Goal: Task Accomplishment & Management: Complete application form

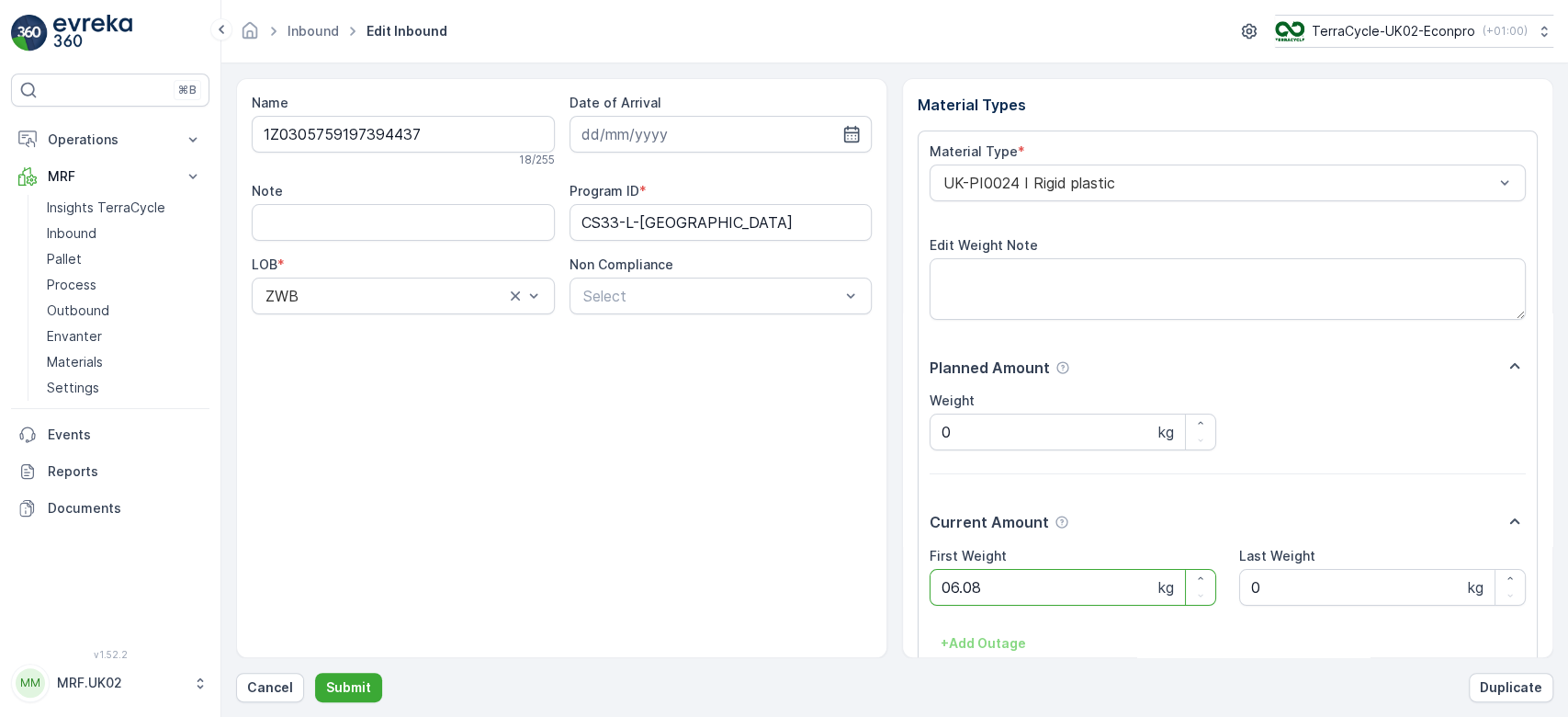
click at [315, 673] on button "Submit" at bounding box center [348, 687] width 67 height 29
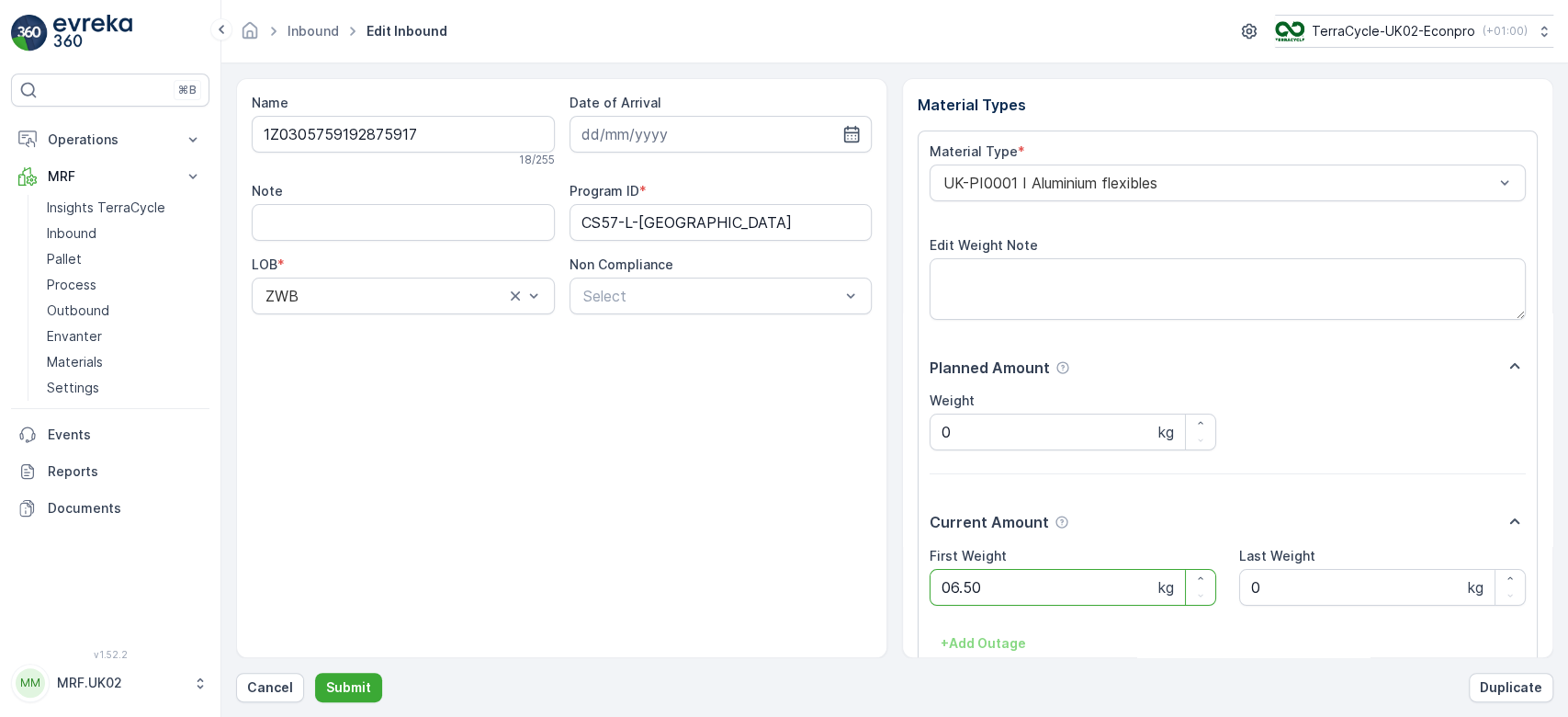
click at [315, 673] on button "Submit" at bounding box center [348, 687] width 67 height 29
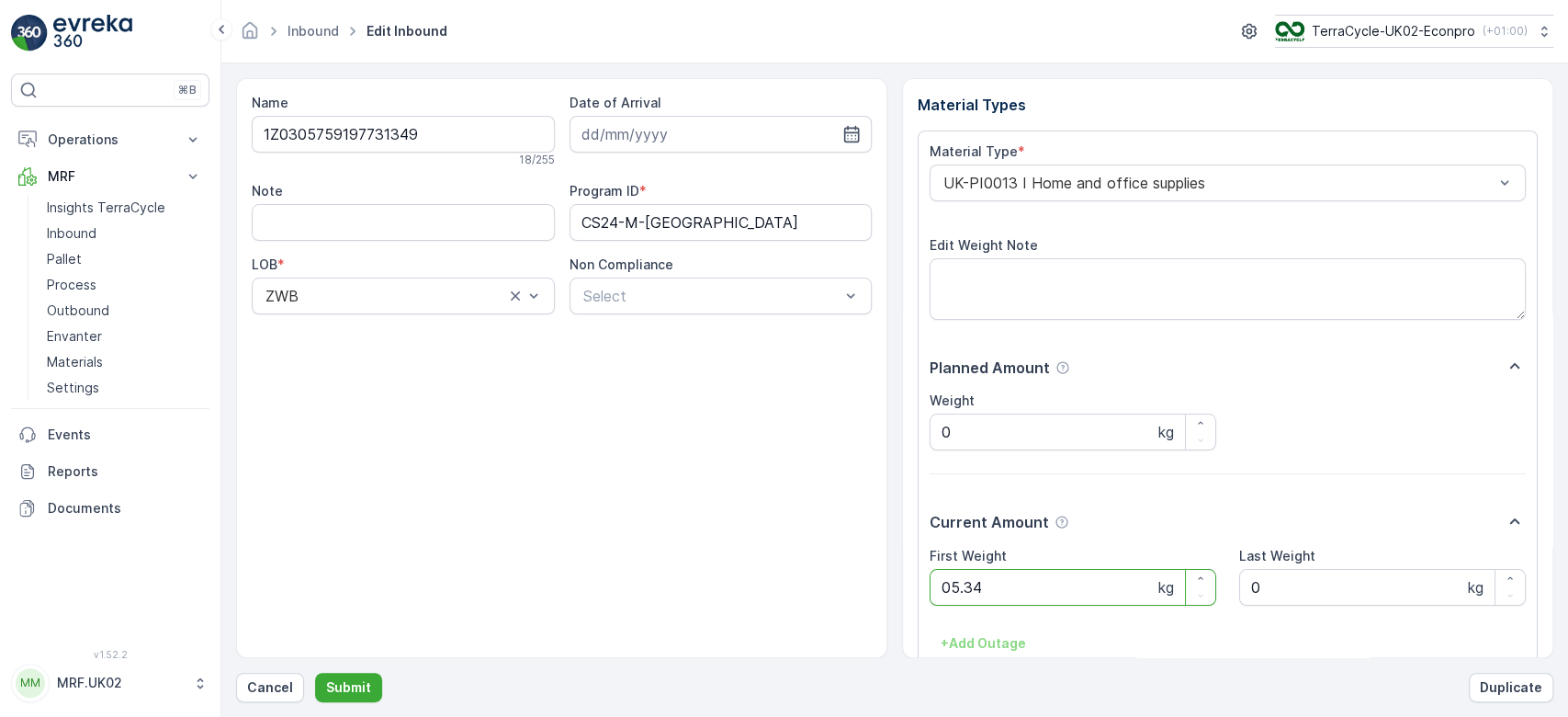
click at [315, 673] on button "Submit" at bounding box center [348, 687] width 67 height 29
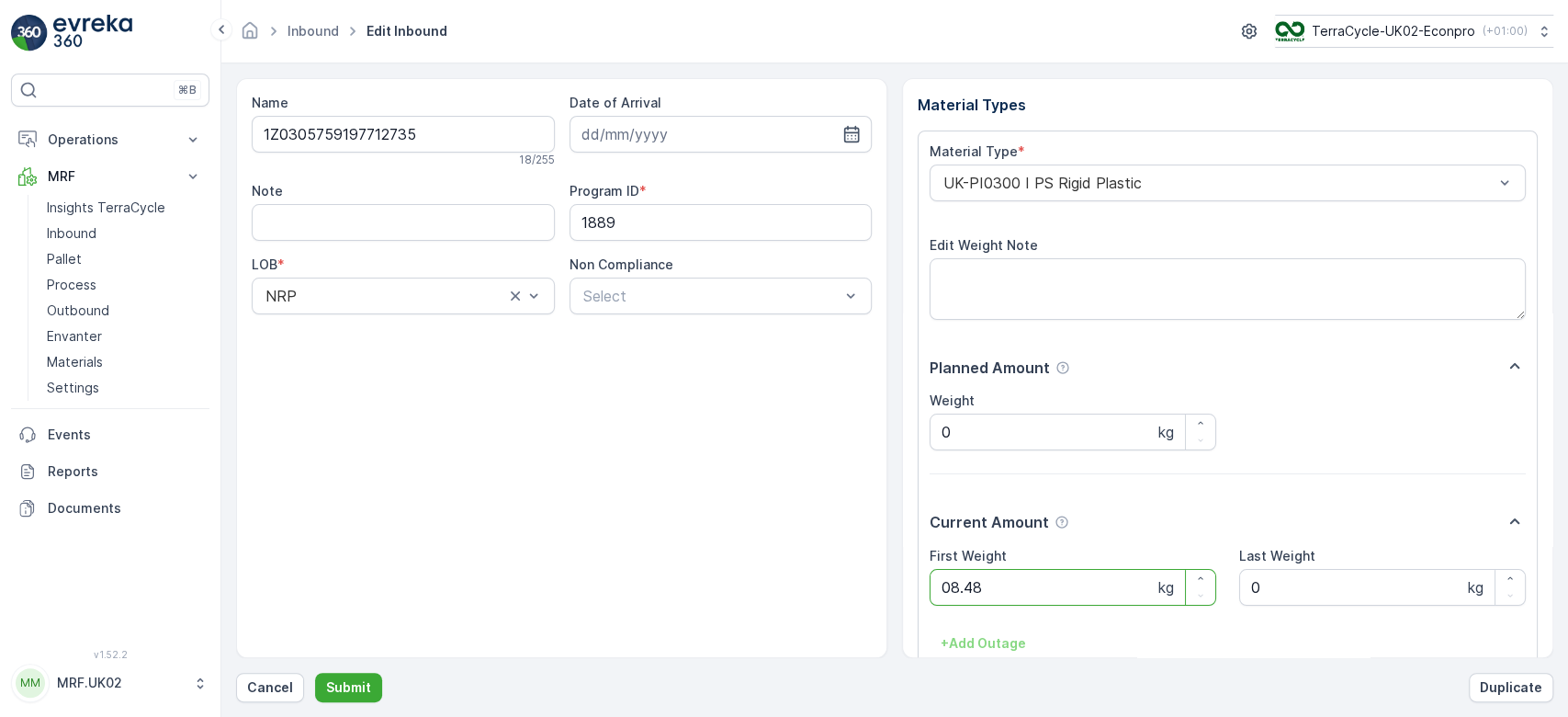
click at [315, 673] on button "Submit" at bounding box center [348, 687] width 67 height 29
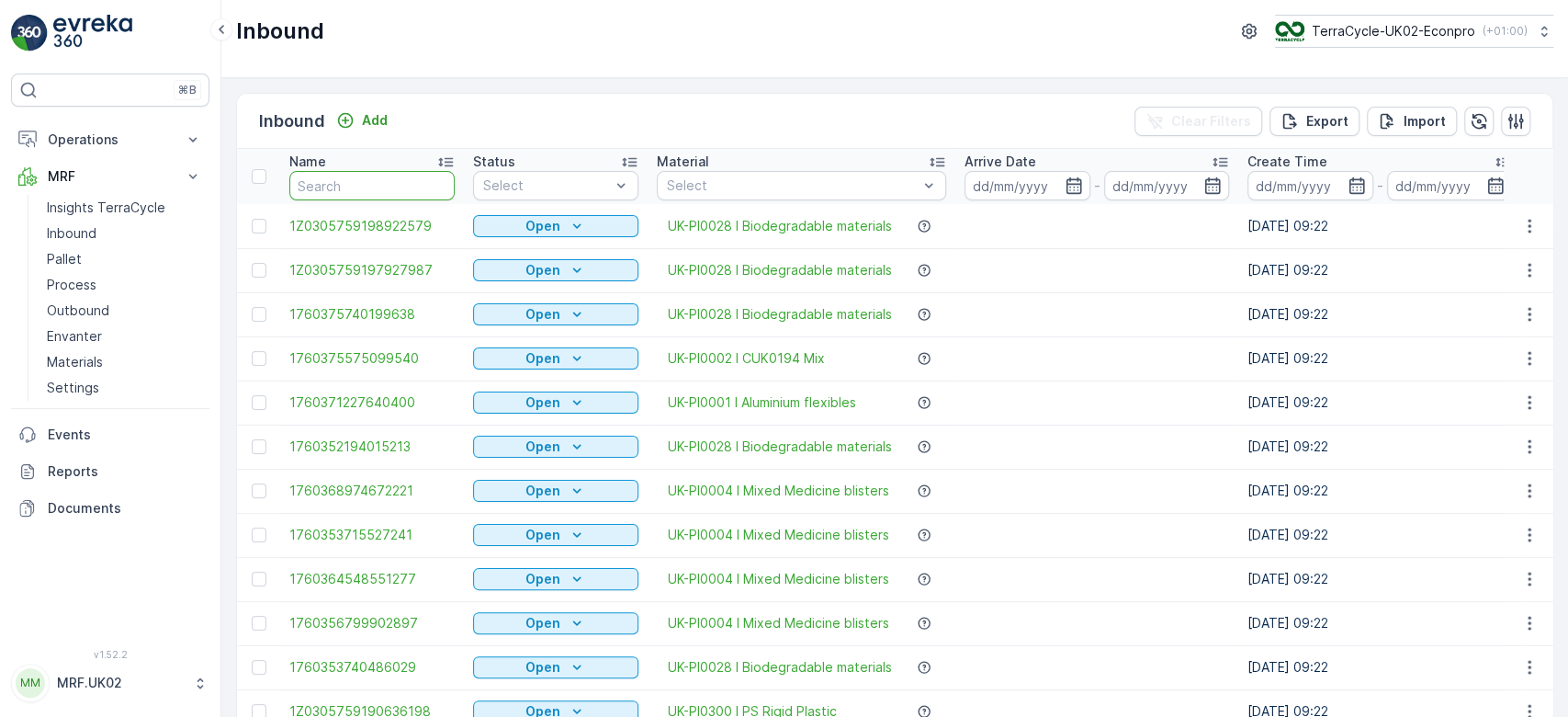
click at [333, 185] on input "text" at bounding box center [372, 186] width 165 height 29
type input "1773"
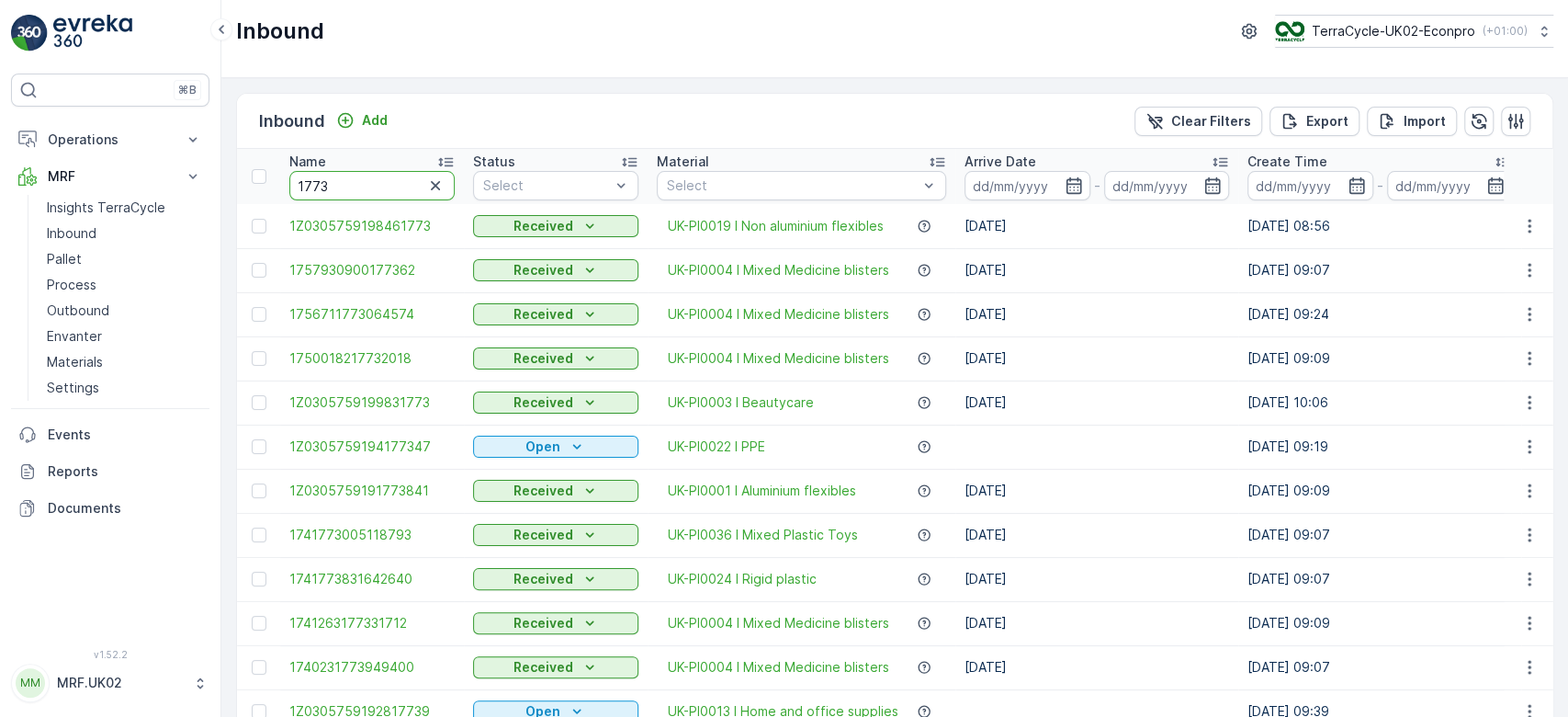
click at [320, 180] on input "1773" at bounding box center [372, 186] width 165 height 29
click at [96, 256] on link "Pallet" at bounding box center [125, 259] width 170 height 26
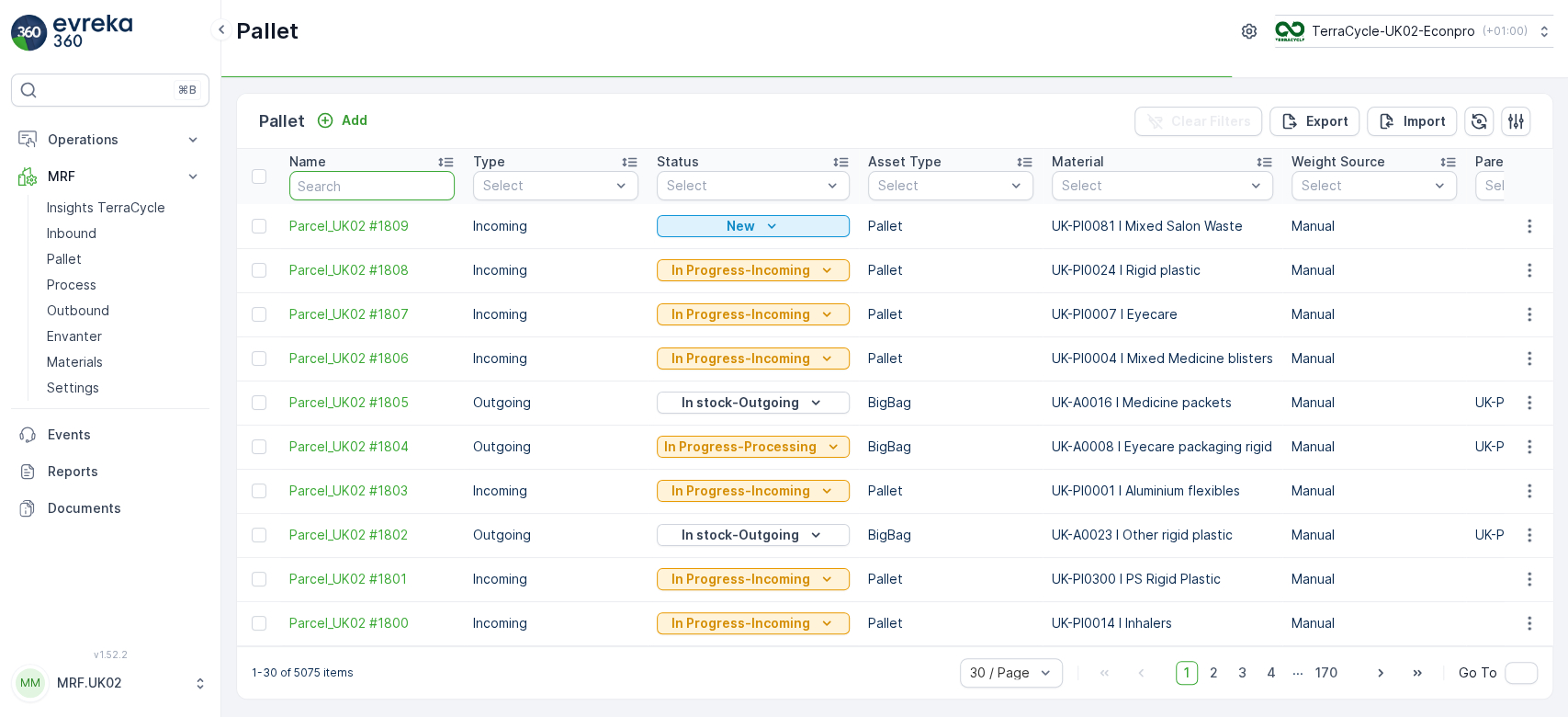
click at [328, 184] on input "text" at bounding box center [372, 186] width 165 height 29
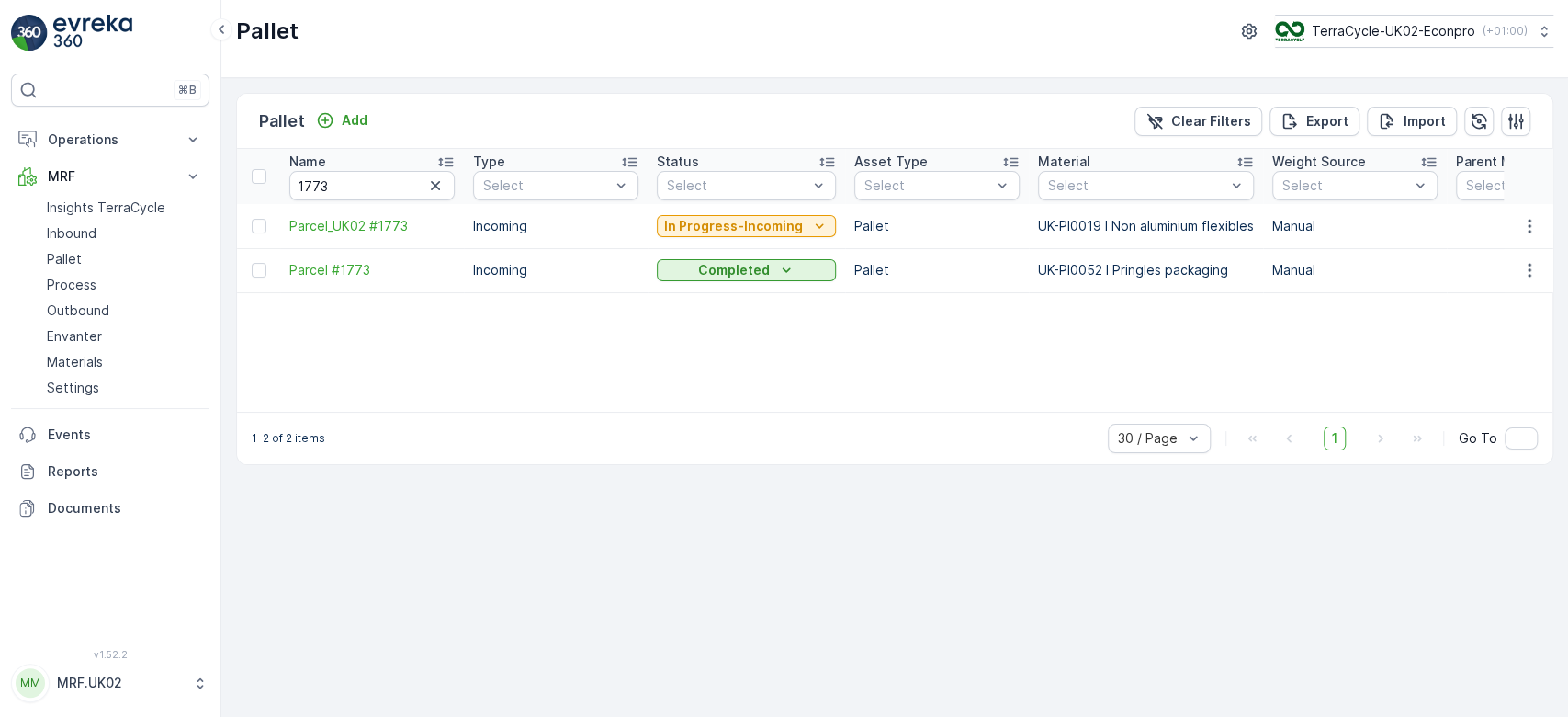
click at [750, 233] on p "In Progress-Incoming" at bounding box center [733, 225] width 139 height 18
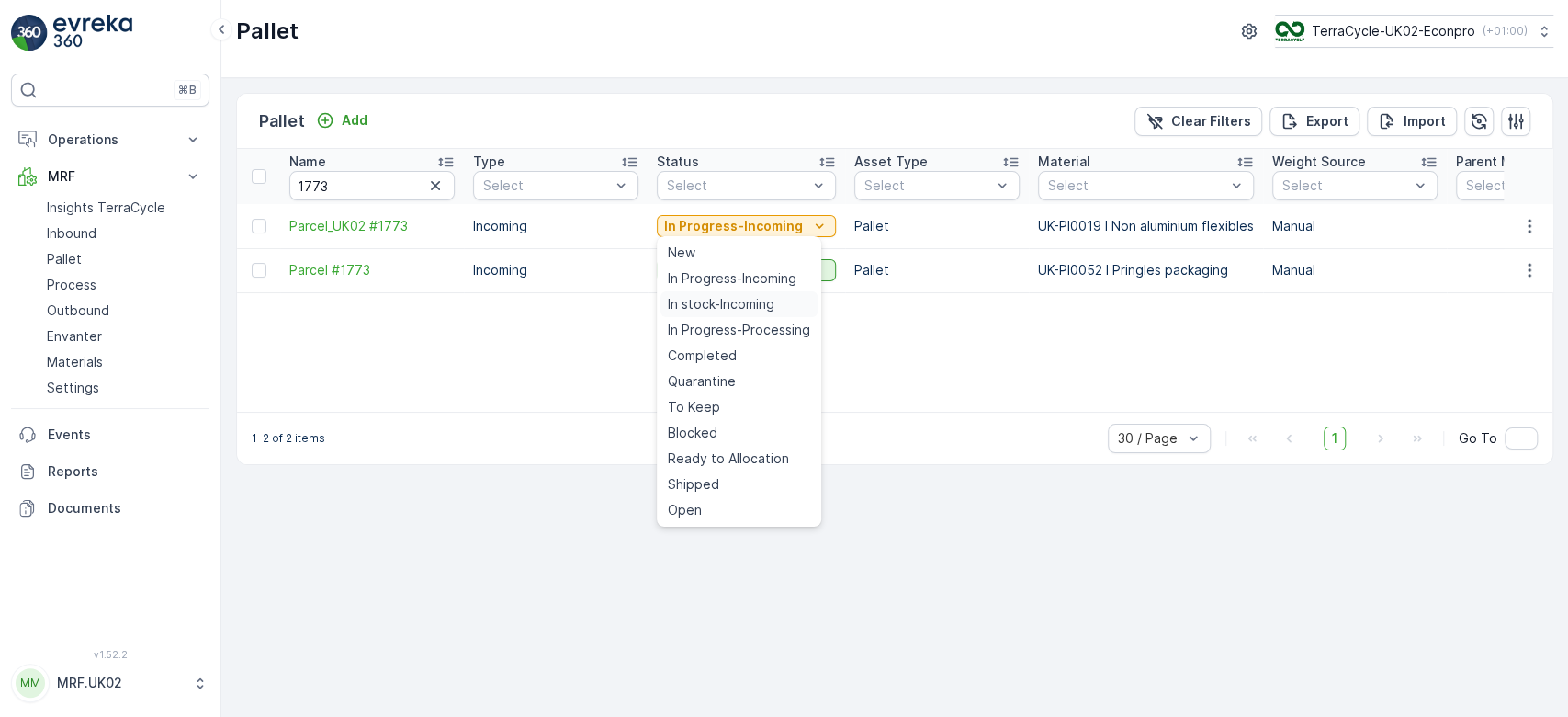
click at [717, 296] on span "In stock-Incoming" at bounding box center [721, 303] width 106 height 18
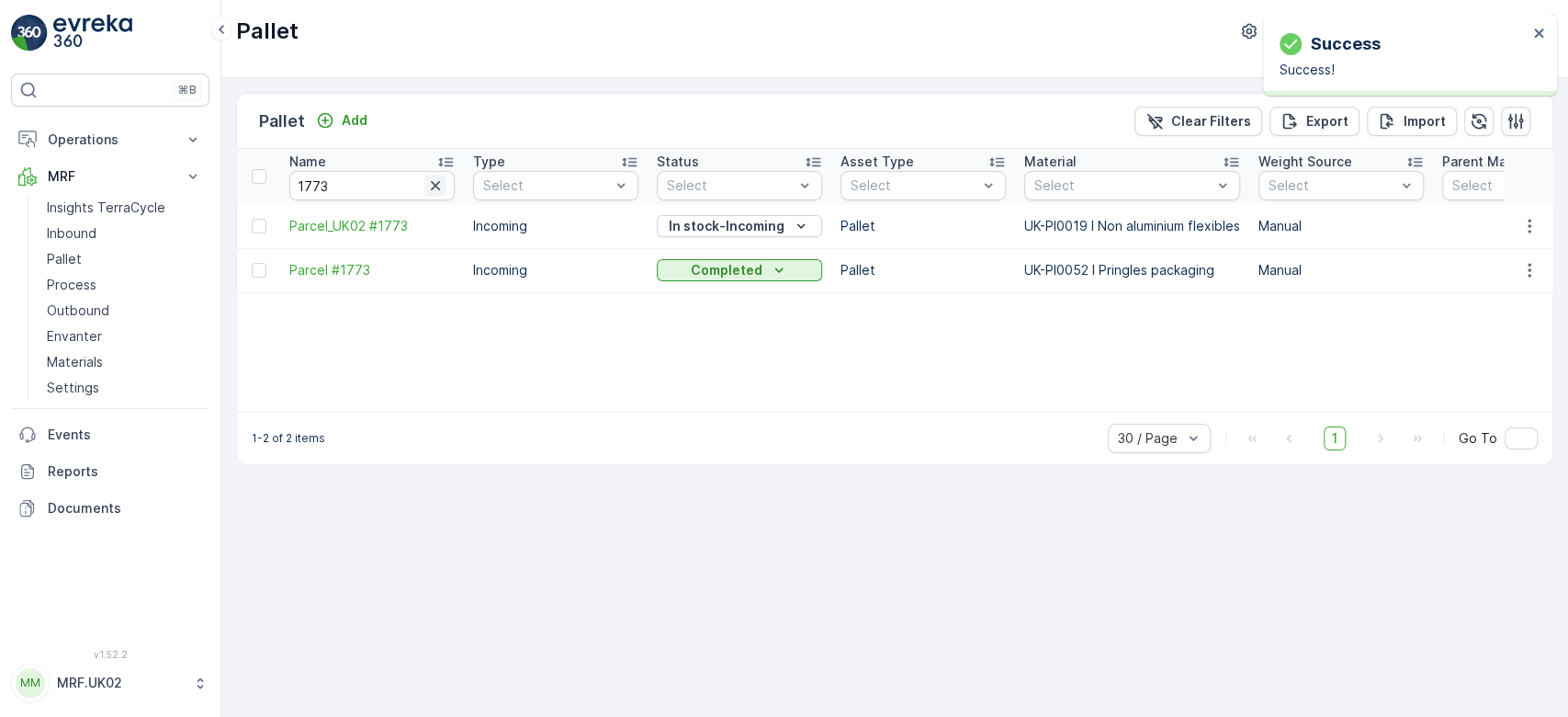
click at [432, 180] on icon "button" at bounding box center [435, 186] width 18 height 18
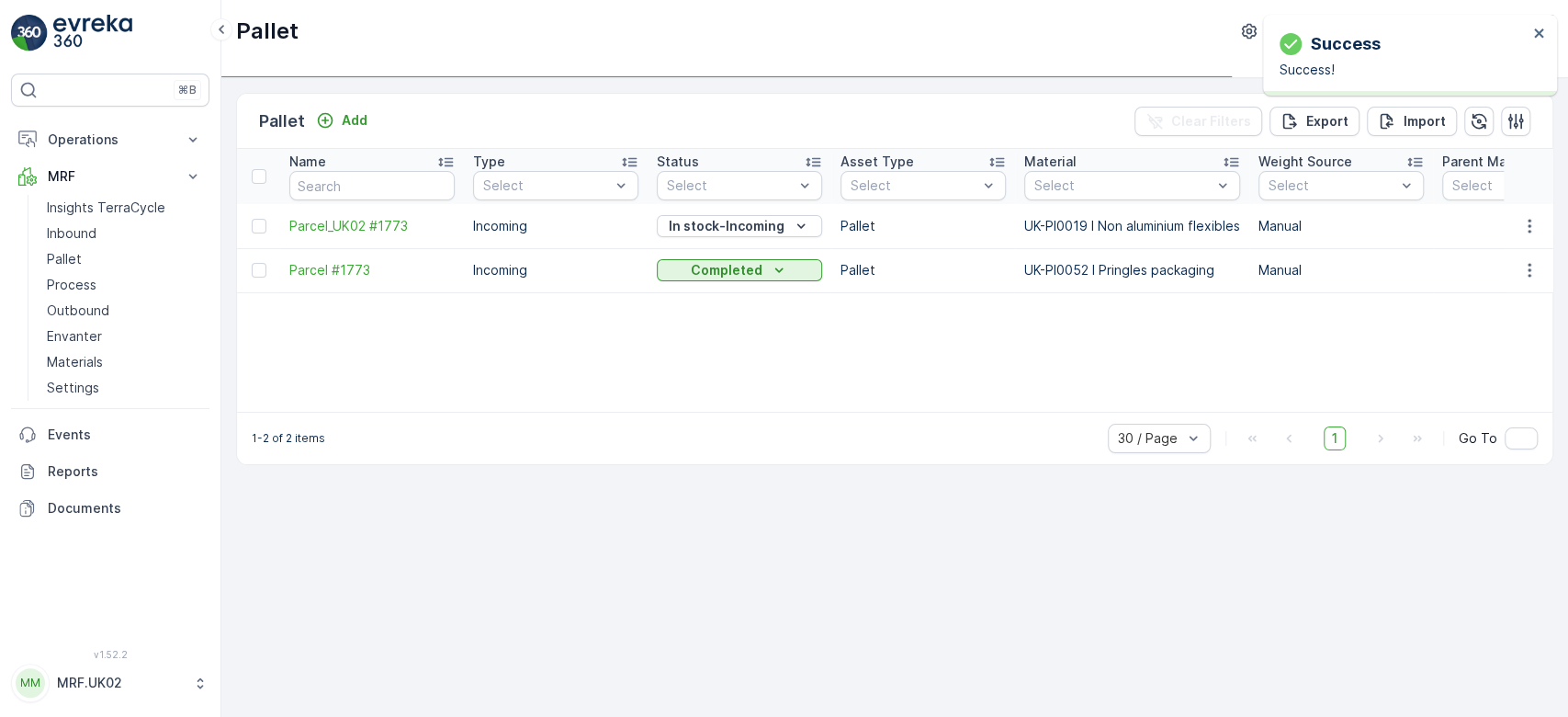
click at [339, 108] on div "Pallet Add" at bounding box center [317, 121] width 116 height 26
click at [349, 116] on p "Add" at bounding box center [355, 120] width 26 height 18
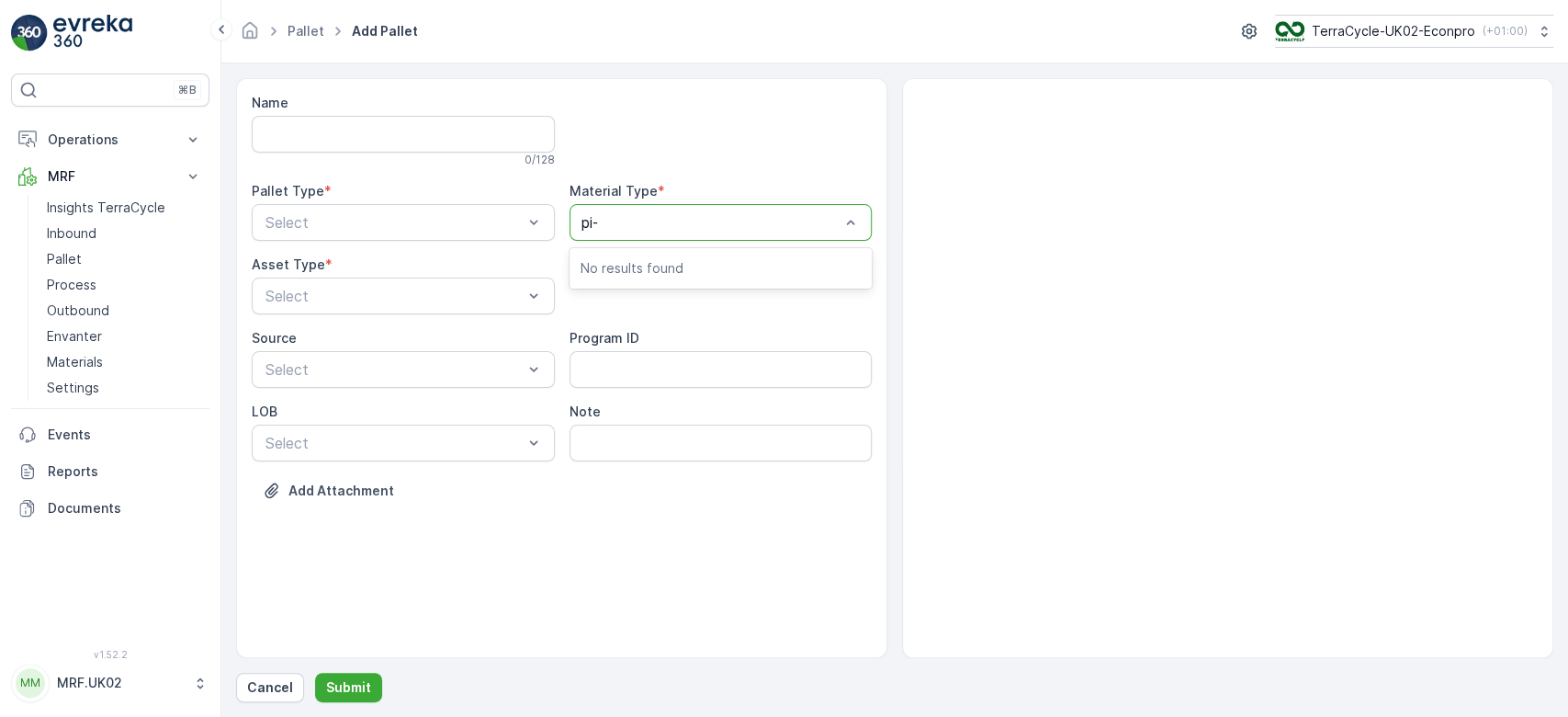
type input "pi--"
click at [663, 228] on div at bounding box center [712, 222] width 261 height 16
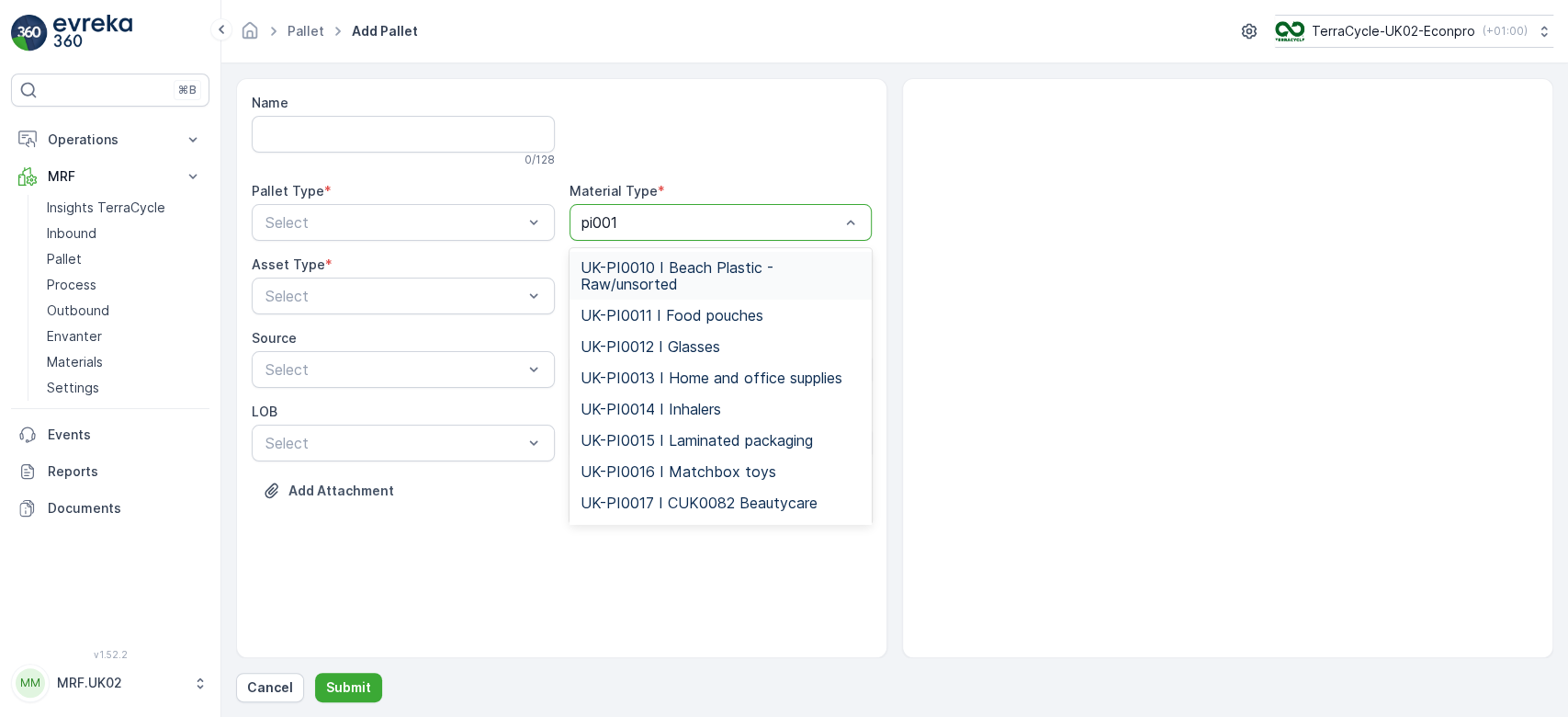
type input "pi0019"
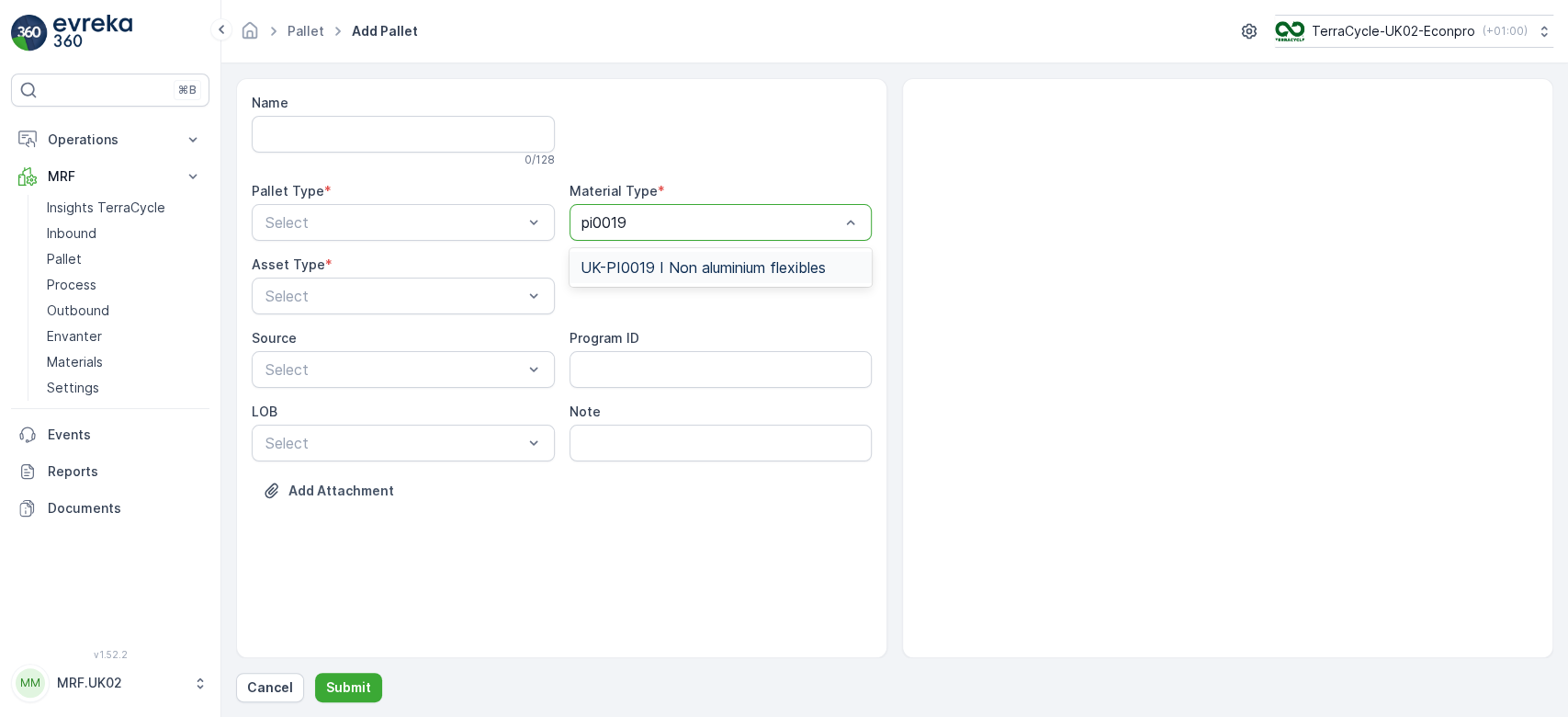
click at [672, 281] on div "UK-PI0019 I Non aluminium flexibles" at bounding box center [722, 268] width 303 height 31
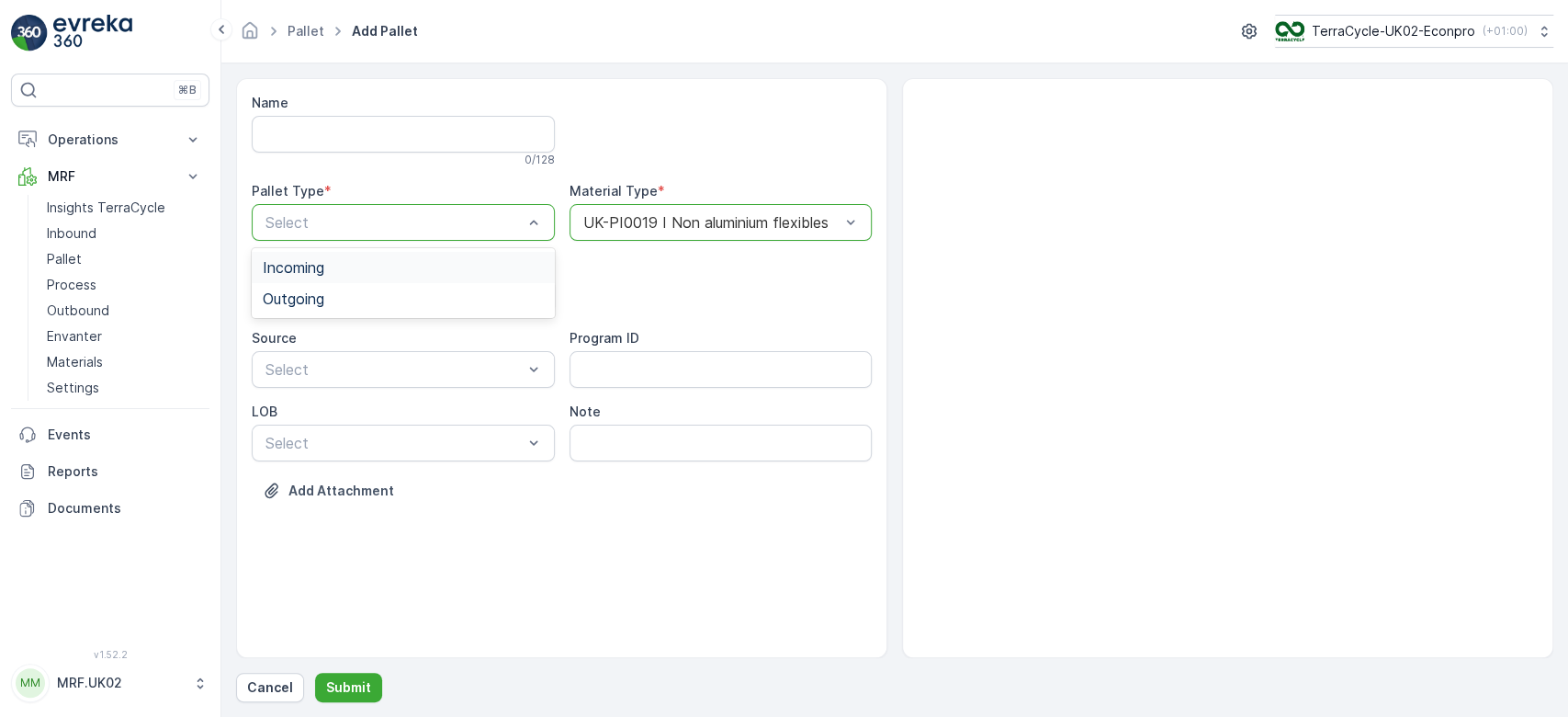
click at [426, 261] on div "Incoming" at bounding box center [403, 267] width 281 height 16
click at [381, 380] on div "Pallet" at bounding box center [404, 372] width 303 height 31
click at [333, 693] on p "Submit" at bounding box center [349, 687] width 45 height 18
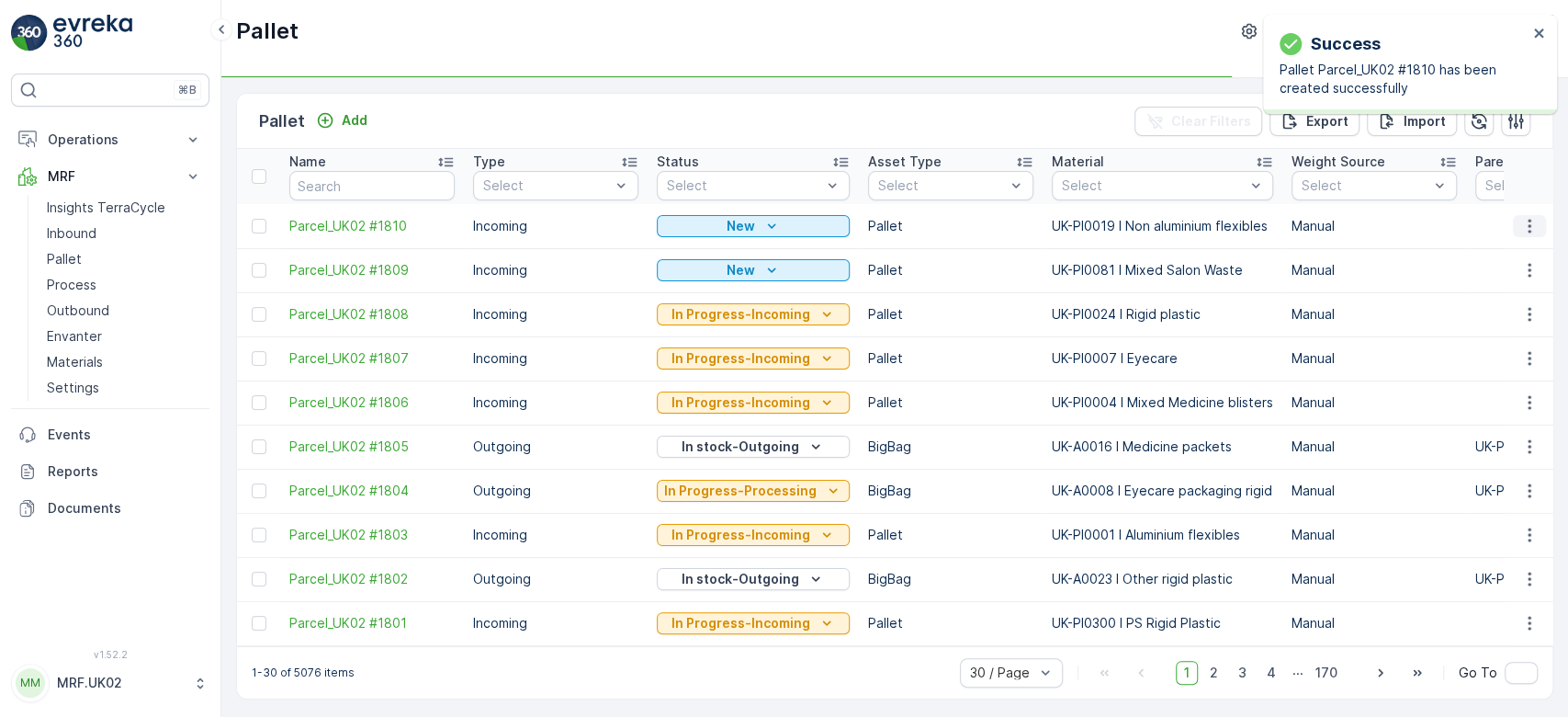
click at [1514, 226] on button "button" at bounding box center [1529, 225] width 33 height 22
click at [1482, 356] on span "Print QR" at bounding box center [1479, 355] width 50 height 18
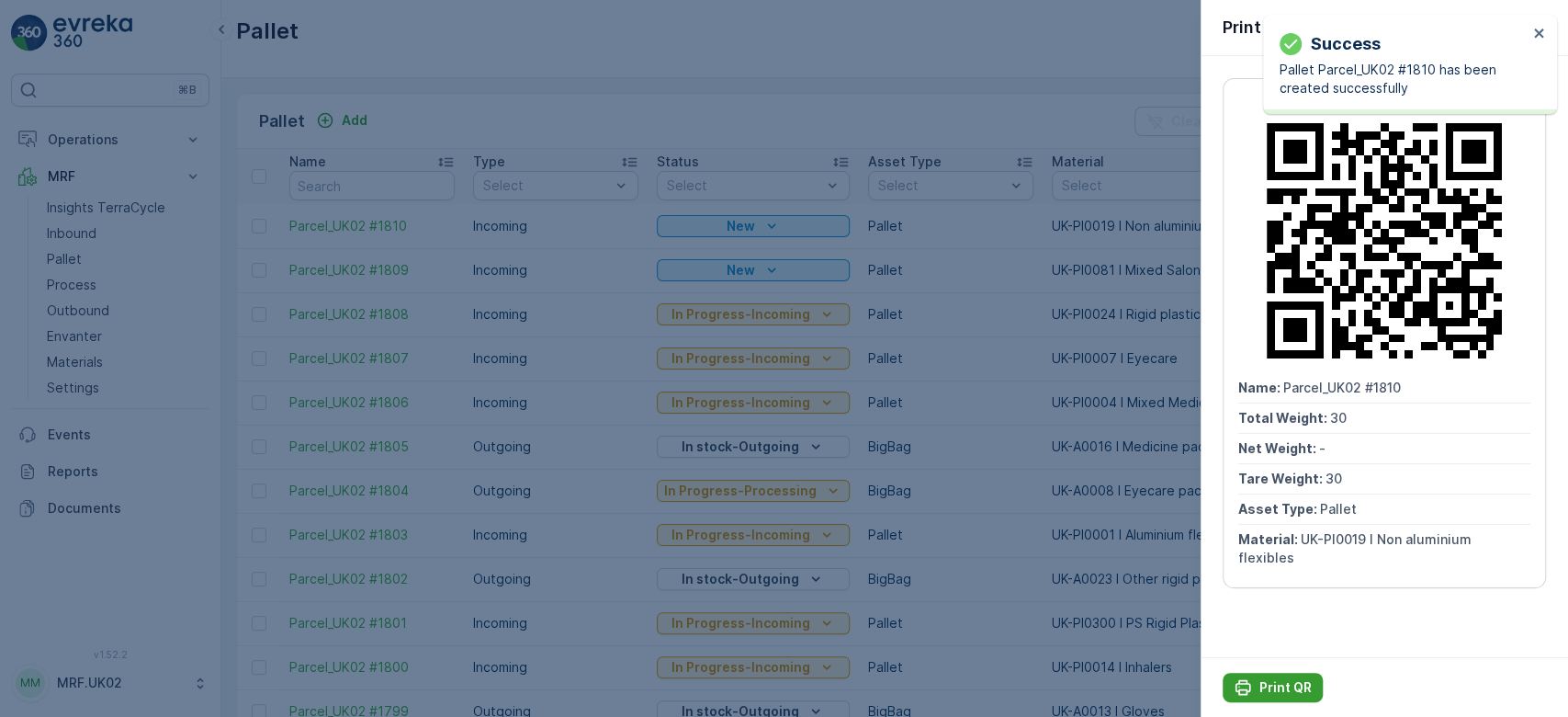
click at [1276, 680] on p "Print QR" at bounding box center [1286, 687] width 52 height 18
click at [87, 228] on div at bounding box center [784, 358] width 1568 height 717
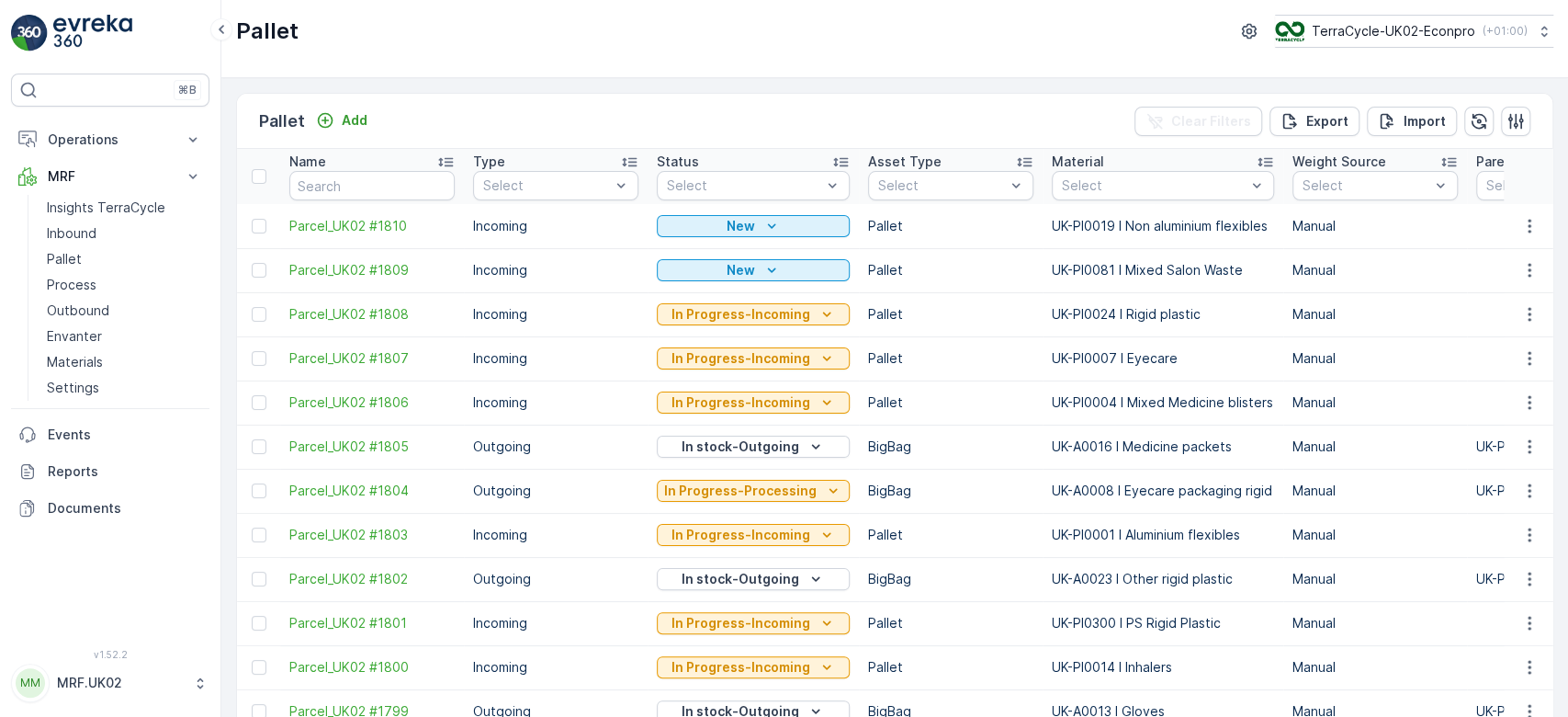
click at [87, 228] on p "Inbound" at bounding box center [71, 233] width 49 height 18
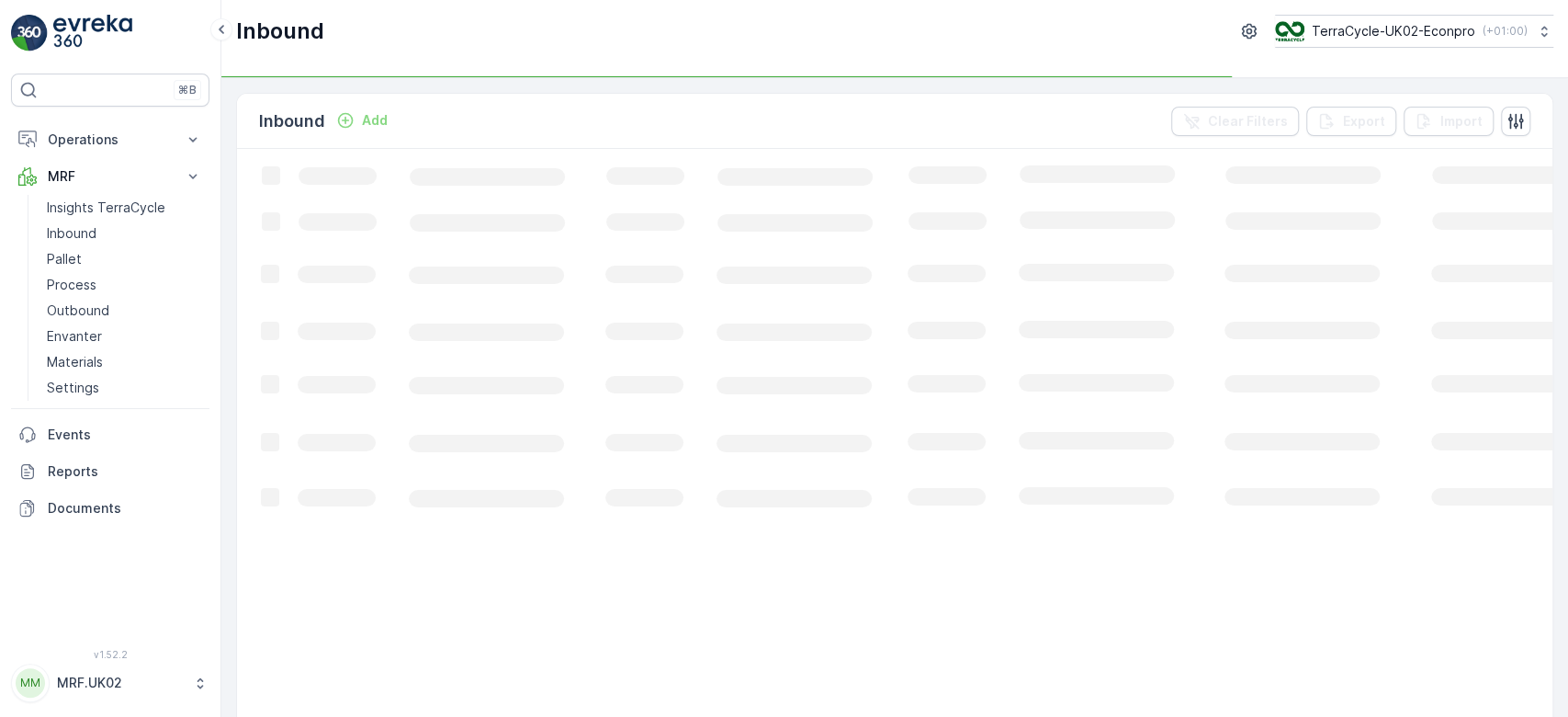
click at [87, 228] on p "Inbound" at bounding box center [71, 233] width 49 height 18
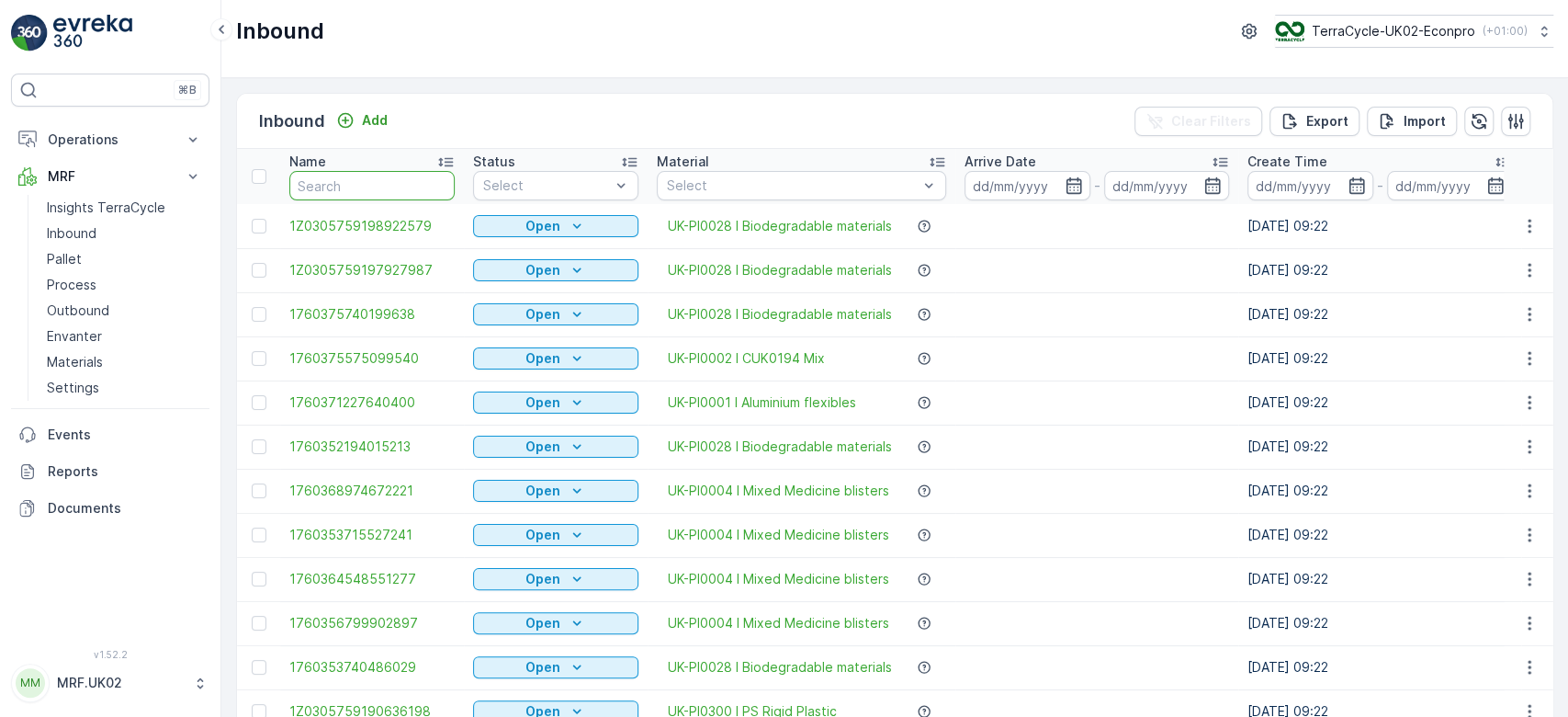
click at [340, 182] on input "text" at bounding box center [372, 186] width 165 height 29
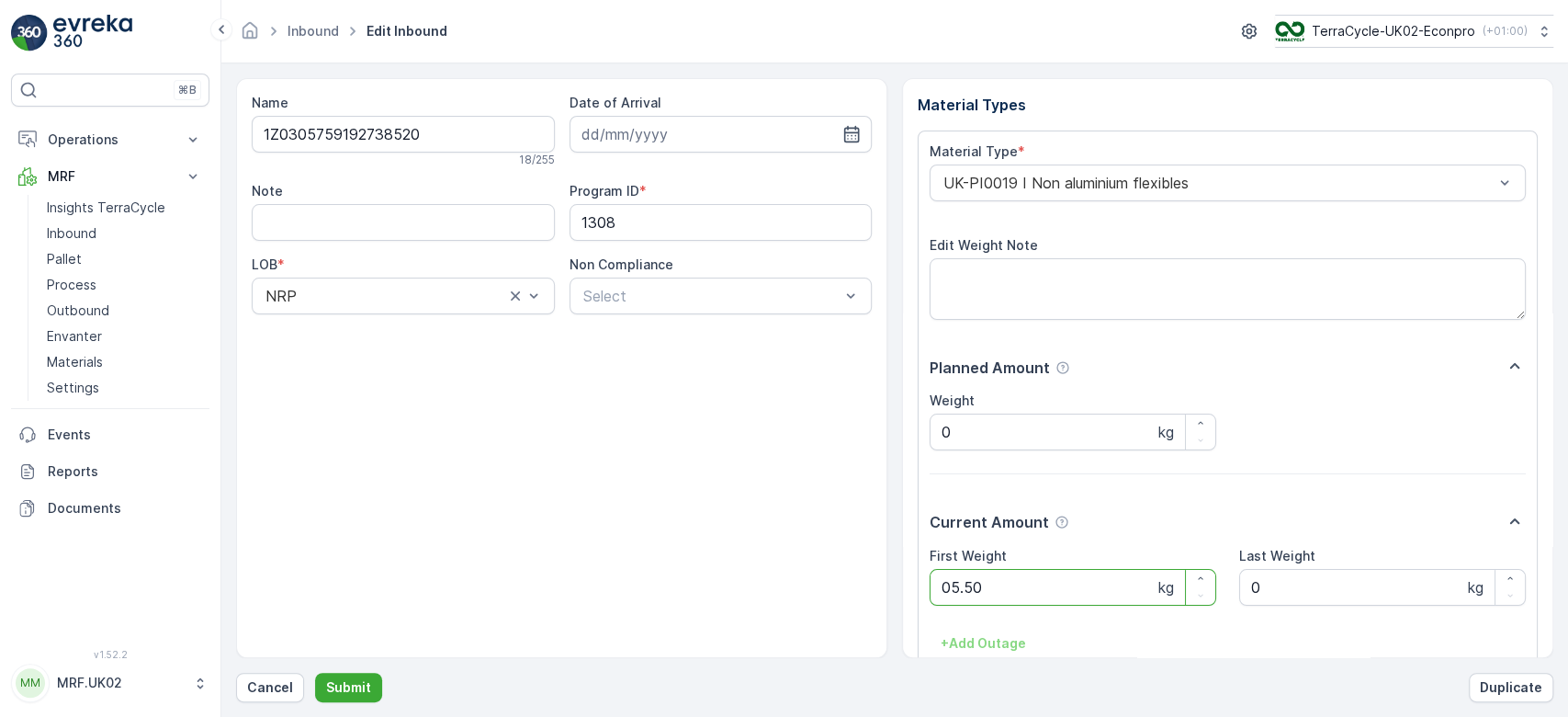
click at [315, 673] on button "Submit" at bounding box center [348, 687] width 67 height 29
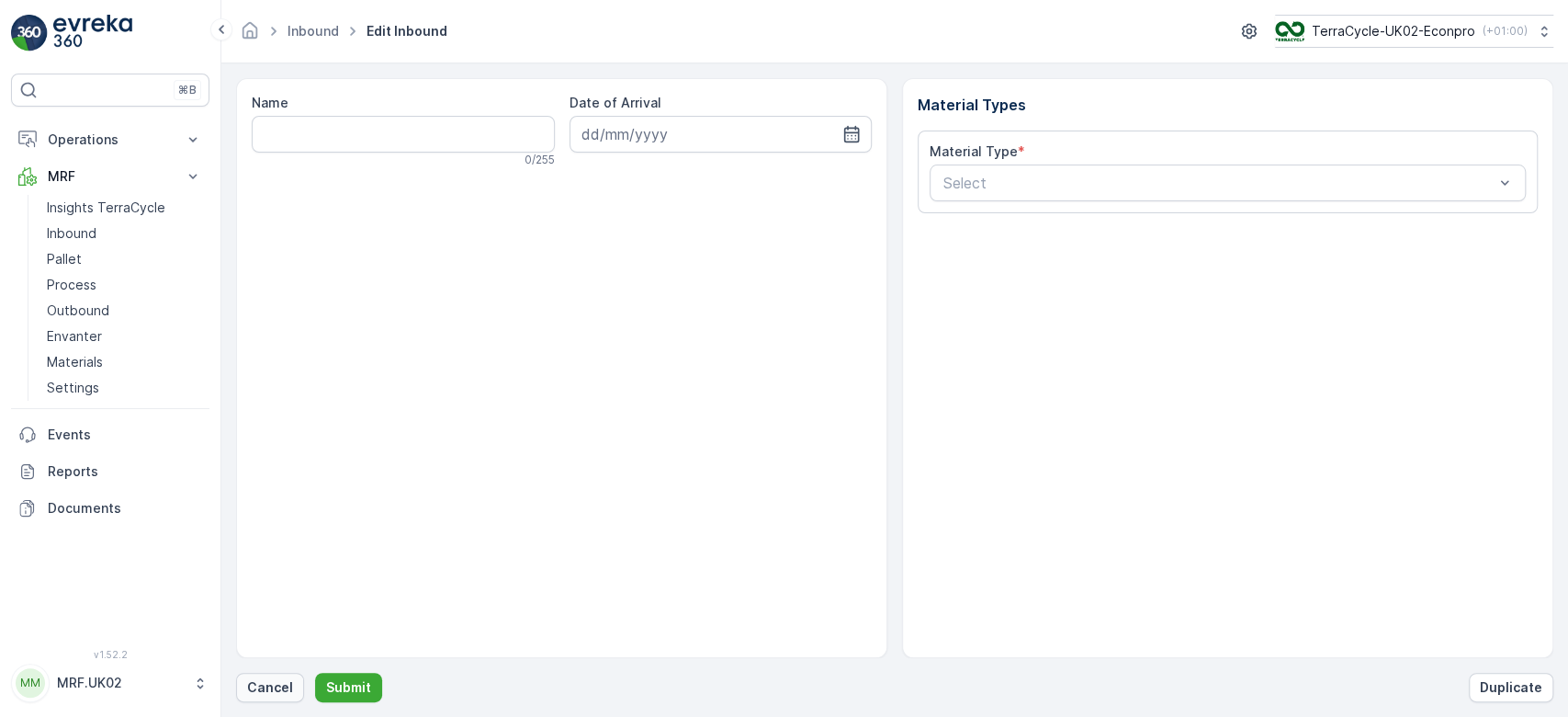
click at [279, 695] on p "Cancel" at bounding box center [271, 687] width 46 height 18
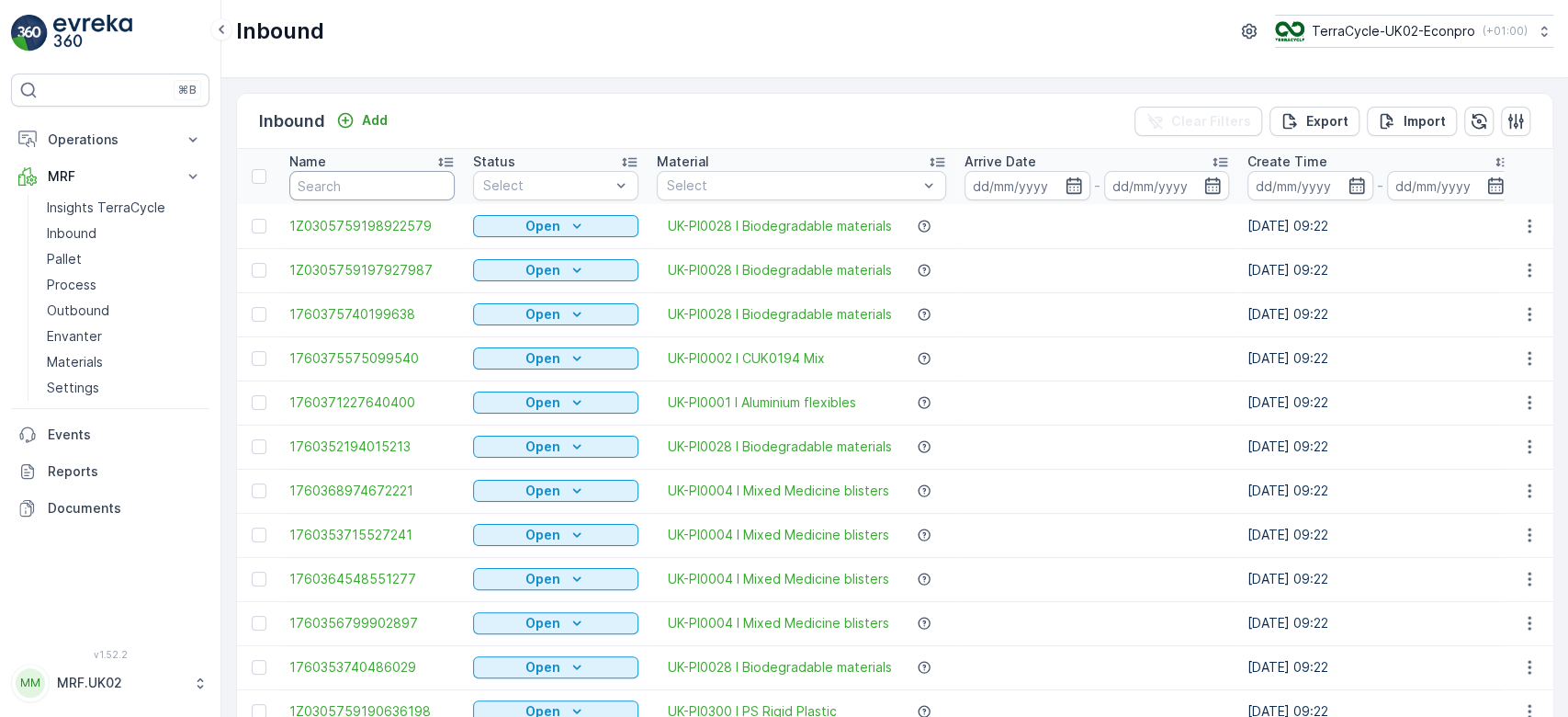
click at [366, 183] on input "text" at bounding box center [372, 186] width 165 height 29
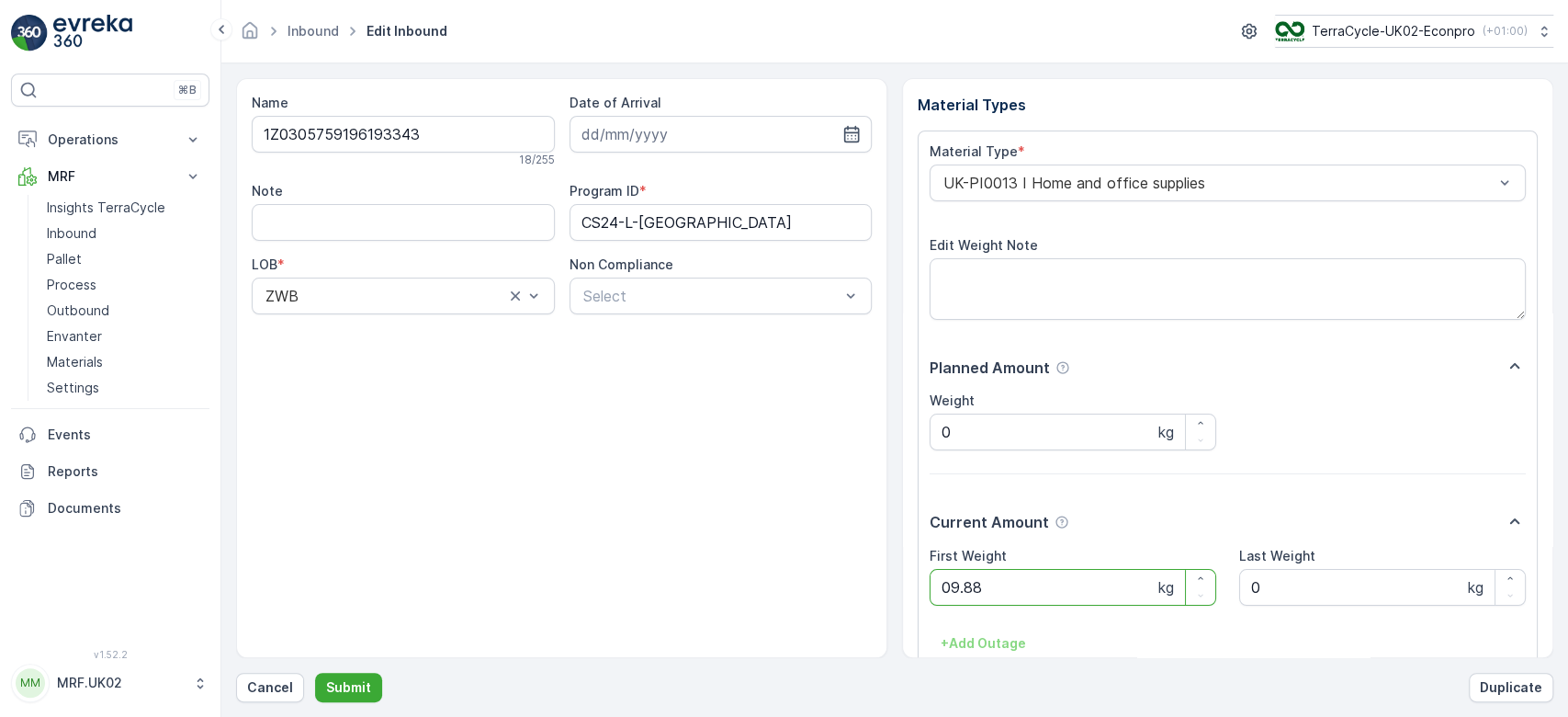
click at [315, 673] on button "Submit" at bounding box center [348, 687] width 67 height 29
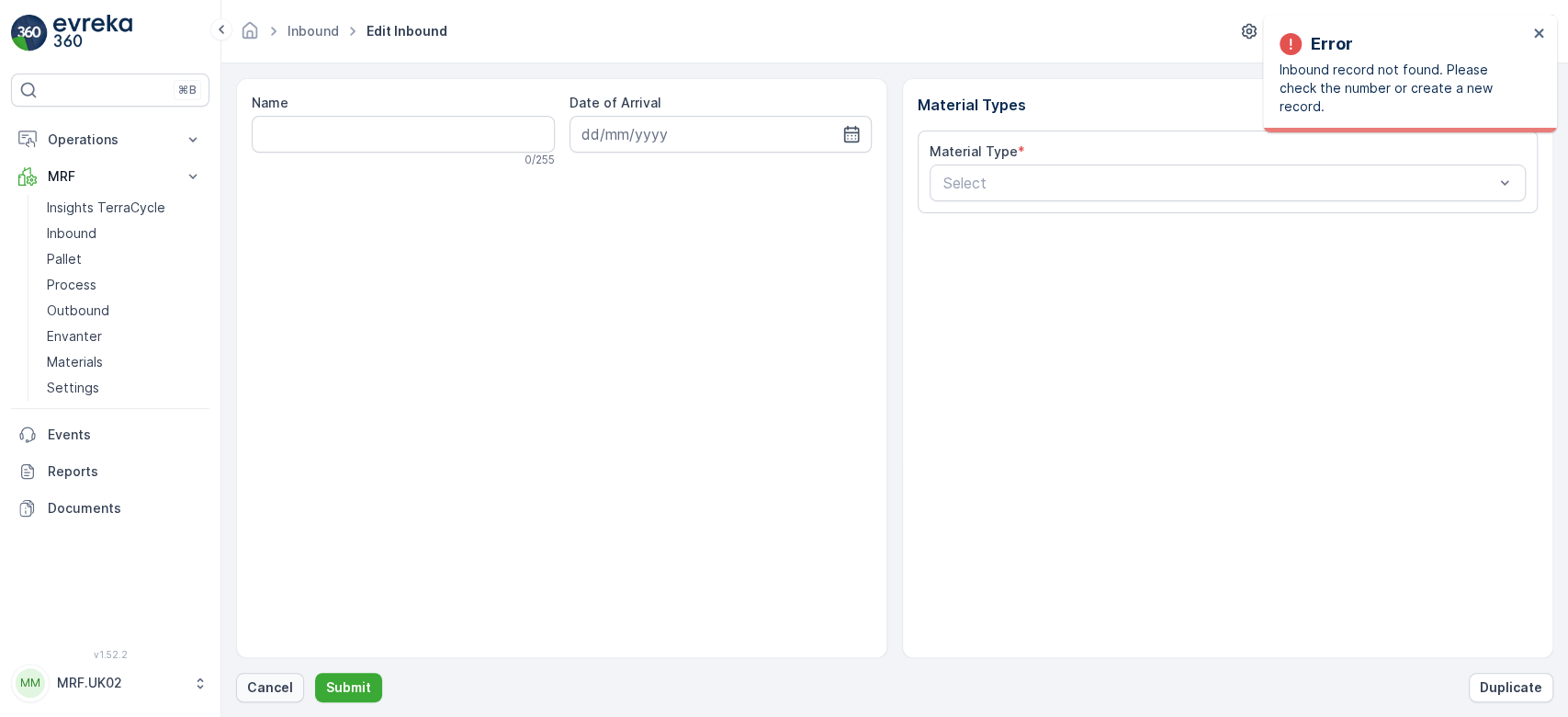
click at [272, 674] on button "Cancel" at bounding box center [270, 687] width 68 height 29
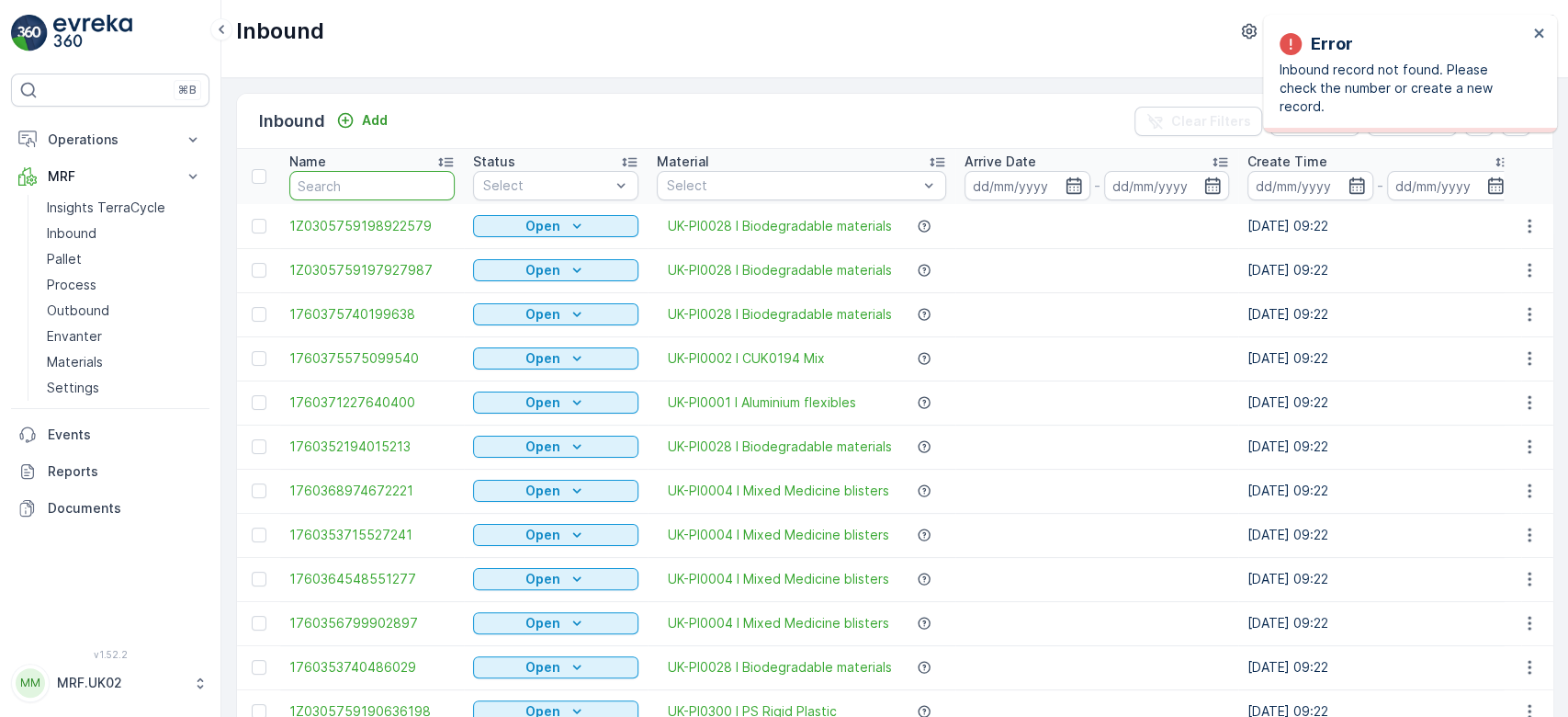
click at [385, 185] on input "text" at bounding box center [372, 186] width 165 height 29
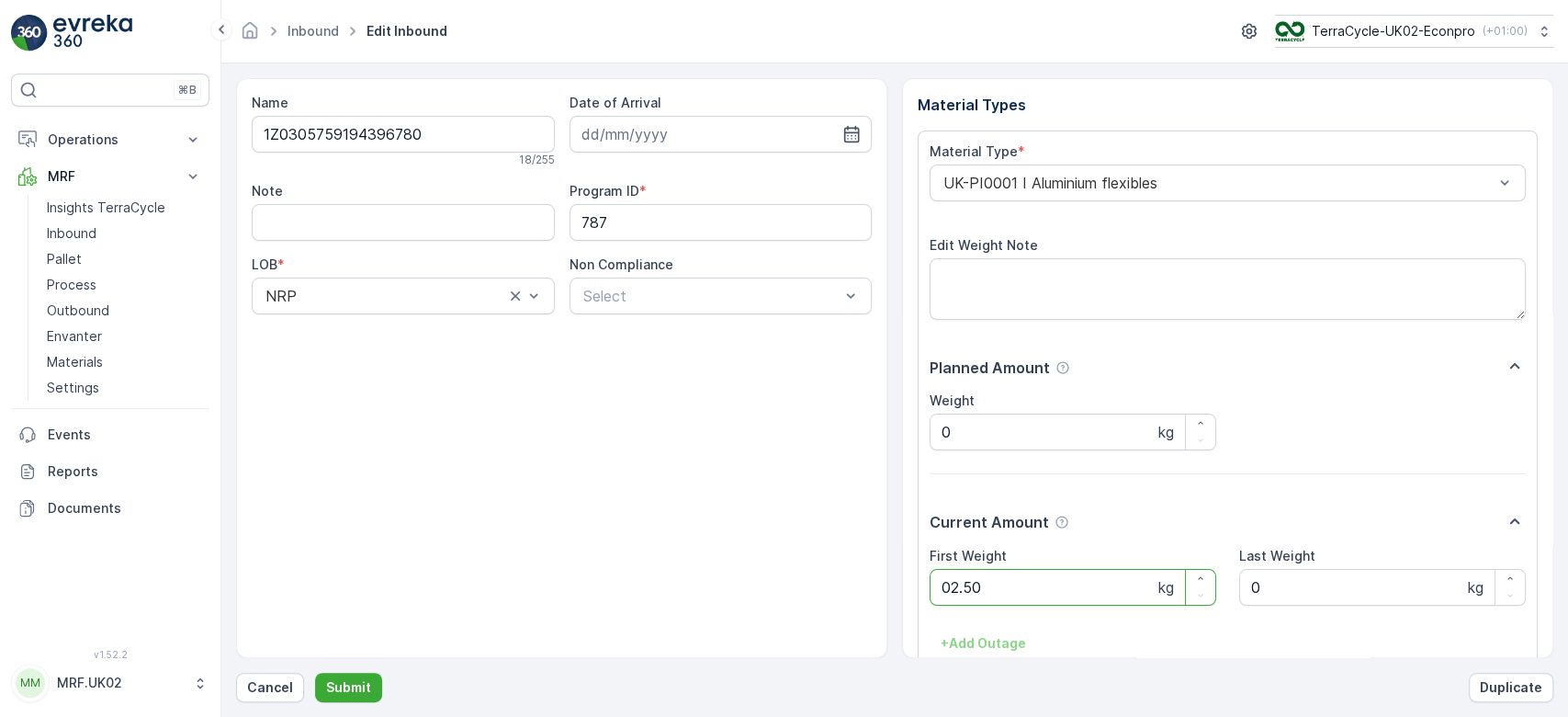
click at [315, 673] on button "Submit" at bounding box center [348, 687] width 67 height 29
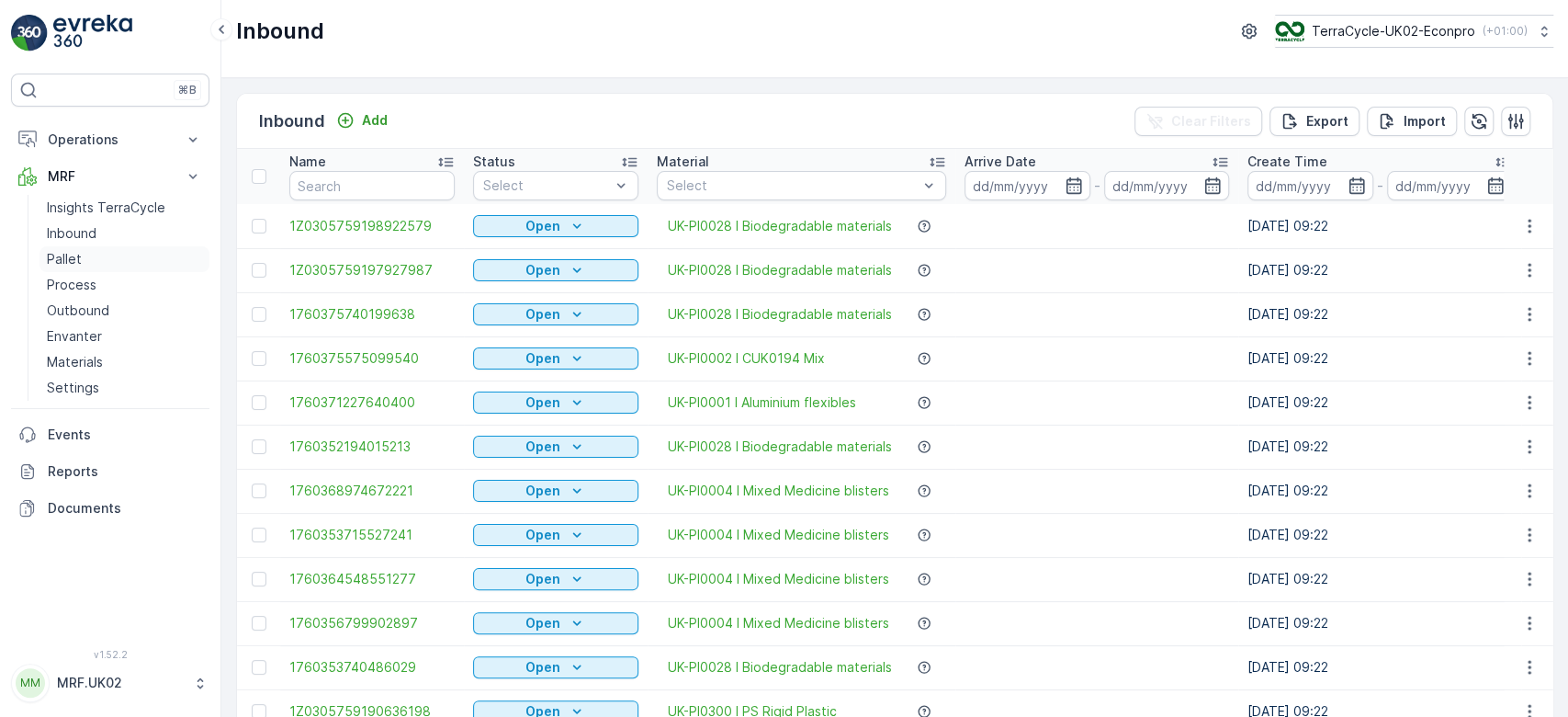
click at [106, 249] on link "Pallet" at bounding box center [125, 259] width 170 height 26
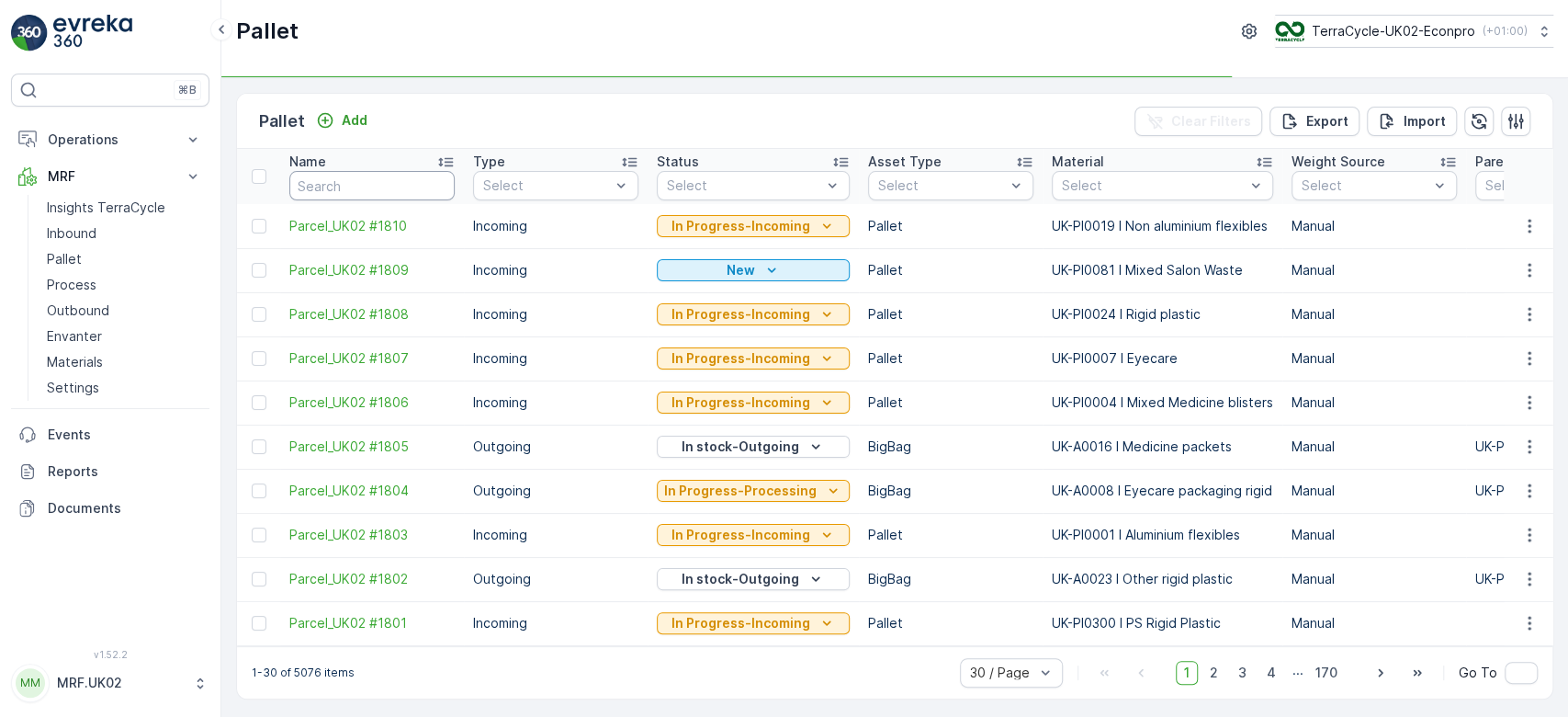
click at [332, 187] on input "text" at bounding box center [372, 186] width 165 height 29
type input "177"
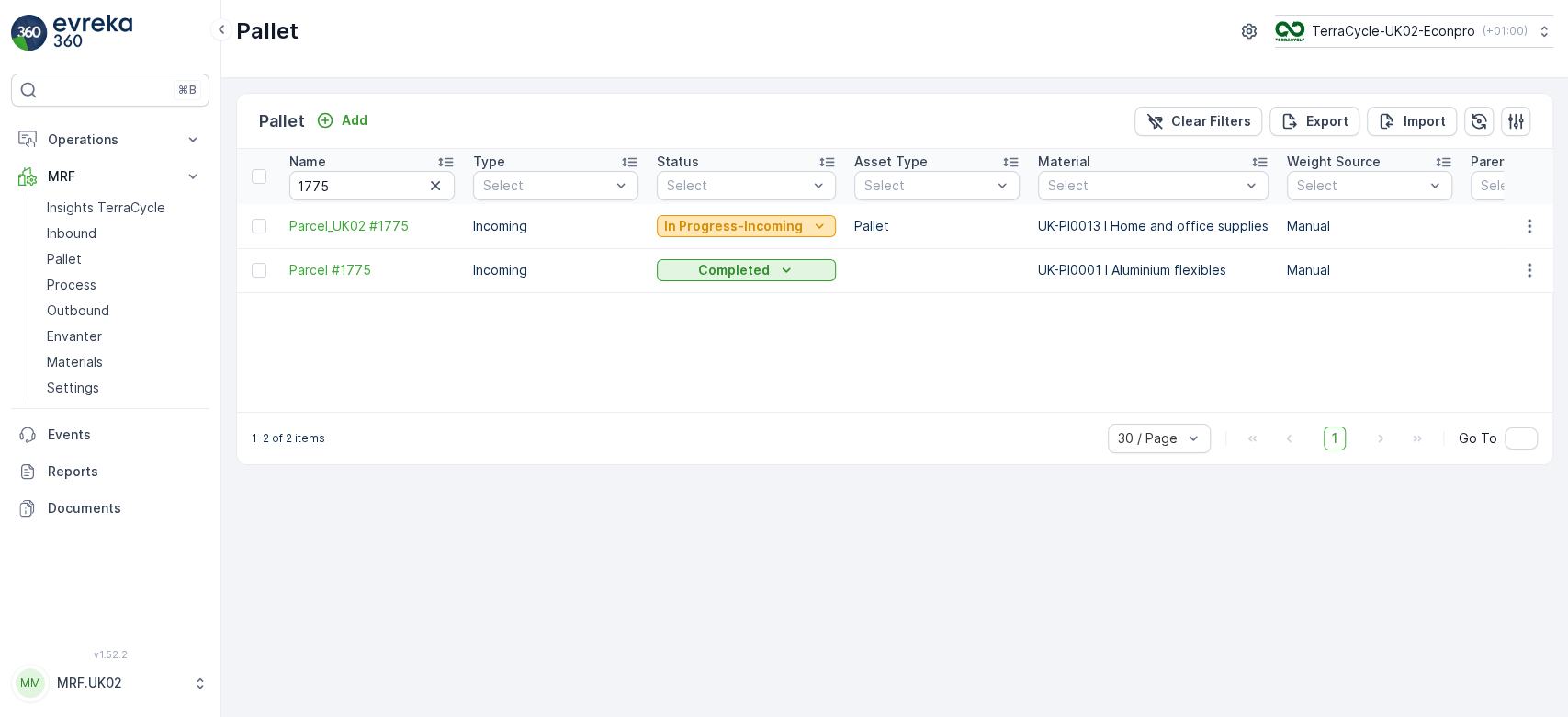
click at [698, 223] on p "In Progress-Incoming" at bounding box center [733, 225] width 139 height 18
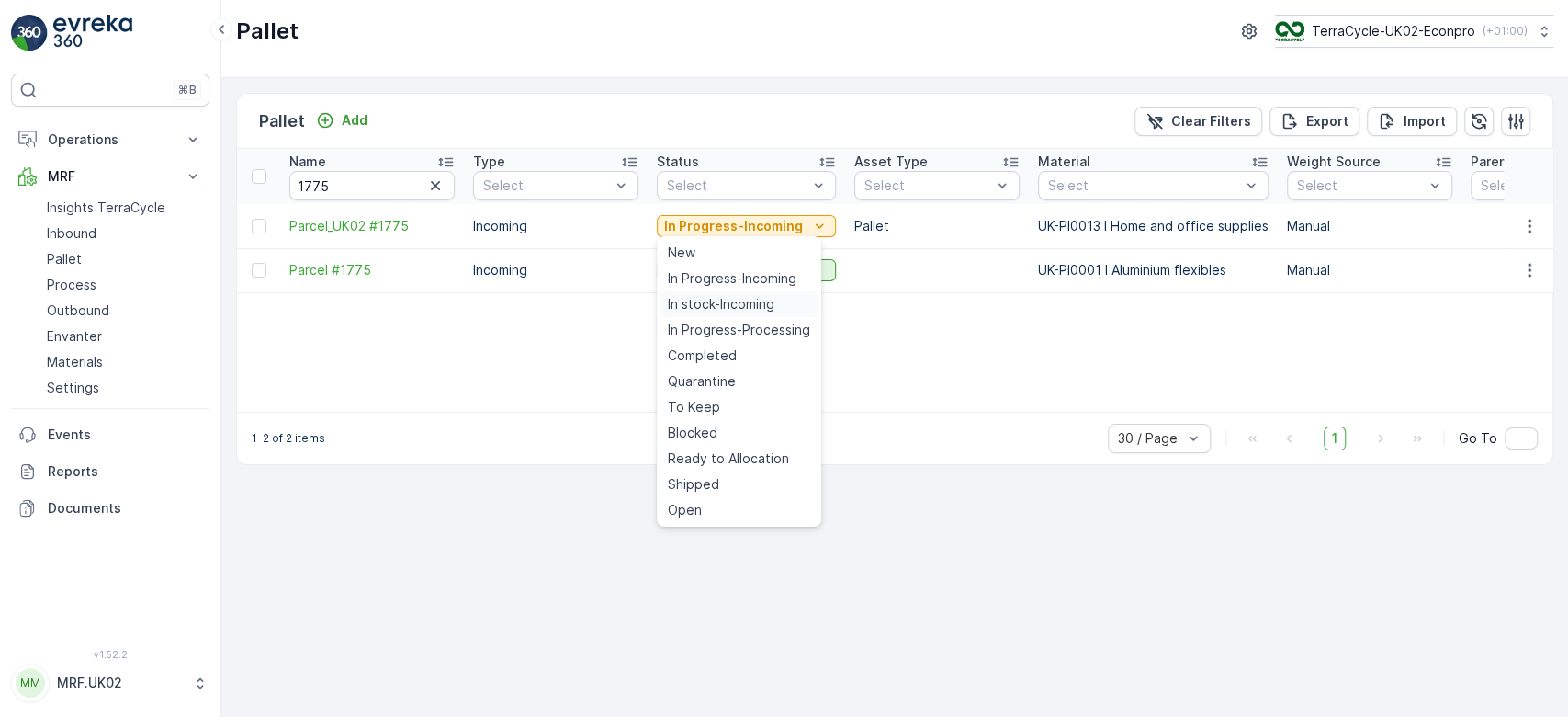
click at [719, 299] on span "In stock-Incoming" at bounding box center [721, 303] width 106 height 18
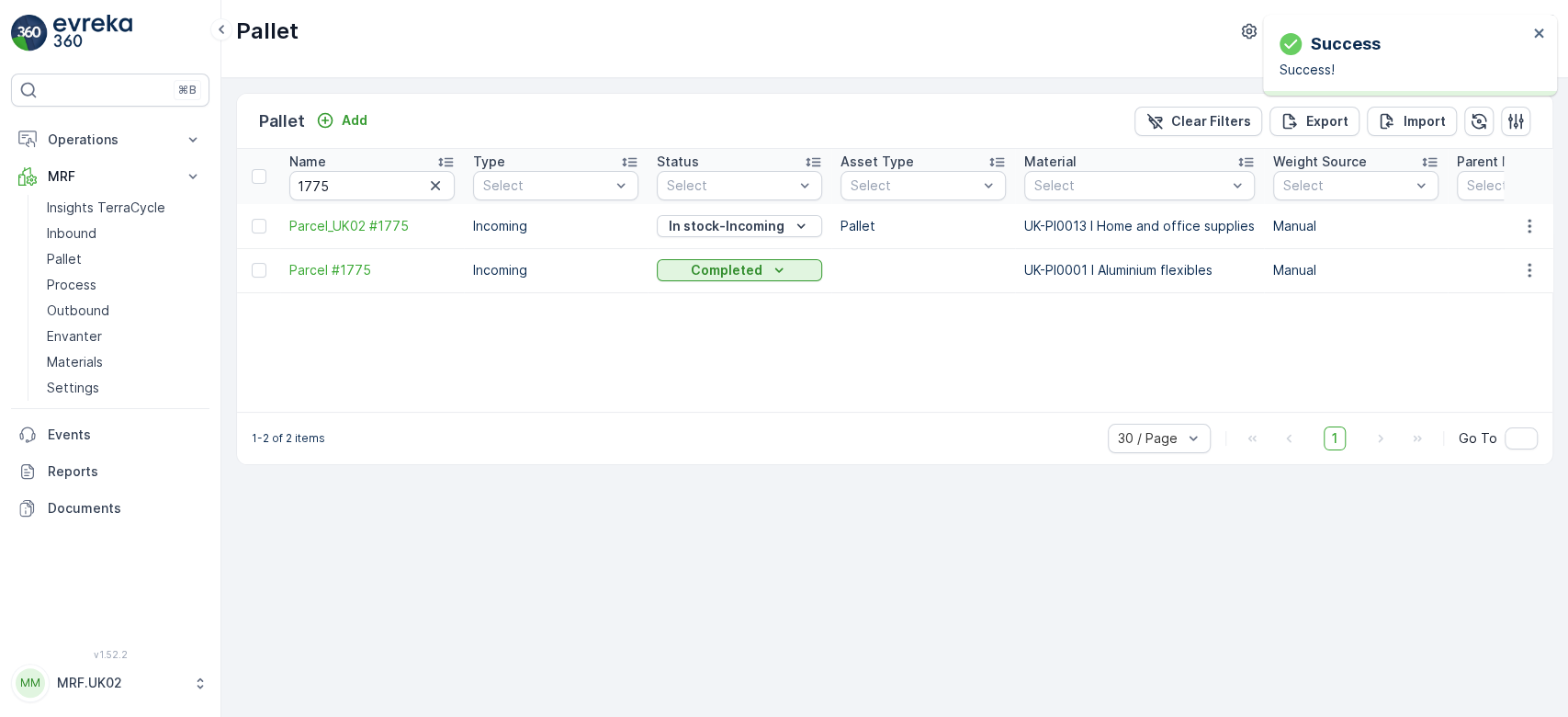
click at [434, 181] on icon "button" at bounding box center [435, 186] width 18 height 18
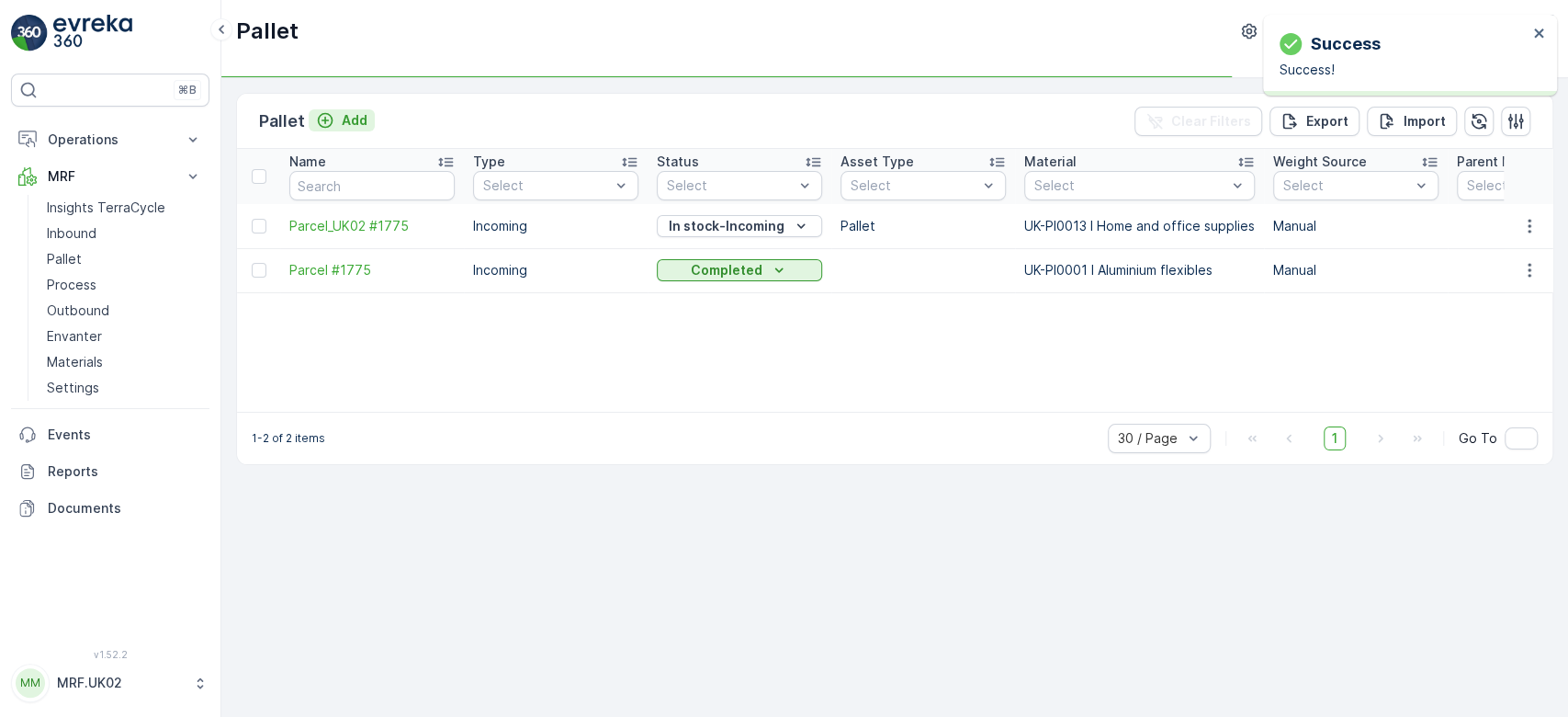
click at [347, 119] on p "Add" at bounding box center [355, 120] width 26 height 18
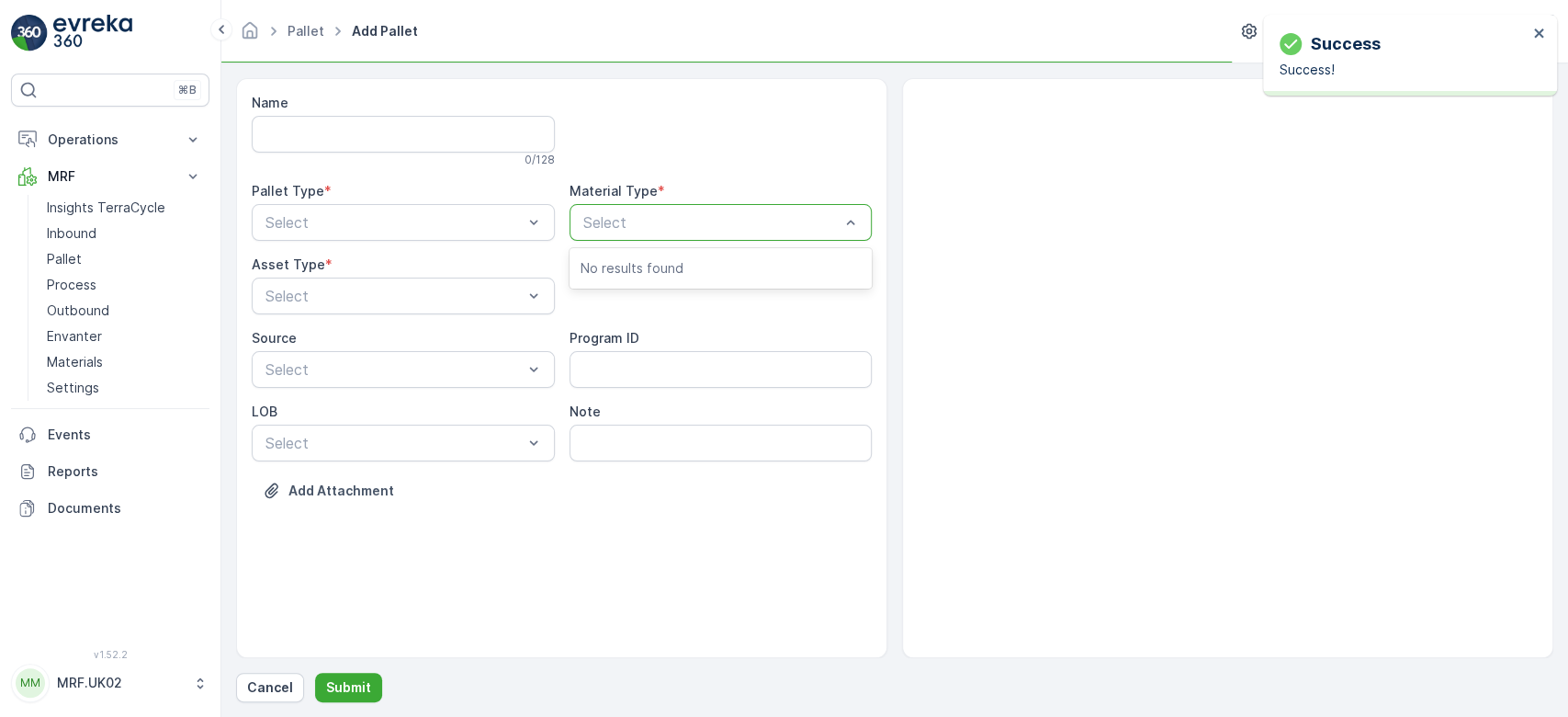
type input "p"
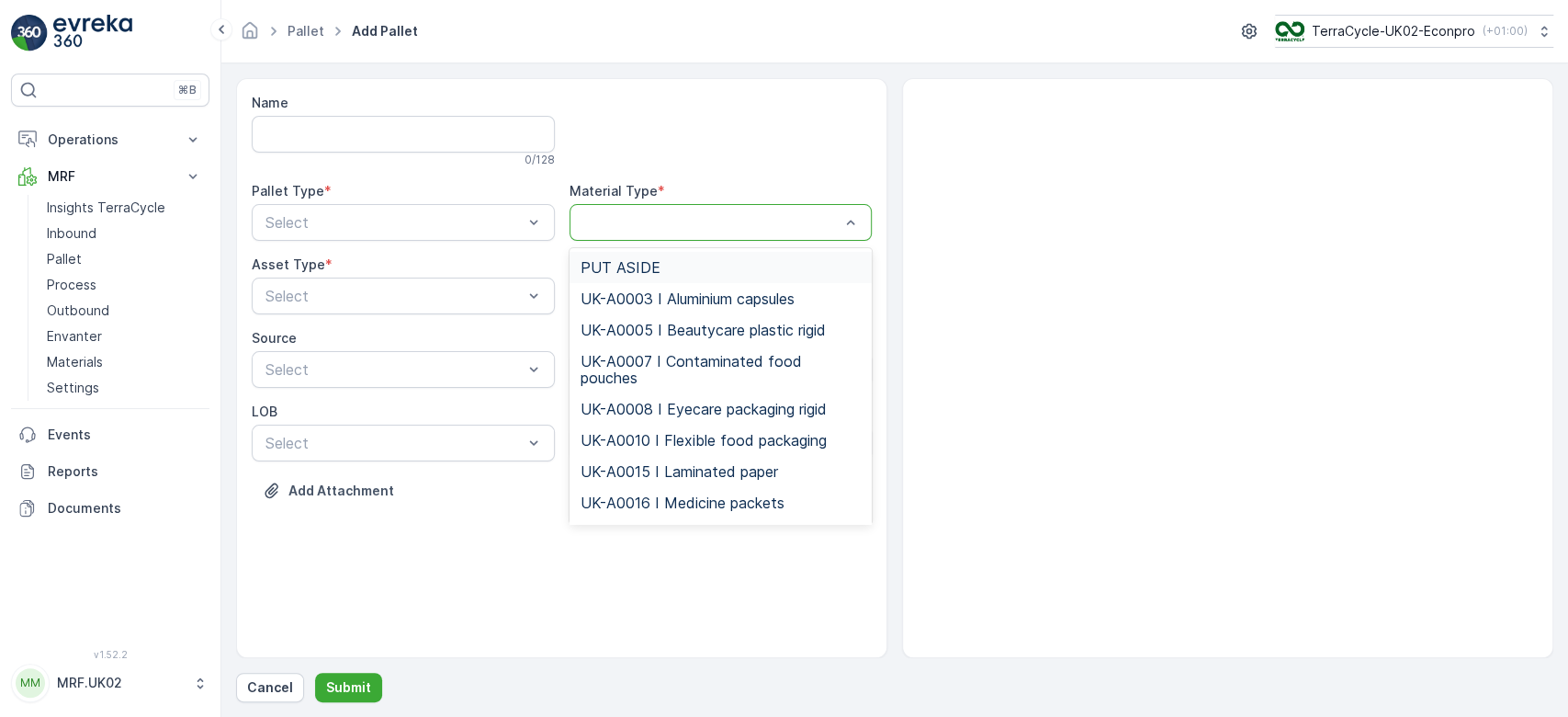
click at [683, 211] on div at bounding box center [722, 222] width 303 height 37
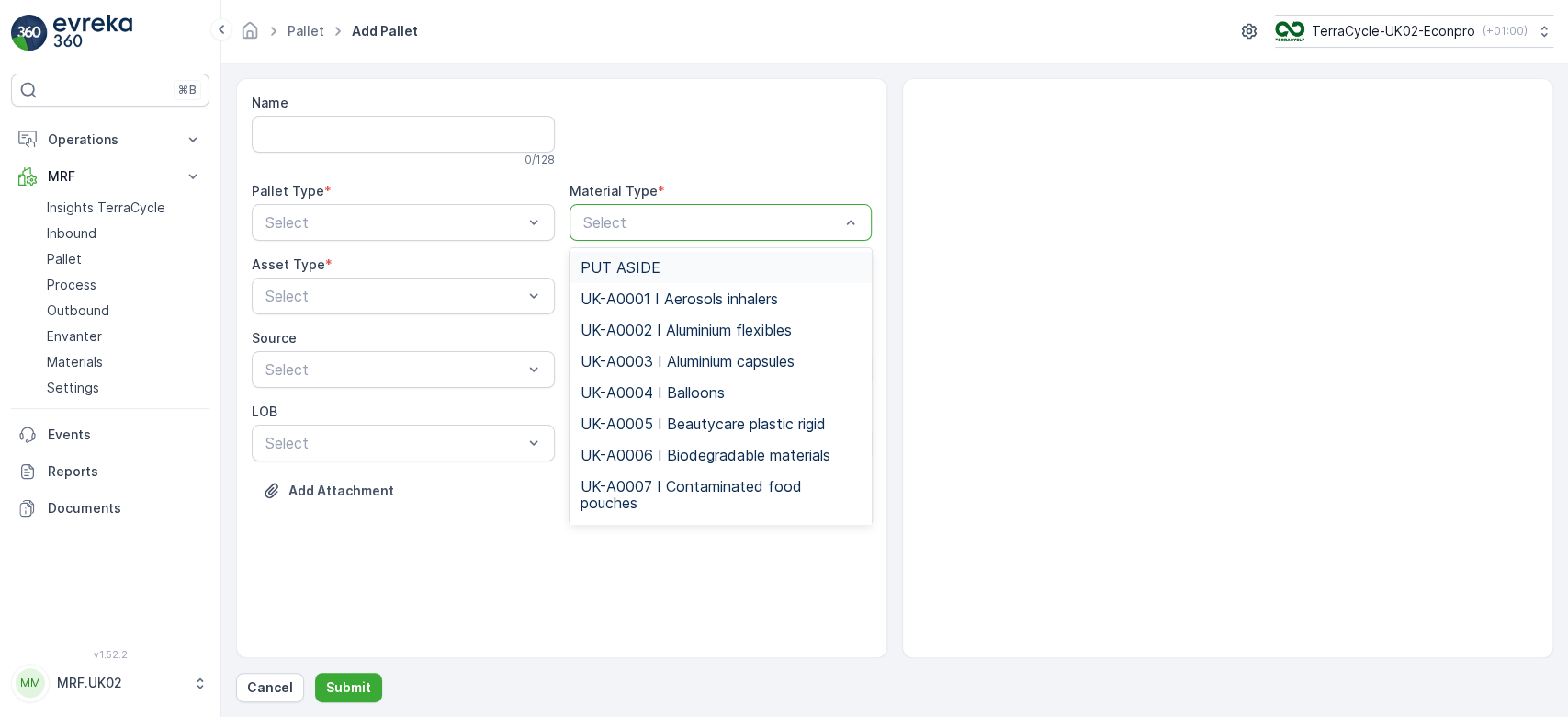
click at [683, 212] on p "Select" at bounding box center [712, 222] width 257 height 22
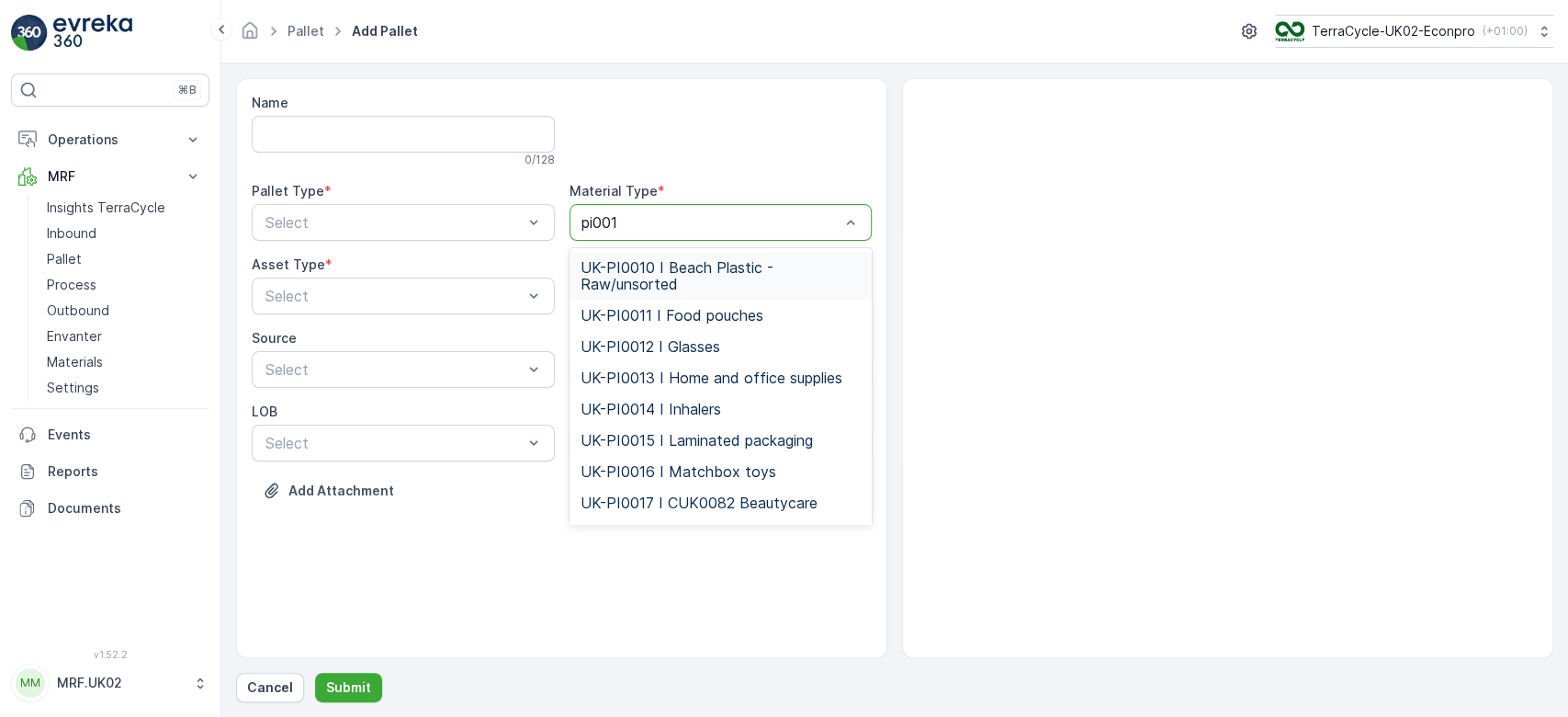
type input "pi0013"
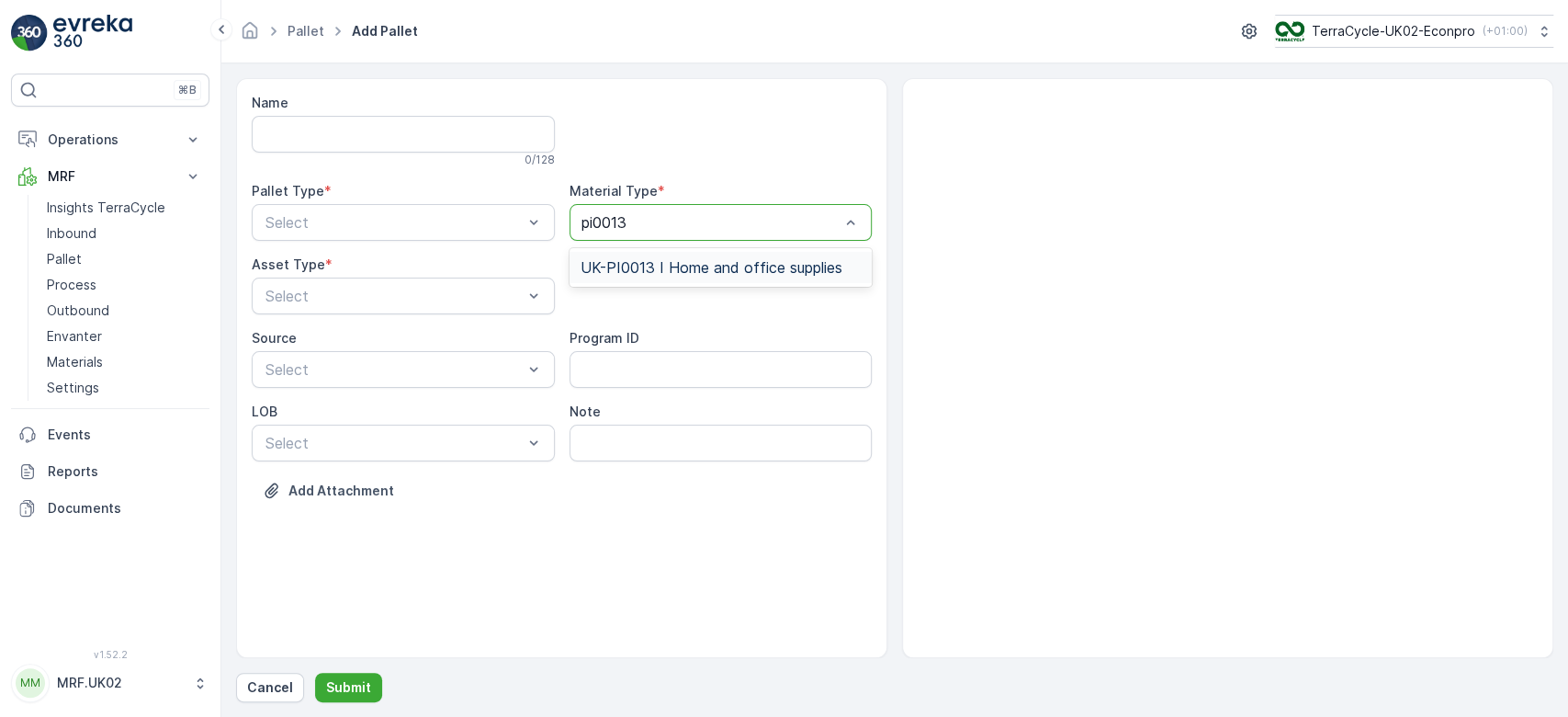
click at [708, 279] on div "UK-PI0013 I Home and office supplies" at bounding box center [722, 268] width 303 height 31
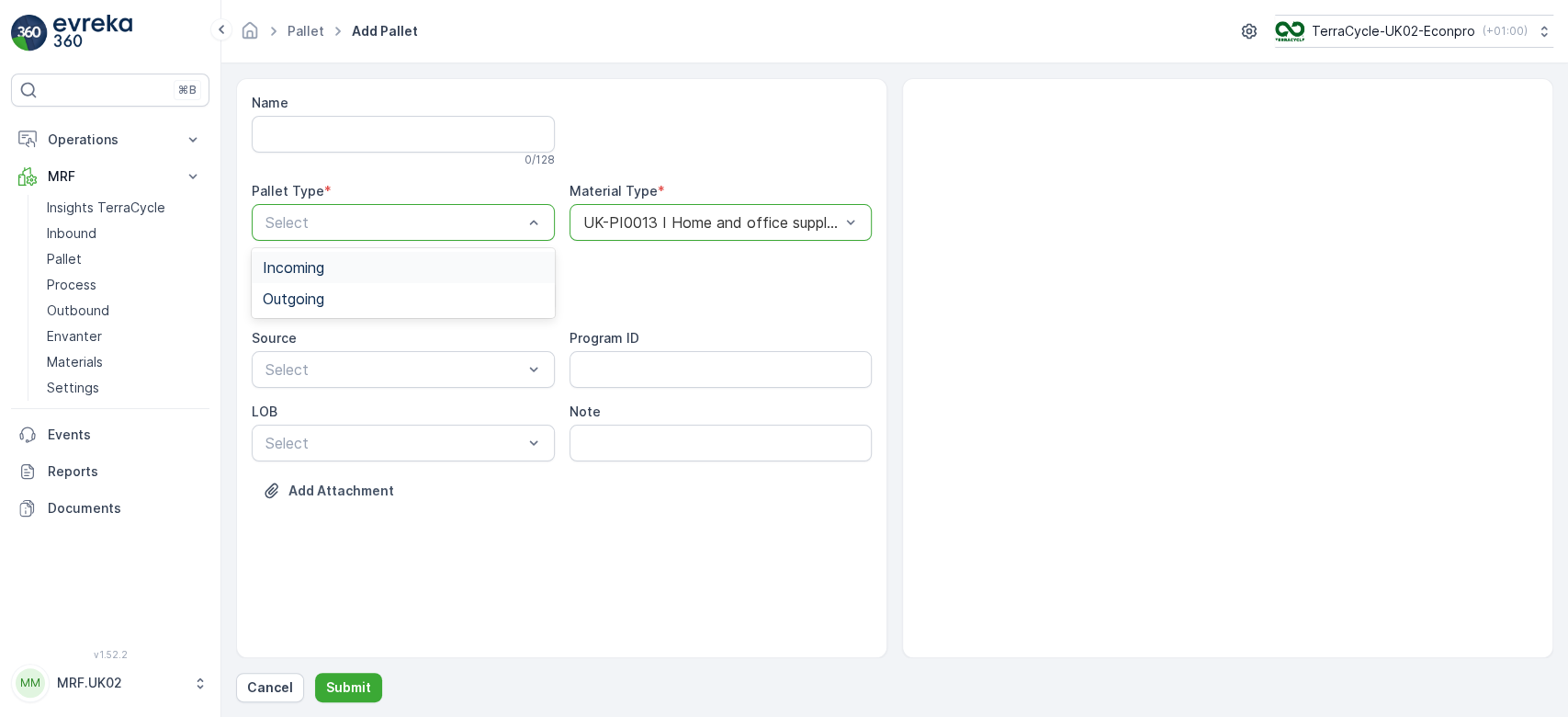
click at [454, 205] on div "Select" at bounding box center [404, 222] width 303 height 37
click at [416, 279] on div "Incoming" at bounding box center [404, 268] width 303 height 31
click at [386, 370] on div "Pallet" at bounding box center [403, 372] width 281 height 16
click at [357, 687] on p "Submit" at bounding box center [349, 687] width 45 height 18
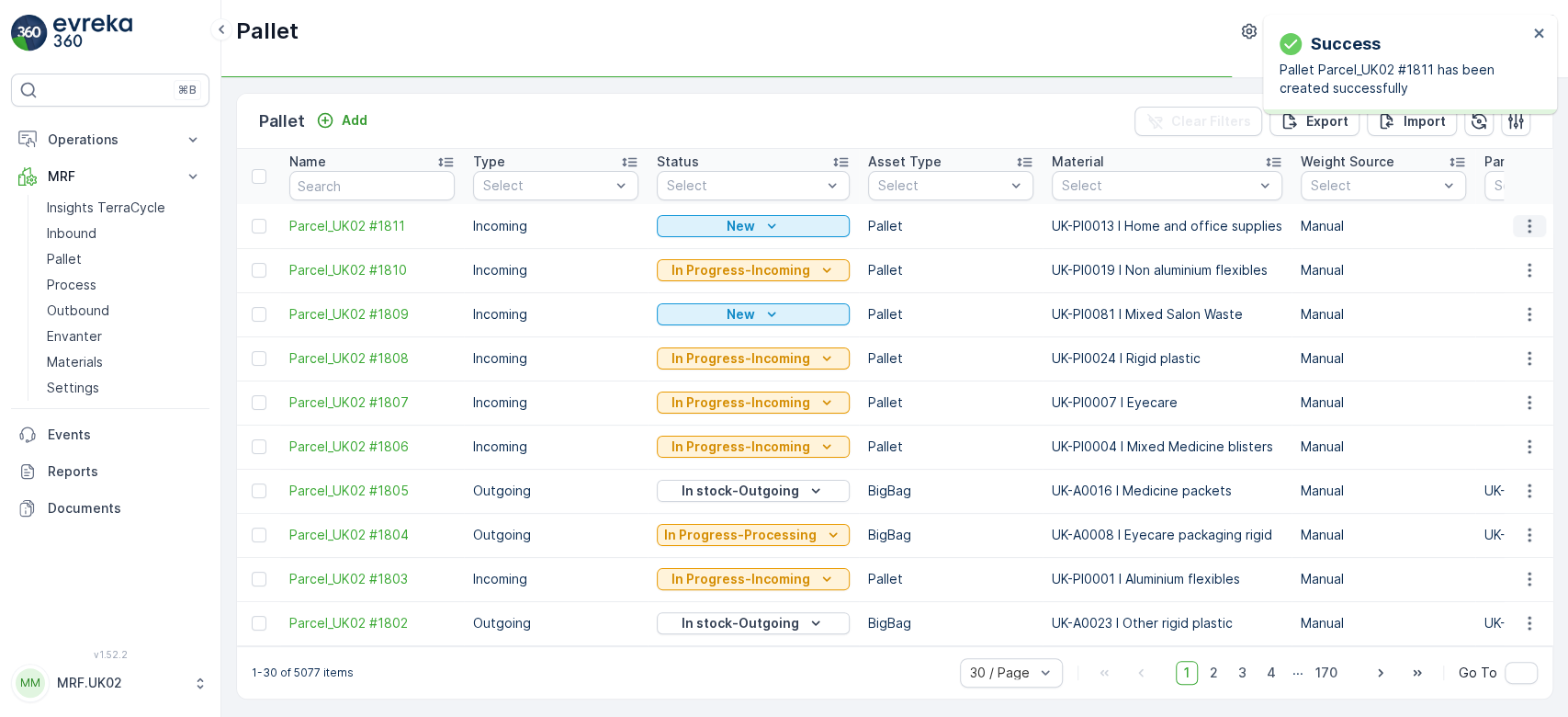
click at [1529, 223] on icon "button" at bounding box center [1529, 225] width 18 height 18
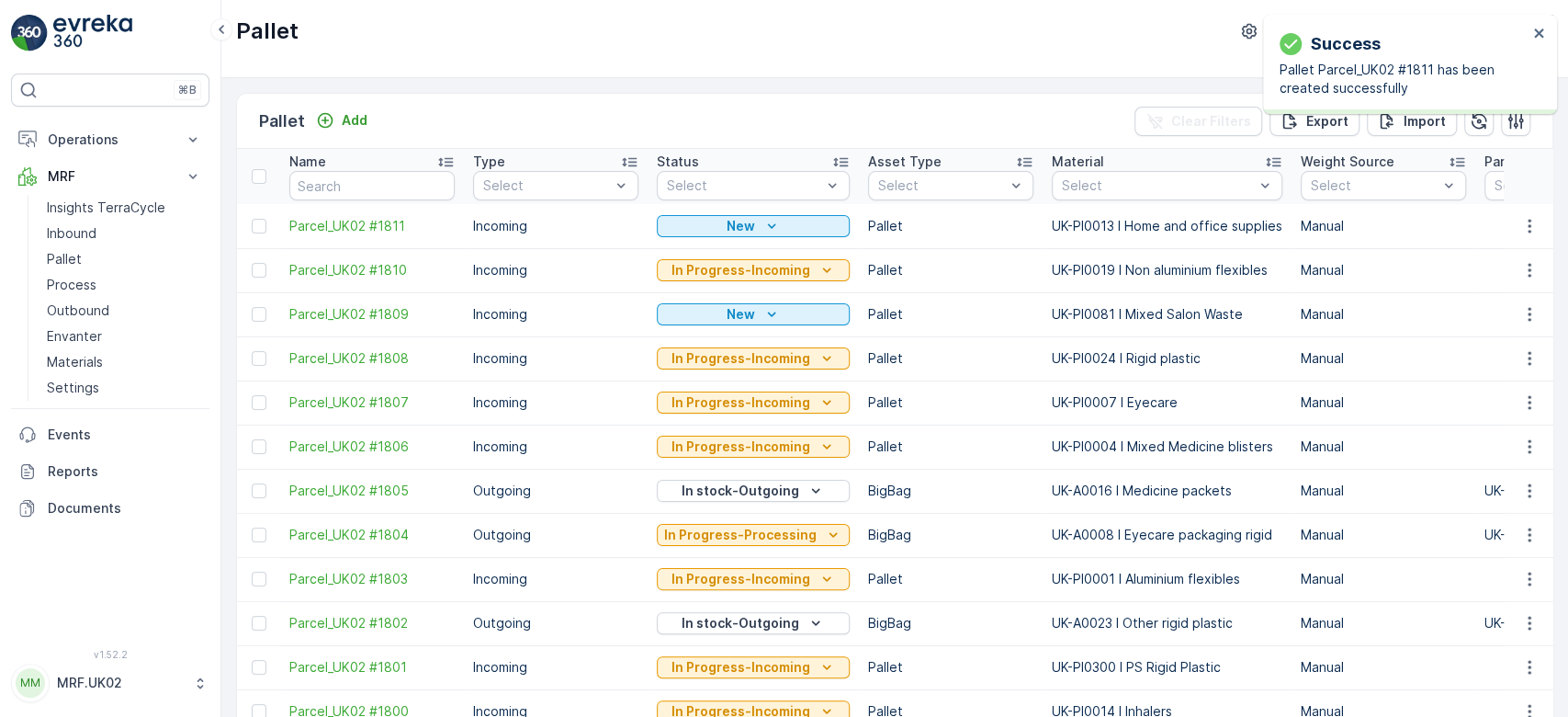
click at [1528, 213] on td at bounding box center [1527, 226] width 49 height 44
click at [1528, 216] on icon "button" at bounding box center [1529, 225] width 18 height 18
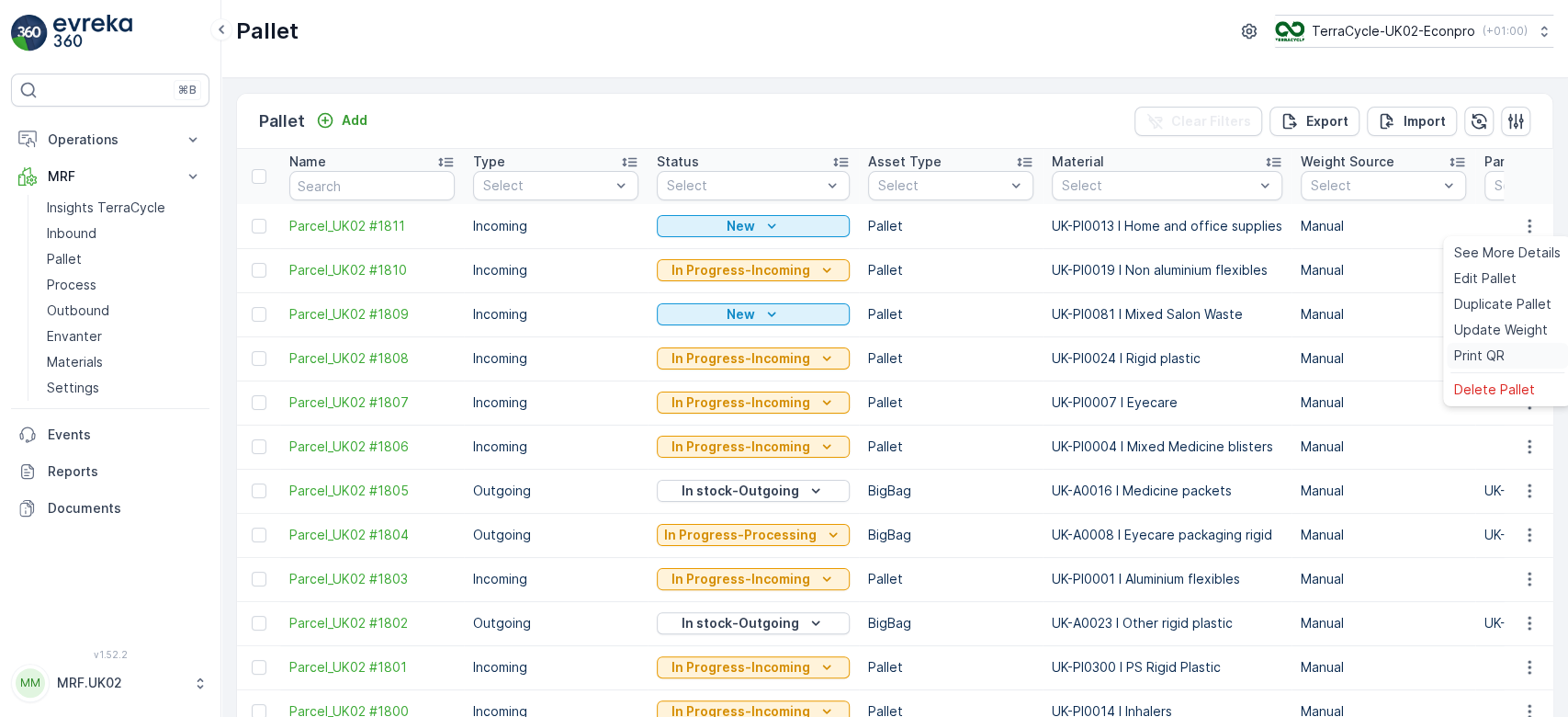
click at [1496, 357] on span "Print QR" at bounding box center [1479, 355] width 50 height 18
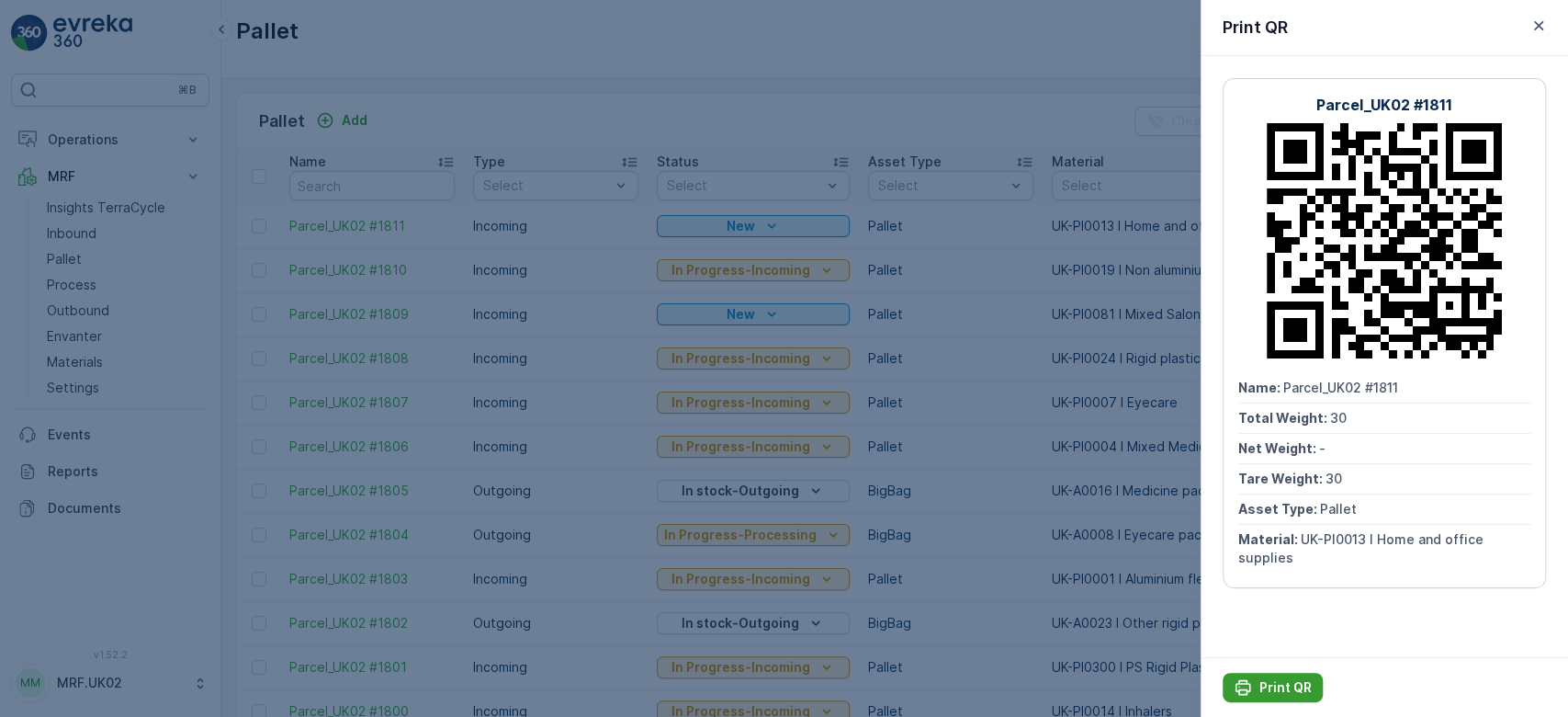
click at [1286, 699] on button "Print QR" at bounding box center [1273, 687] width 100 height 29
click at [47, 237] on div at bounding box center [784, 358] width 1568 height 717
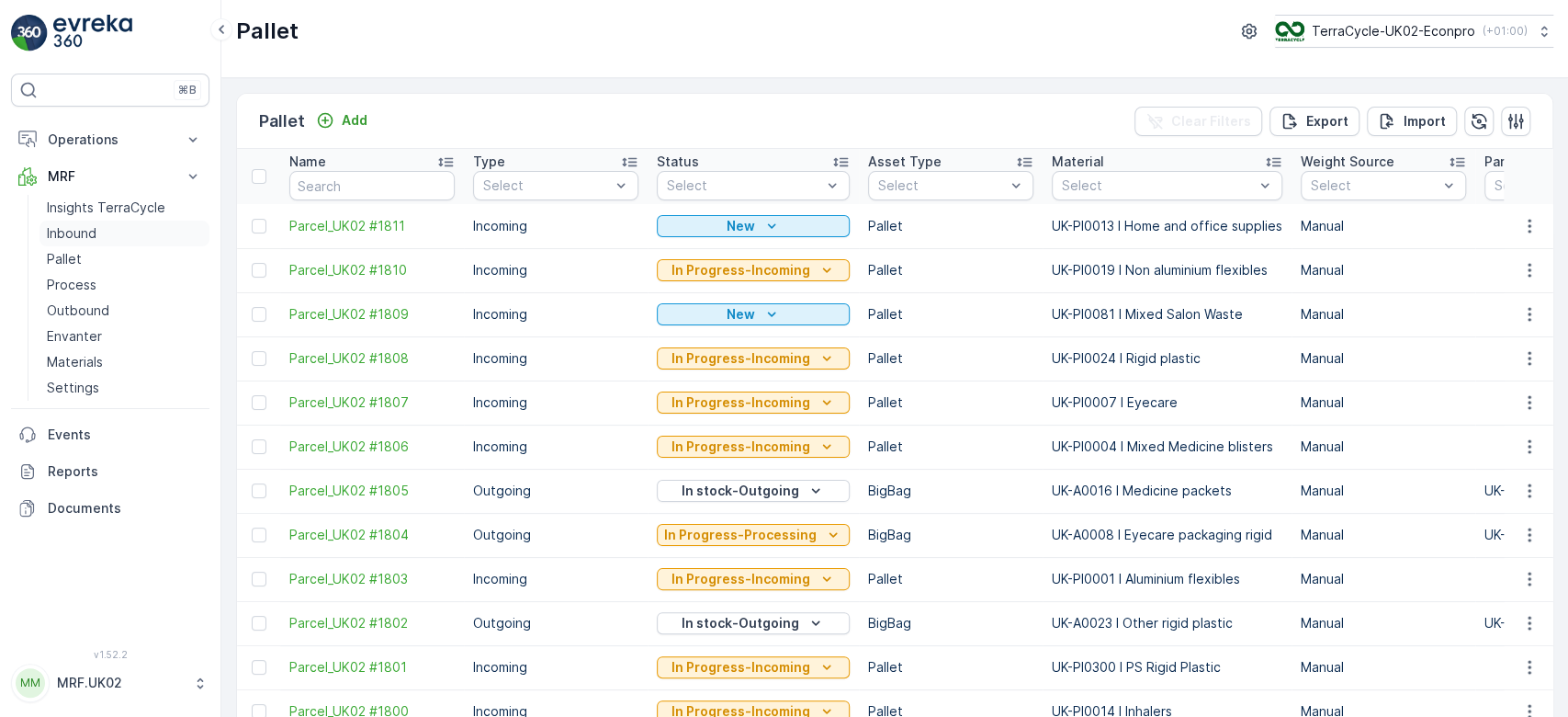
click at [47, 237] on p "Inbound" at bounding box center [71, 233] width 49 height 18
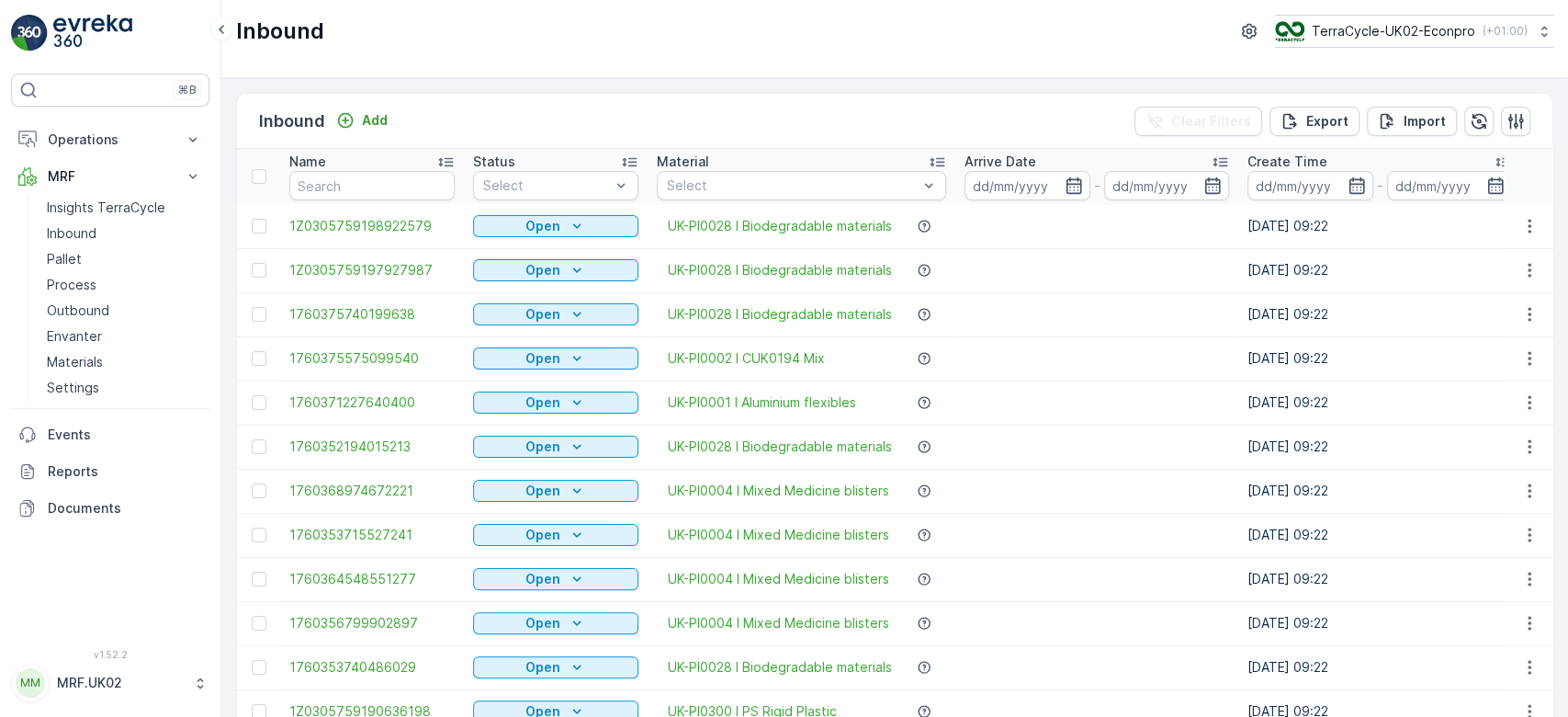
click at [329, 179] on input "text" at bounding box center [372, 186] width 165 height 29
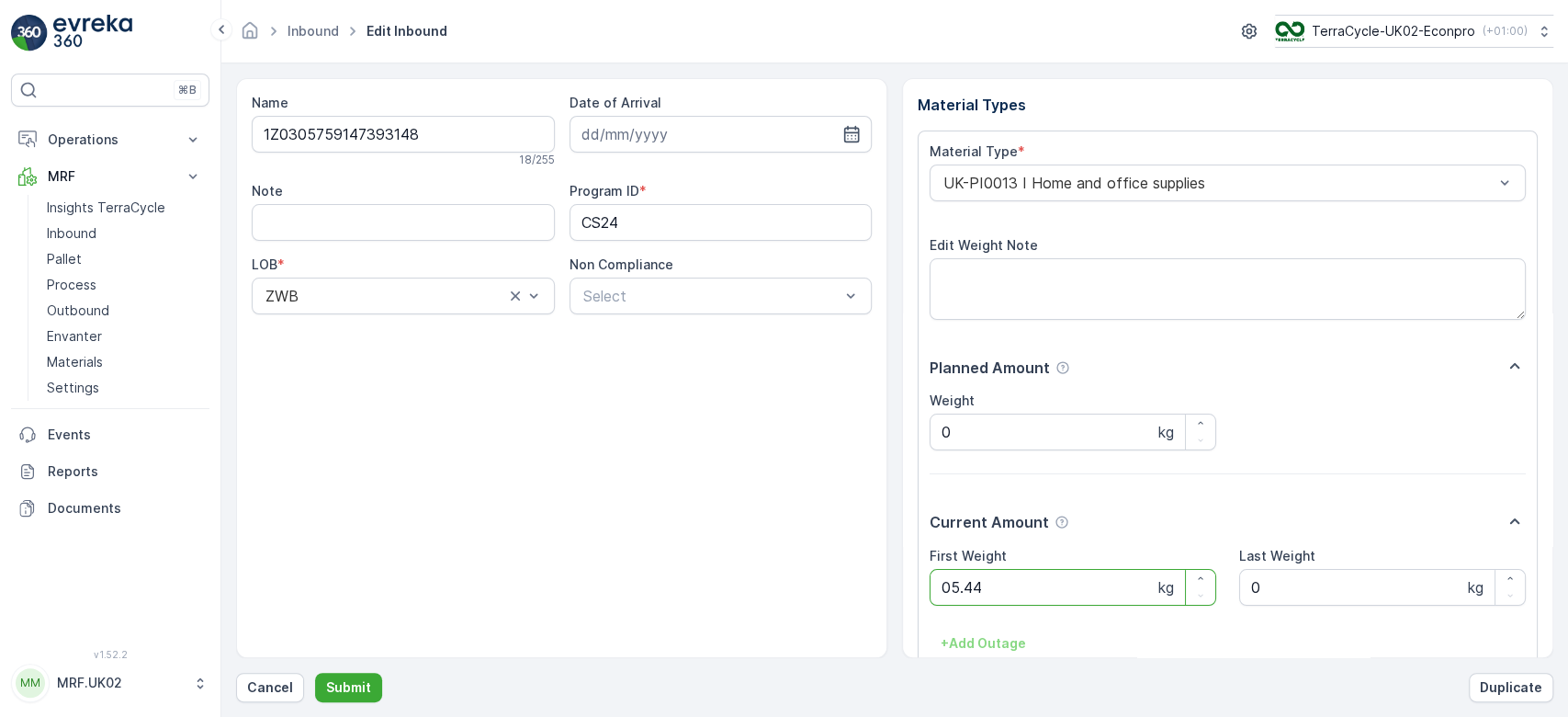
click at [315, 673] on button "Submit" at bounding box center [348, 687] width 67 height 29
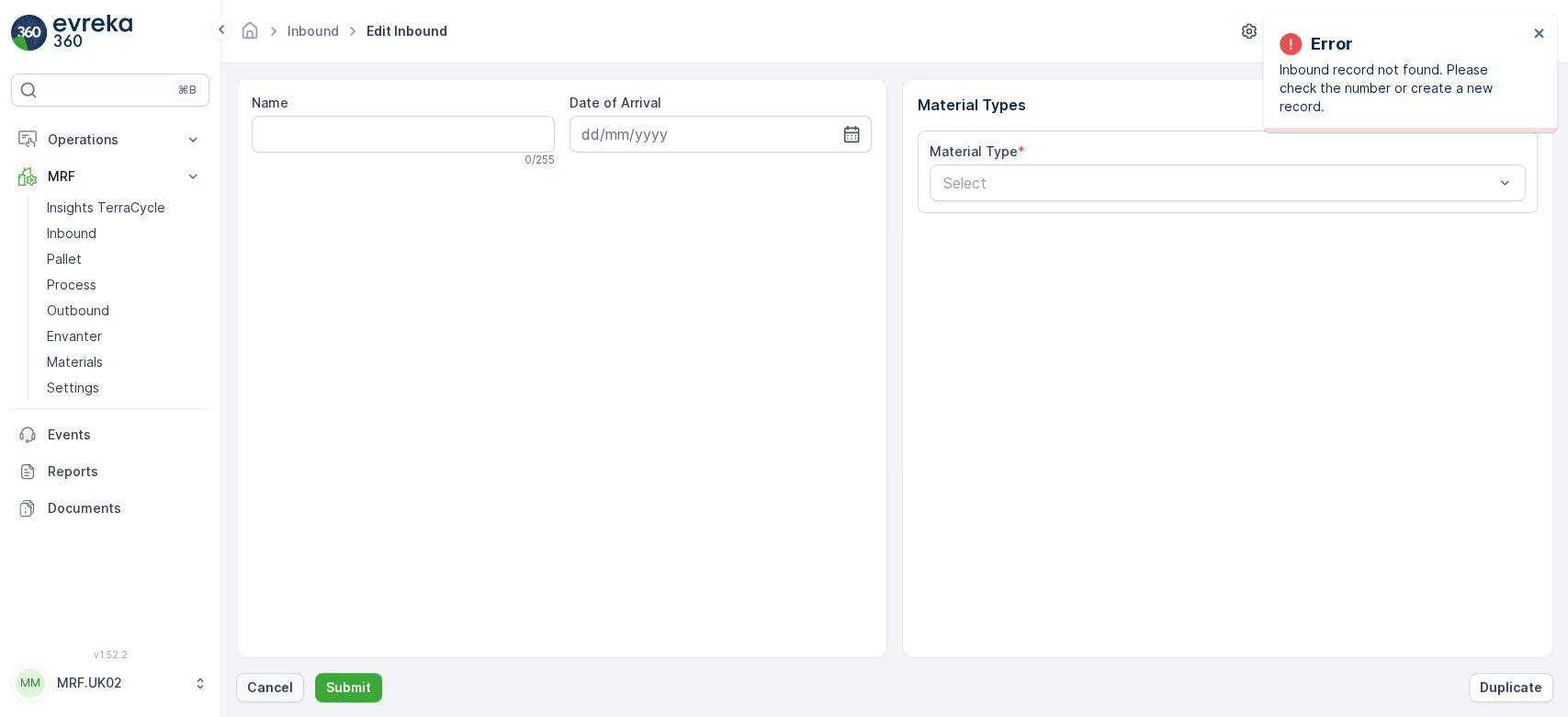
click at [274, 675] on button "Cancel" at bounding box center [270, 687] width 68 height 29
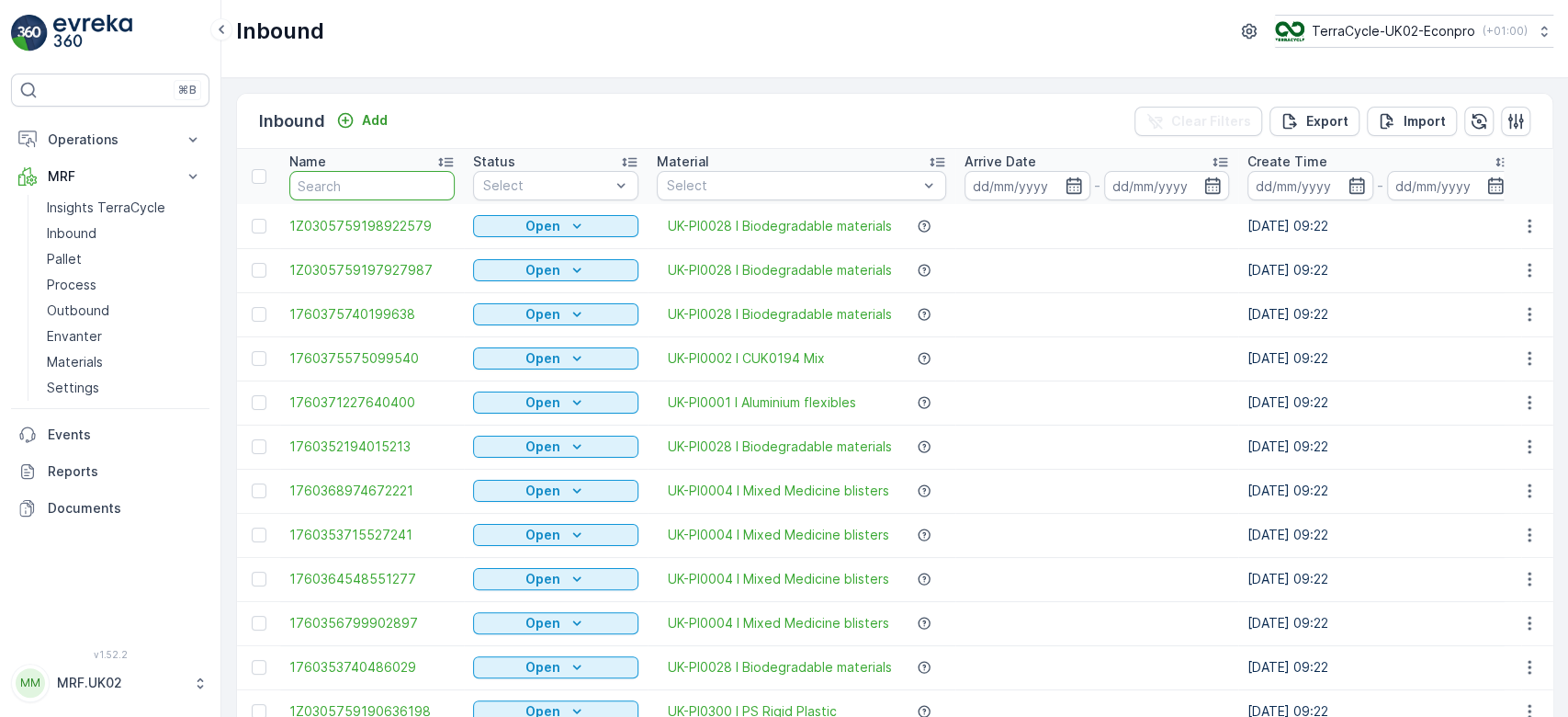
click at [305, 186] on input "text" at bounding box center [372, 186] width 165 height 29
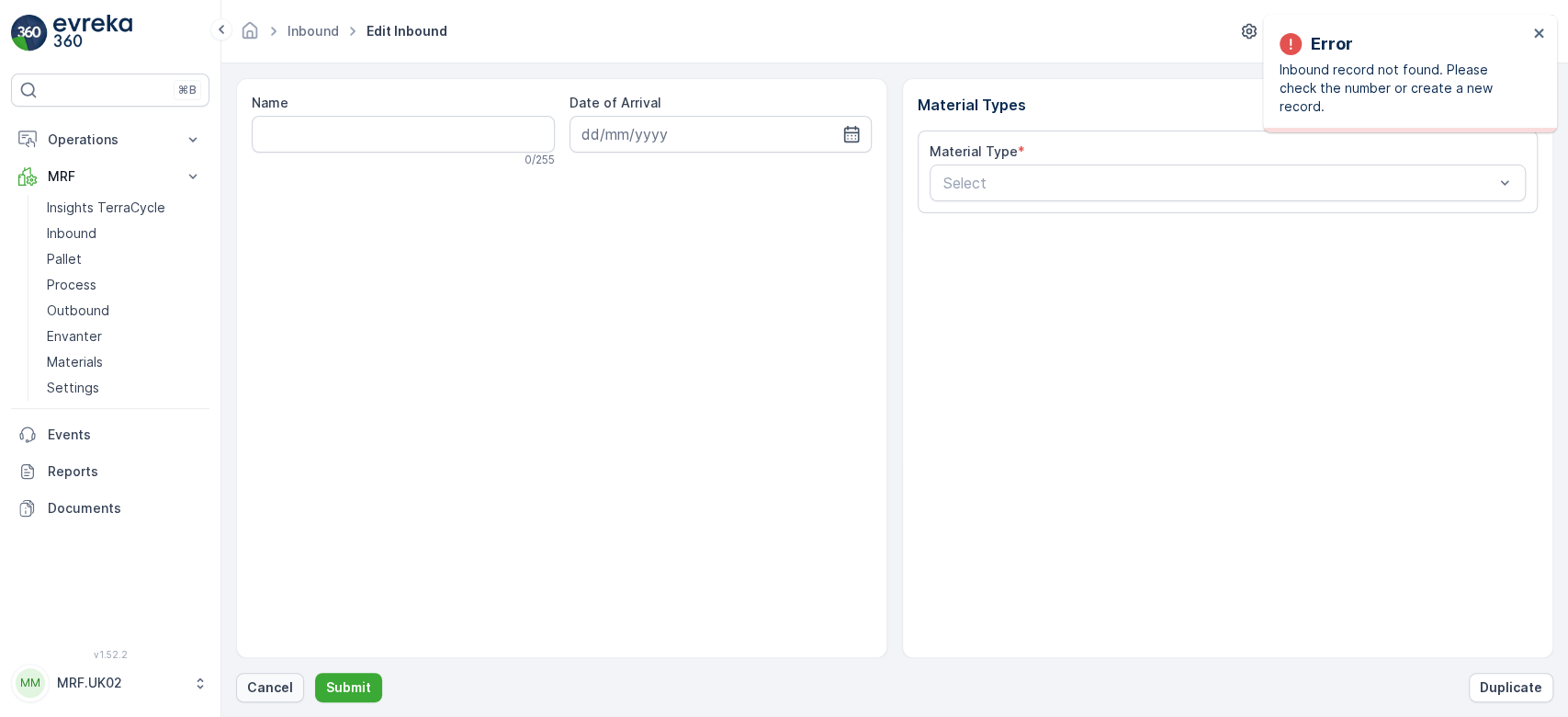
click at [267, 683] on p "Cancel" at bounding box center [271, 687] width 46 height 18
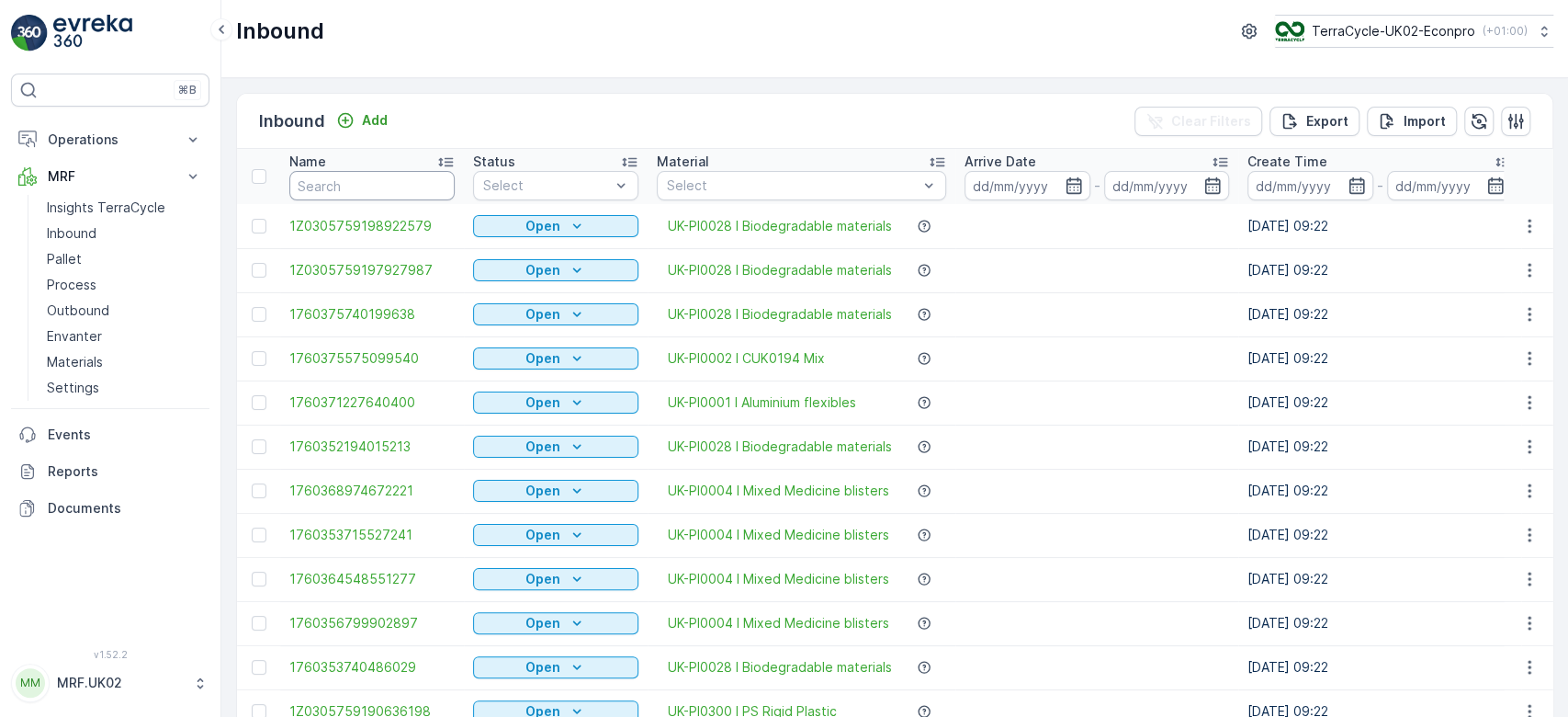
click at [349, 186] on input "text" at bounding box center [372, 186] width 165 height 29
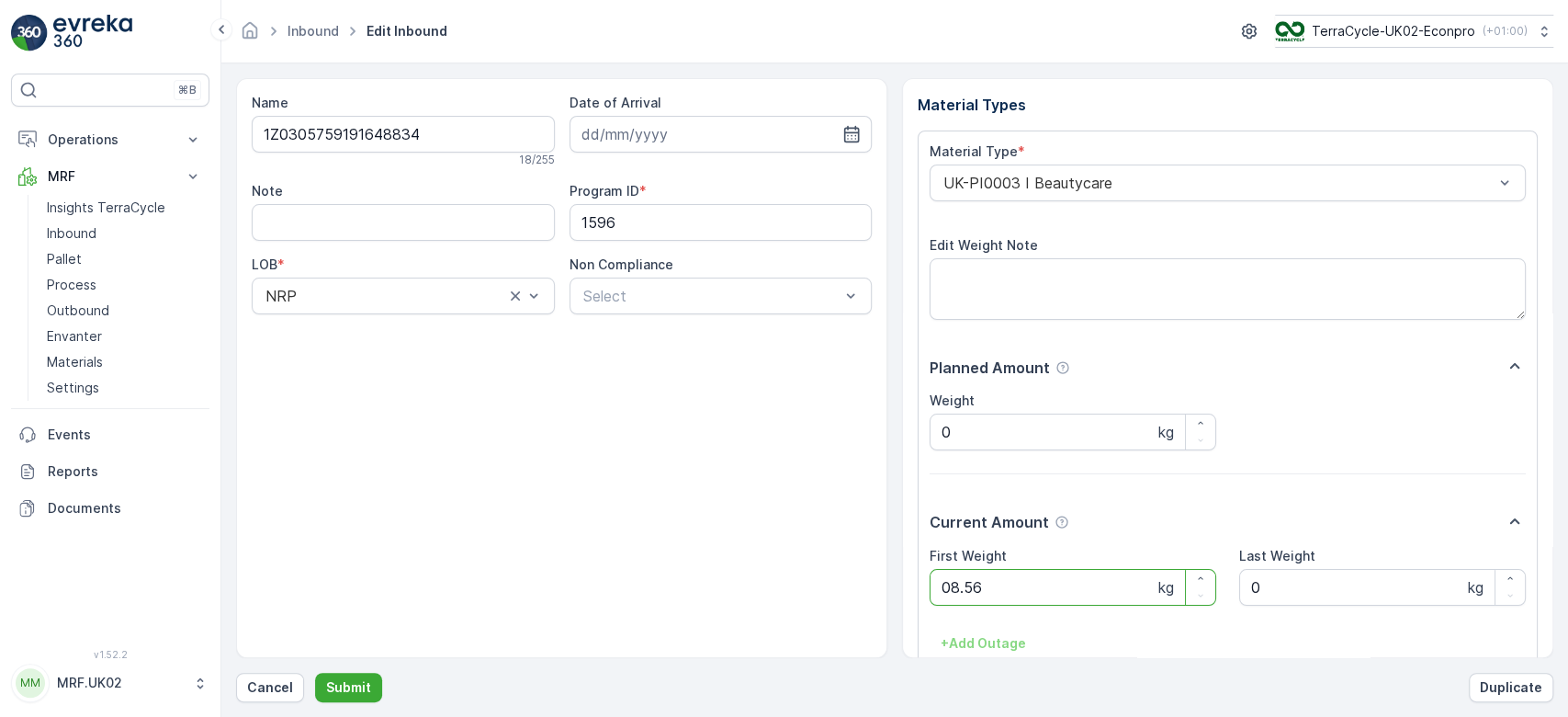
click at [315, 673] on button "Submit" at bounding box center [348, 687] width 67 height 29
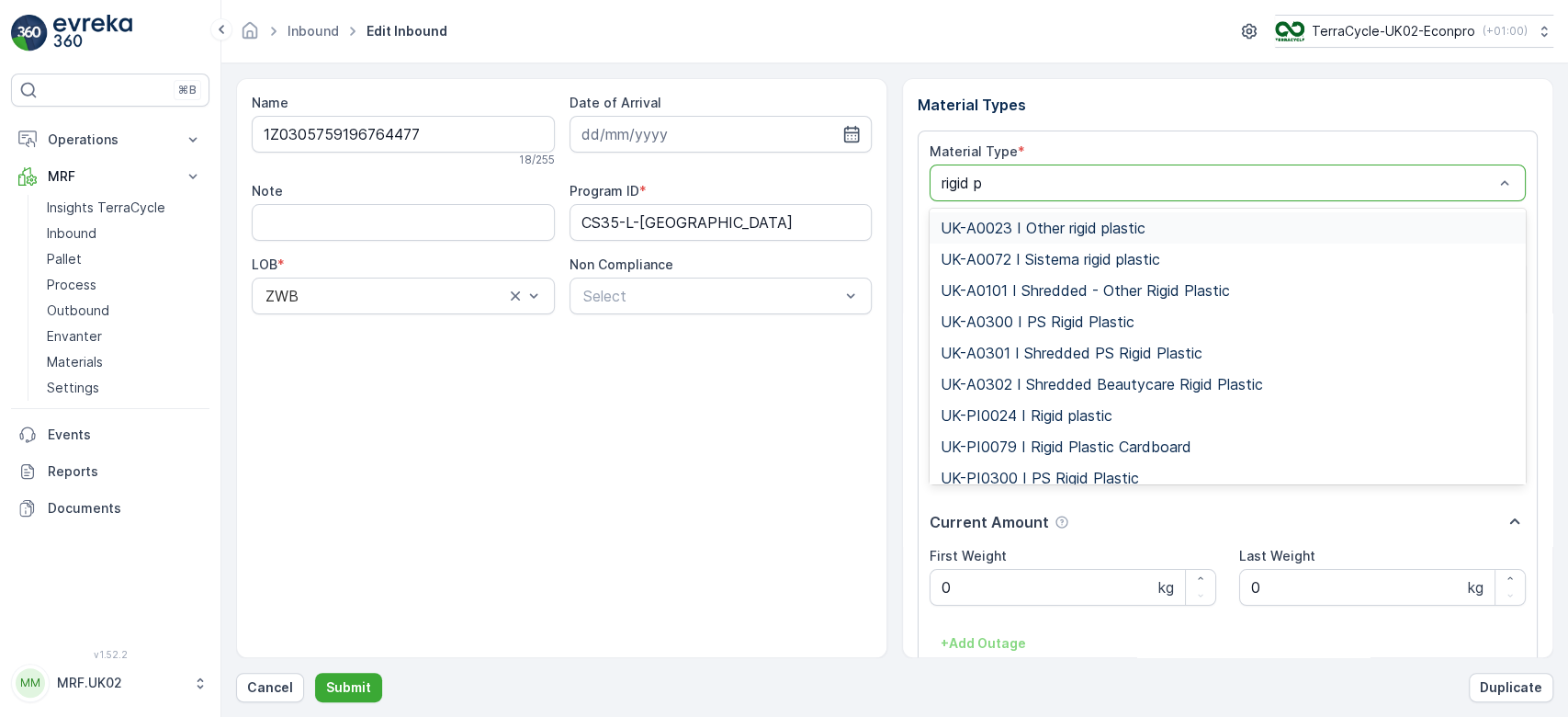
type input "rigid pl"
click at [1000, 411] on span "UK-PI0024 I Rigid plastic" at bounding box center [1027, 415] width 172 height 16
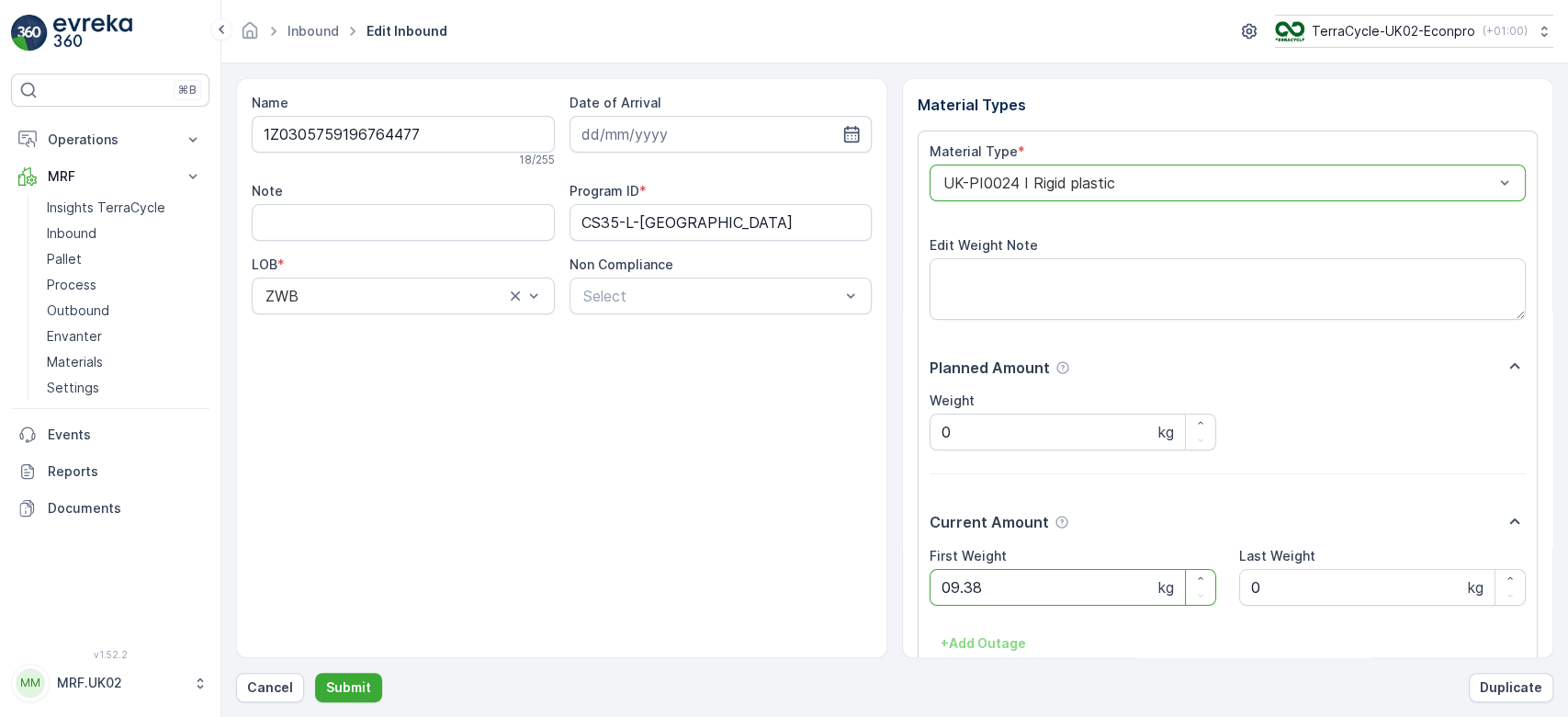
click at [315, 673] on button "Submit" at bounding box center [348, 687] width 67 height 29
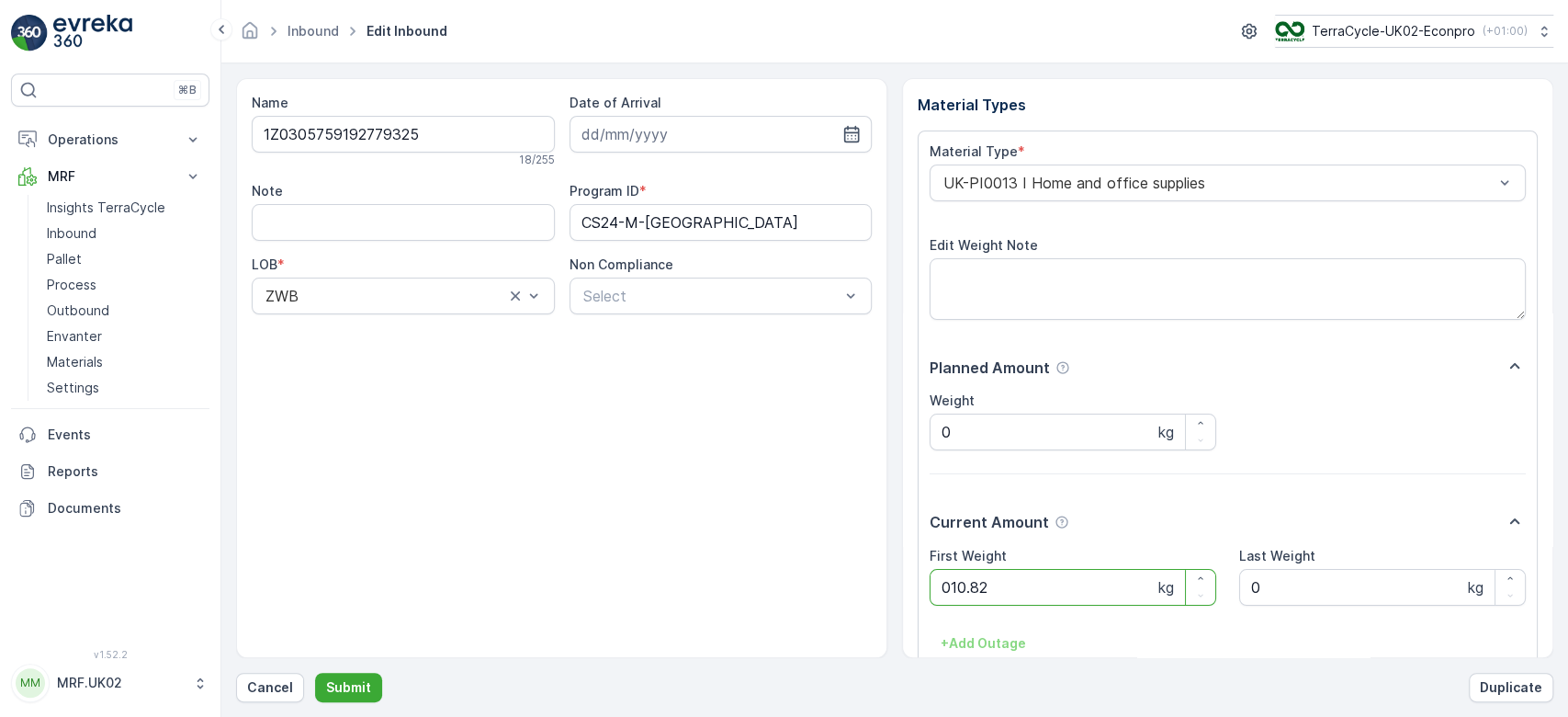
click at [315, 673] on button "Submit" at bounding box center [348, 687] width 67 height 29
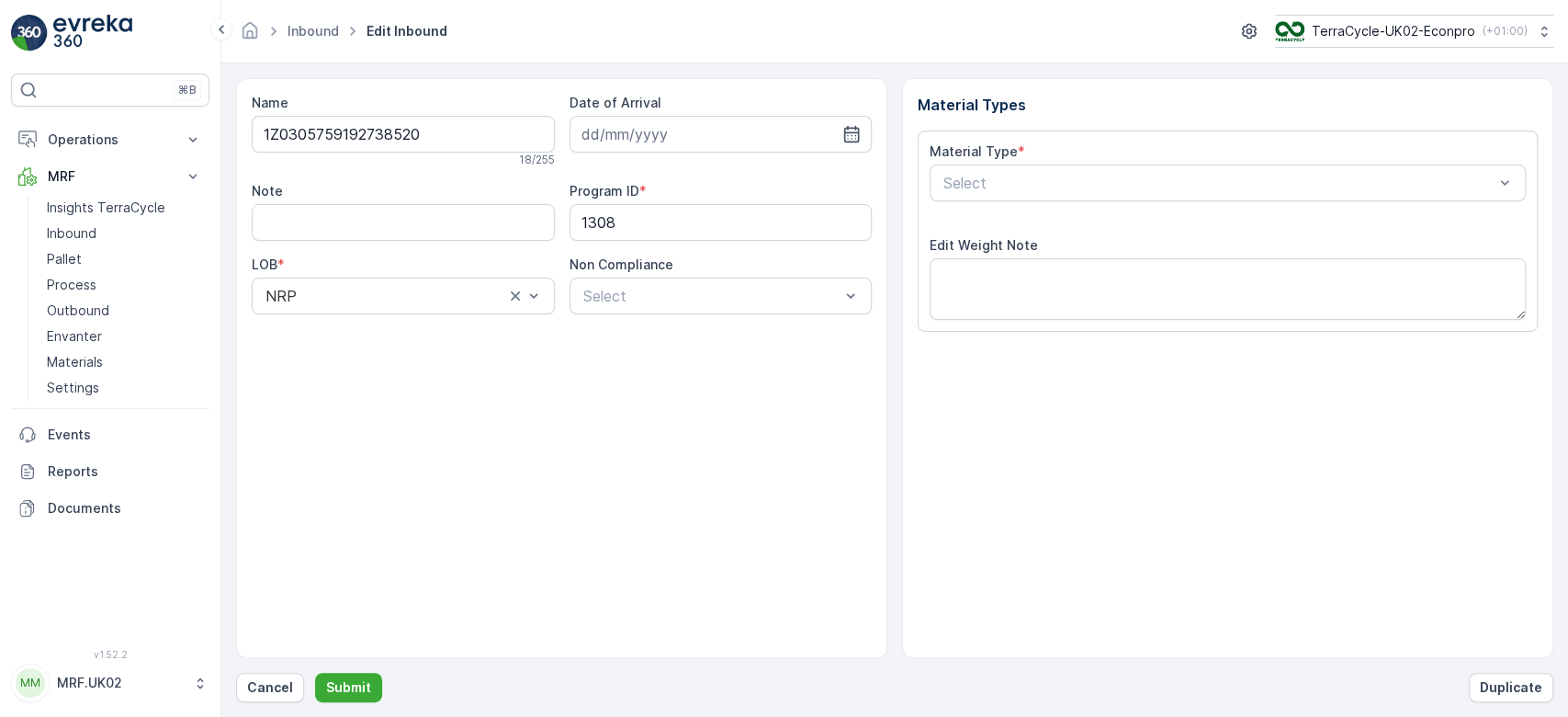
type input "[DATE]"
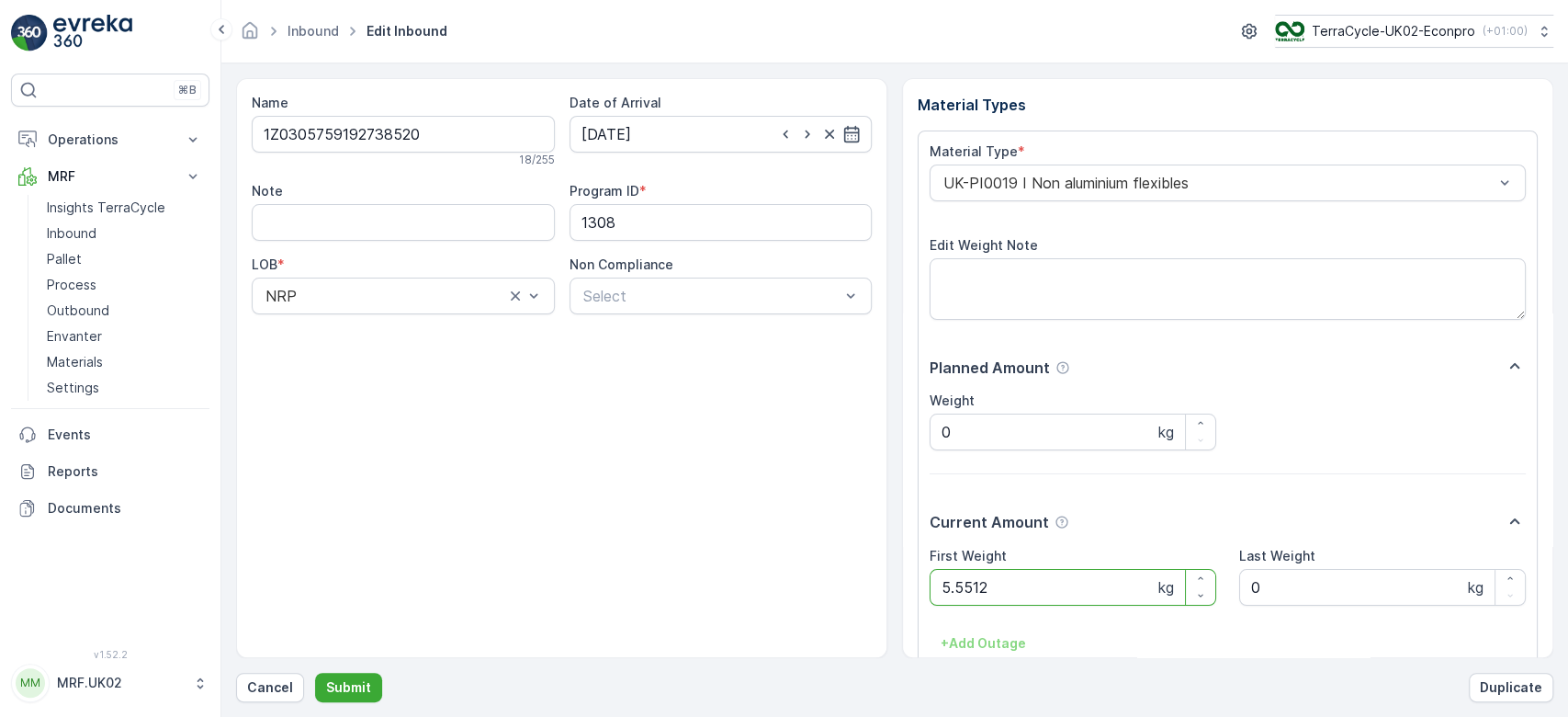
click at [315, 673] on button "Submit" at bounding box center [348, 687] width 67 height 29
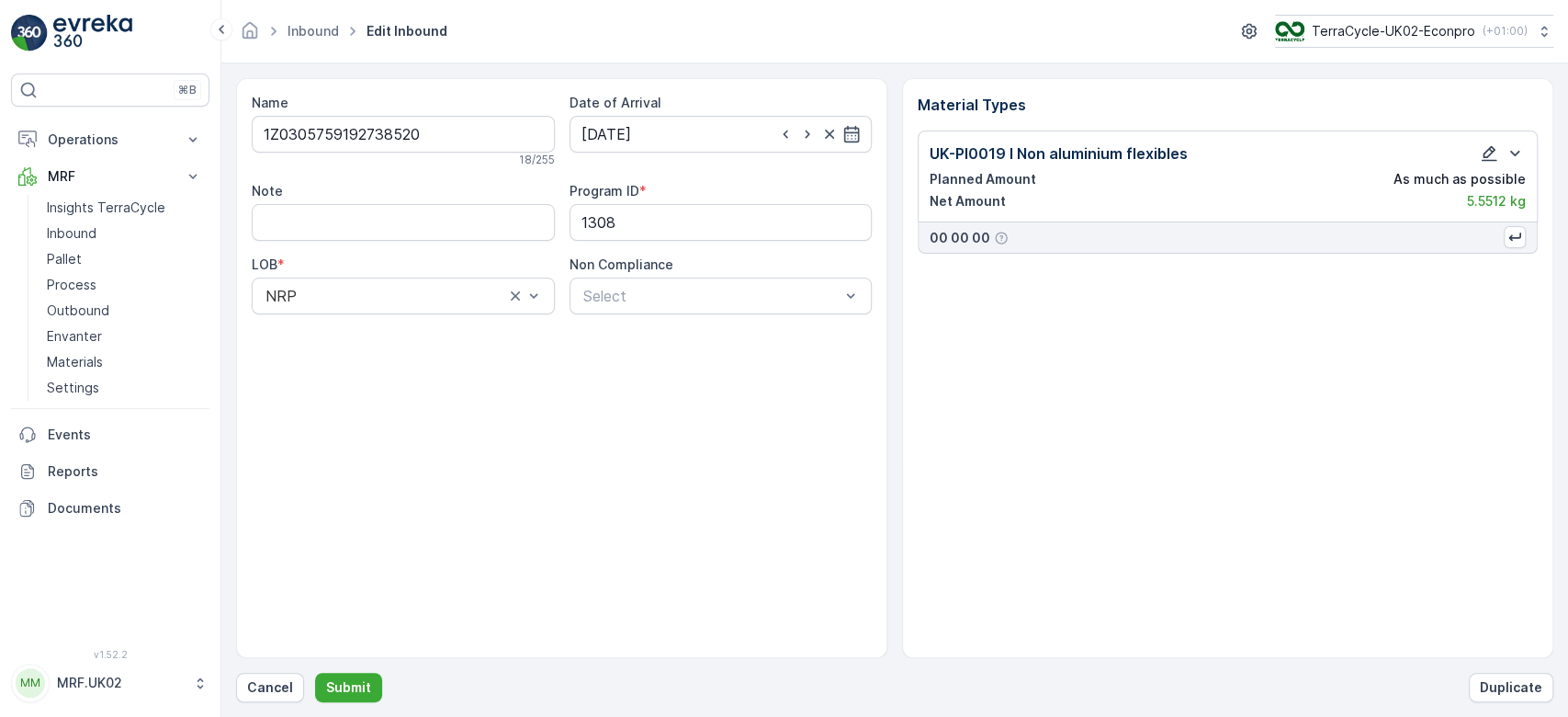
click at [1484, 147] on icon "button" at bounding box center [1489, 153] width 18 height 18
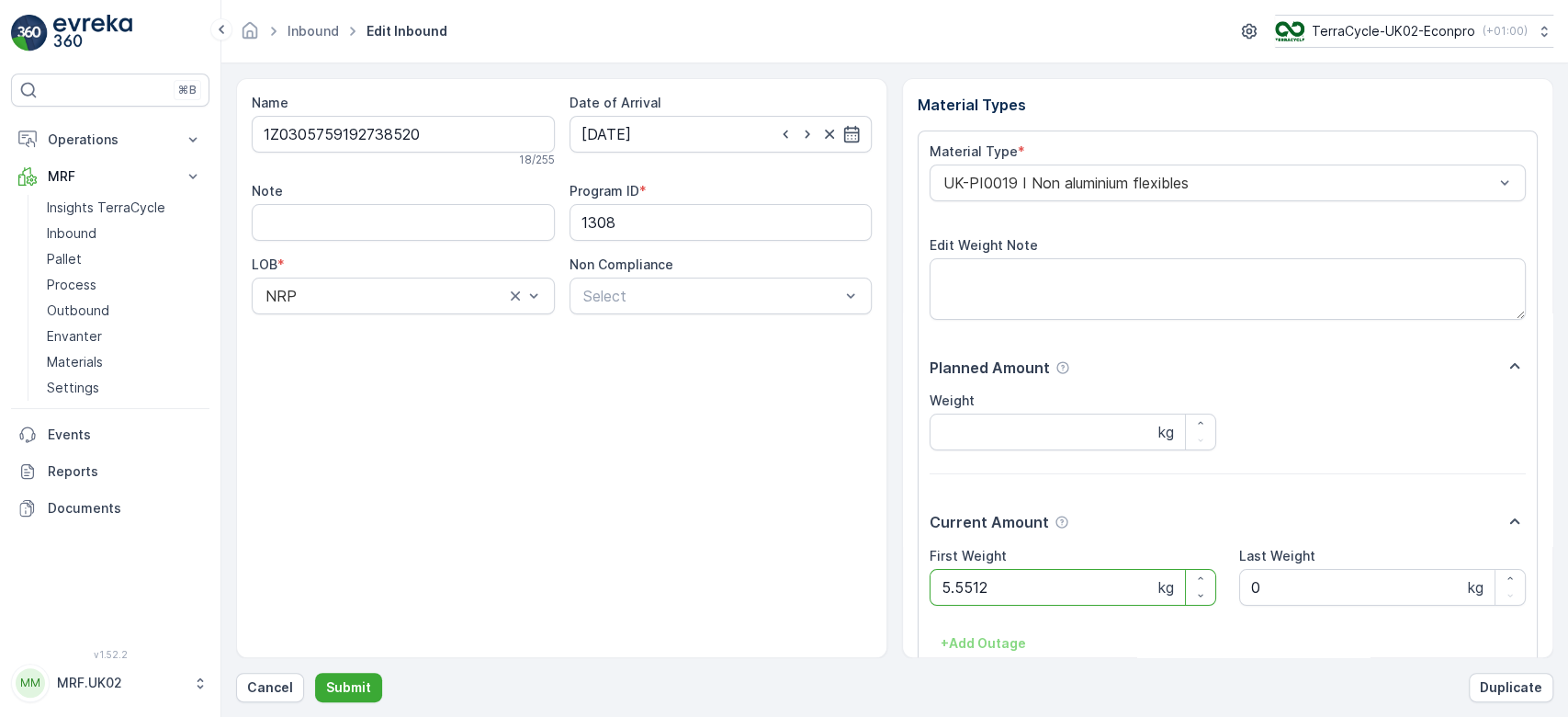
click at [1057, 592] on Weight "5.5512" at bounding box center [1072, 588] width 287 height 37
type Weight "5"
click at [315, 673] on button "Submit" at bounding box center [348, 687] width 67 height 29
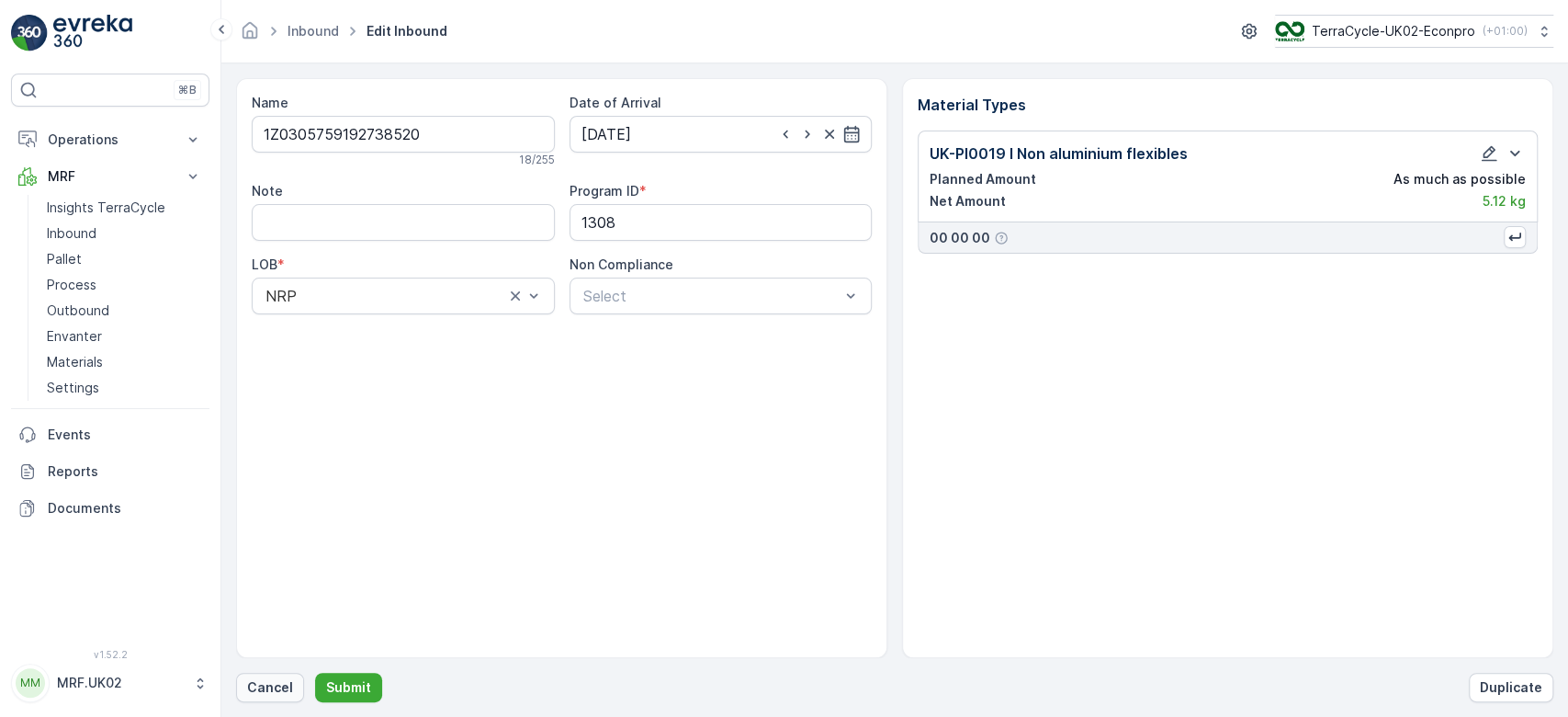
click at [258, 701] on button "Cancel" at bounding box center [270, 687] width 68 height 29
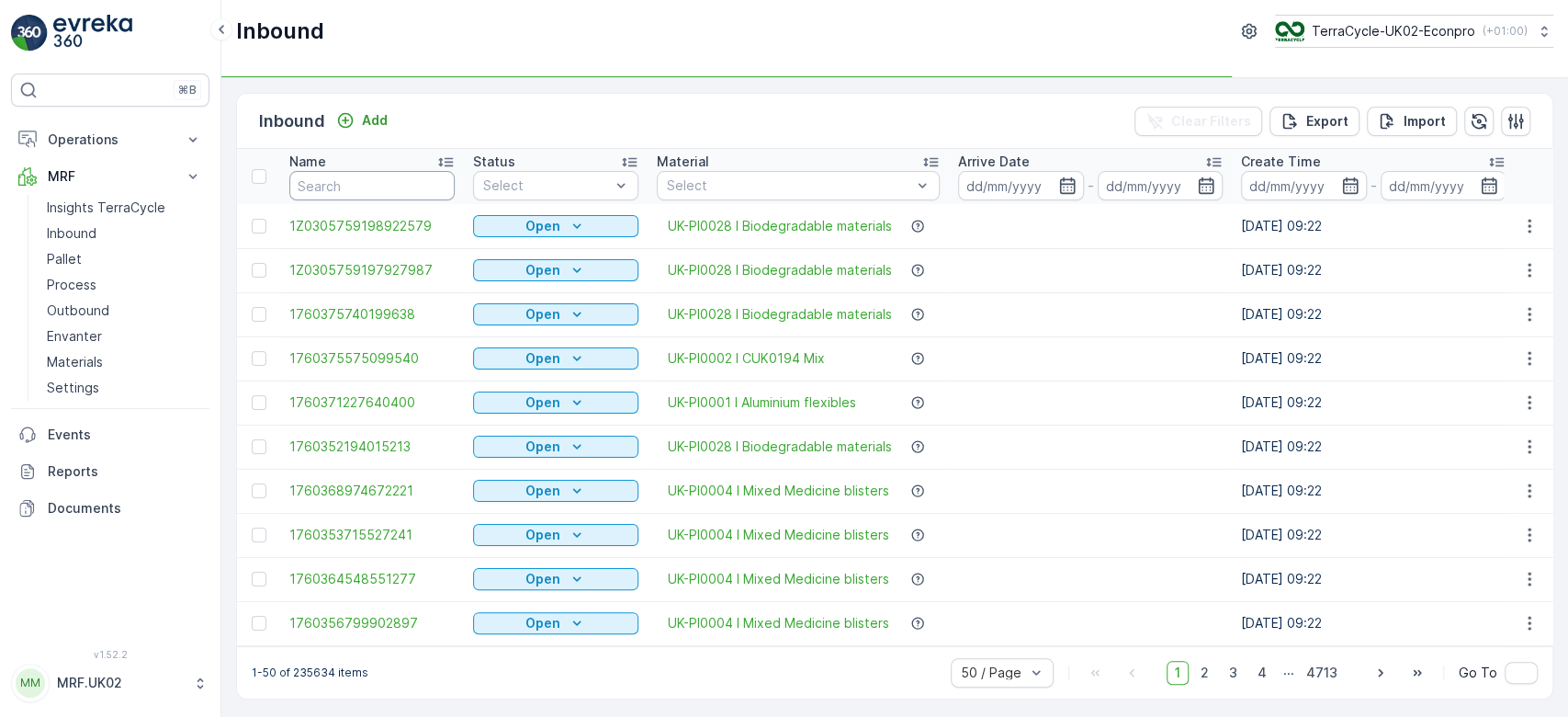
click at [355, 187] on input "text" at bounding box center [372, 186] width 165 height 29
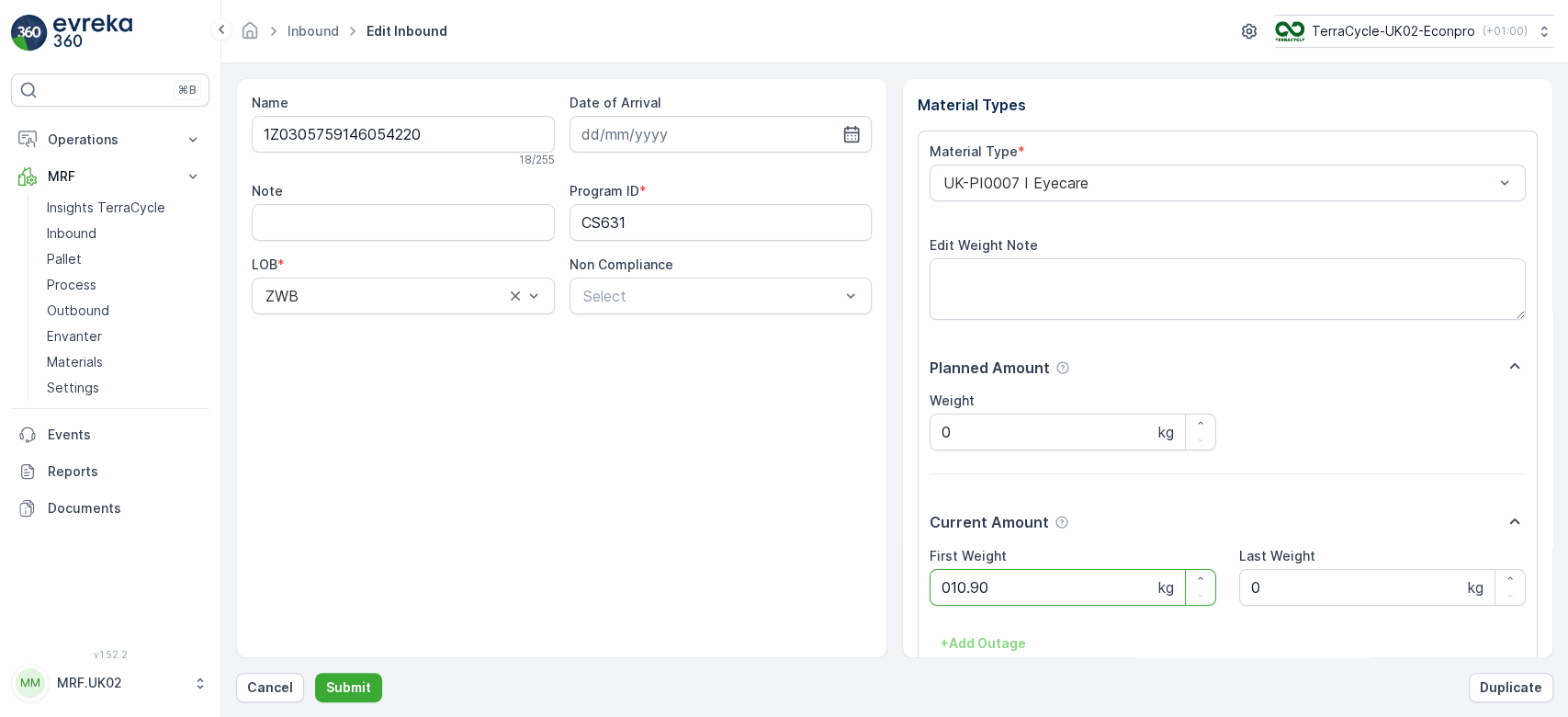
click at [315, 673] on button "Submit" at bounding box center [348, 687] width 67 height 29
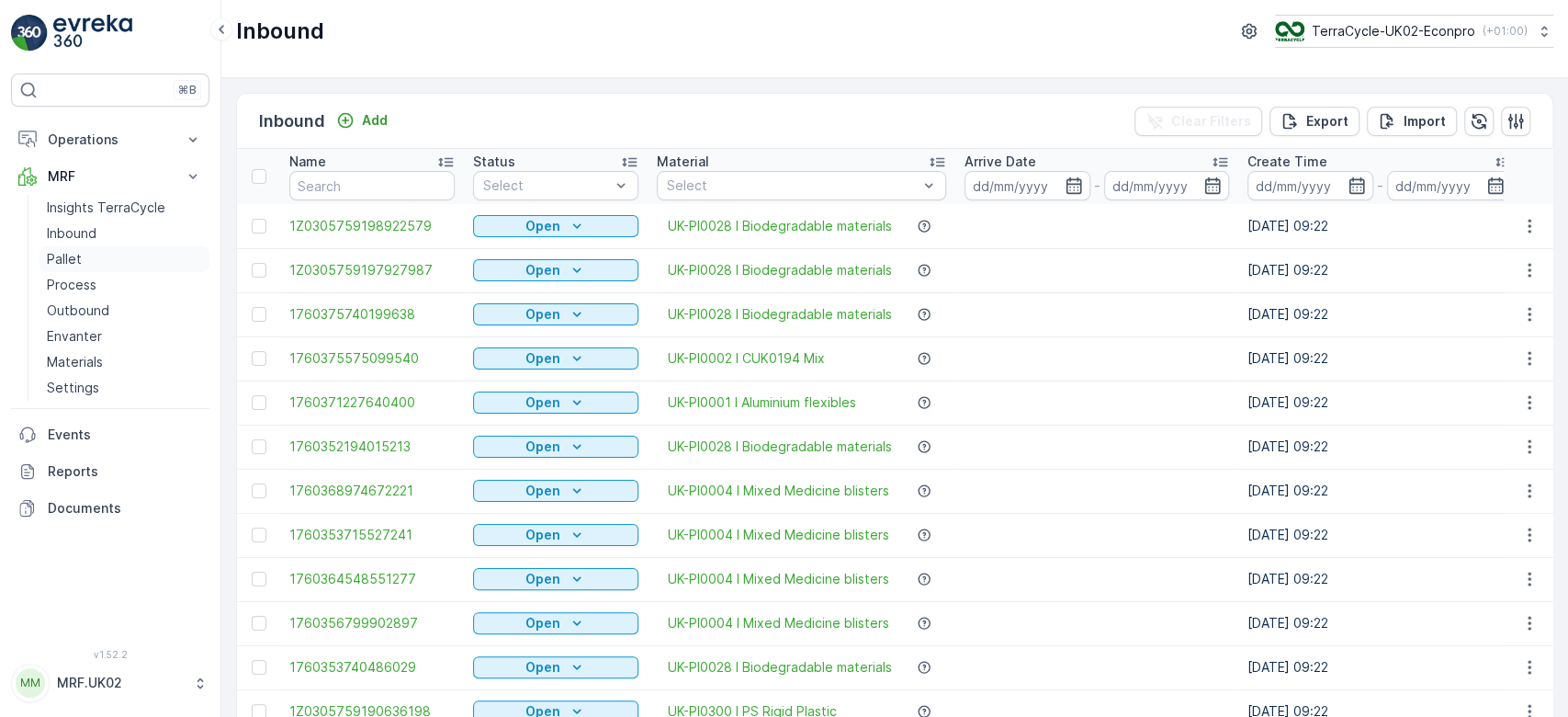
click at [176, 269] on link "Pallet" at bounding box center [125, 259] width 170 height 26
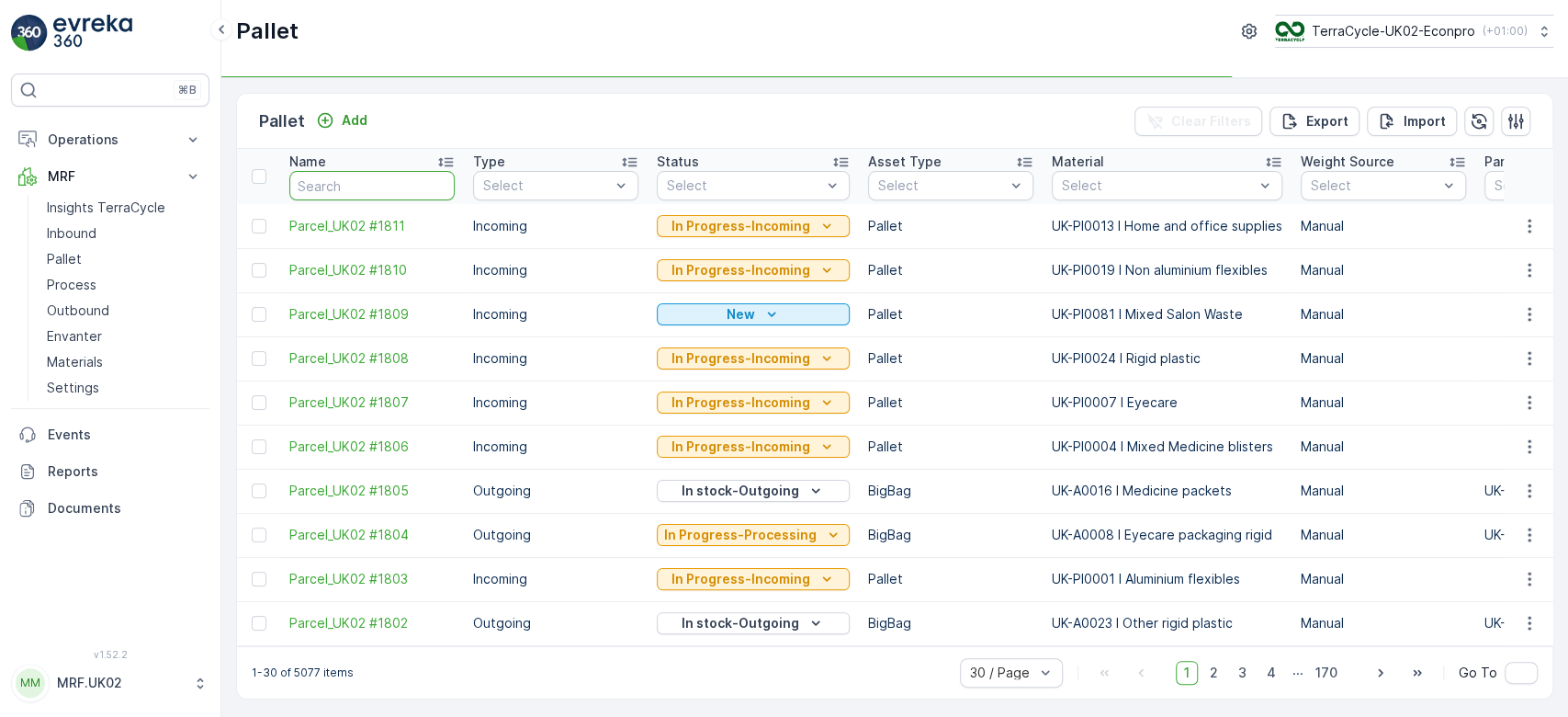
click at [365, 182] on input "text" at bounding box center [372, 186] width 165 height 29
type input "1"
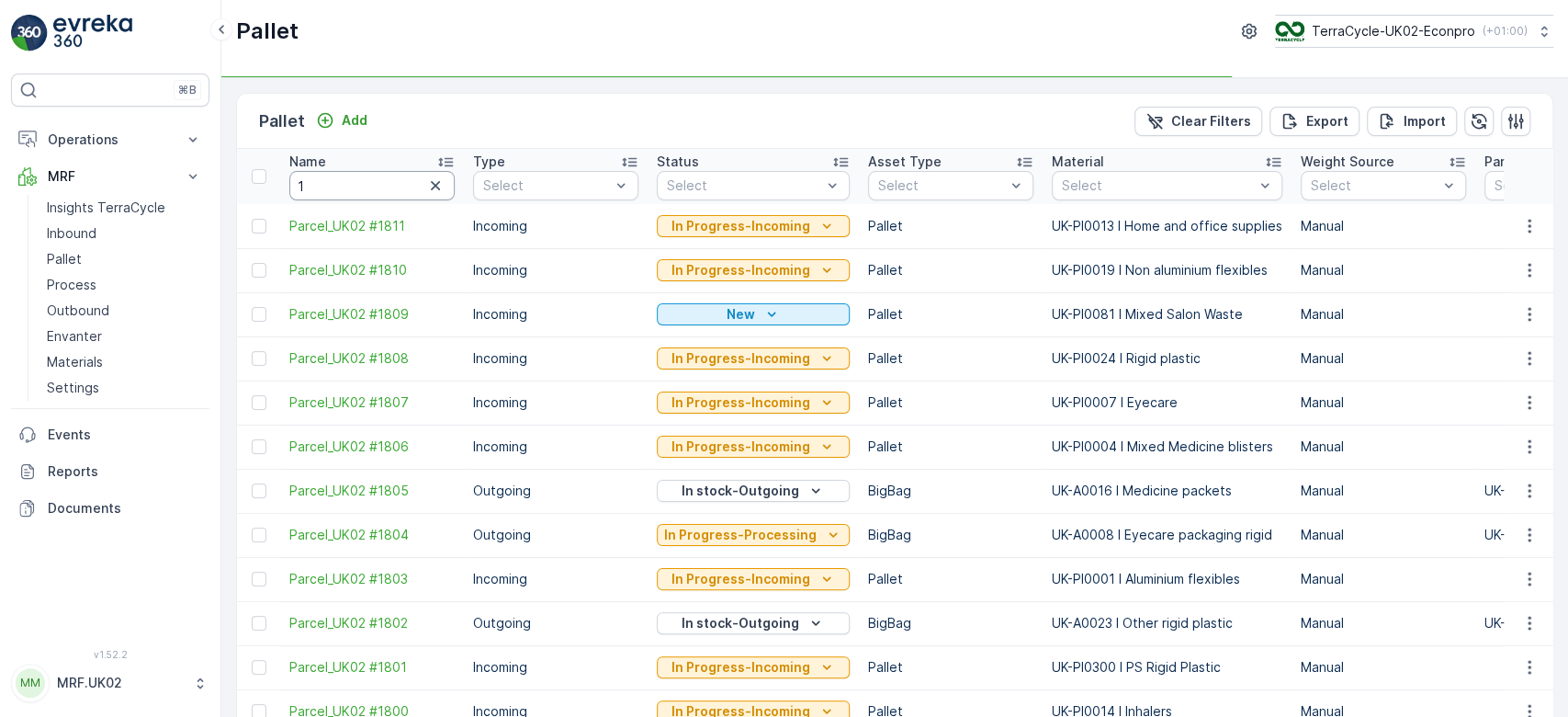
click at [365, 182] on input "1" at bounding box center [372, 186] width 165 height 29
type input "1755"
type input "1"
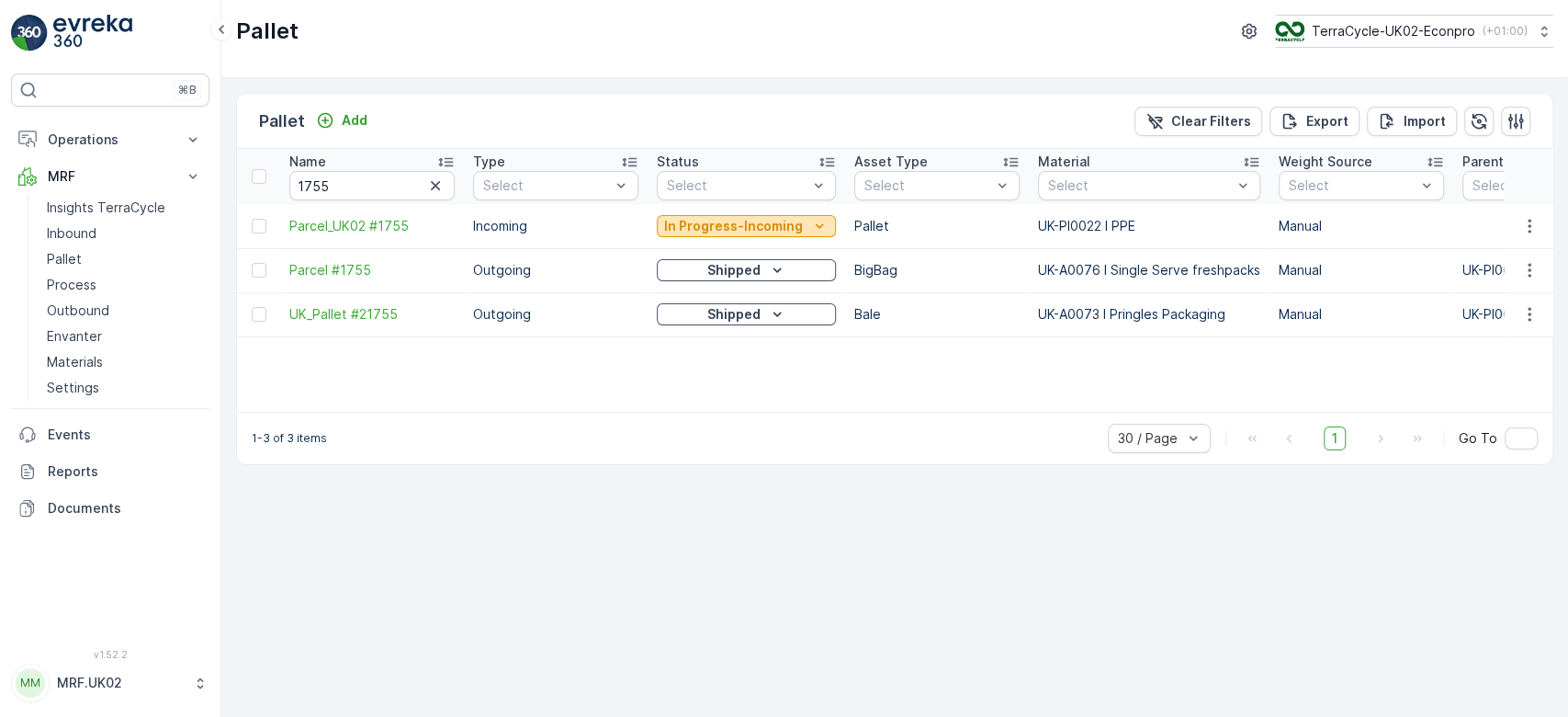
click at [727, 226] on p "In Progress-Incoming" at bounding box center [733, 225] width 139 height 18
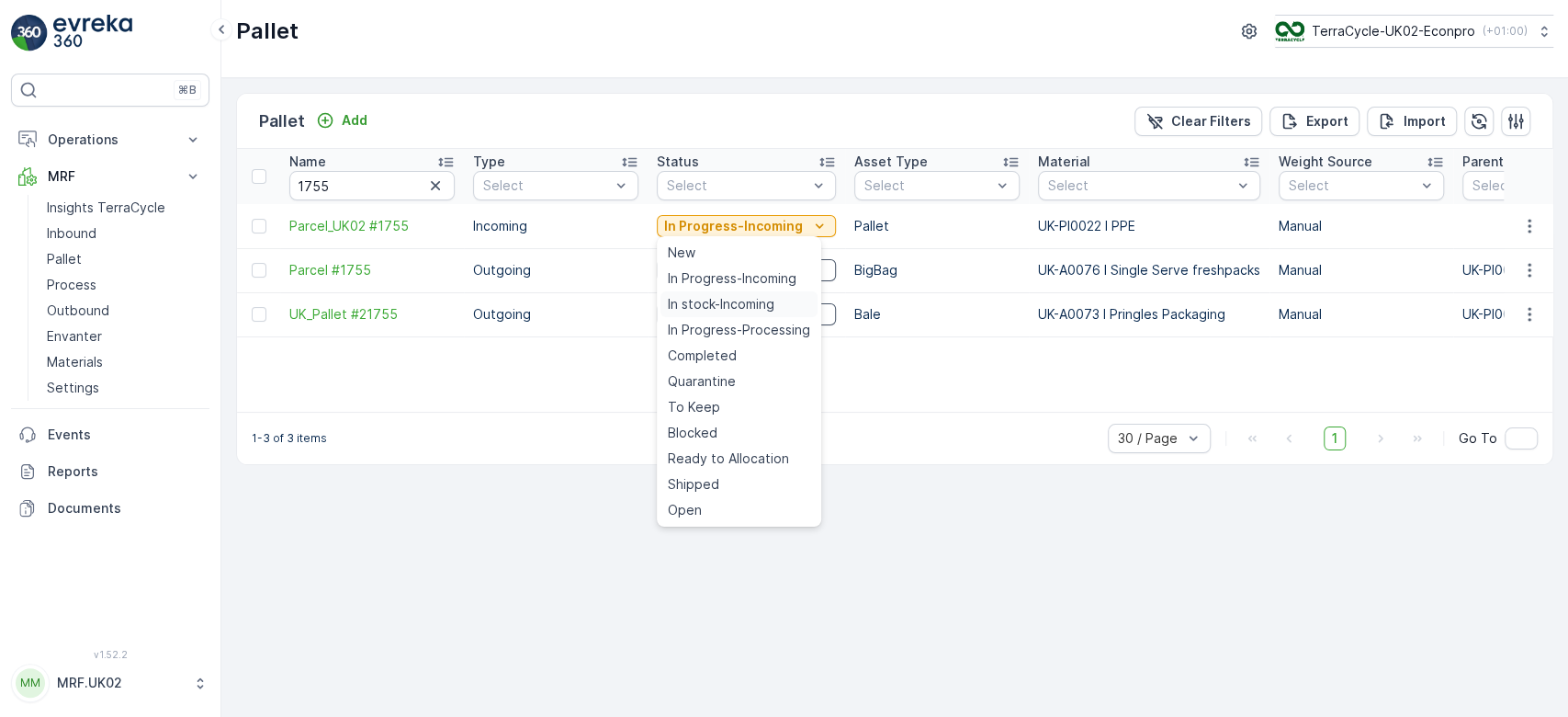
click at [721, 304] on span "In stock-Incoming" at bounding box center [721, 303] width 106 height 18
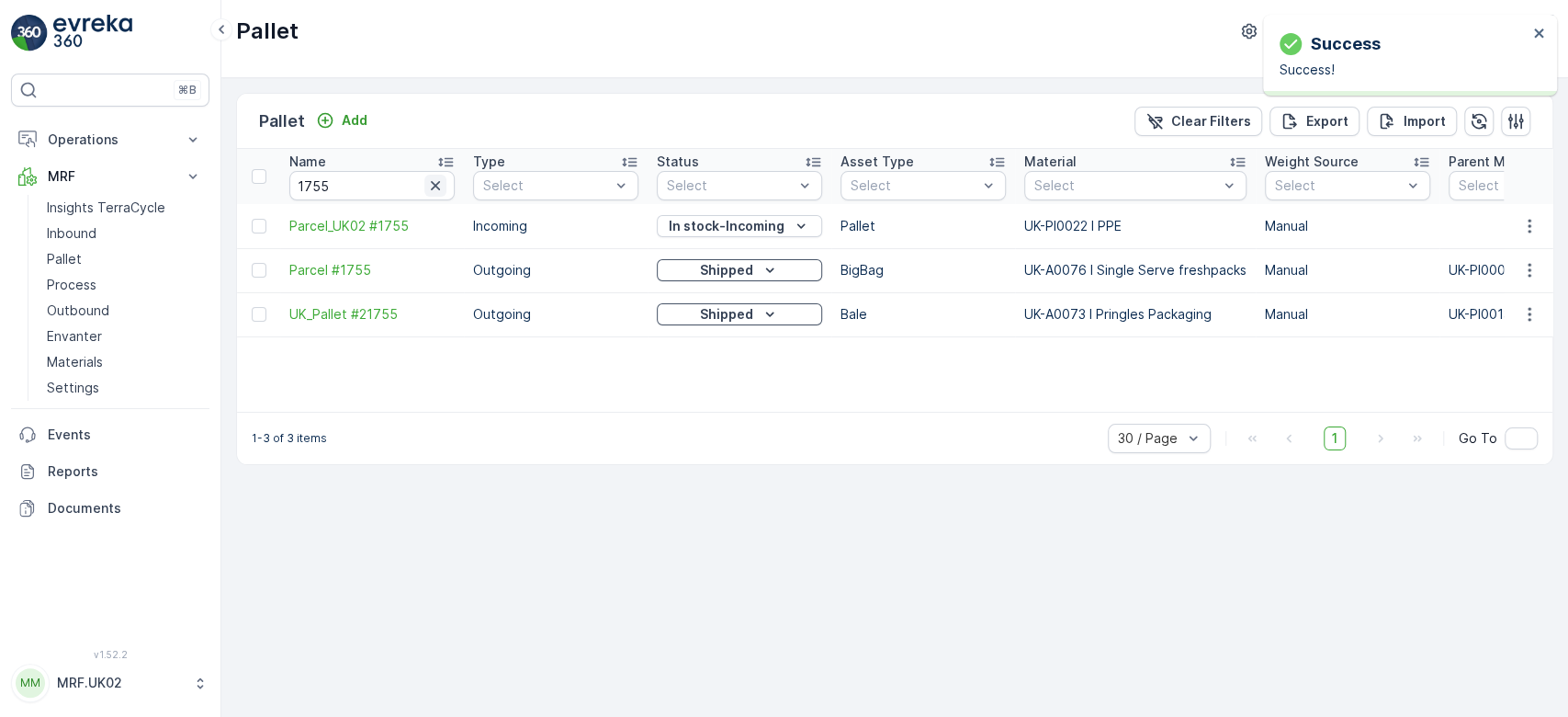
click at [440, 186] on icon "button" at bounding box center [435, 186] width 18 height 18
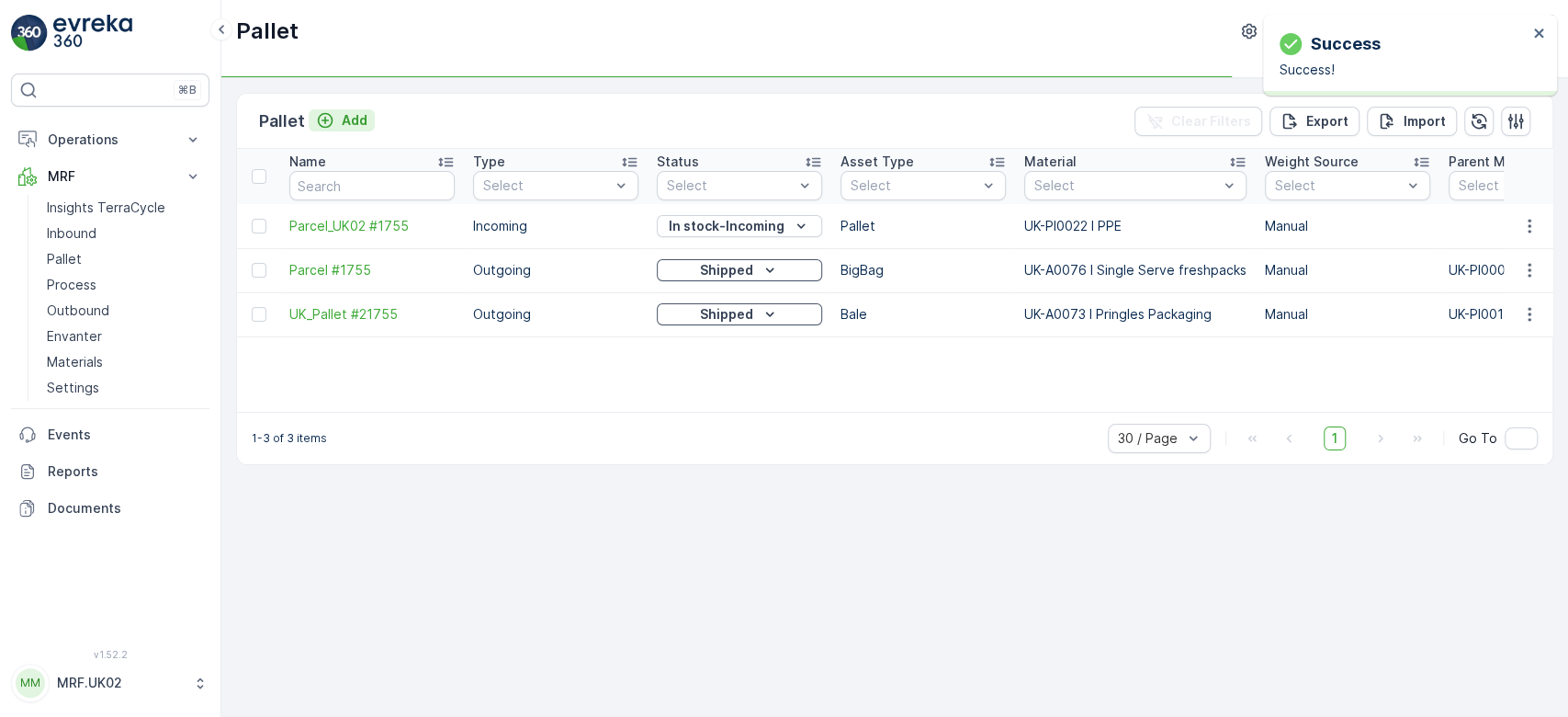
click at [356, 118] on p "Add" at bounding box center [355, 120] width 26 height 18
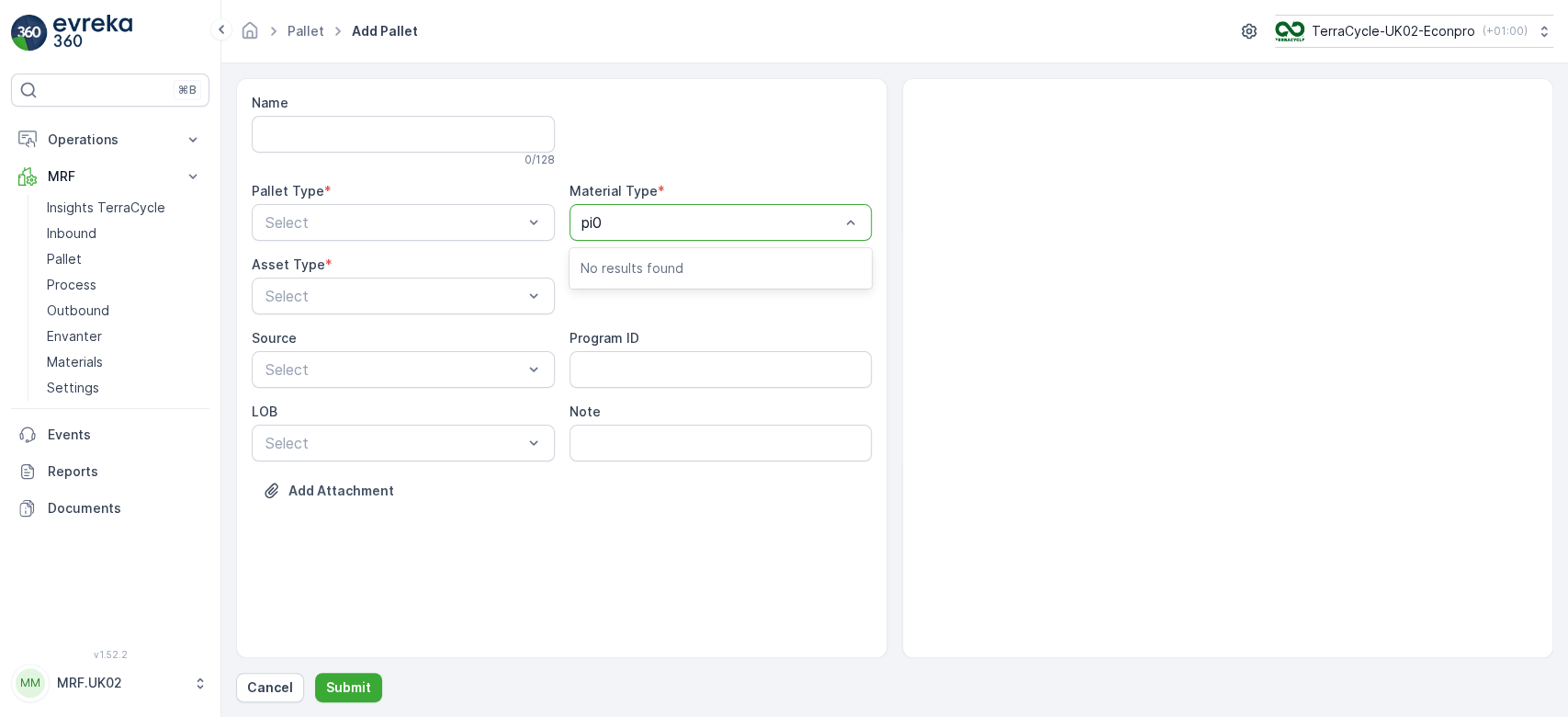
type input "pi00"
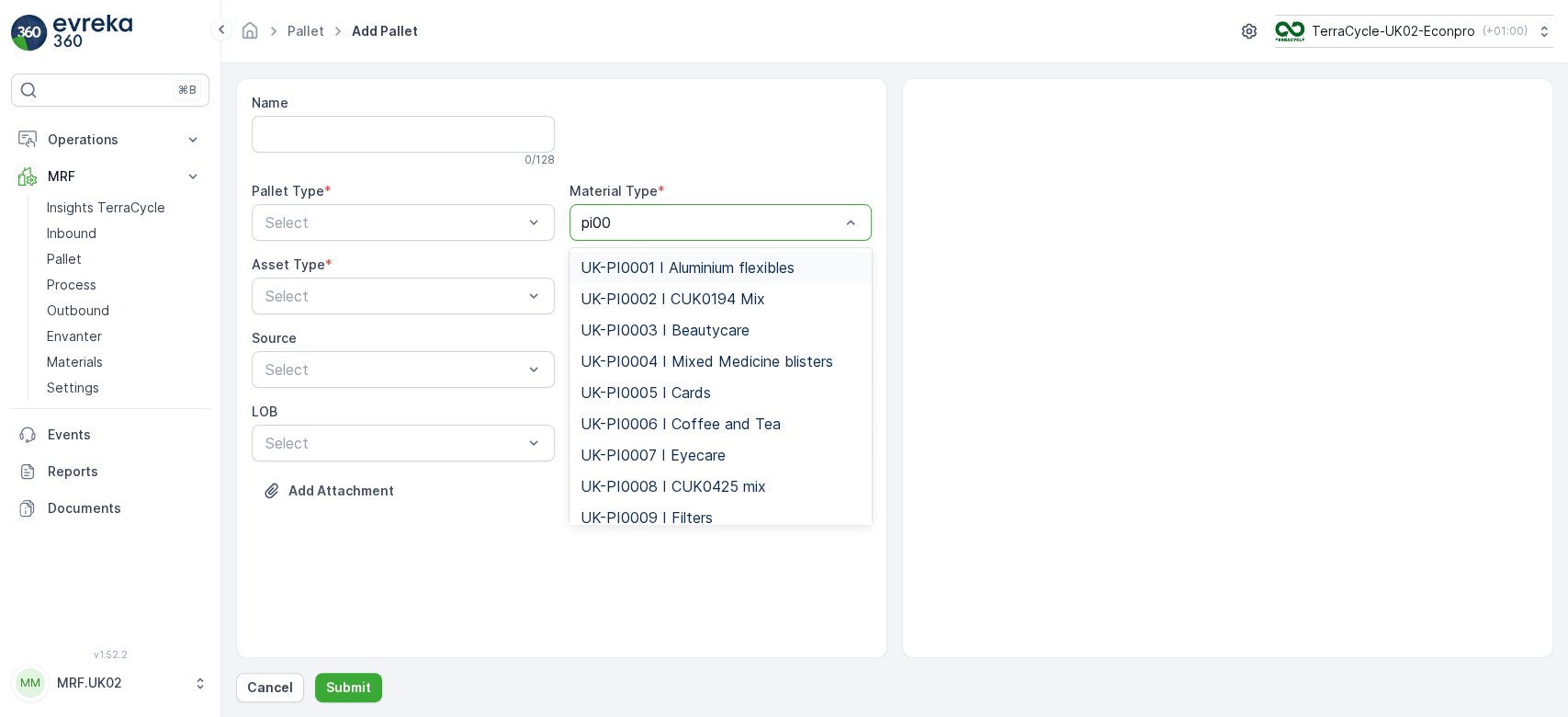
click at [594, 225] on input "pi00" at bounding box center [598, 222] width 34 height 16
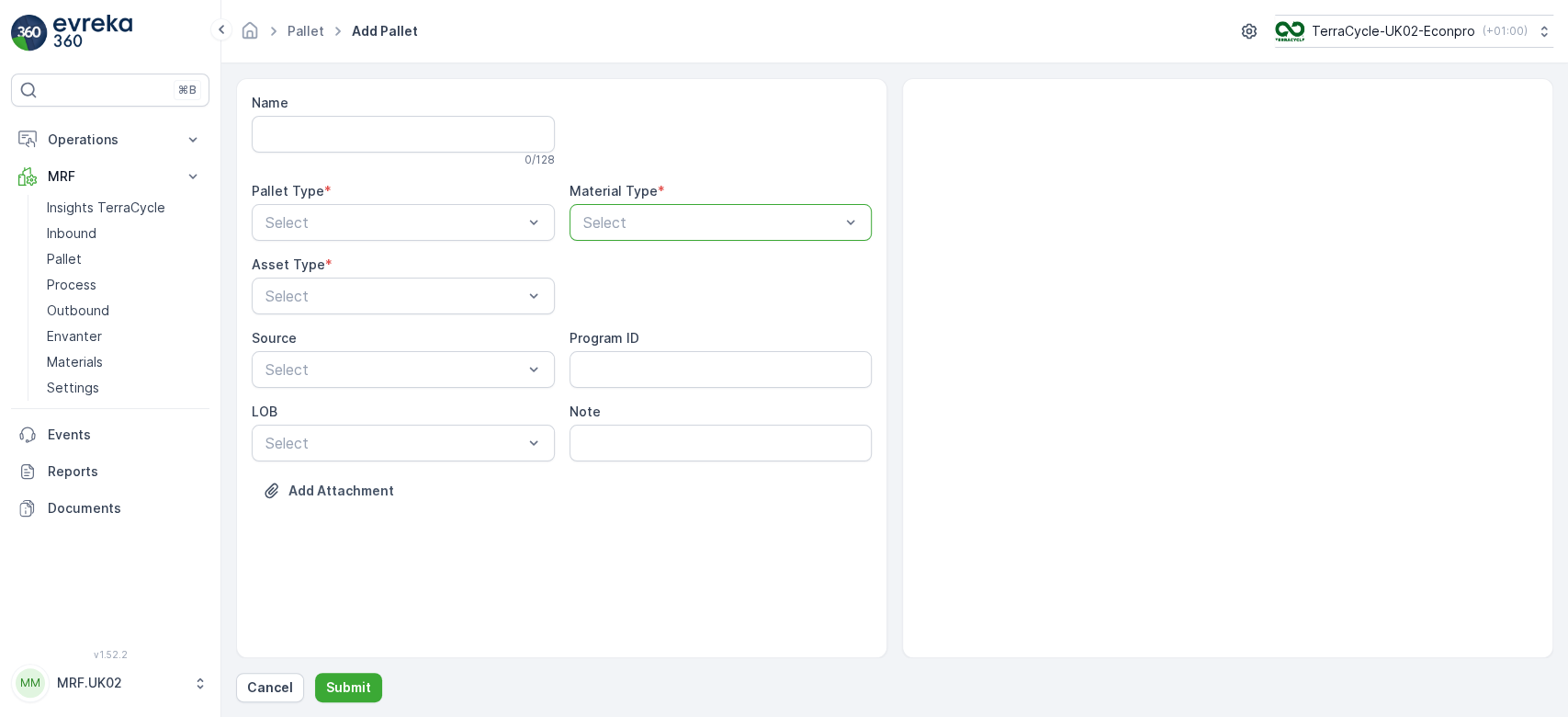
click at [626, 218] on div at bounding box center [712, 222] width 261 height 16
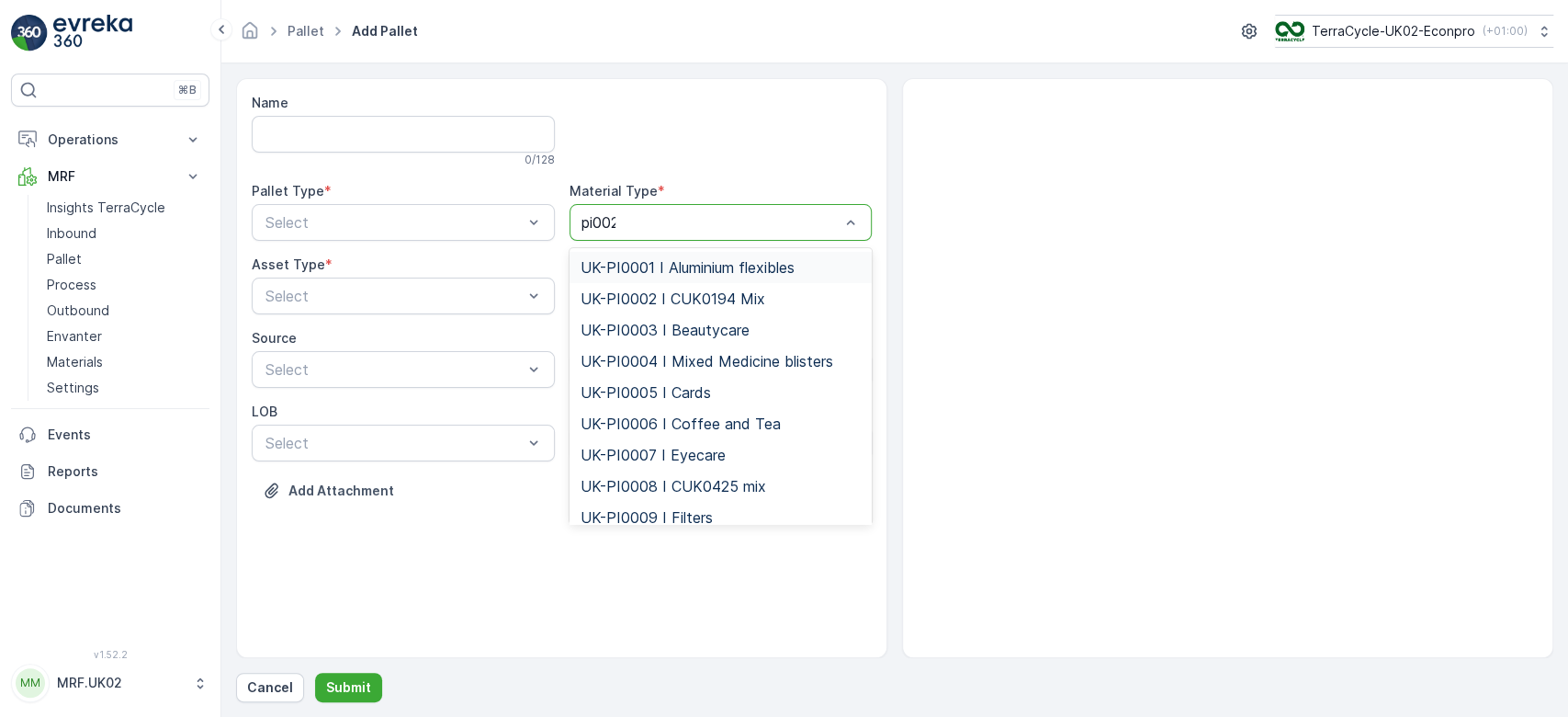
type input "pi0022"
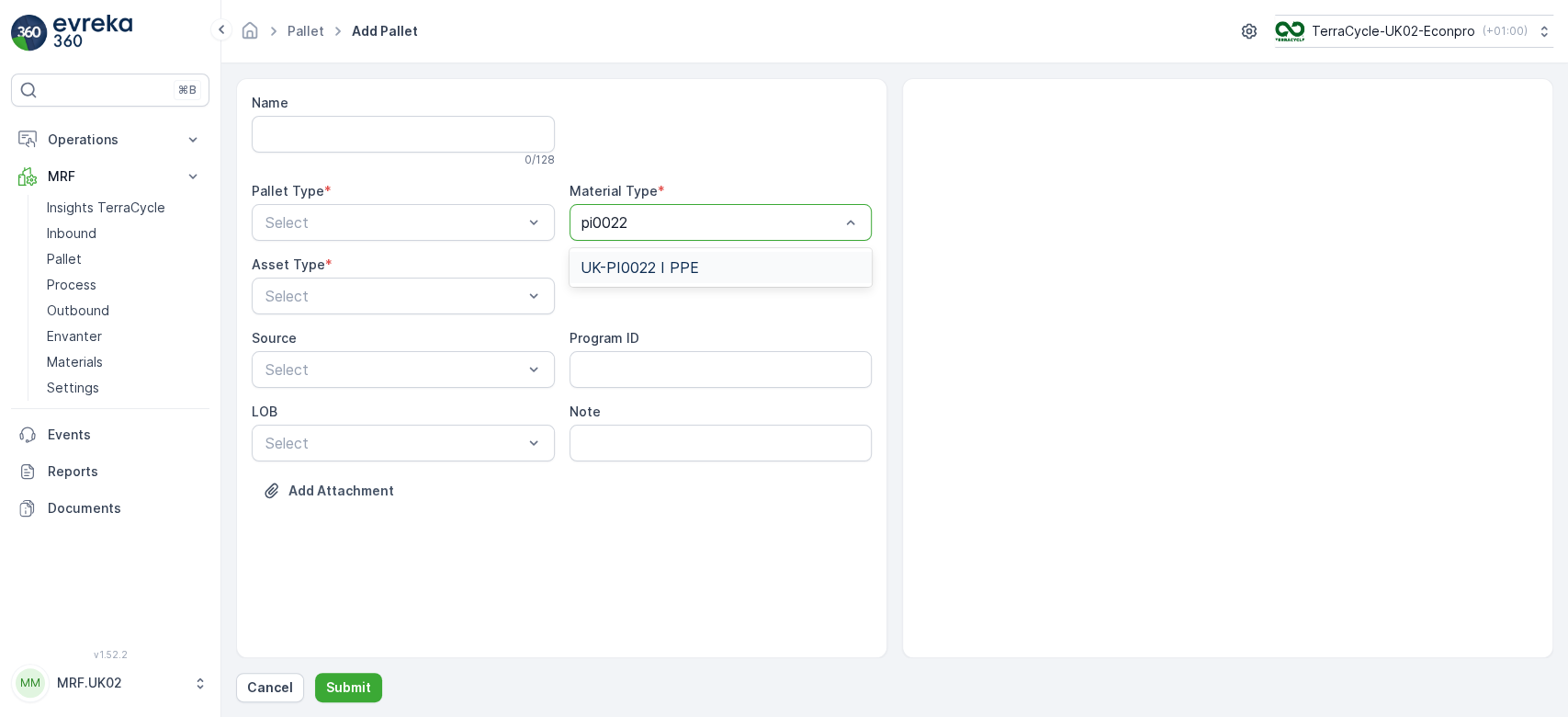
click at [656, 269] on span "UK-PI0022 I PPE" at bounding box center [640, 267] width 119 height 16
click at [489, 260] on div "Incoming" at bounding box center [403, 267] width 281 height 16
click at [470, 308] on div "Select" at bounding box center [404, 296] width 303 height 37
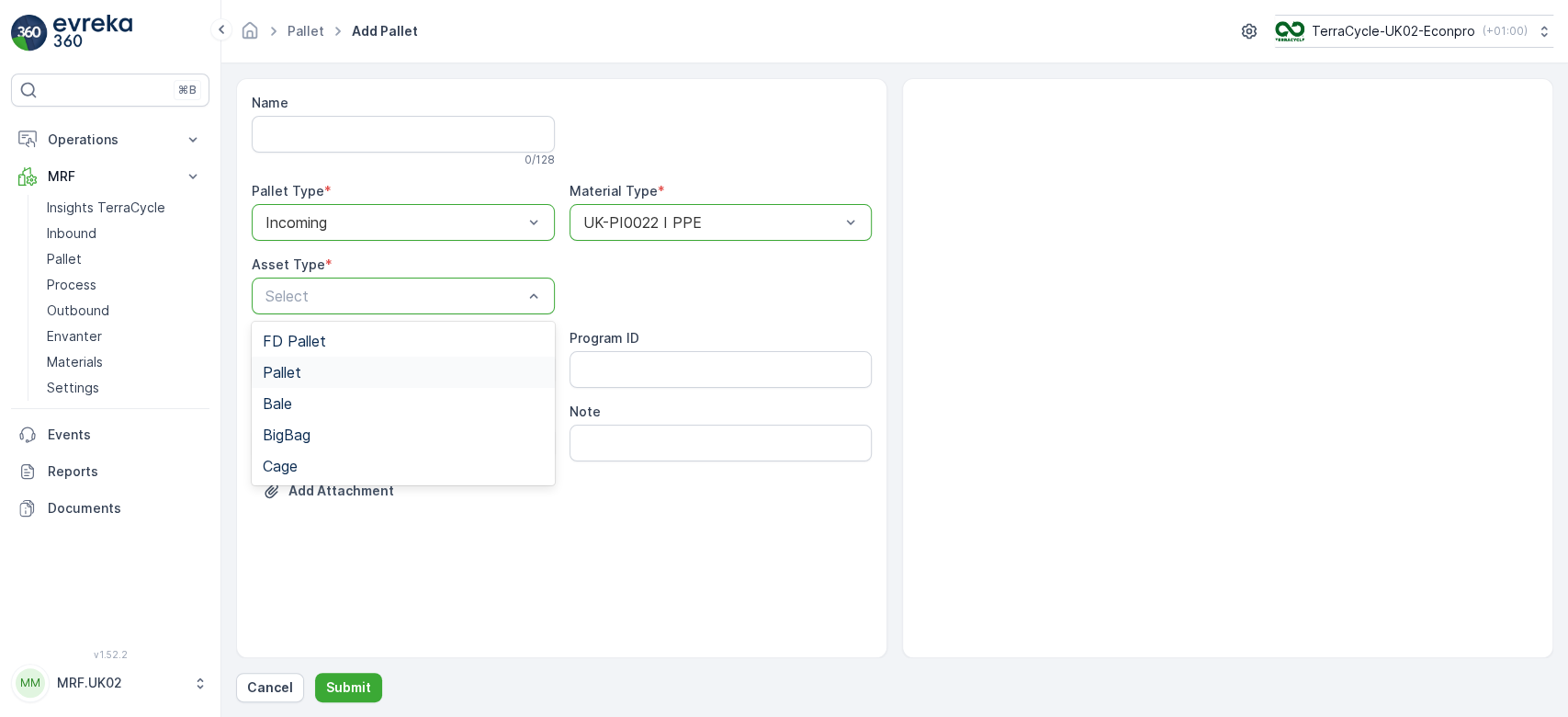
click at [444, 367] on div "Pallet" at bounding box center [403, 372] width 281 height 16
click at [344, 687] on p "Submit" at bounding box center [349, 687] width 45 height 18
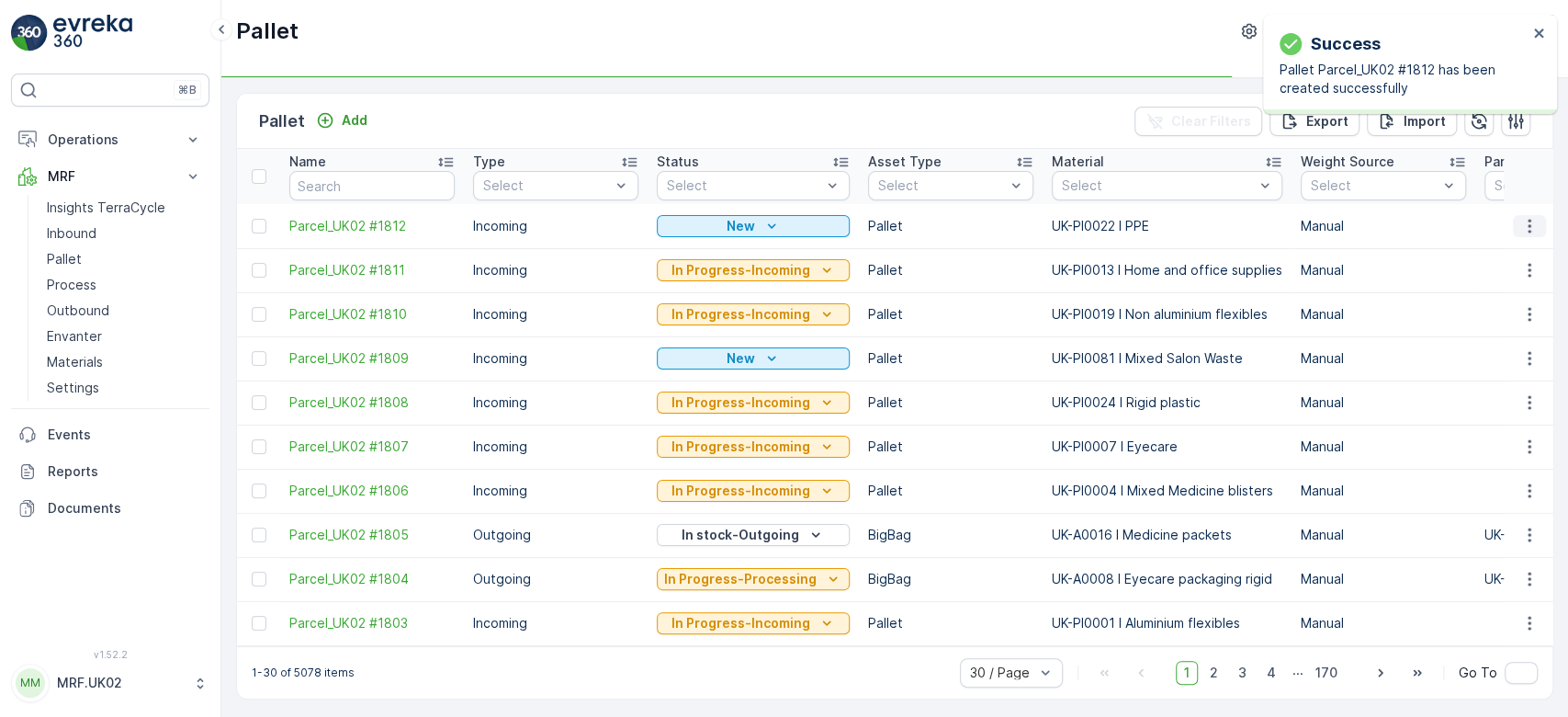
click at [1529, 221] on icon "button" at bounding box center [1529, 225] width 18 height 18
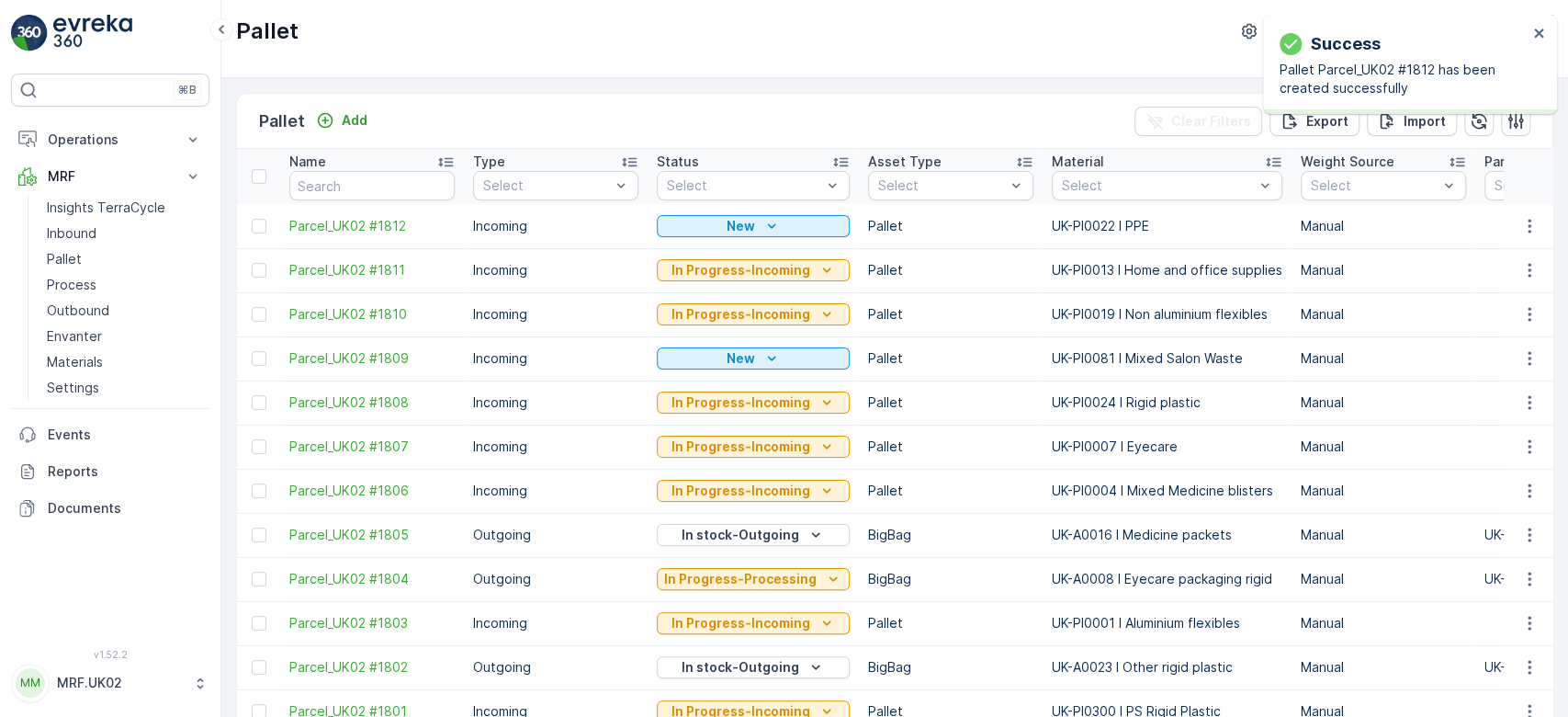
click at [1522, 238] on td at bounding box center [1527, 226] width 49 height 44
click at [1523, 227] on icon "button" at bounding box center [1529, 225] width 18 height 18
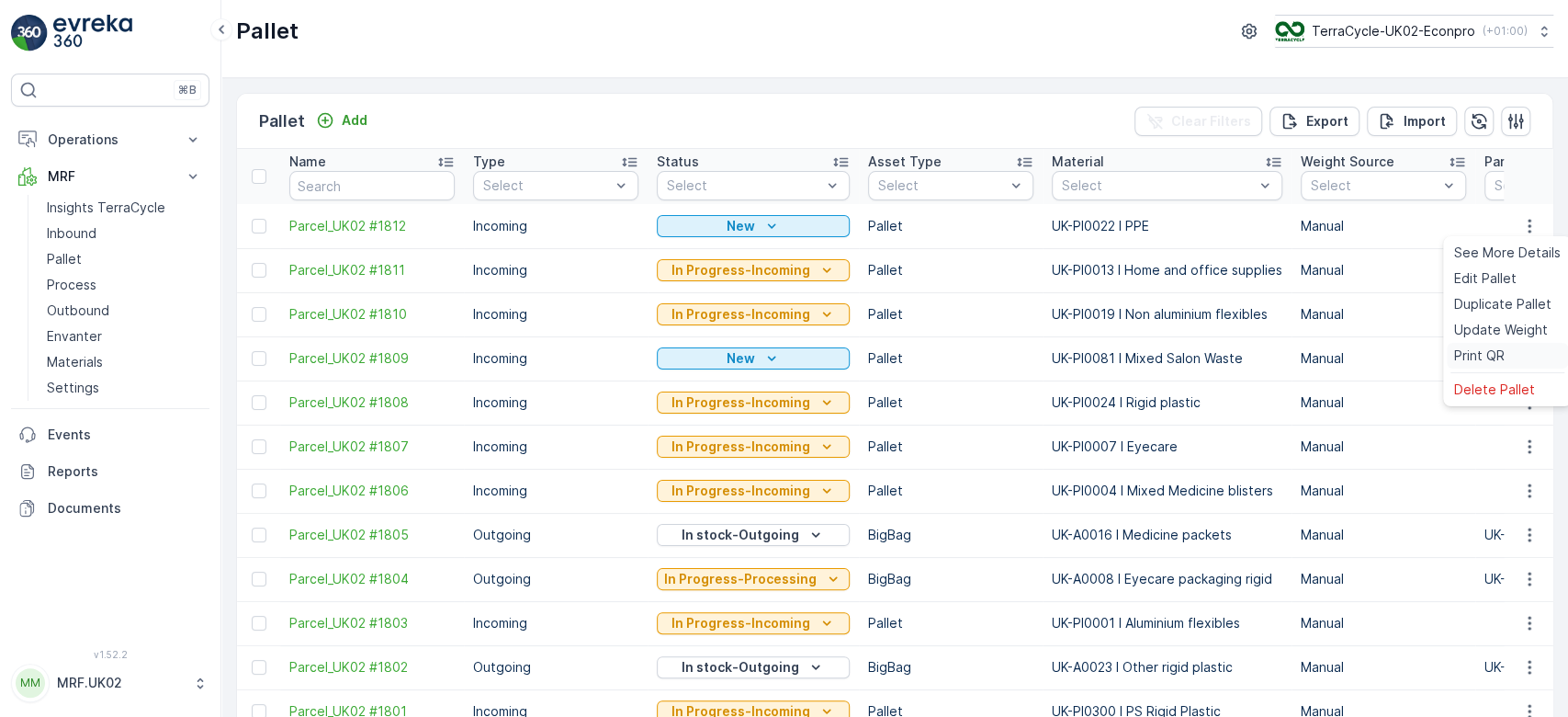
click at [1493, 345] on div "Print QR" at bounding box center [1508, 356] width 122 height 26
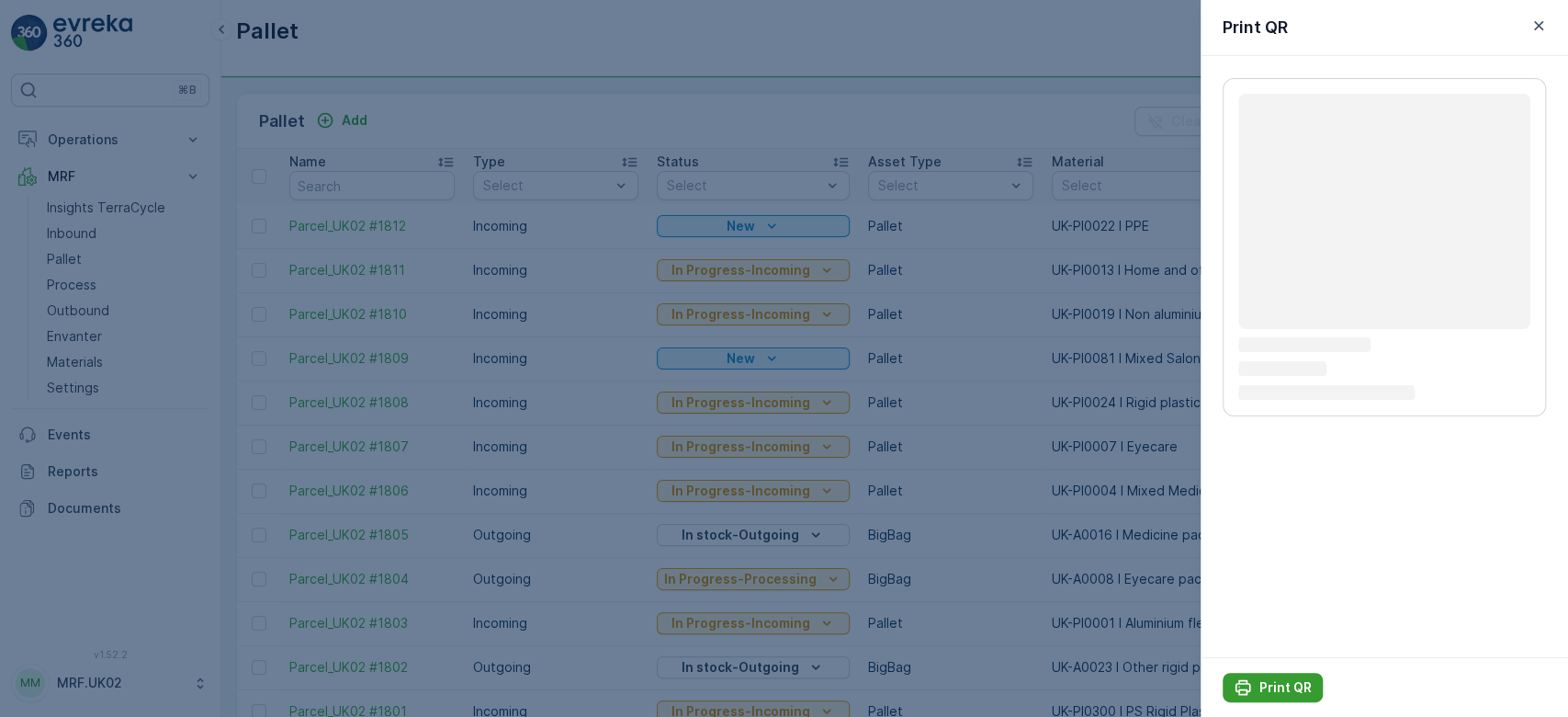
click at [1288, 689] on p "Print QR" at bounding box center [1286, 687] width 52 height 18
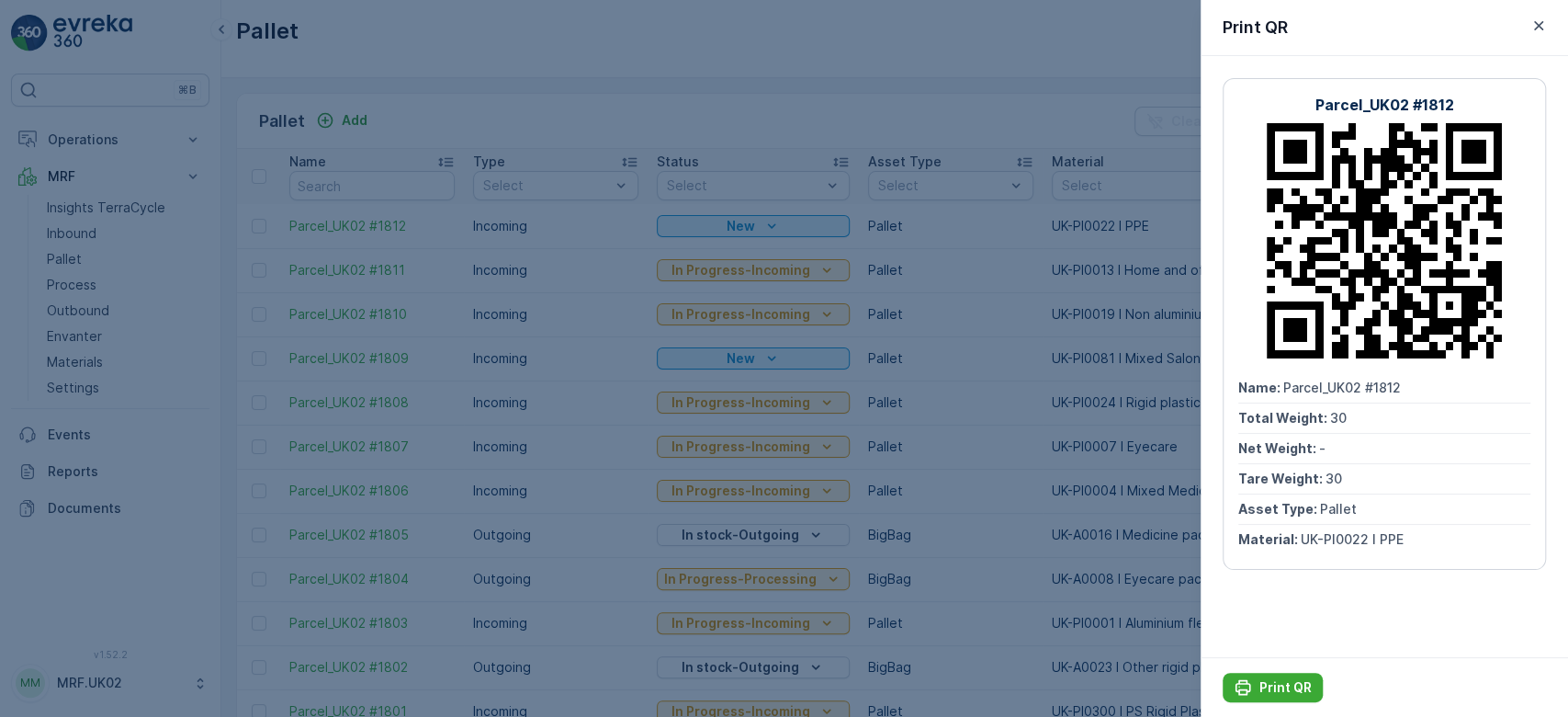
click at [65, 239] on div at bounding box center [784, 358] width 1568 height 717
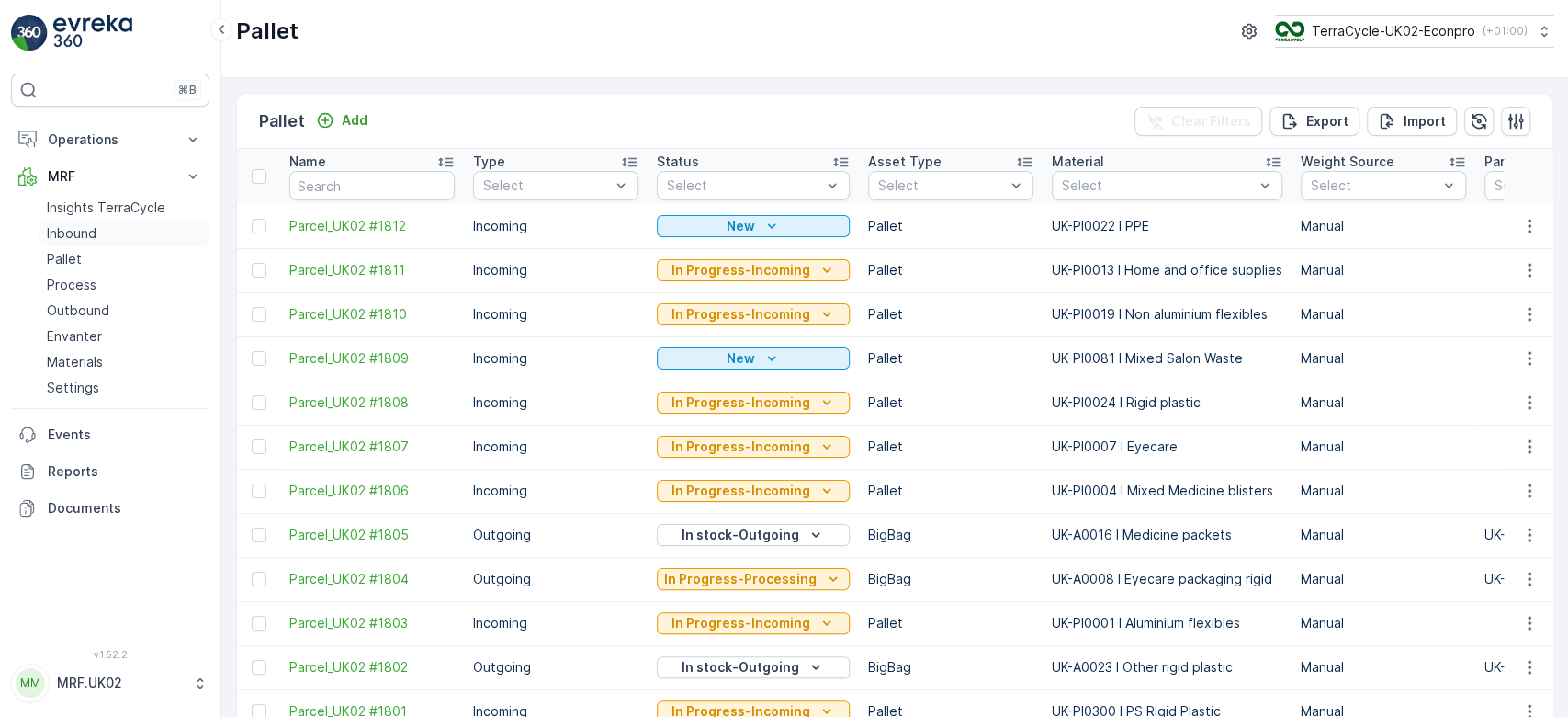
click at [65, 239] on p "Inbound" at bounding box center [71, 233] width 49 height 18
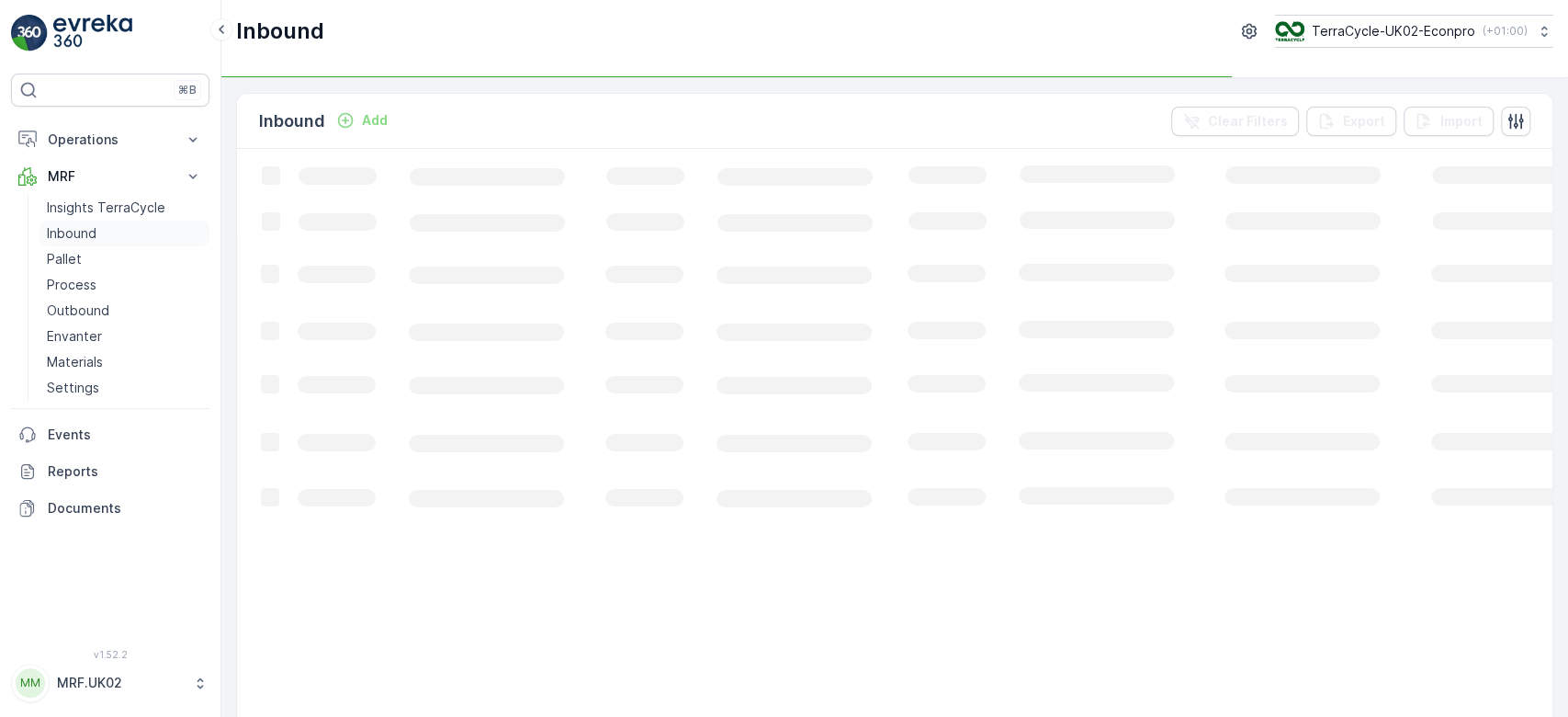
click at [65, 239] on p "Inbound" at bounding box center [71, 233] width 49 height 18
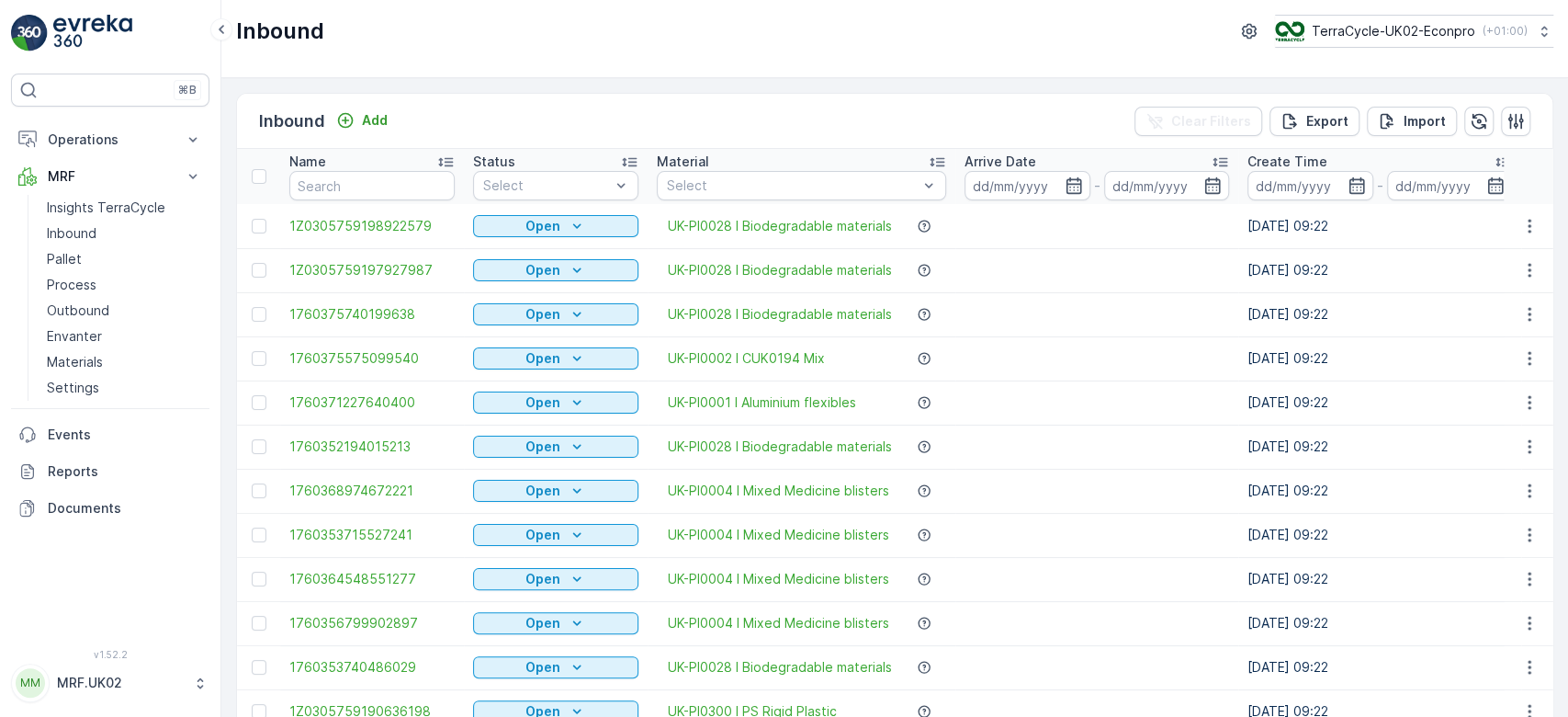
click at [327, 180] on input "text" at bounding box center [372, 186] width 165 height 29
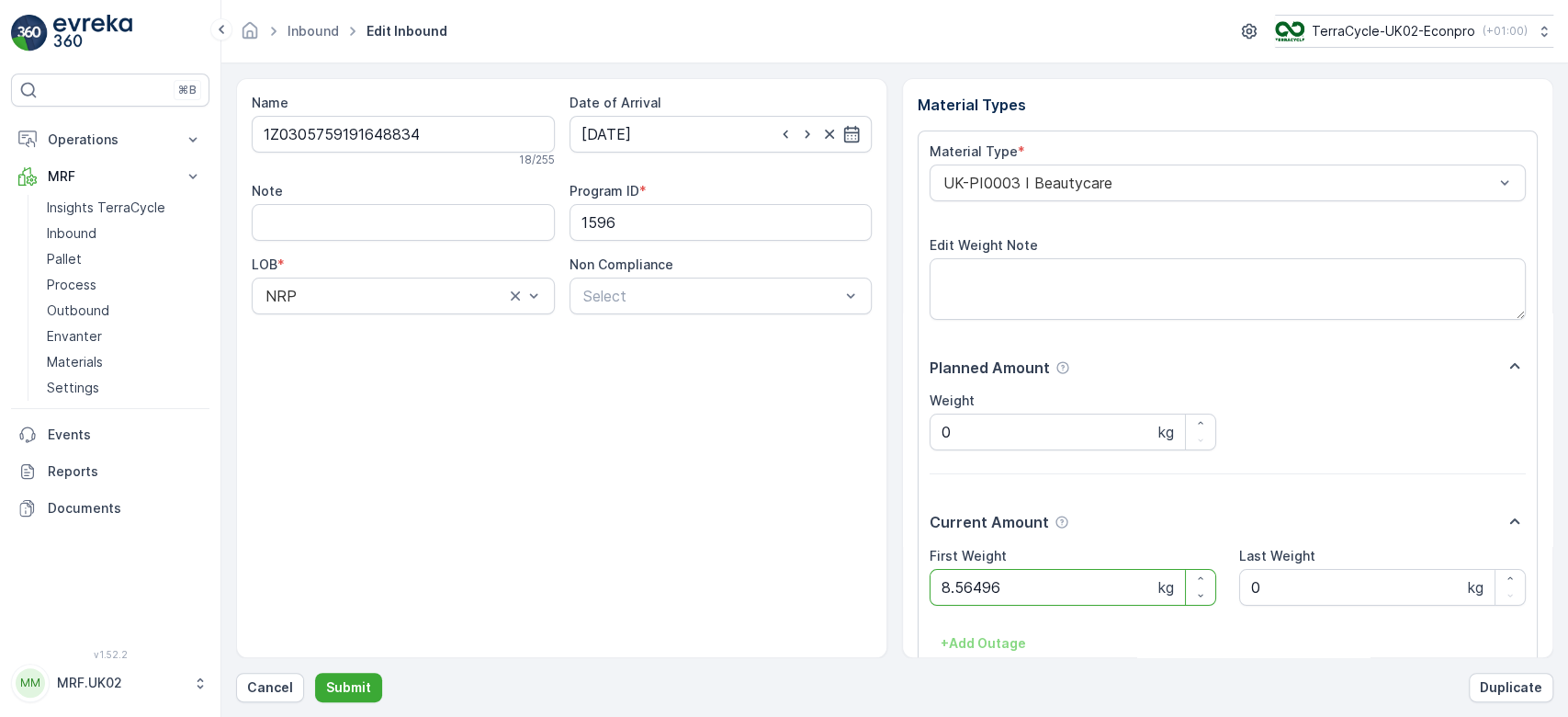
click at [315, 673] on button "Submit" at bounding box center [348, 687] width 67 height 29
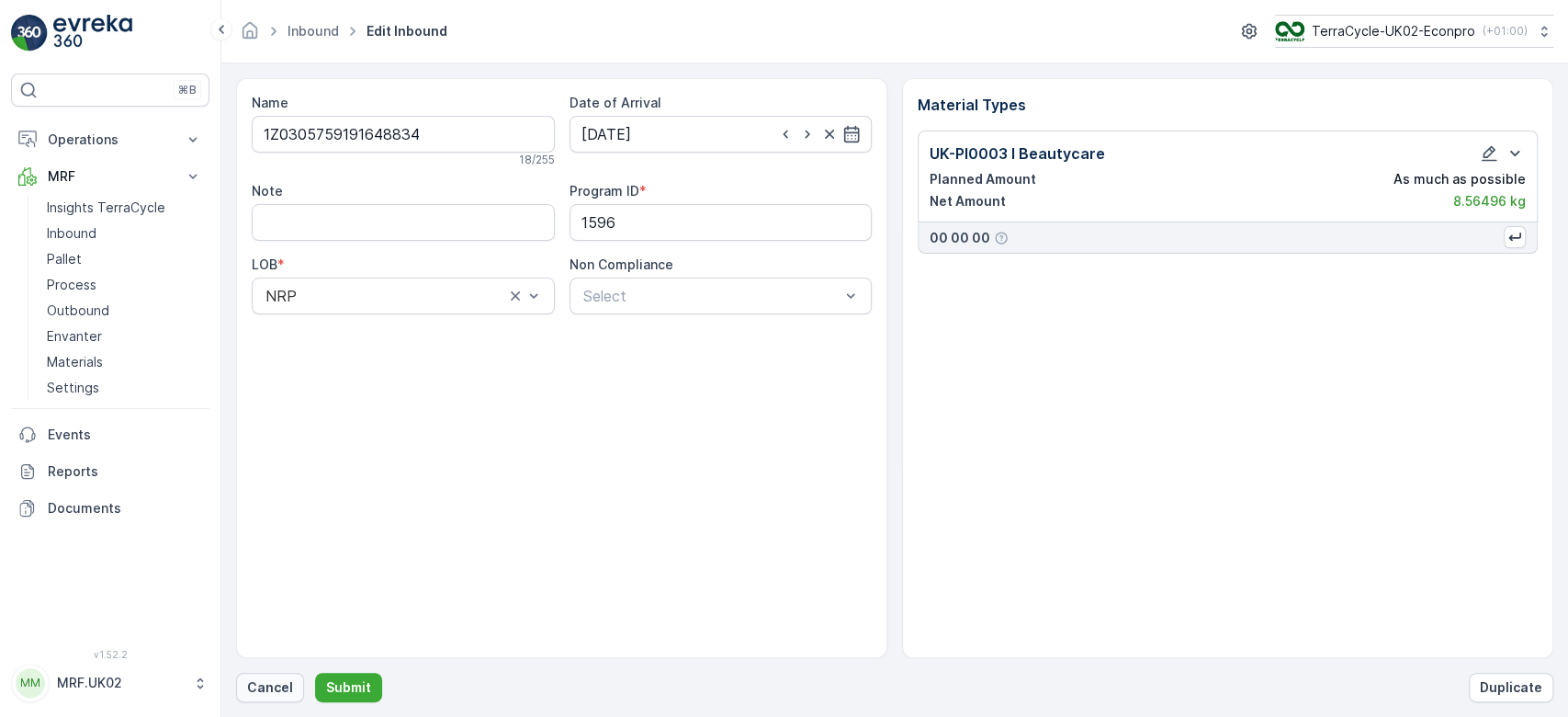
click at [266, 687] on p "Cancel" at bounding box center [271, 687] width 46 height 18
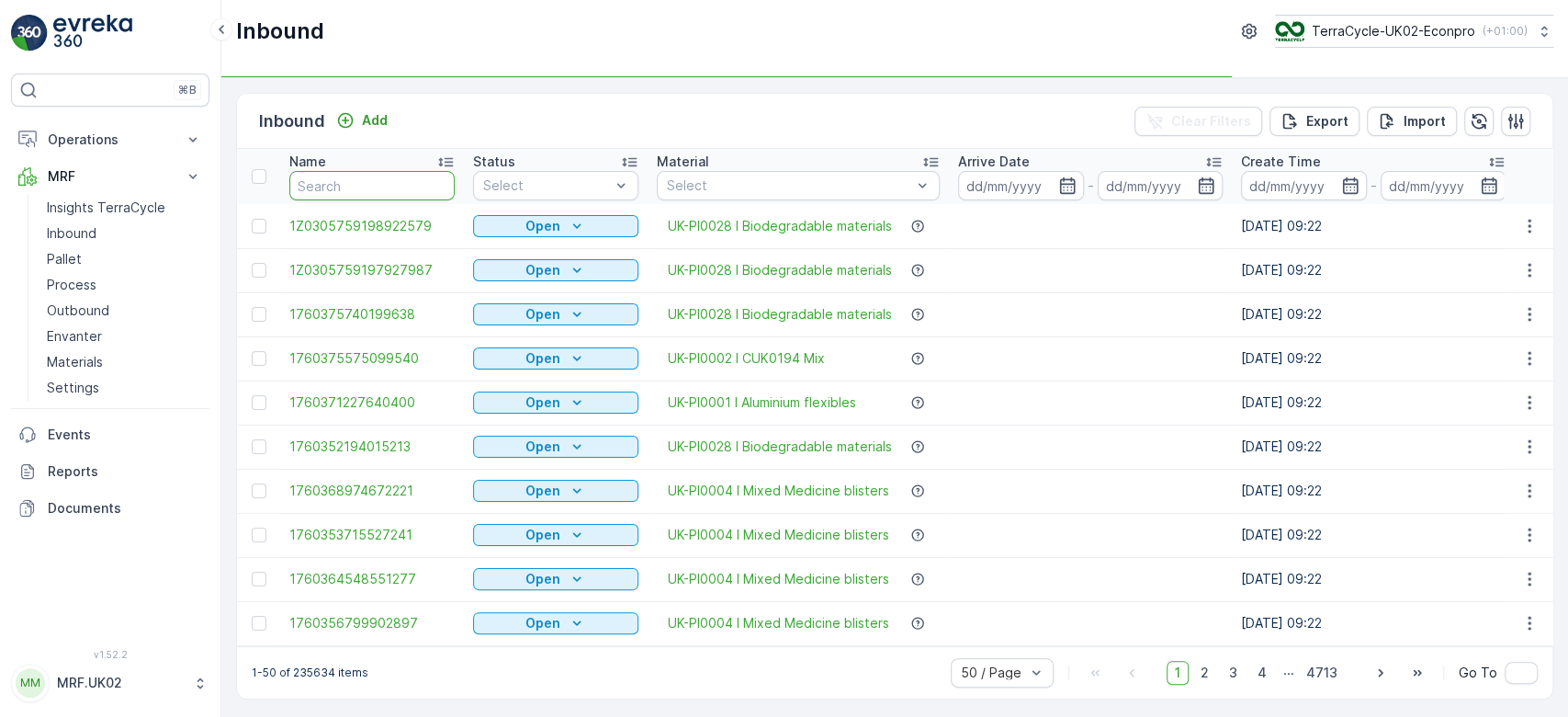
click at [365, 177] on input "text" at bounding box center [372, 186] width 165 height 29
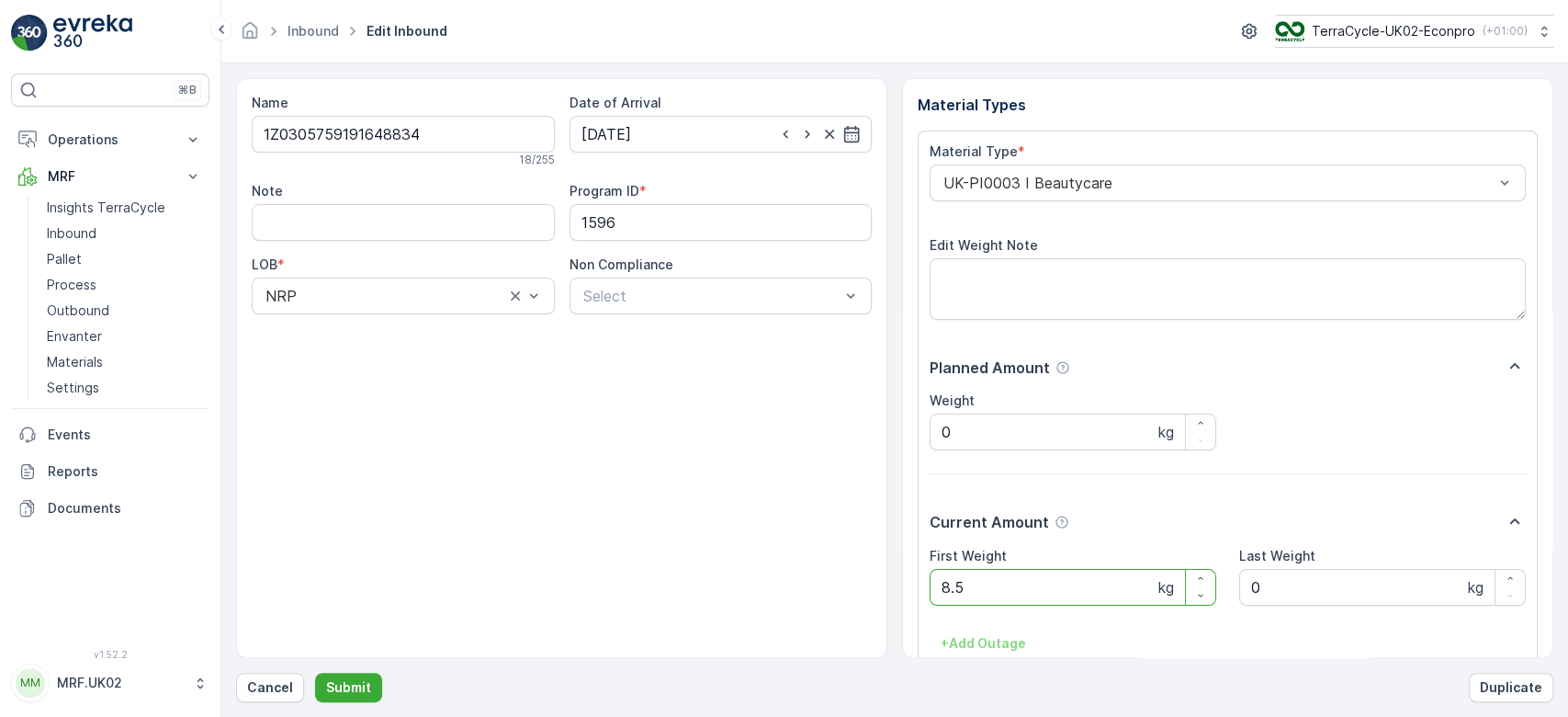
type Weight "8"
click at [105, 235] on link "Inbound" at bounding box center [125, 233] width 170 height 26
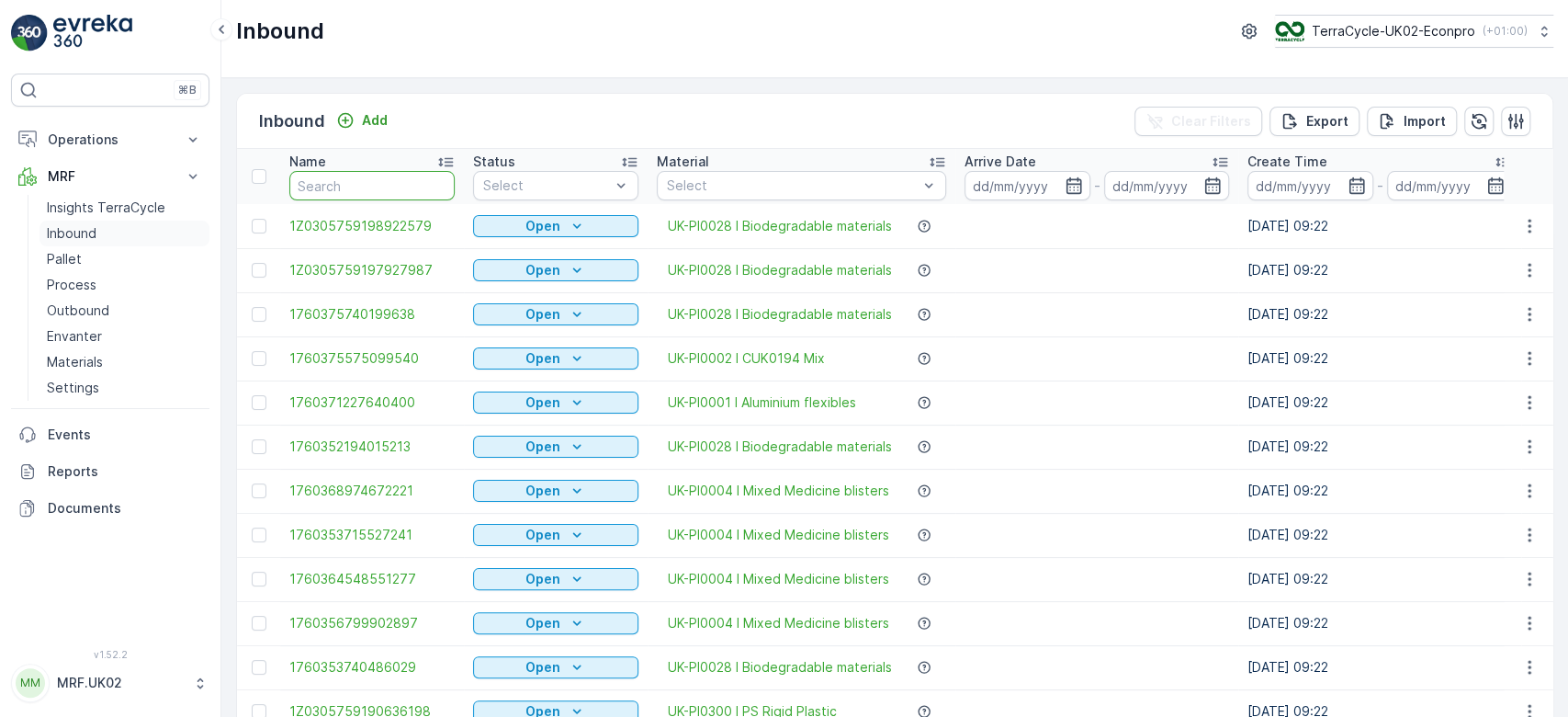
click at [347, 173] on input "text" at bounding box center [372, 186] width 165 height 29
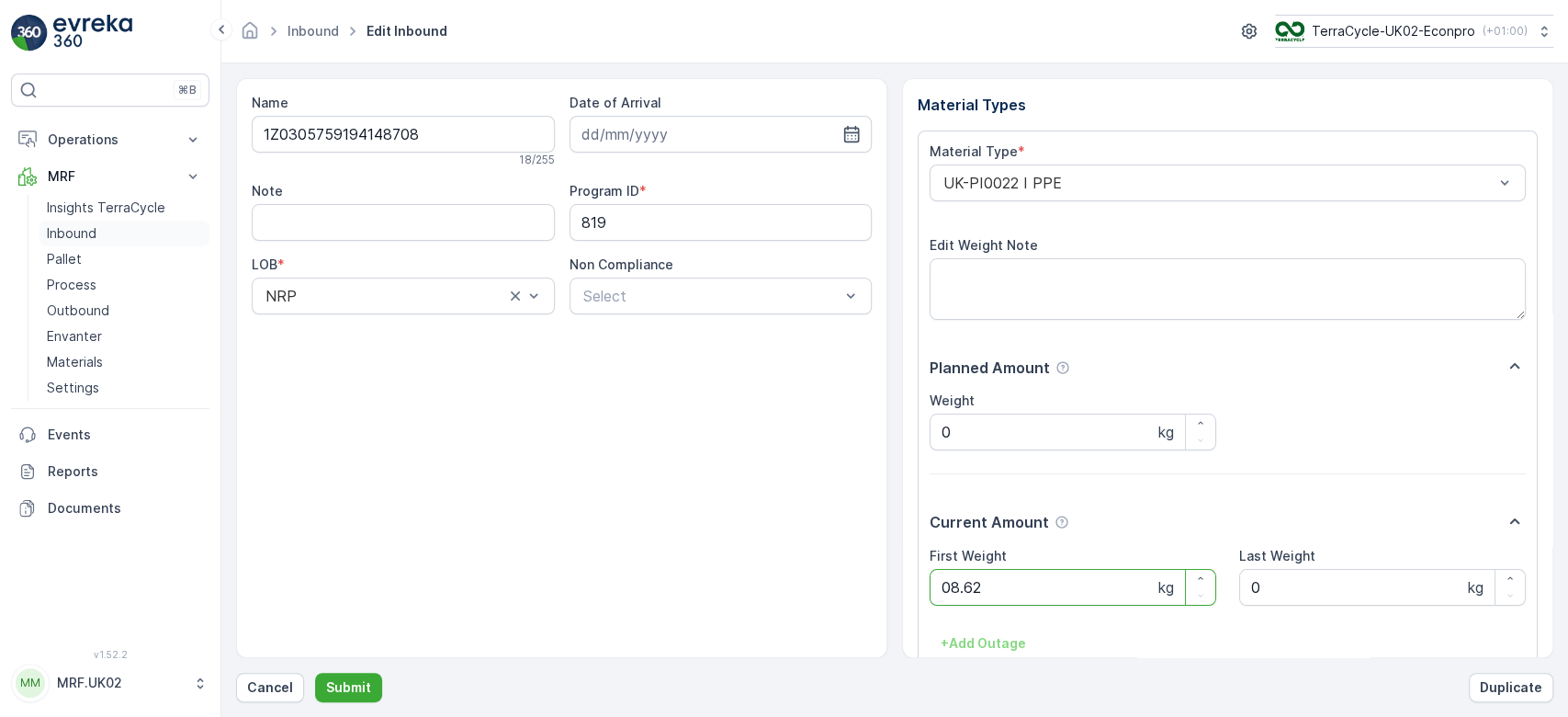
click at [315, 673] on button "Submit" at bounding box center [348, 687] width 67 height 29
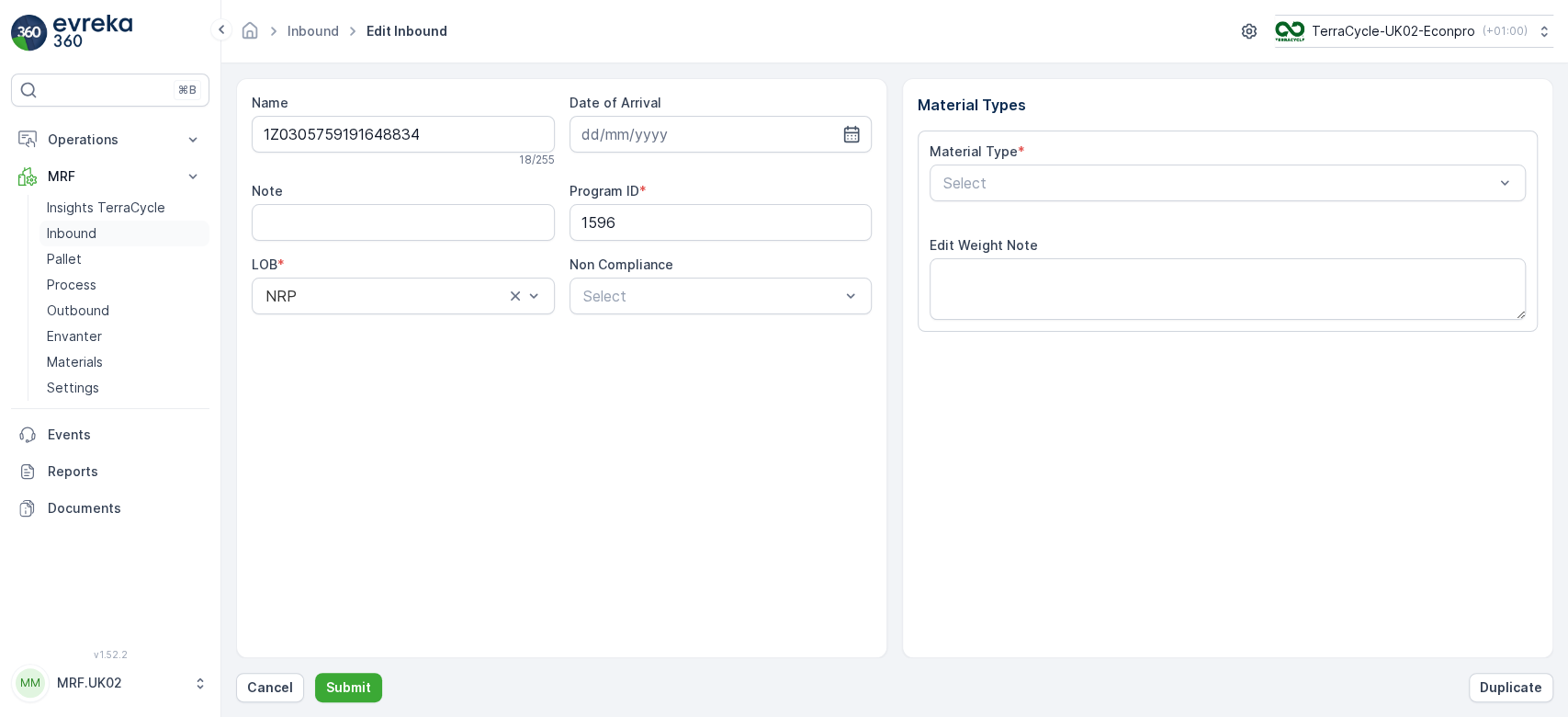
type input "[DATE]"
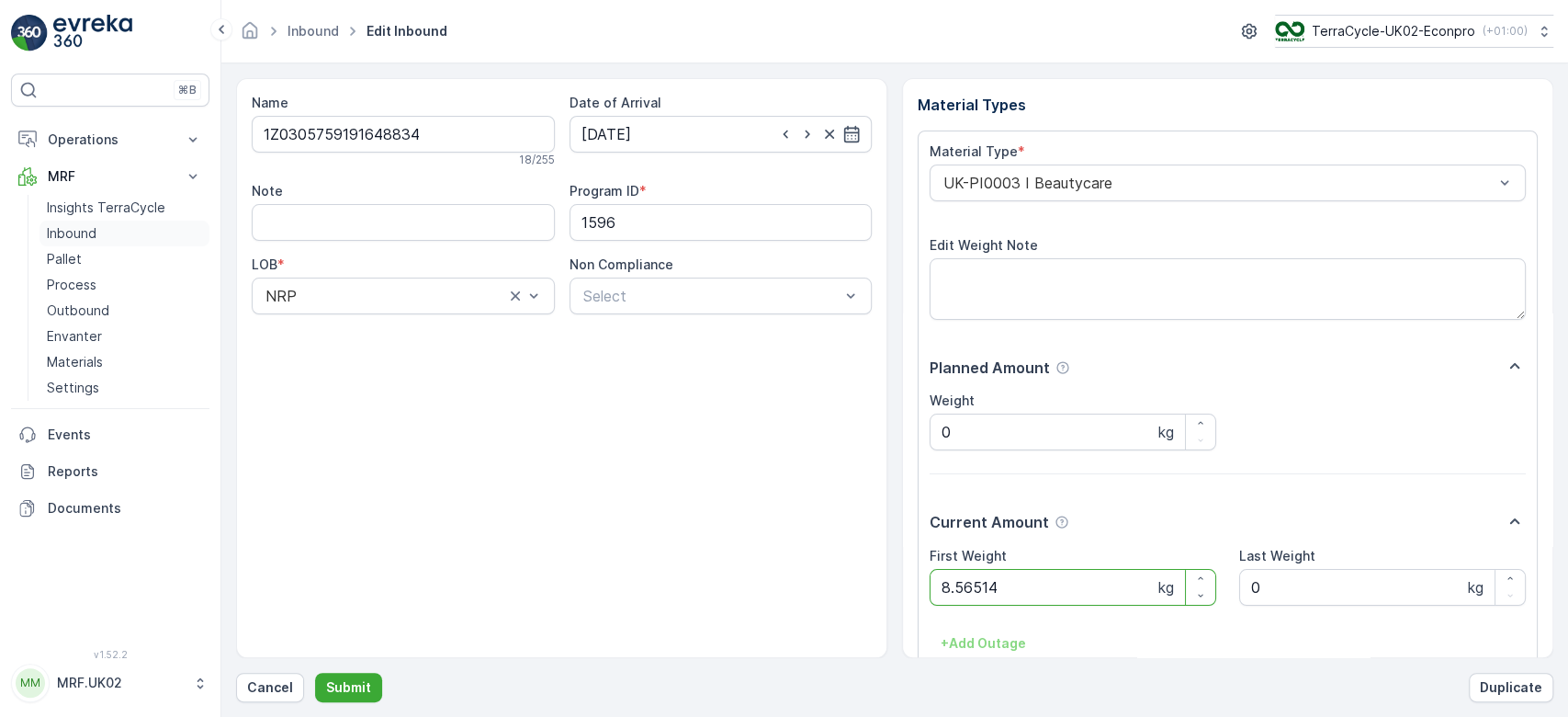
click at [315, 673] on button "Submit" at bounding box center [348, 687] width 67 height 29
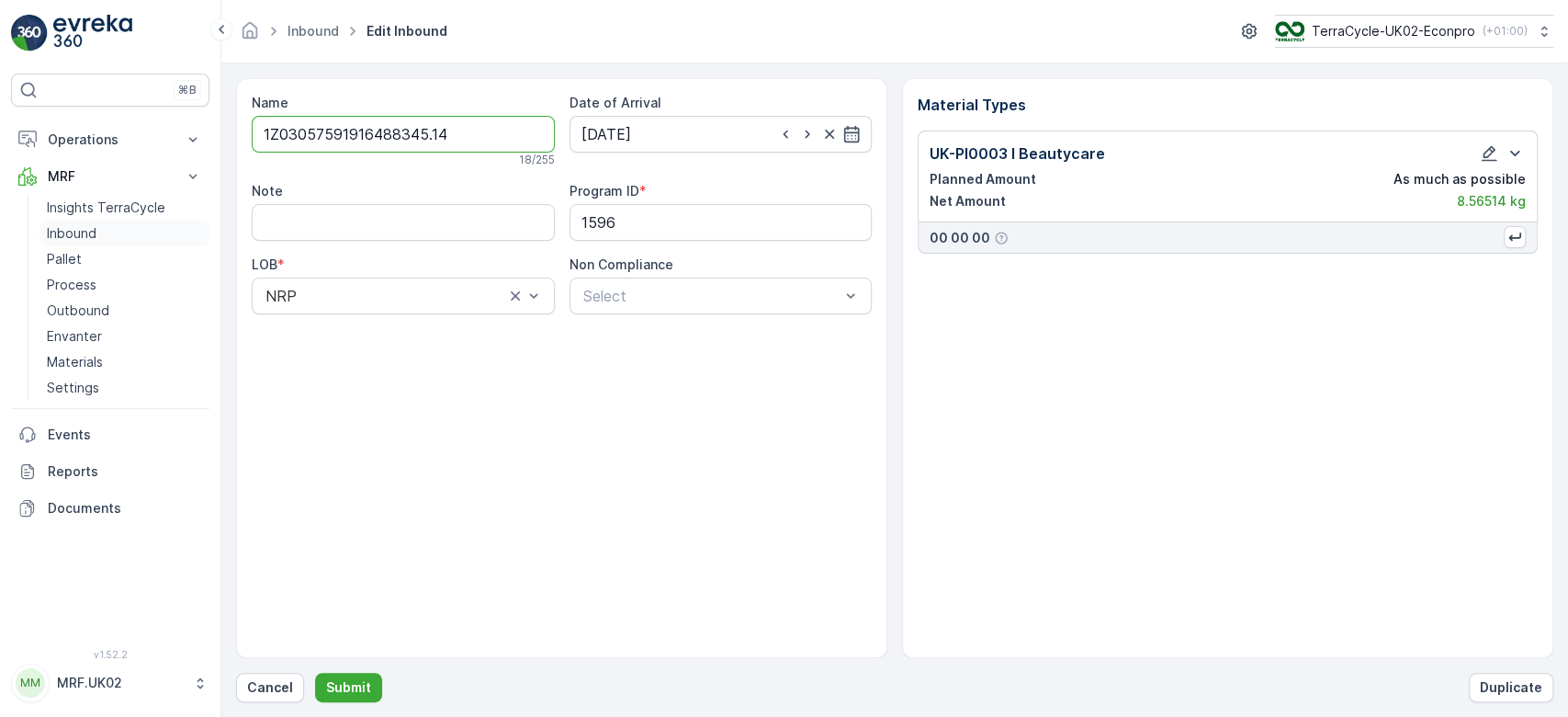
type input "1Z03057591916488345.14"
click at [315, 673] on button "Submit" at bounding box center [348, 687] width 67 height 29
click at [265, 674] on button "Cancel" at bounding box center [270, 687] width 68 height 29
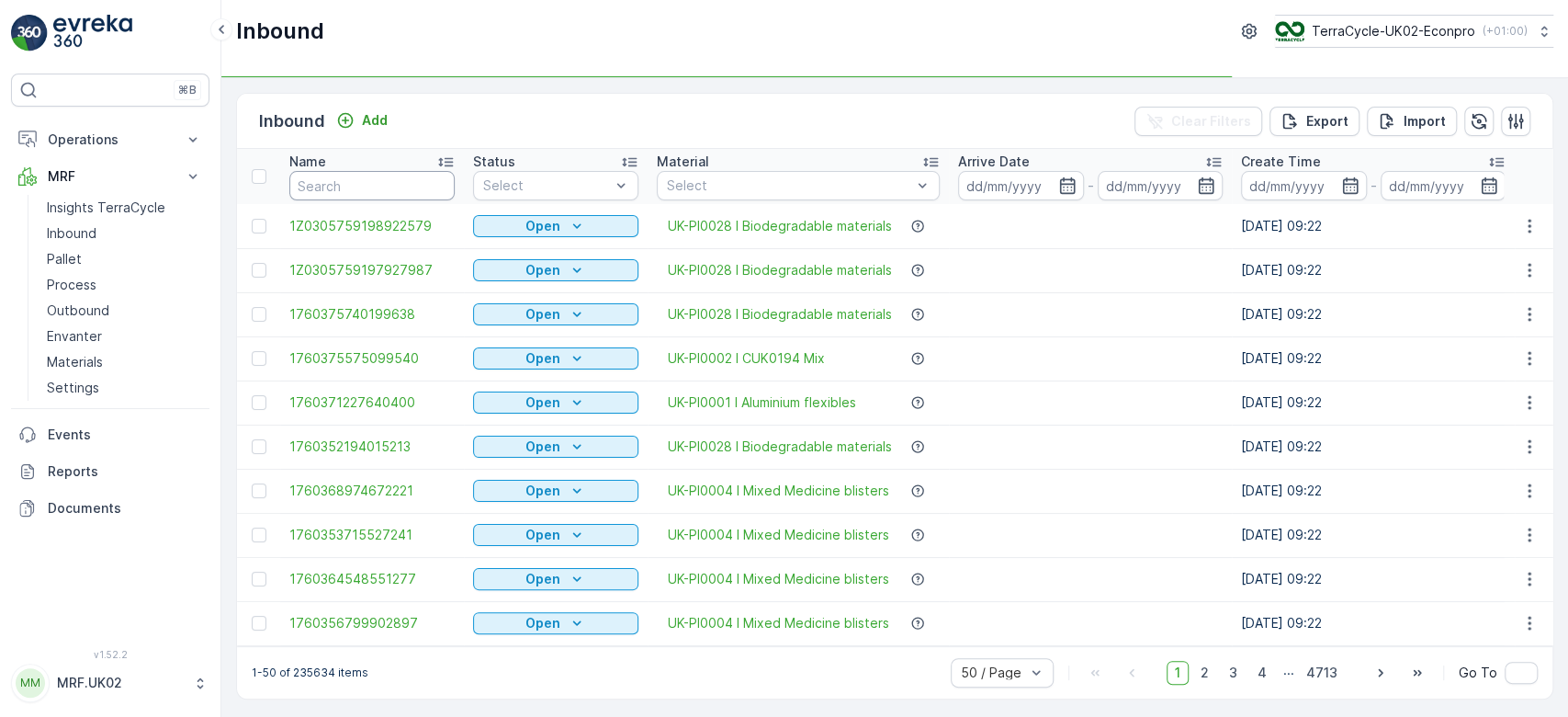
click at [353, 188] on input "text" at bounding box center [372, 186] width 165 height 29
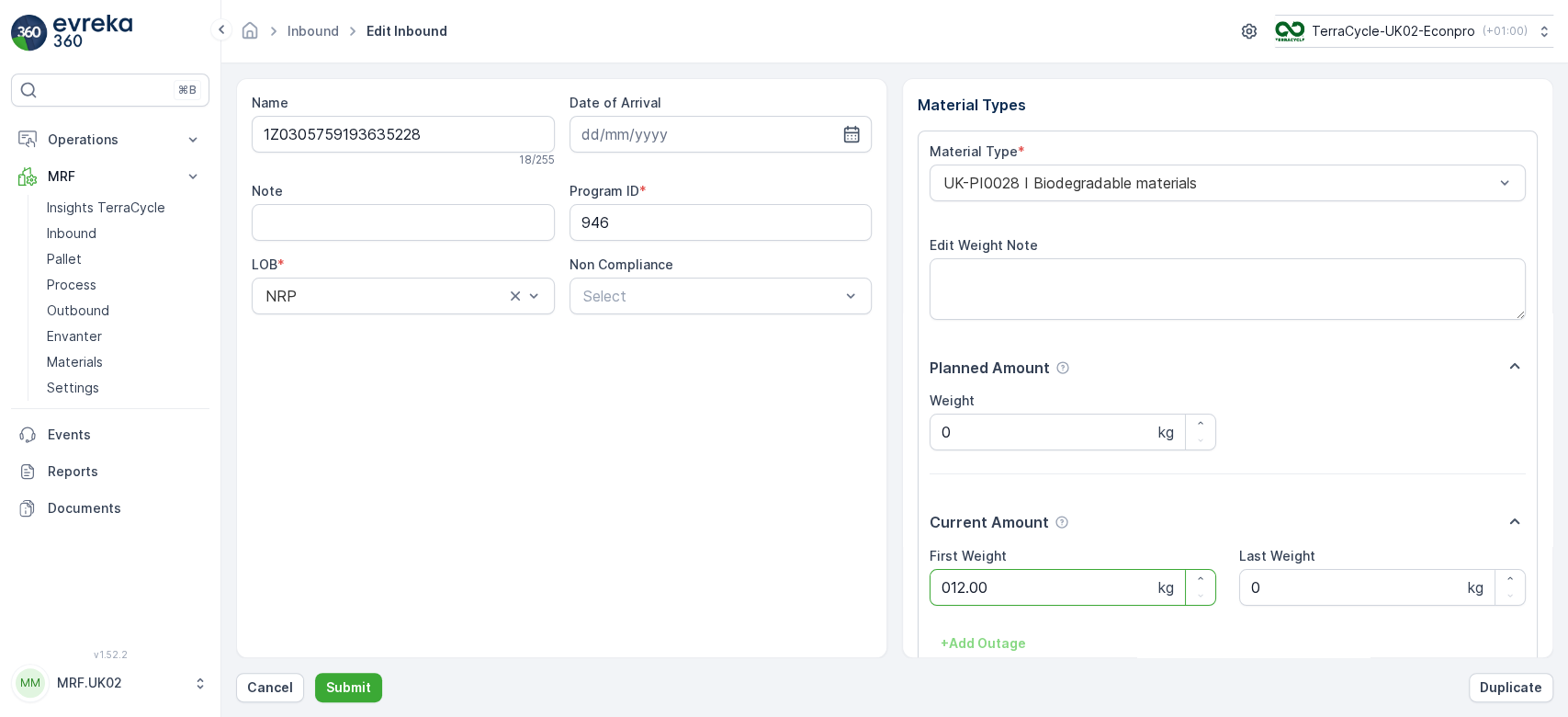
click at [315, 673] on button "Submit" at bounding box center [348, 687] width 67 height 29
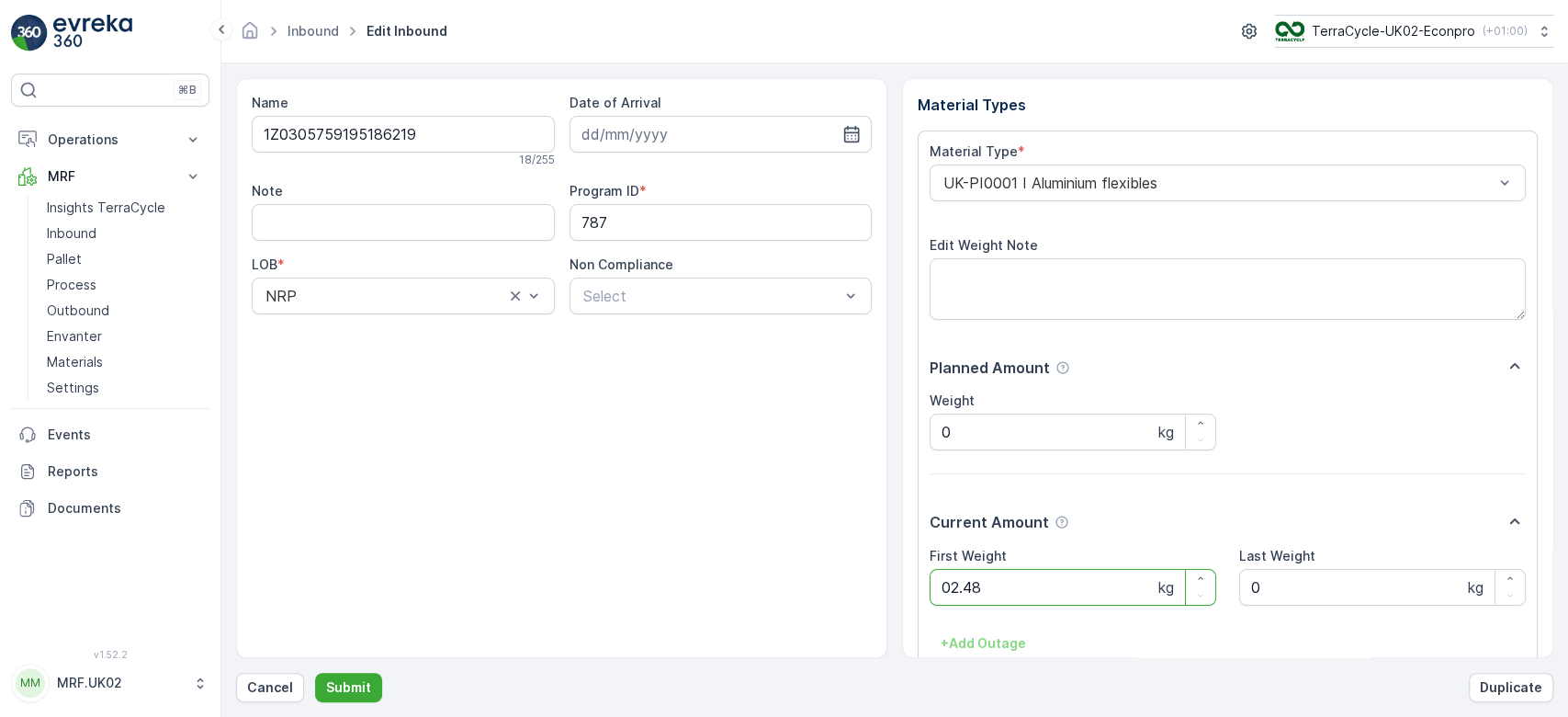
click at [315, 673] on button "Submit" at bounding box center [348, 687] width 67 height 29
type Weight "8"
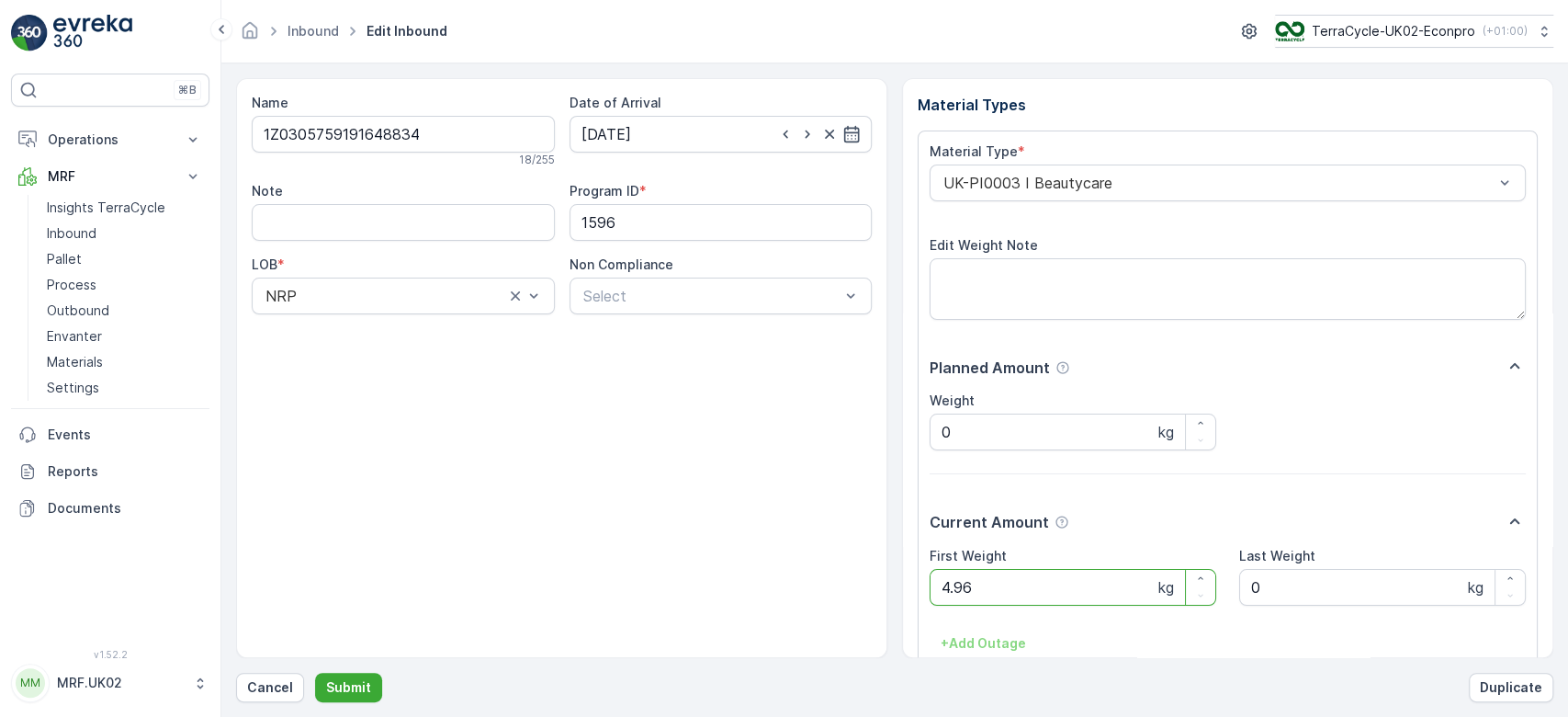
click at [315, 673] on button "Submit" at bounding box center [348, 687] width 67 height 29
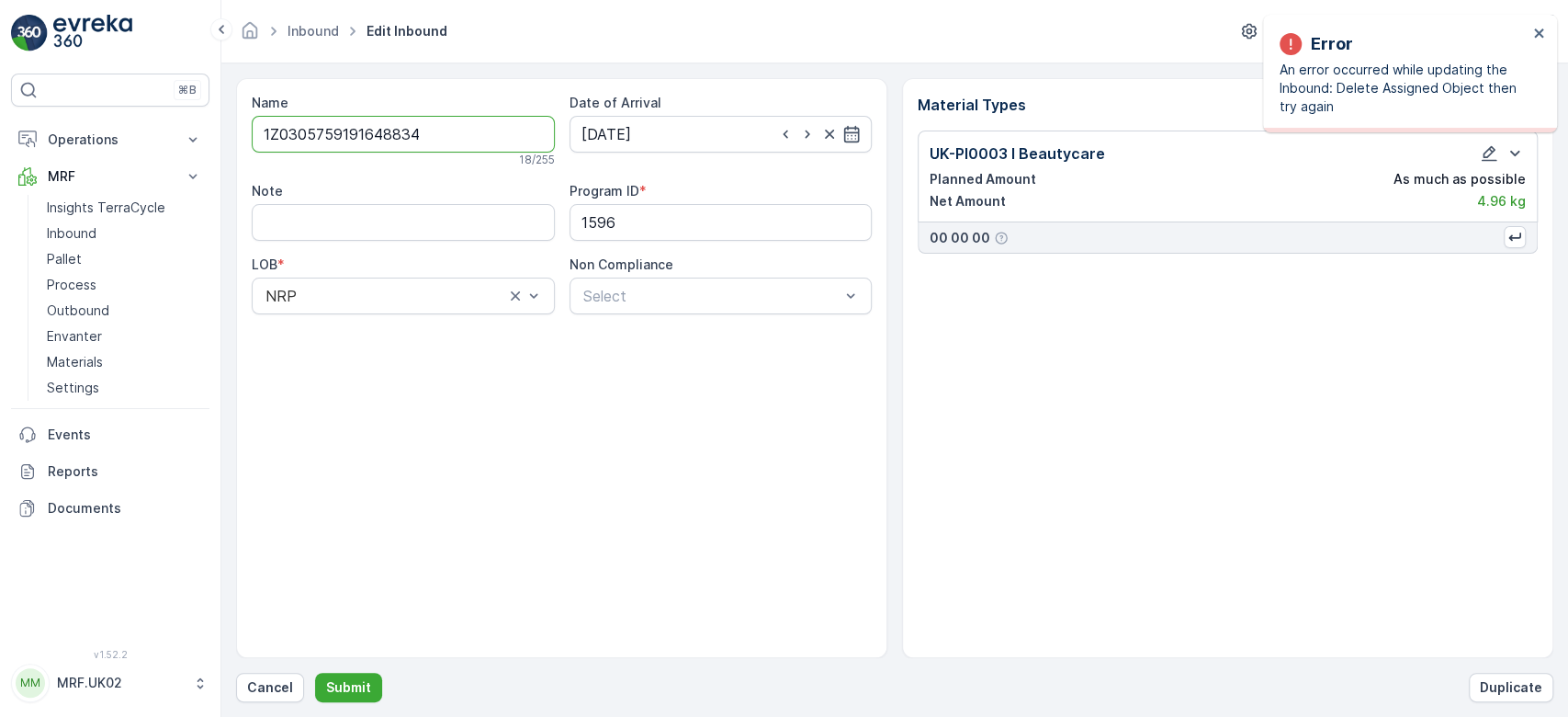
click at [394, 135] on input "1Z0305759191648834" at bounding box center [404, 134] width 303 height 37
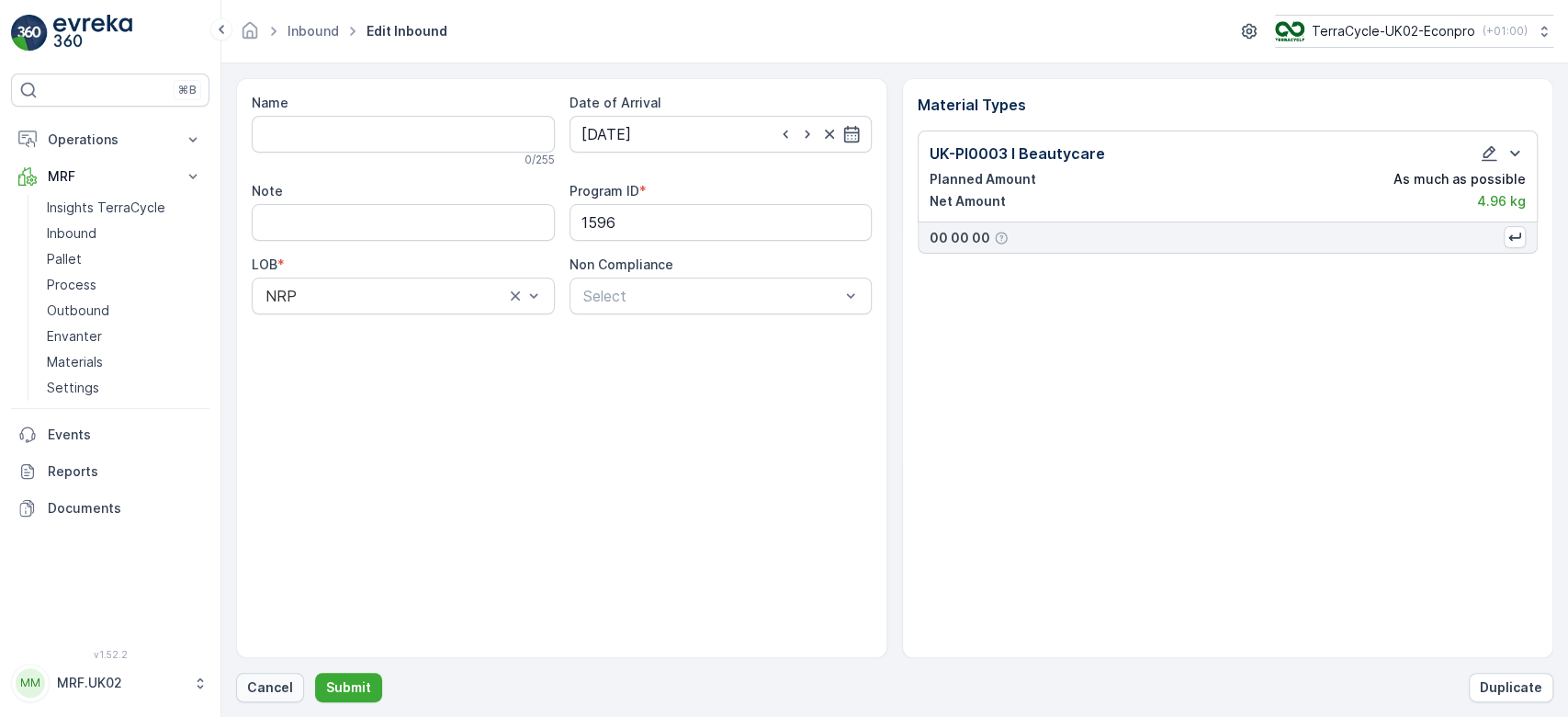
click at [258, 694] on p "Cancel" at bounding box center [271, 687] width 46 height 18
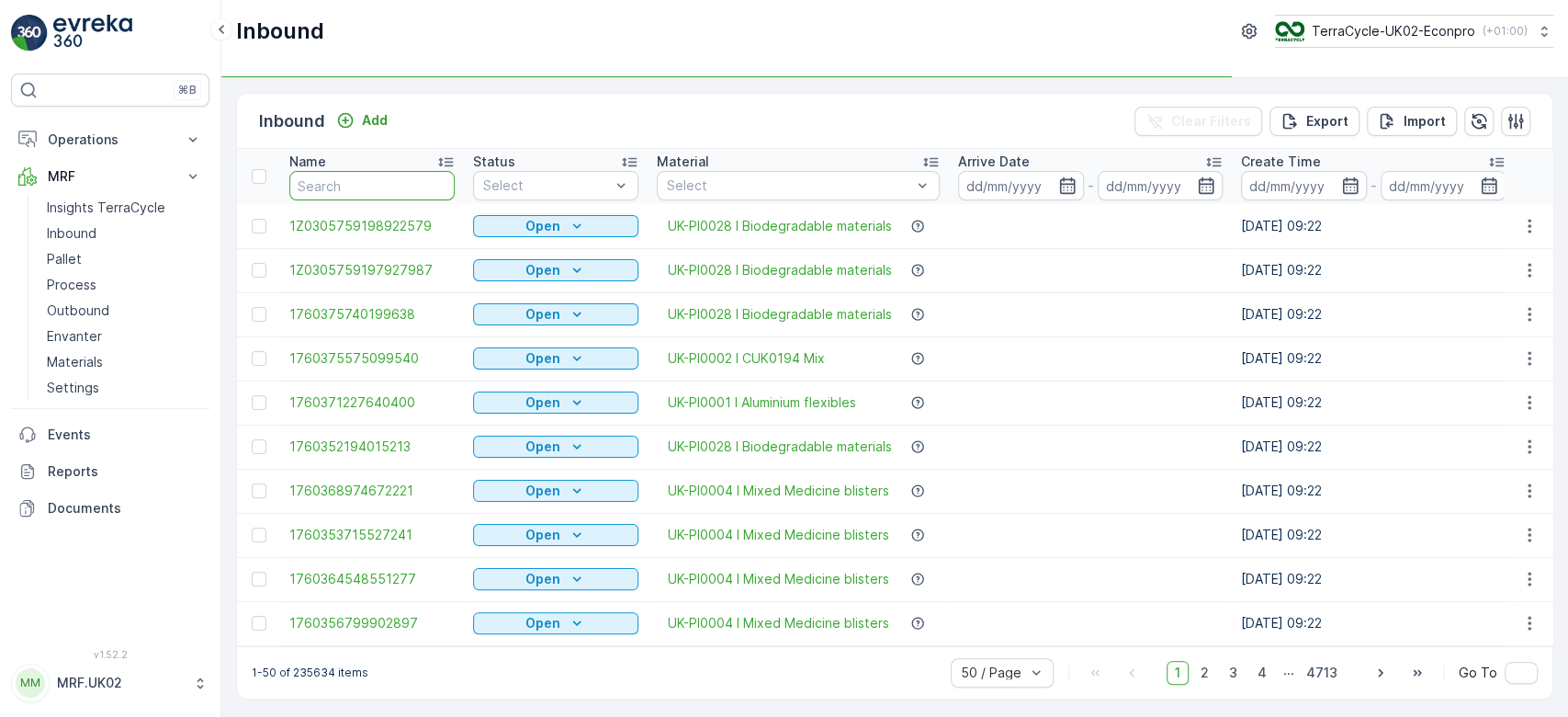
click at [381, 180] on input "text" at bounding box center [372, 186] width 165 height 29
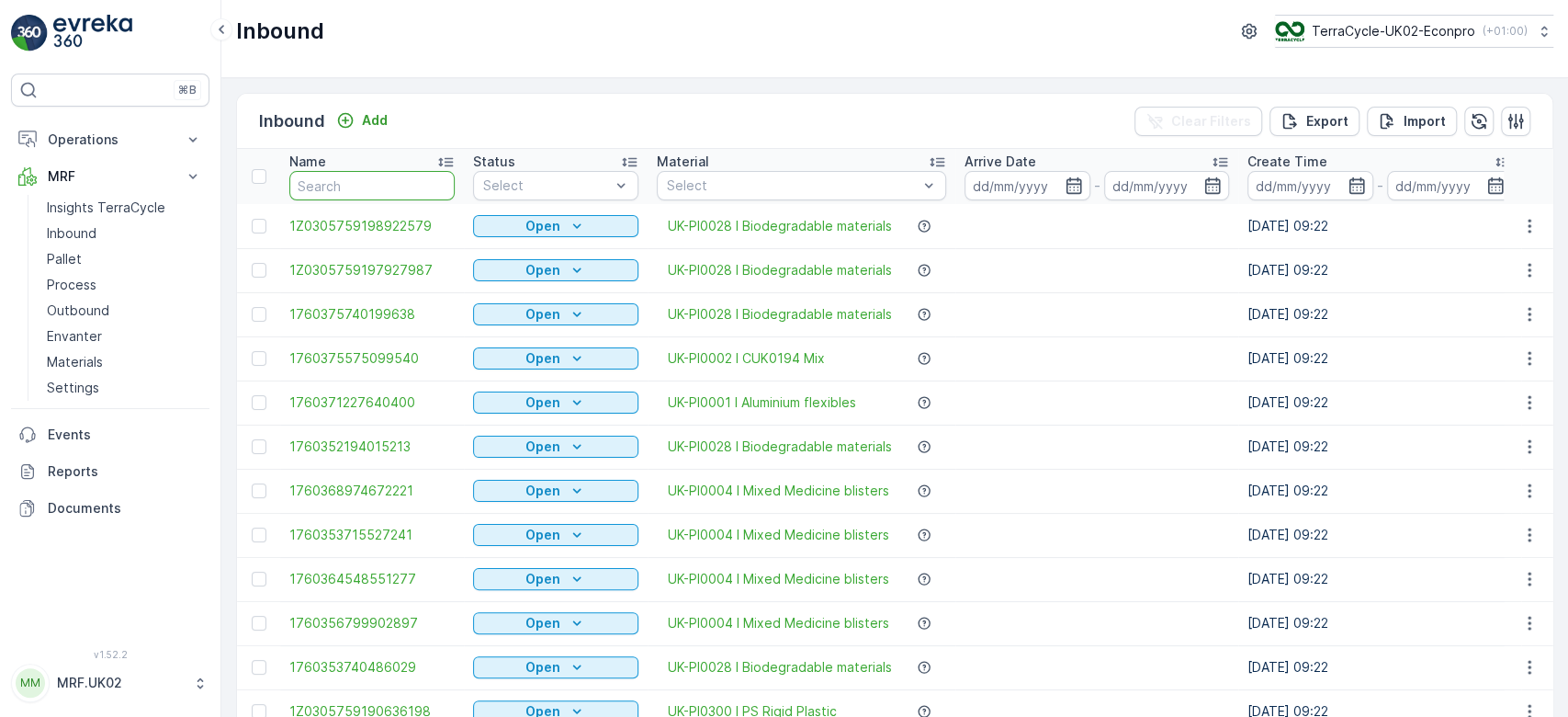
drag, startPoint x: 381, startPoint y: 180, endPoint x: 346, endPoint y: 189, distance: 36.1
click at [346, 189] on input "text" at bounding box center [372, 186] width 165 height 29
paste input "1Z0305759191648834"
type input "1Z0305759191648834"
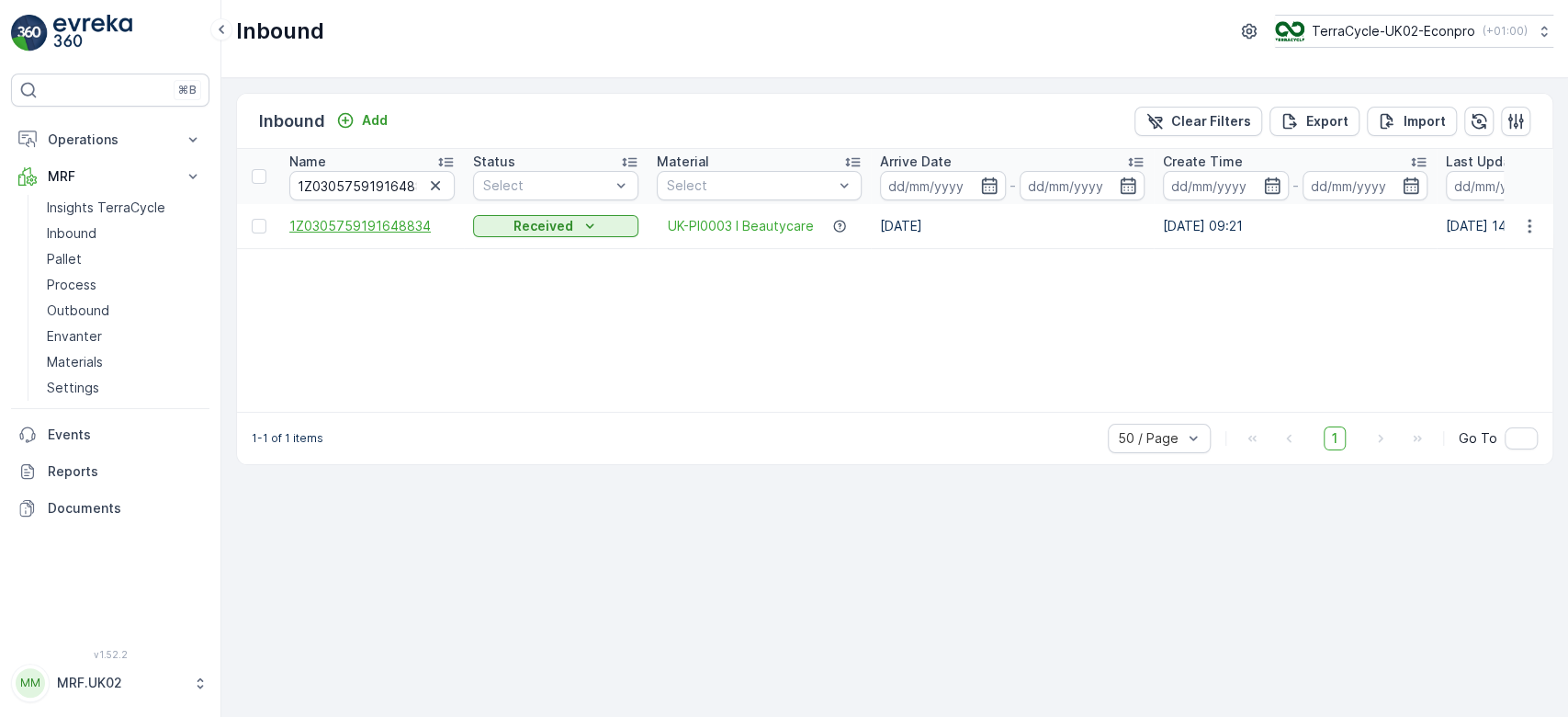
click at [364, 224] on span "1Z0305759191648834" at bounding box center [372, 225] width 165 height 18
click at [392, 187] on input "1Z0305759191648834" at bounding box center [372, 186] width 165 height 29
click at [1535, 223] on icon "button" at bounding box center [1529, 225] width 18 height 18
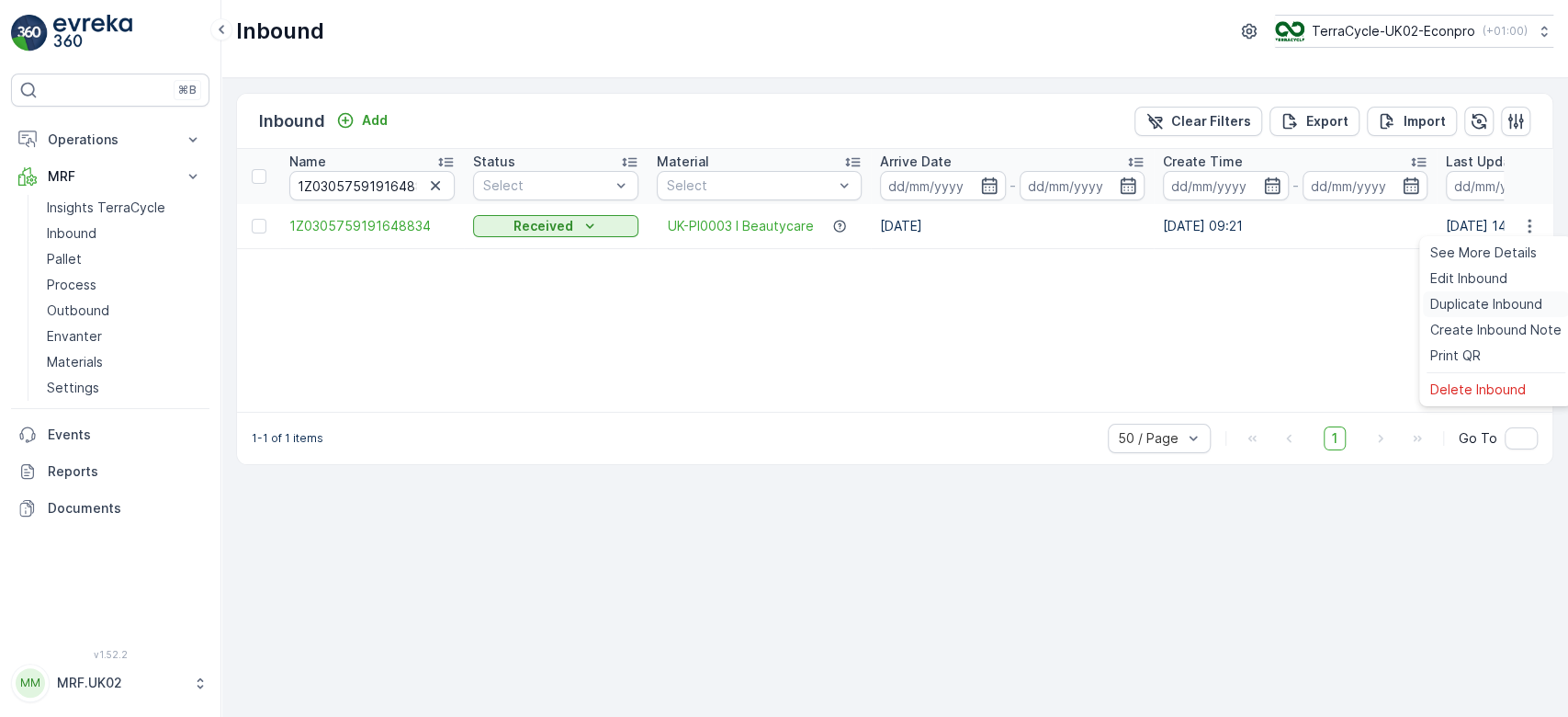
click at [1492, 301] on span "Duplicate Inbound" at bounding box center [1486, 303] width 112 height 18
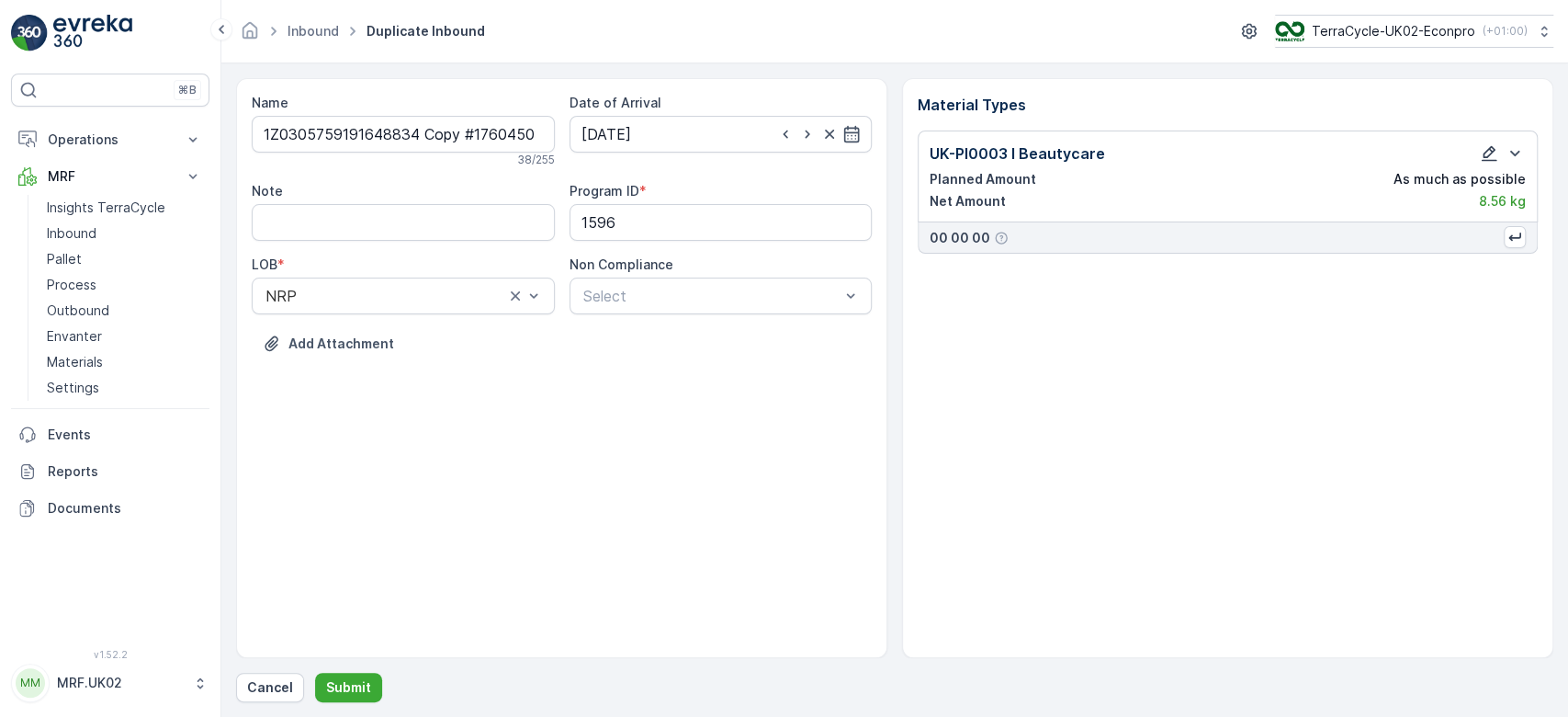
click at [1490, 144] on icon "button" at bounding box center [1489, 153] width 18 height 18
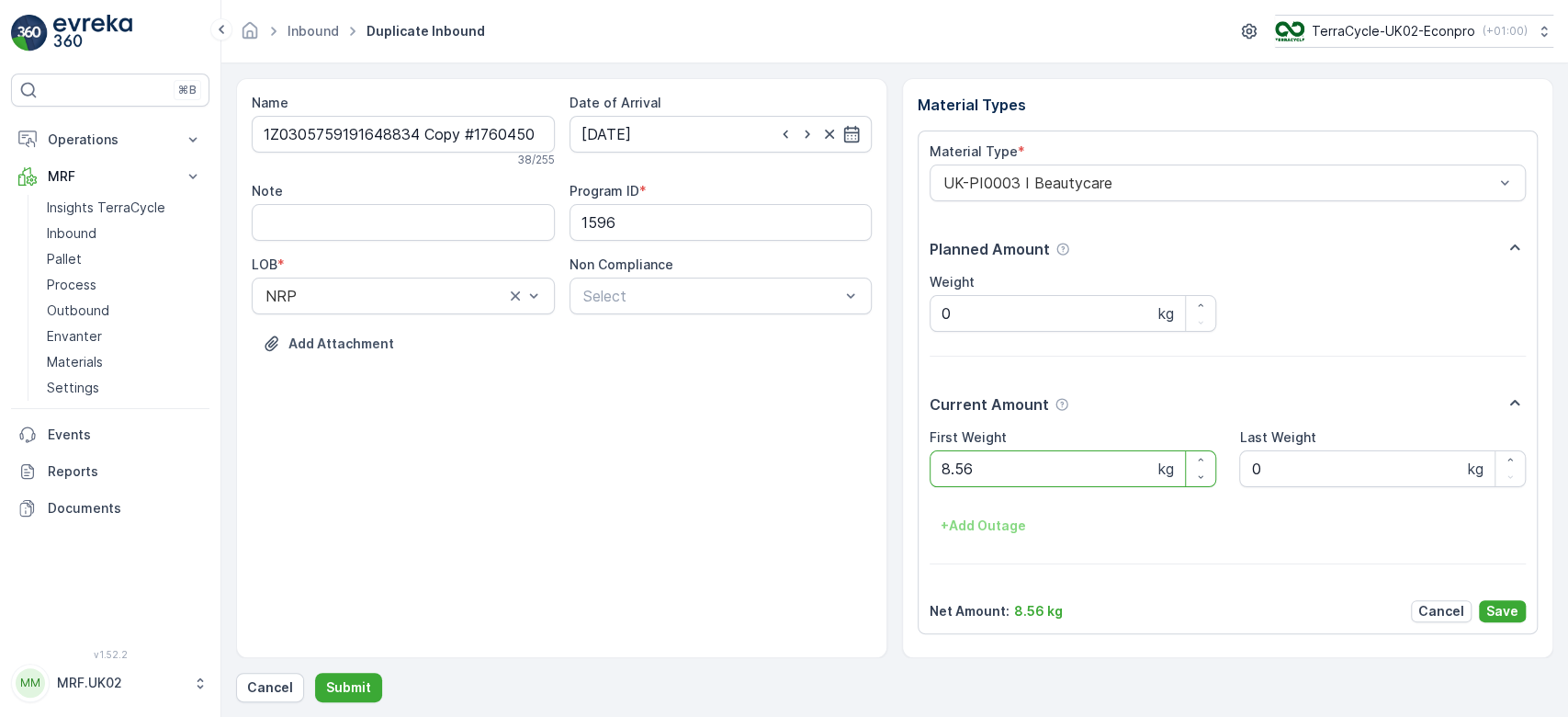
click at [993, 469] on Weight "8.56" at bounding box center [1072, 469] width 287 height 37
type Weight "8"
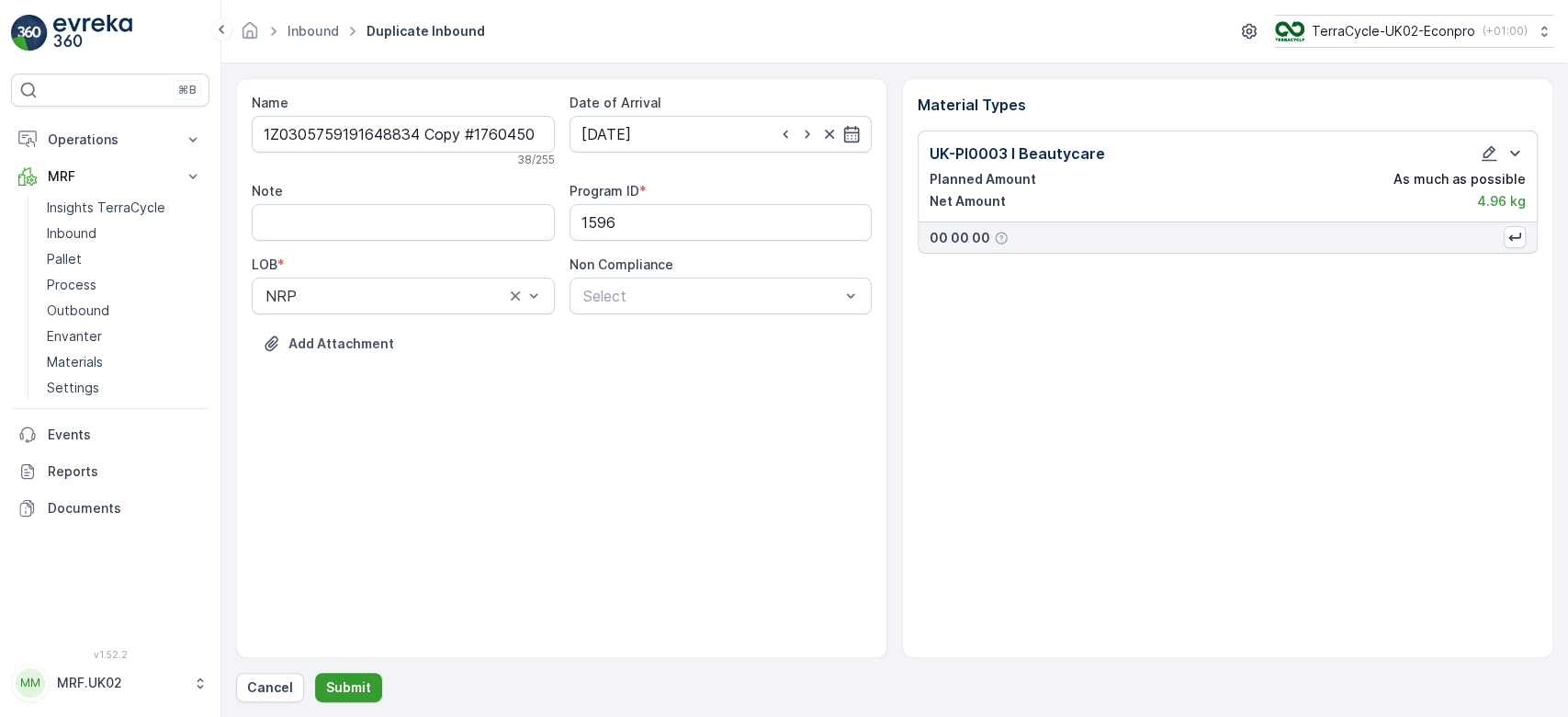
click at [346, 682] on p "Submit" at bounding box center [349, 687] width 45 height 18
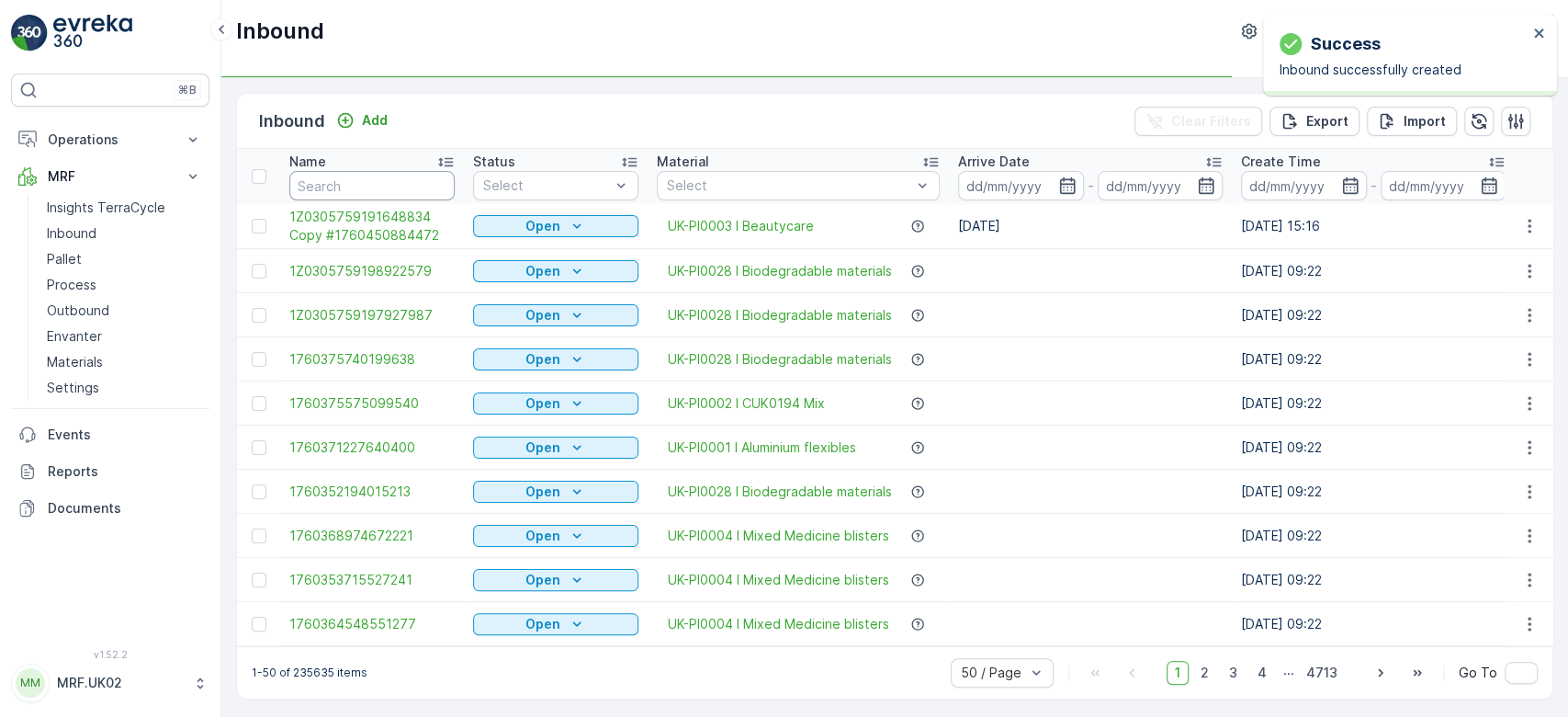
click at [399, 184] on input "text" at bounding box center [372, 186] width 165 height 29
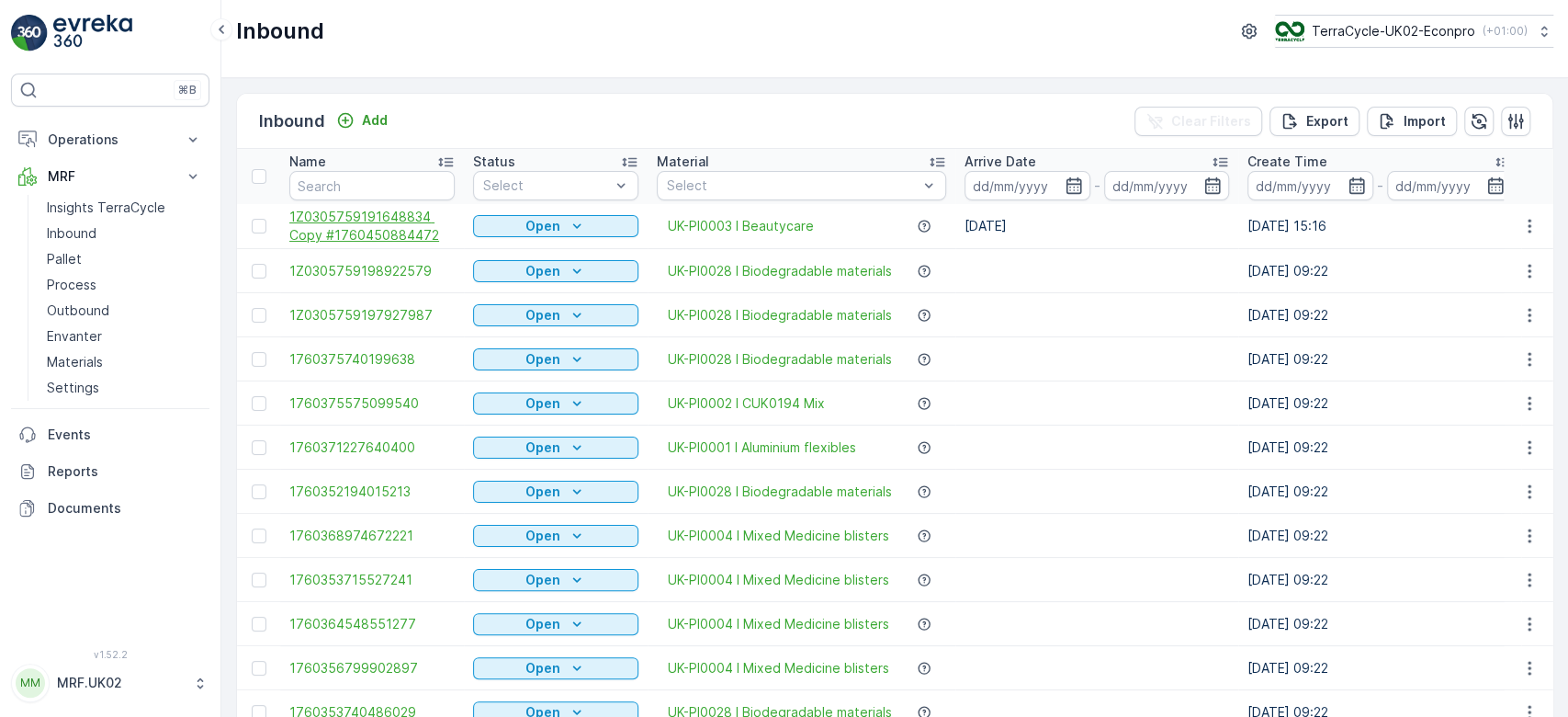
click at [327, 224] on span "1Z0305759191648834 Copy #1760450884472" at bounding box center [372, 226] width 165 height 37
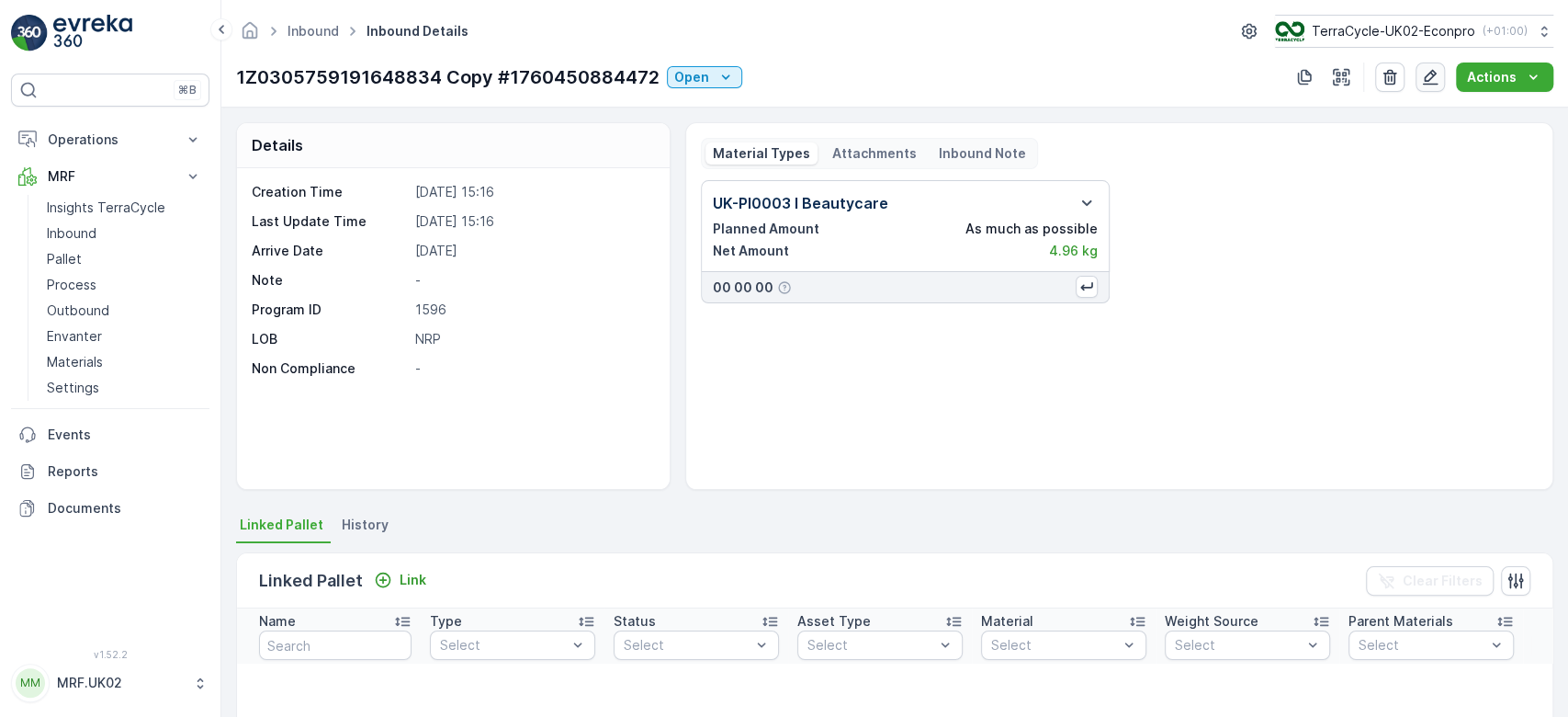
click at [1429, 76] on icon "button" at bounding box center [1431, 77] width 15 height 15
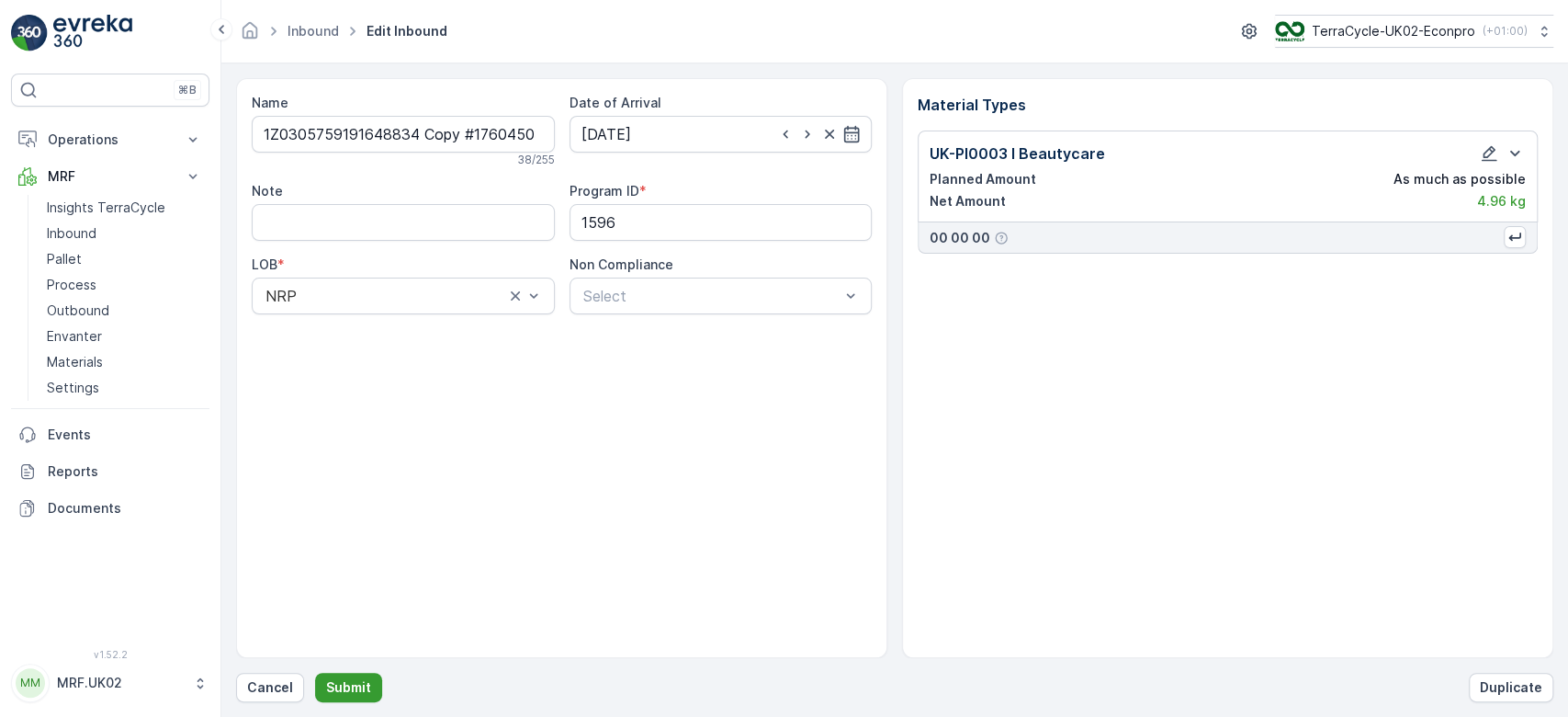
click at [343, 677] on button "Submit" at bounding box center [348, 687] width 67 height 29
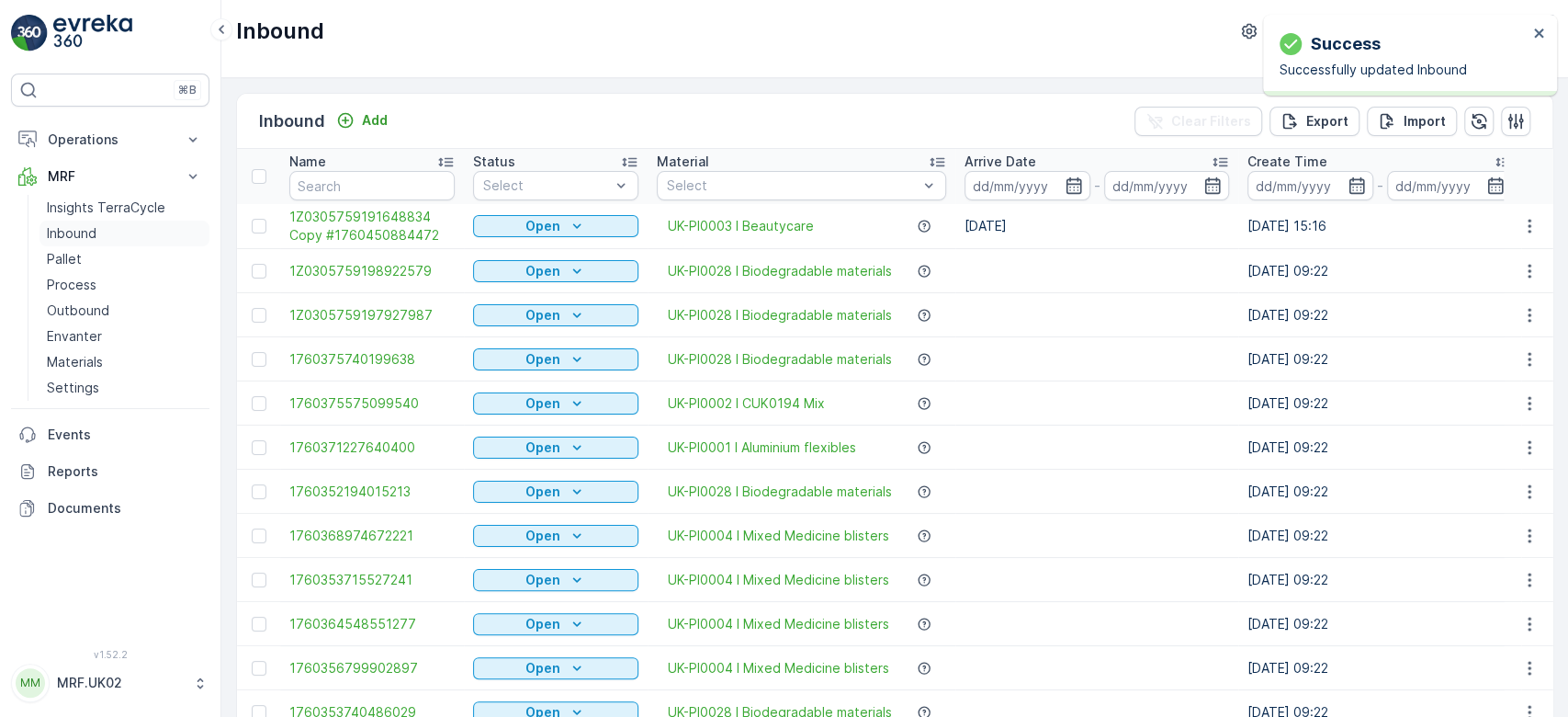
click at [138, 227] on link "Inbound" at bounding box center [125, 233] width 170 height 26
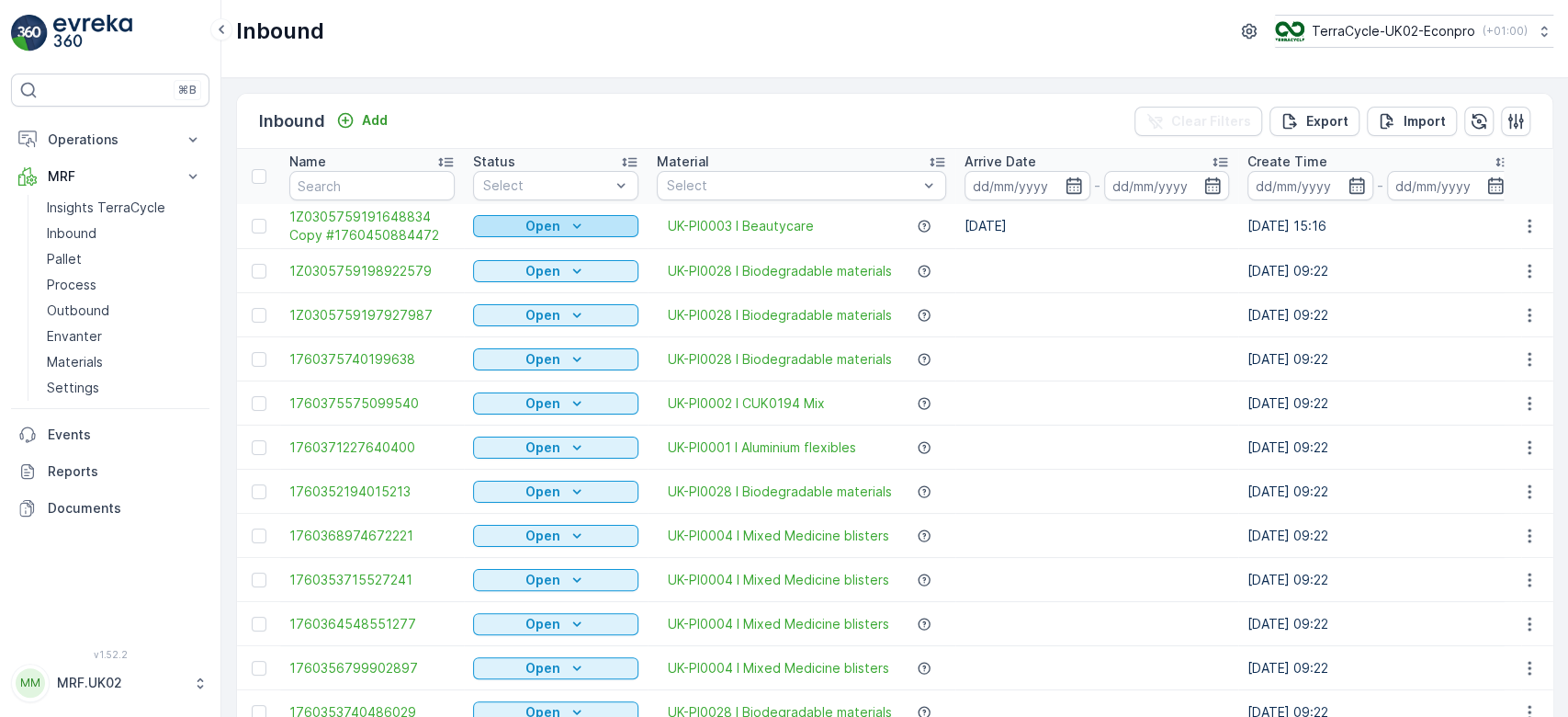
click at [533, 216] on p "Open" at bounding box center [543, 225] width 35 height 18
click at [511, 280] on span "Scanned" at bounding box center [511, 278] width 54 height 18
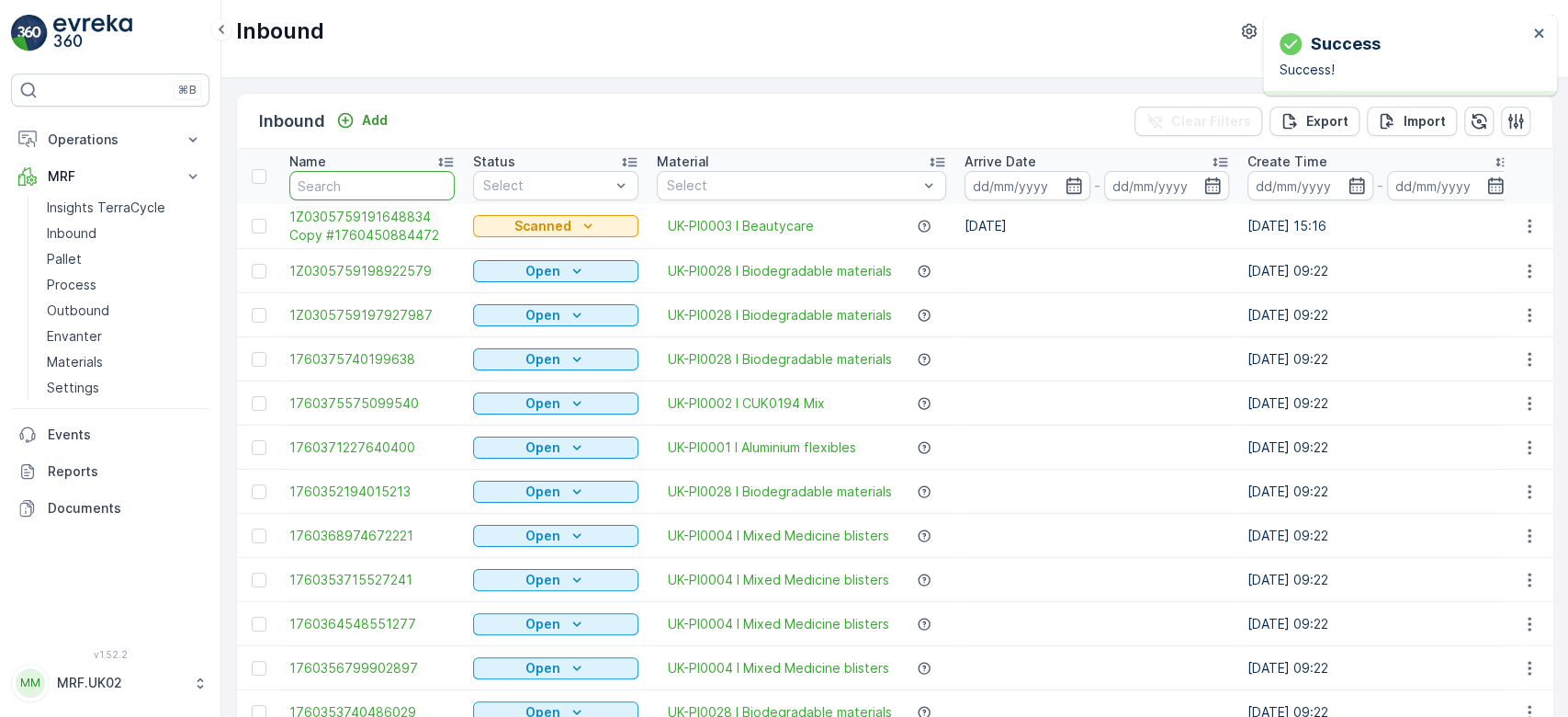
click at [411, 178] on input "text" at bounding box center [372, 186] width 165 height 29
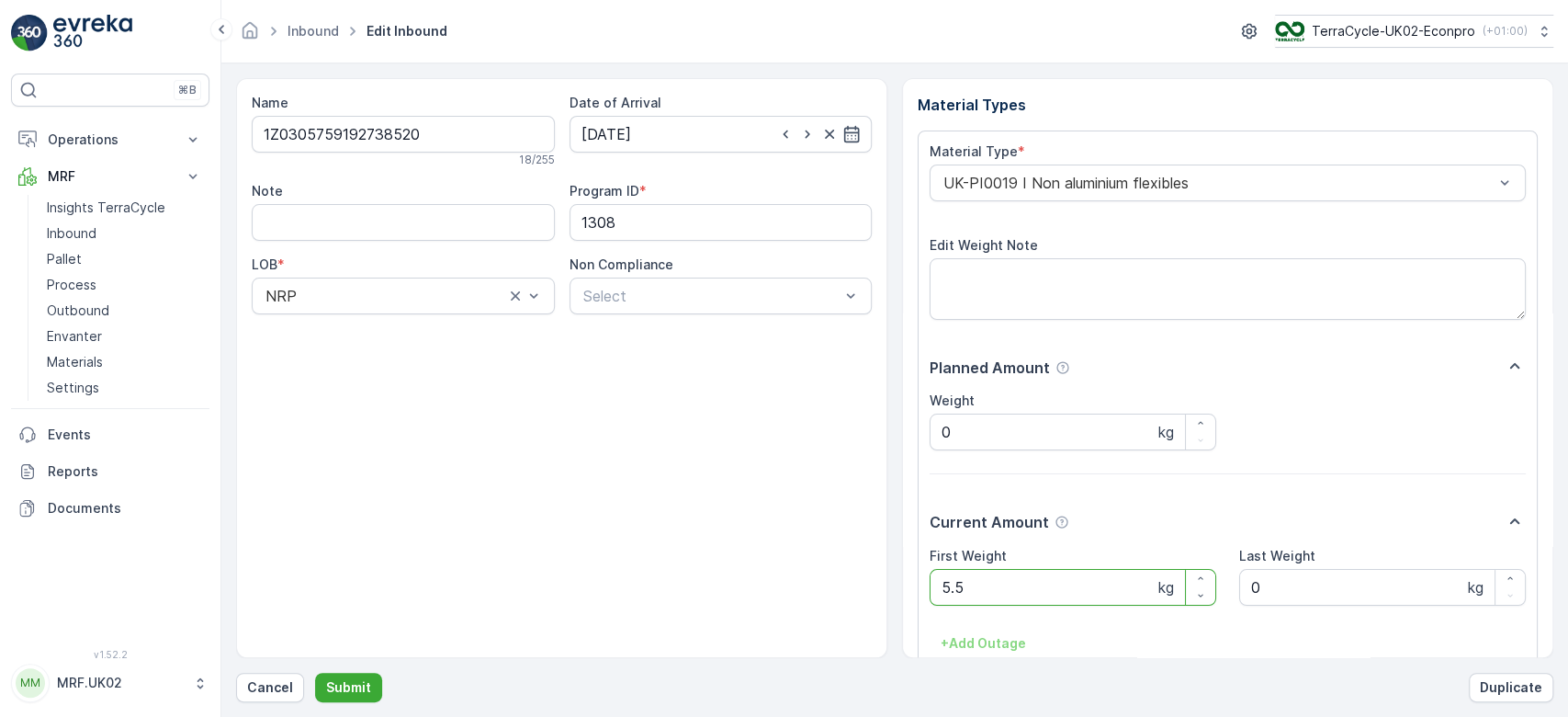
type Weight "5"
click at [315, 673] on button "Submit" at bounding box center [348, 687] width 67 height 29
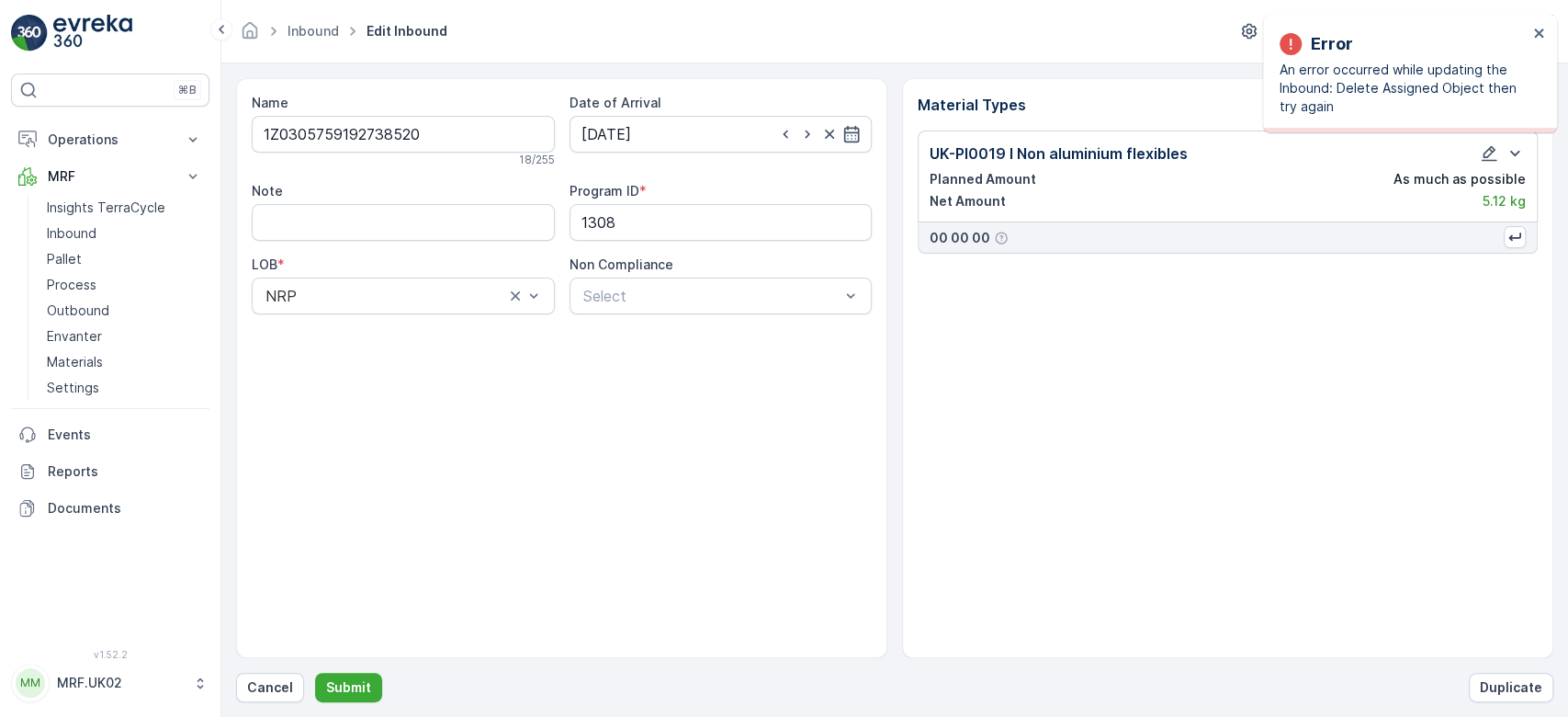
click at [1029, 319] on div "Material Types UK-PI0019 I Non aluminium flexibles Planned Amount As much as po…" at bounding box center [1228, 368] width 651 height 580
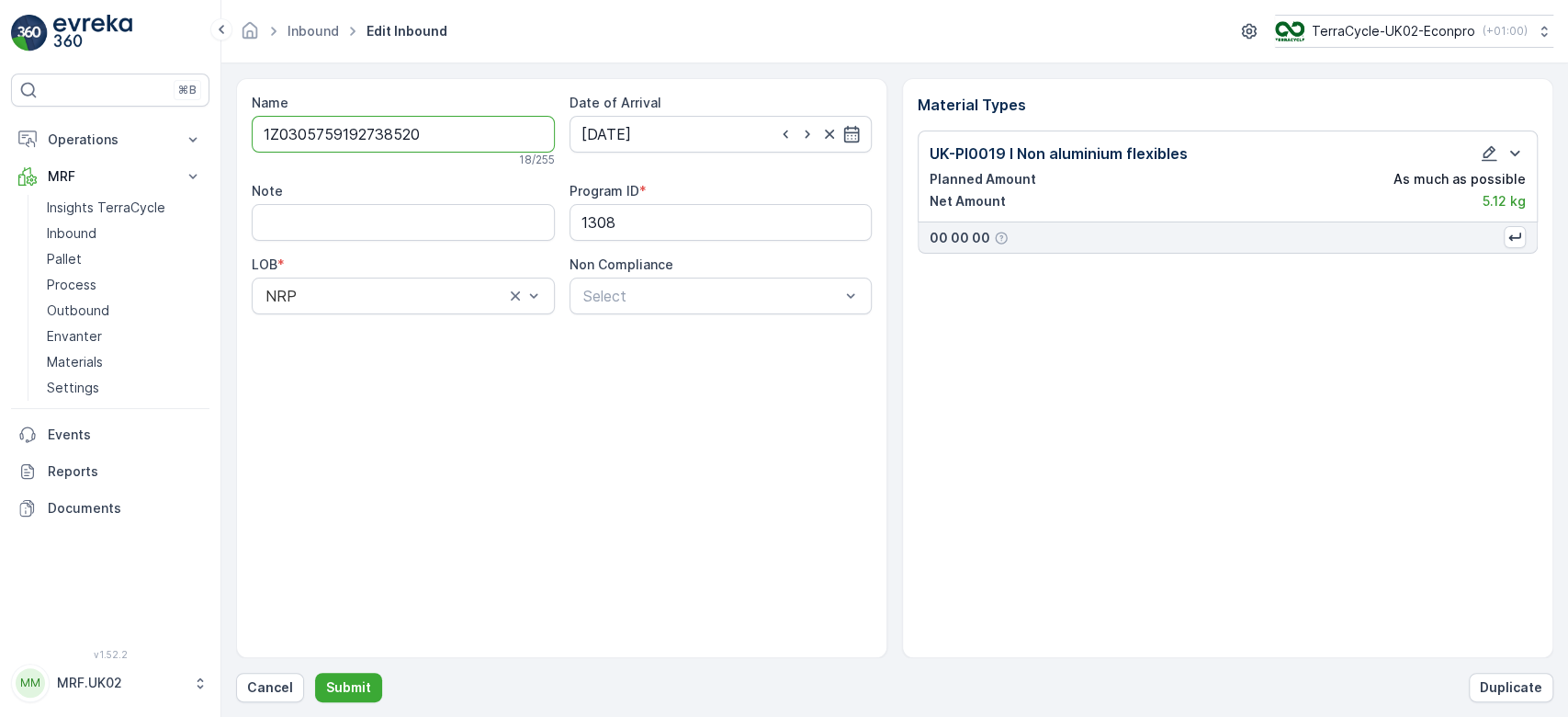
click at [439, 135] on input "1Z0305759192738520" at bounding box center [404, 134] width 303 height 37
click at [271, 675] on button "Cancel" at bounding box center [270, 687] width 68 height 29
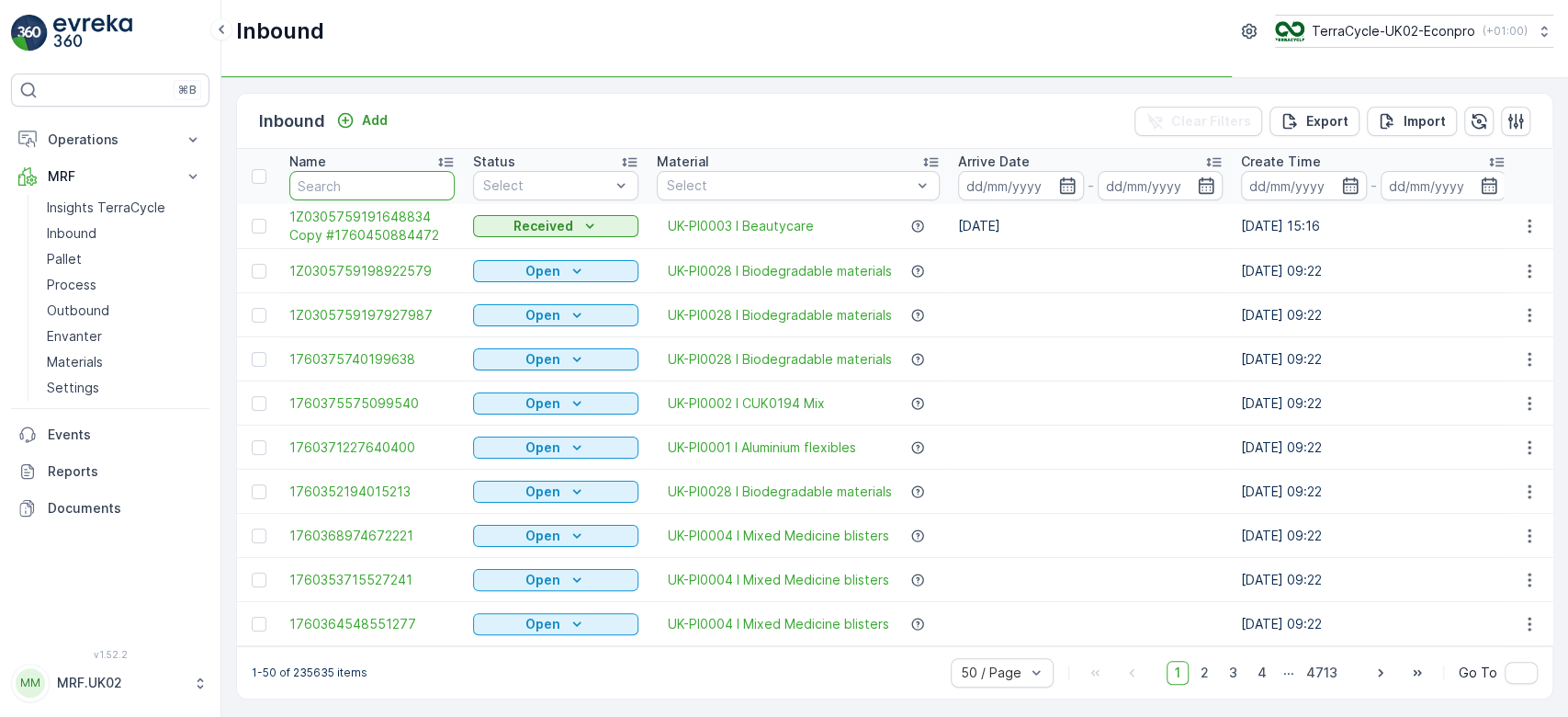
click at [389, 191] on input "text" at bounding box center [372, 186] width 165 height 29
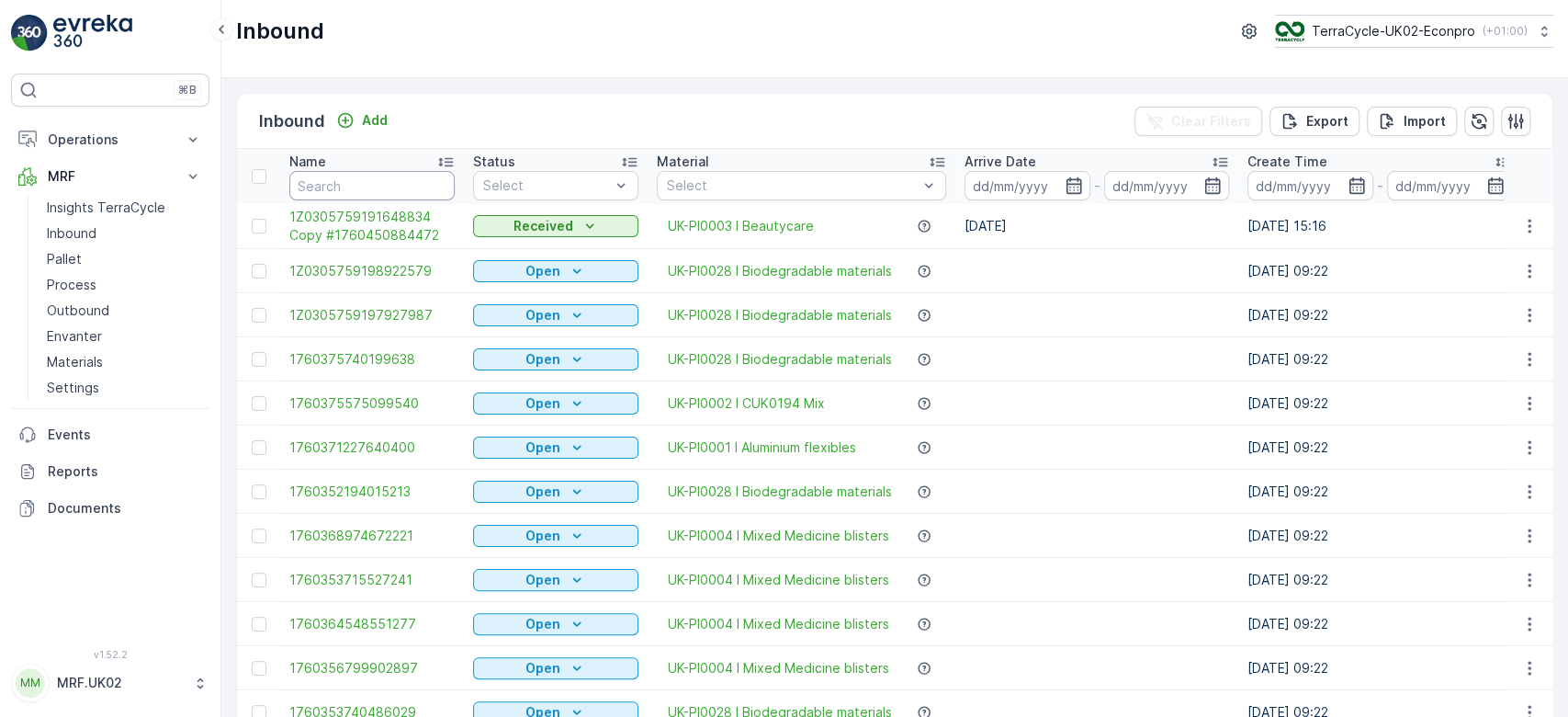
drag, startPoint x: 389, startPoint y: 191, endPoint x: 332, endPoint y: 190, distance: 57.0
click at [332, 190] on input "text" at bounding box center [372, 186] width 165 height 29
click at [334, 189] on input "text" at bounding box center [372, 186] width 165 height 29
paste input "1Z0305759192738520"
type input "1Z0305759192738520"
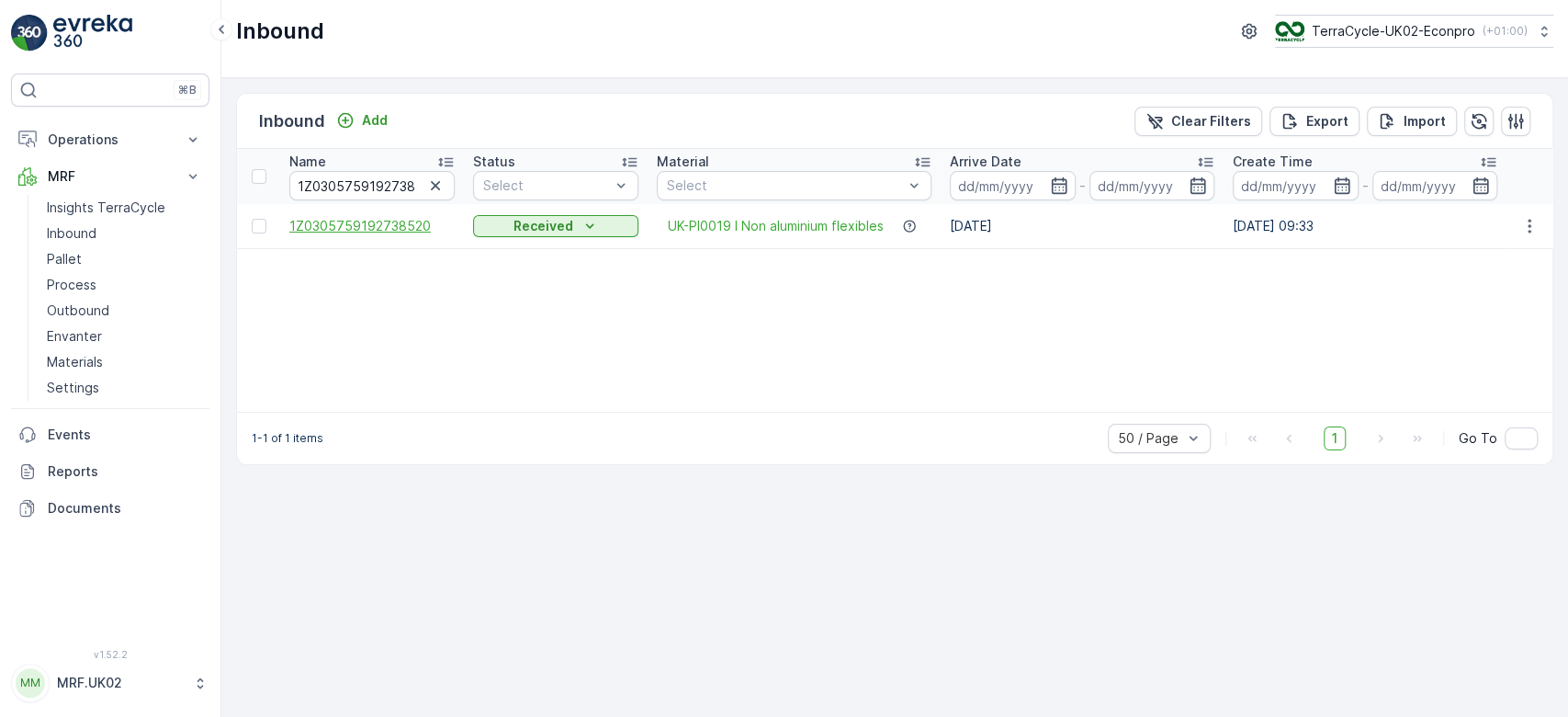
click at [428, 219] on span "1Z0305759192738520" at bounding box center [372, 225] width 165 height 18
click at [1535, 230] on icon "button" at bounding box center [1529, 225] width 18 height 18
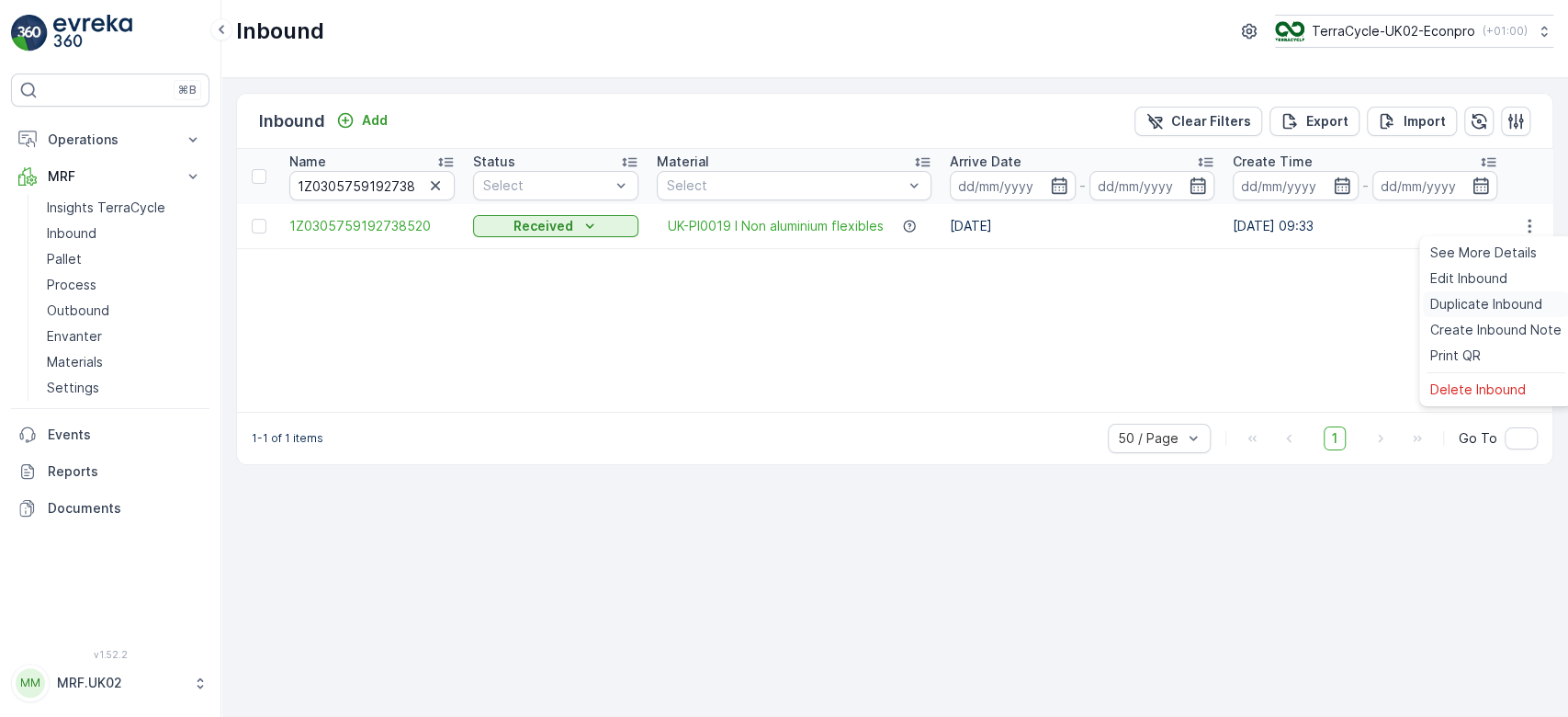
click at [1467, 305] on span "Duplicate Inbound" at bounding box center [1486, 303] width 112 height 18
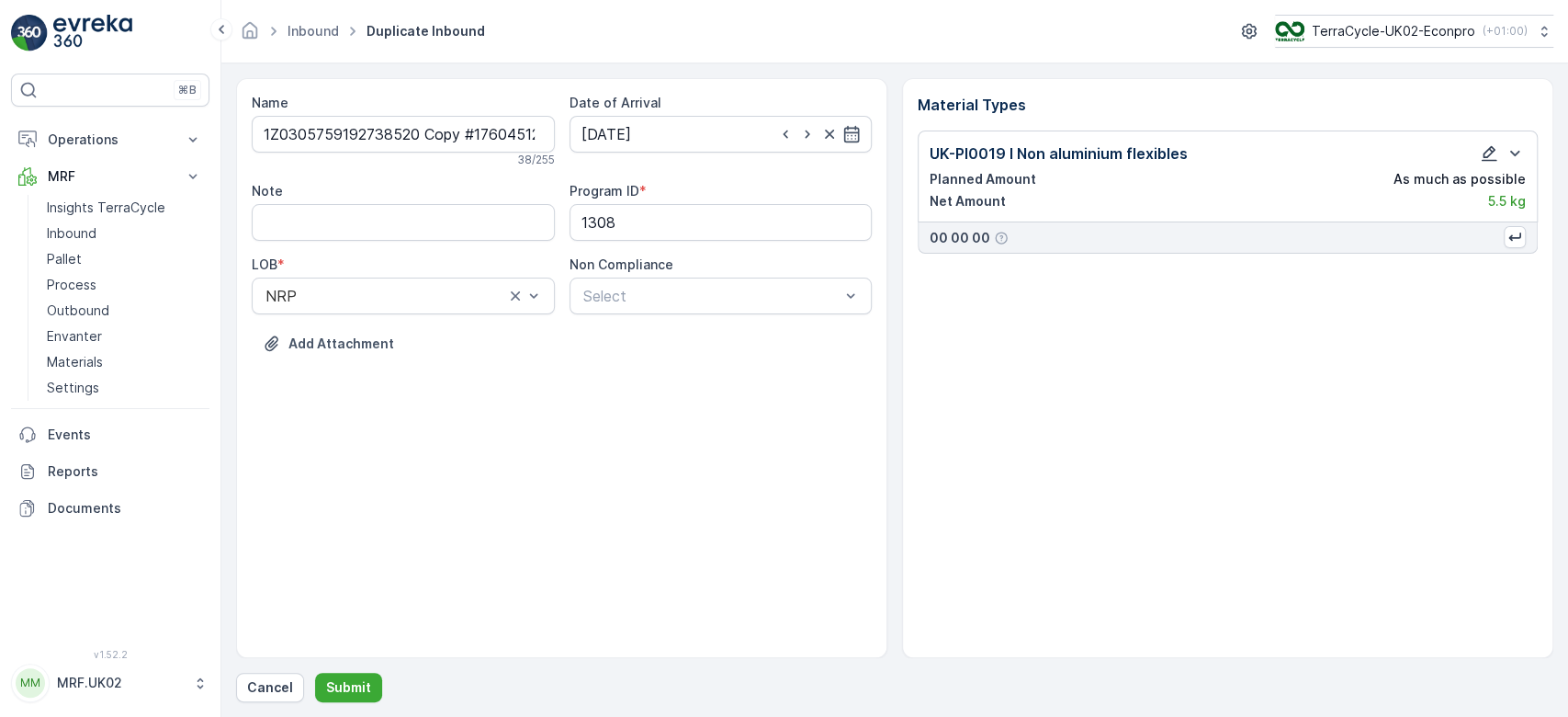
click at [1485, 152] on icon "button" at bounding box center [1490, 154] width 15 height 15
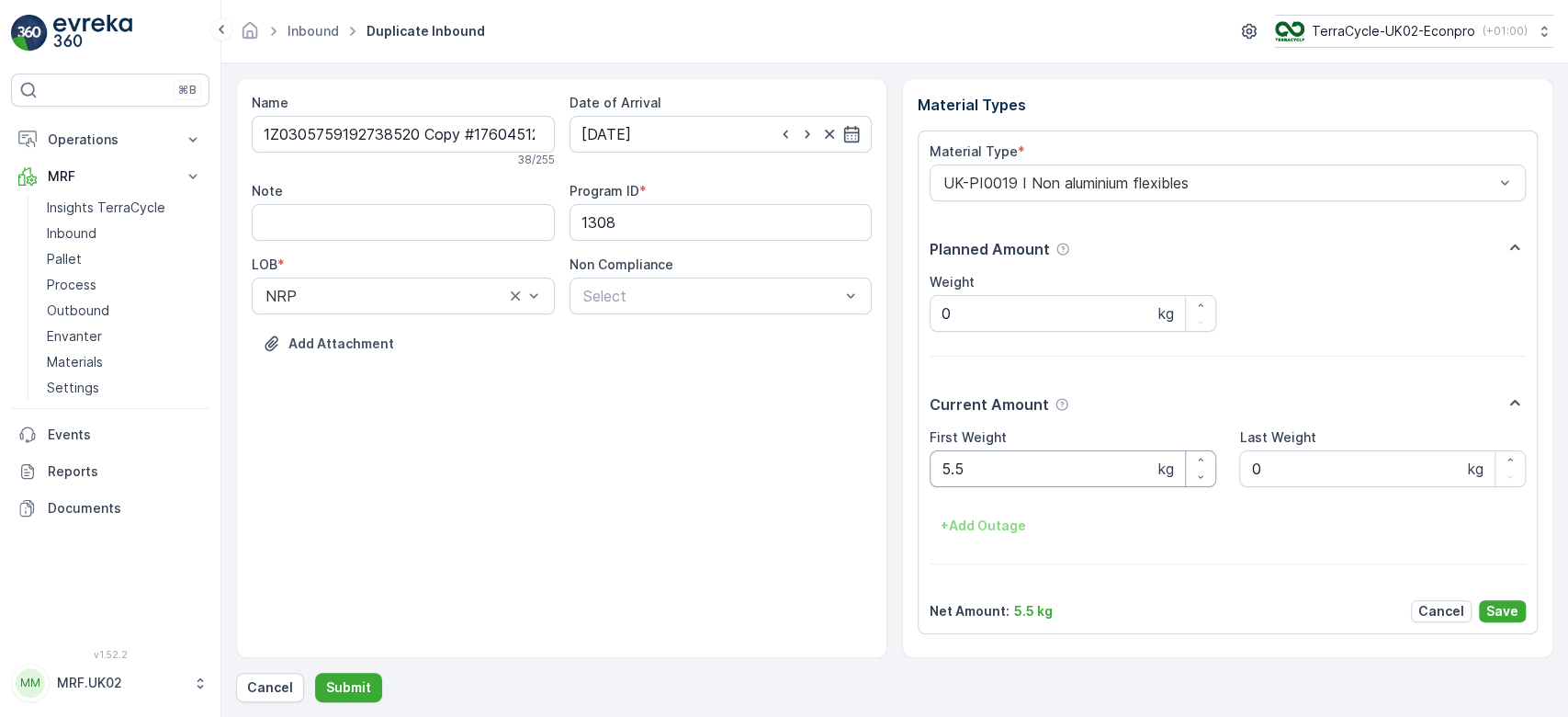
click at [956, 474] on Weight "5.5" at bounding box center [1072, 469] width 287 height 37
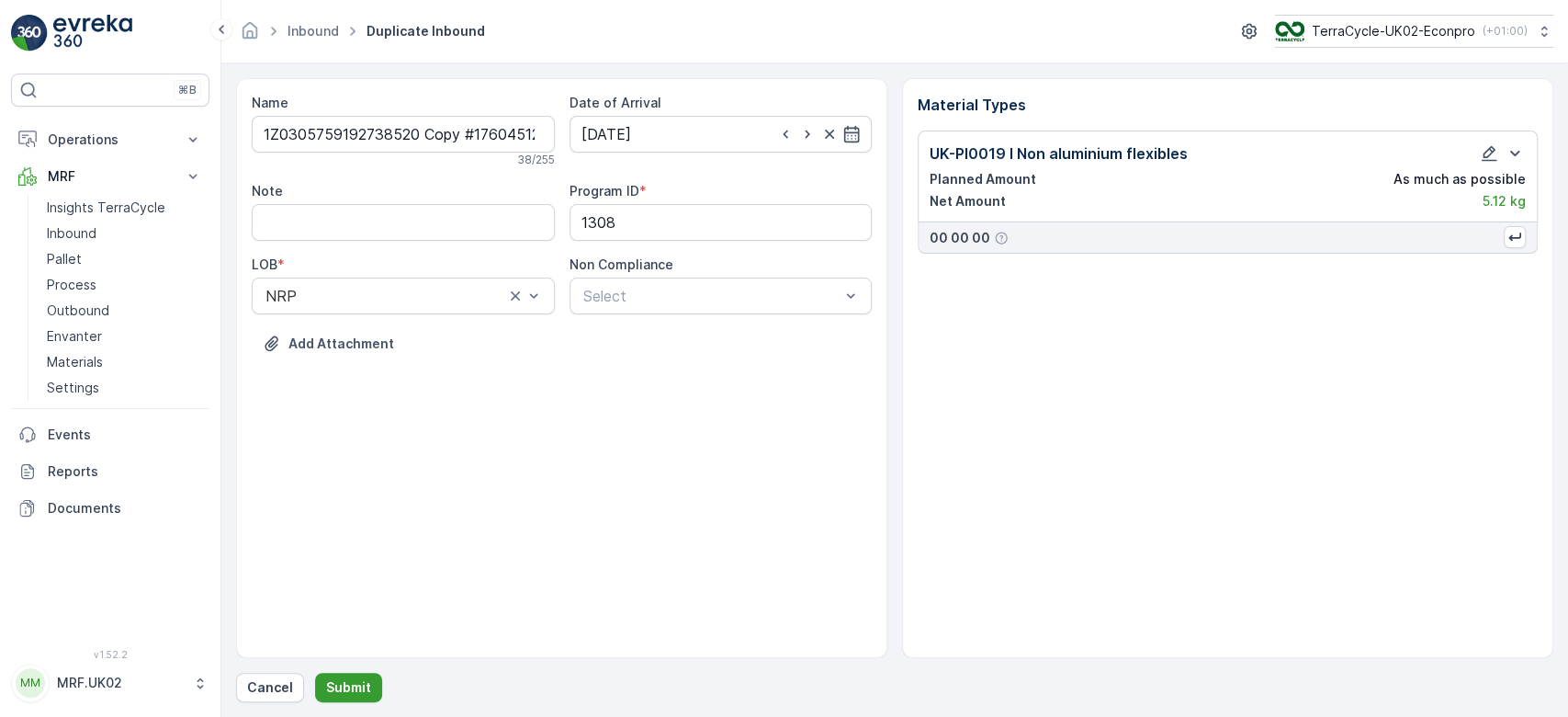
click at [316, 689] on button "Submit" at bounding box center [348, 687] width 67 height 29
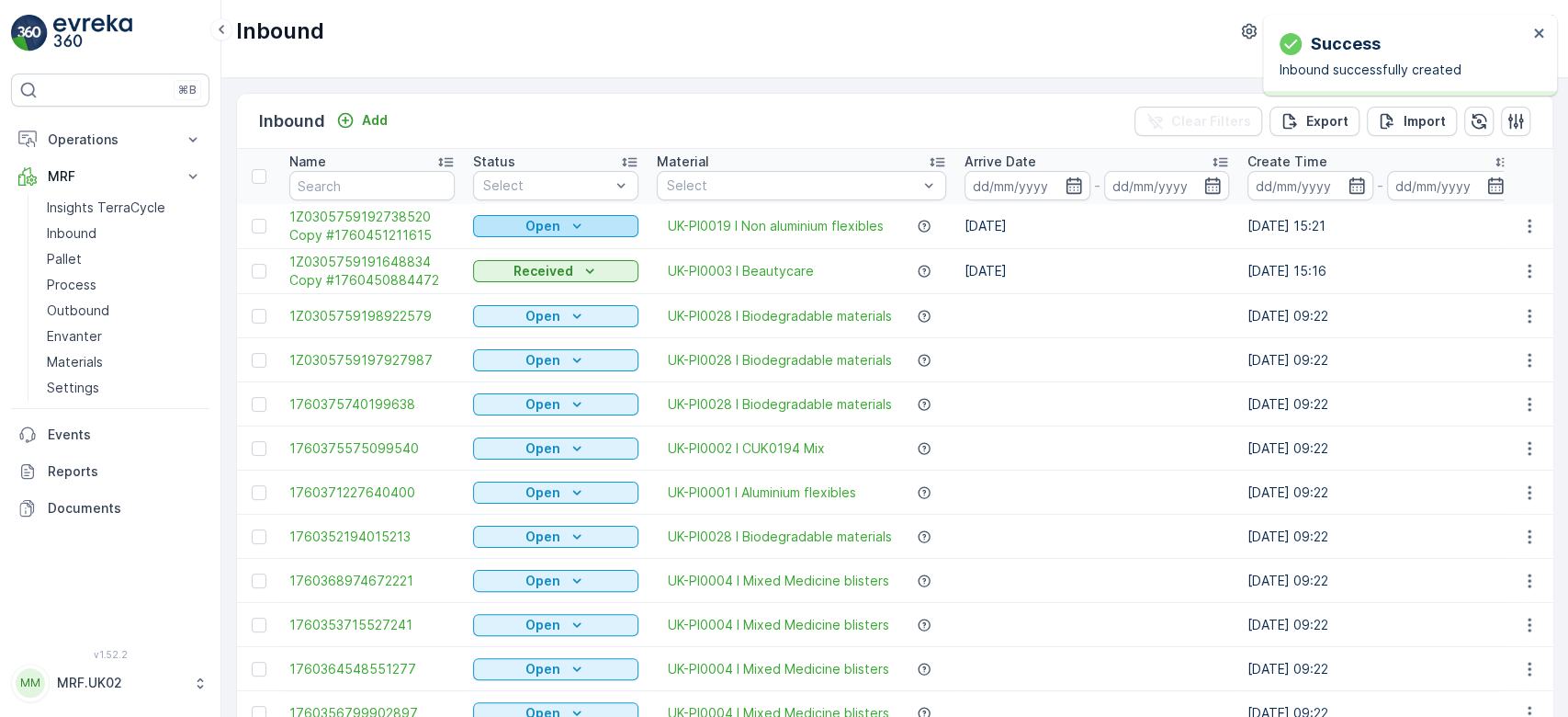
drag, startPoint x: 509, startPoint y: 215, endPoint x: 532, endPoint y: 227, distance: 25.9
click at [532, 227] on p "Open" at bounding box center [543, 225] width 35 height 18
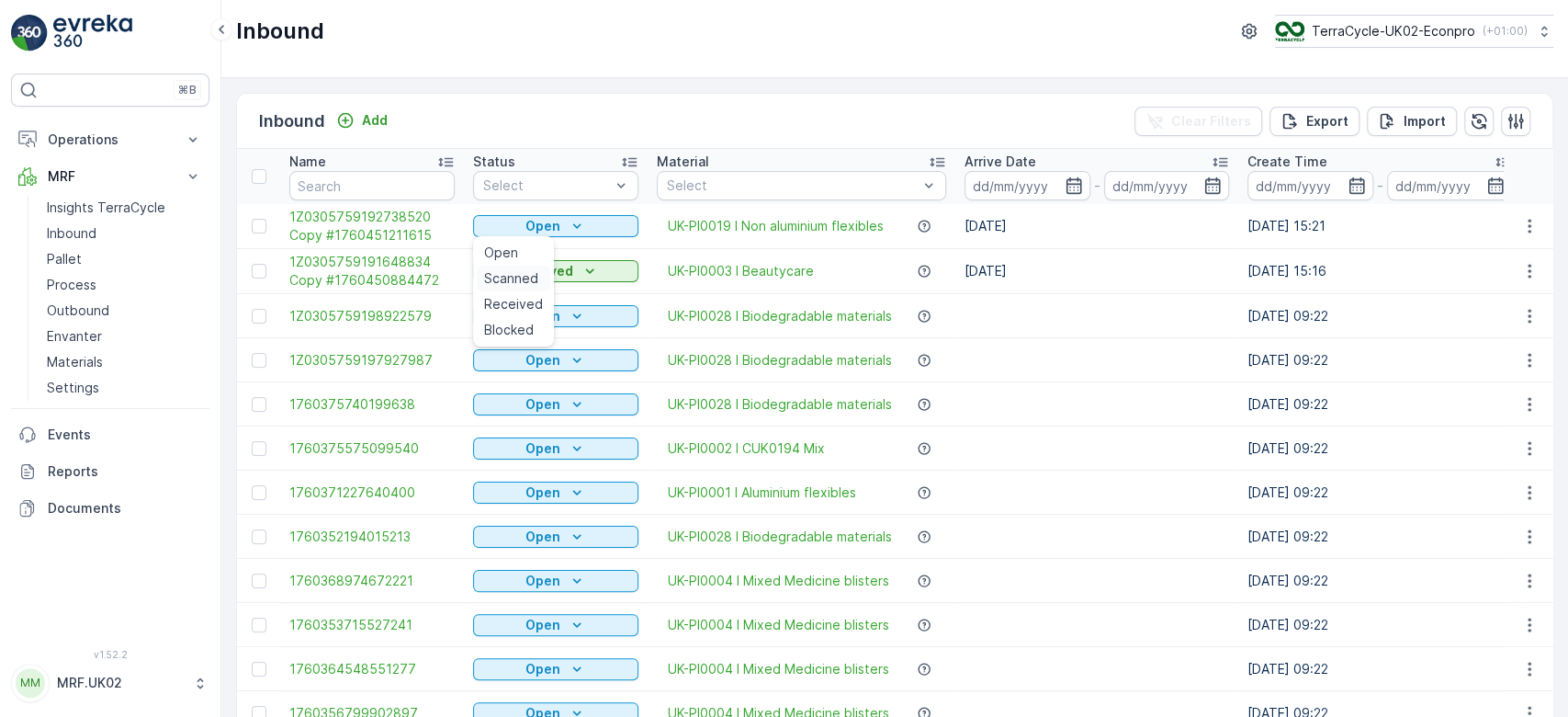
click at [527, 275] on span "Scanned" at bounding box center [511, 278] width 54 height 18
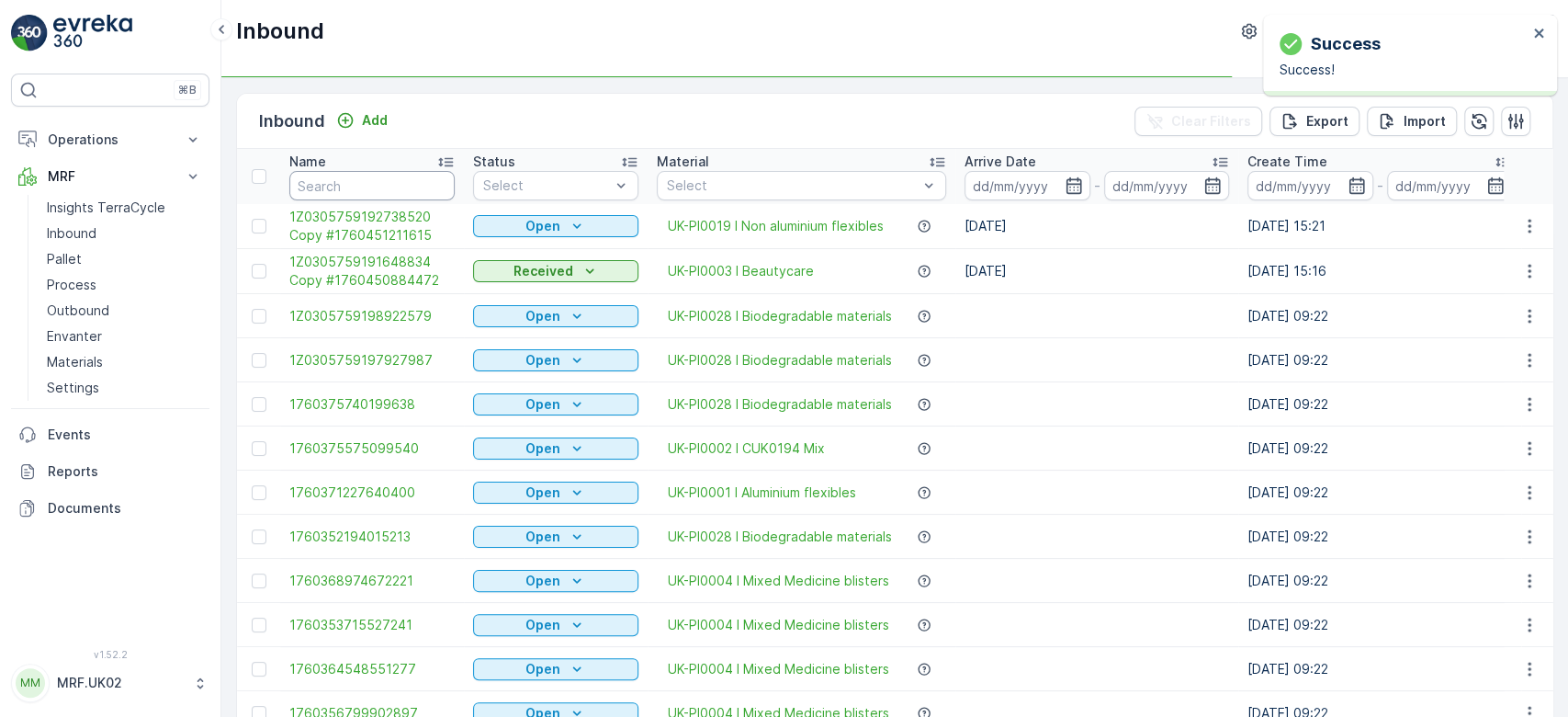
click at [410, 184] on input "text" at bounding box center [372, 186] width 165 height 29
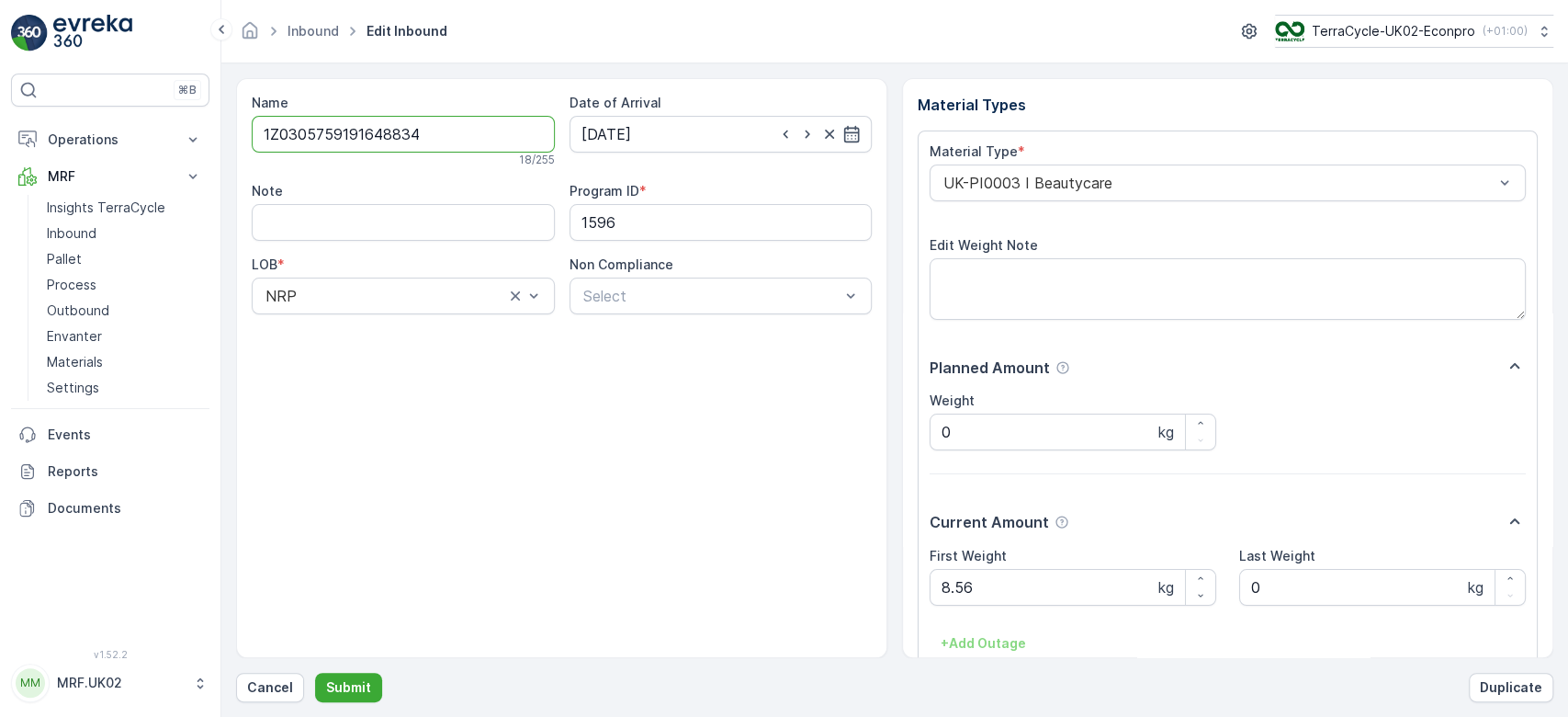
drag, startPoint x: 434, startPoint y: 133, endPoint x: 235, endPoint y: 136, distance: 199.0
click at [235, 136] on form "Name 1Z0305759191648834 18 / 255 Date of Arrival 14.10.2025 Note Program ID * 1…" at bounding box center [895, 390] width 1347 height 653
click at [265, 686] on p "Cancel" at bounding box center [271, 687] width 46 height 18
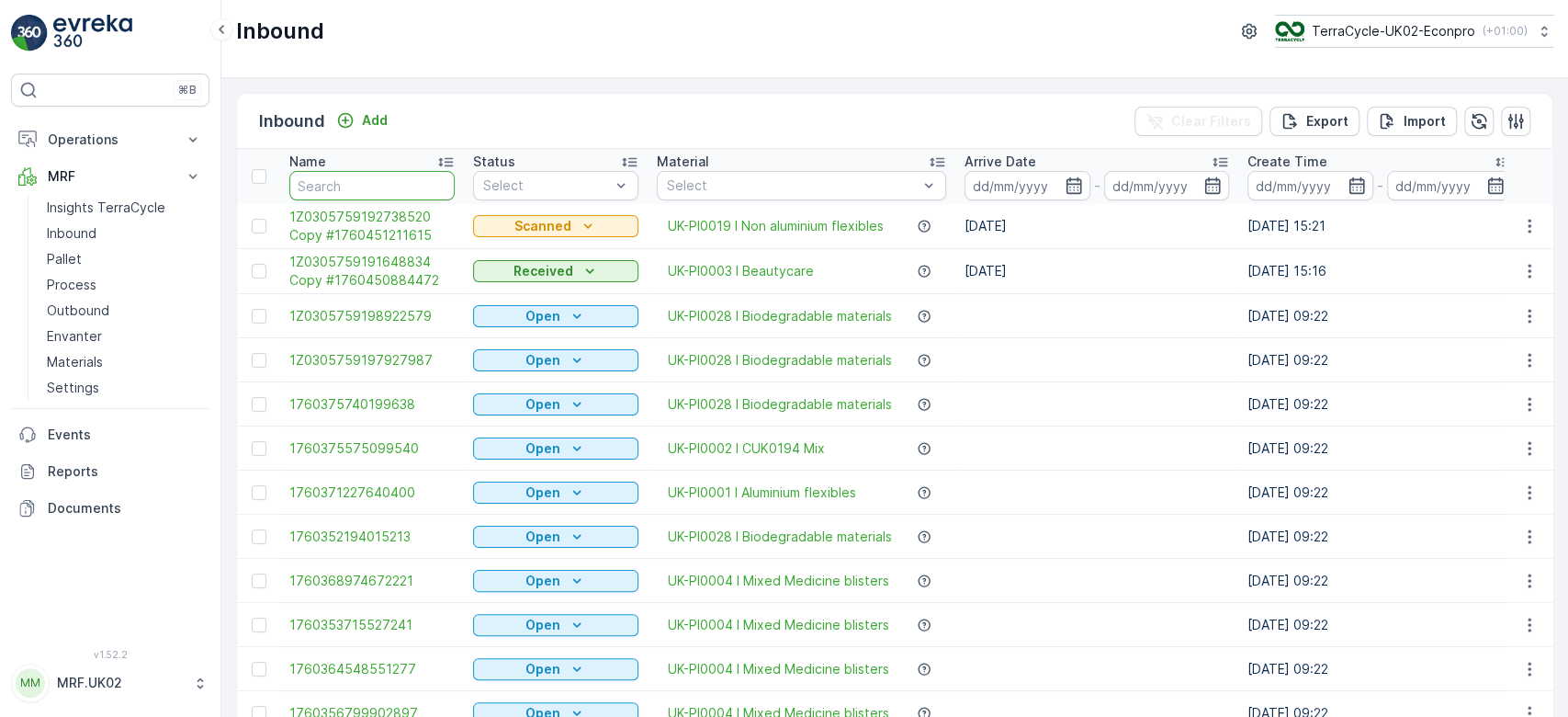
paste input "1Z0305759191648834"
type input "1Z0305759191648834"
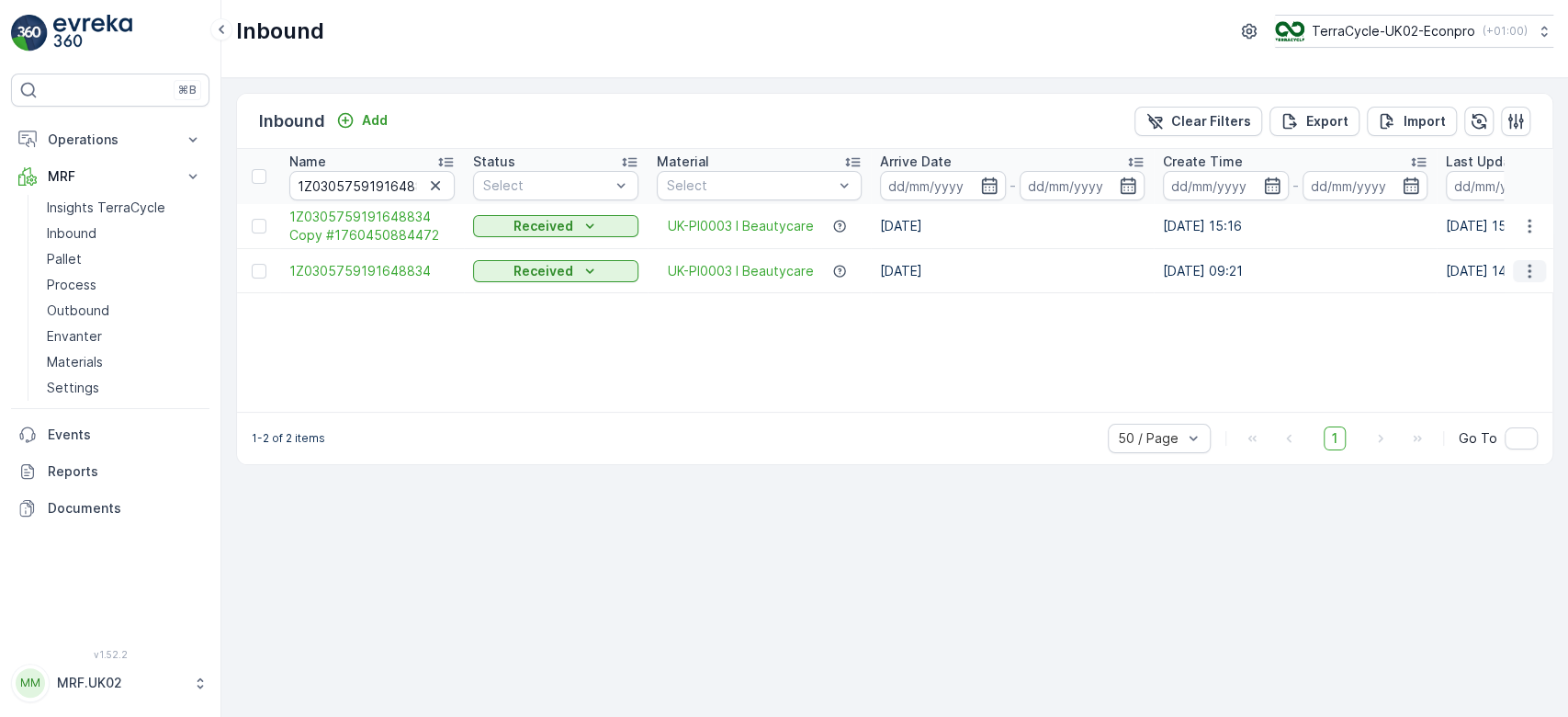
click at [1528, 266] on icon "button" at bounding box center [1528, 271] width 3 height 14
click at [1463, 346] on span "Duplicate Inbound" at bounding box center [1486, 349] width 112 height 18
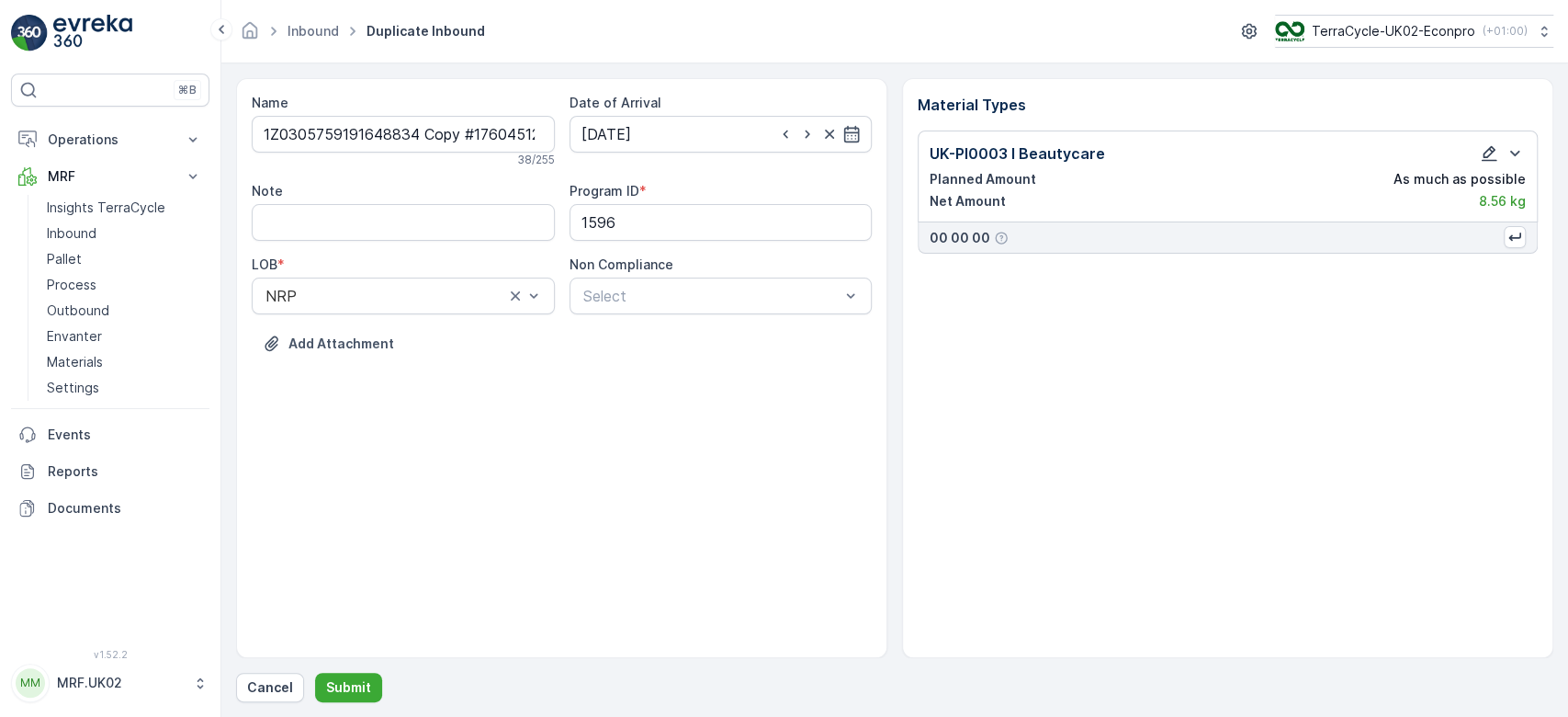
click at [1489, 151] on icon "button" at bounding box center [1489, 153] width 18 height 18
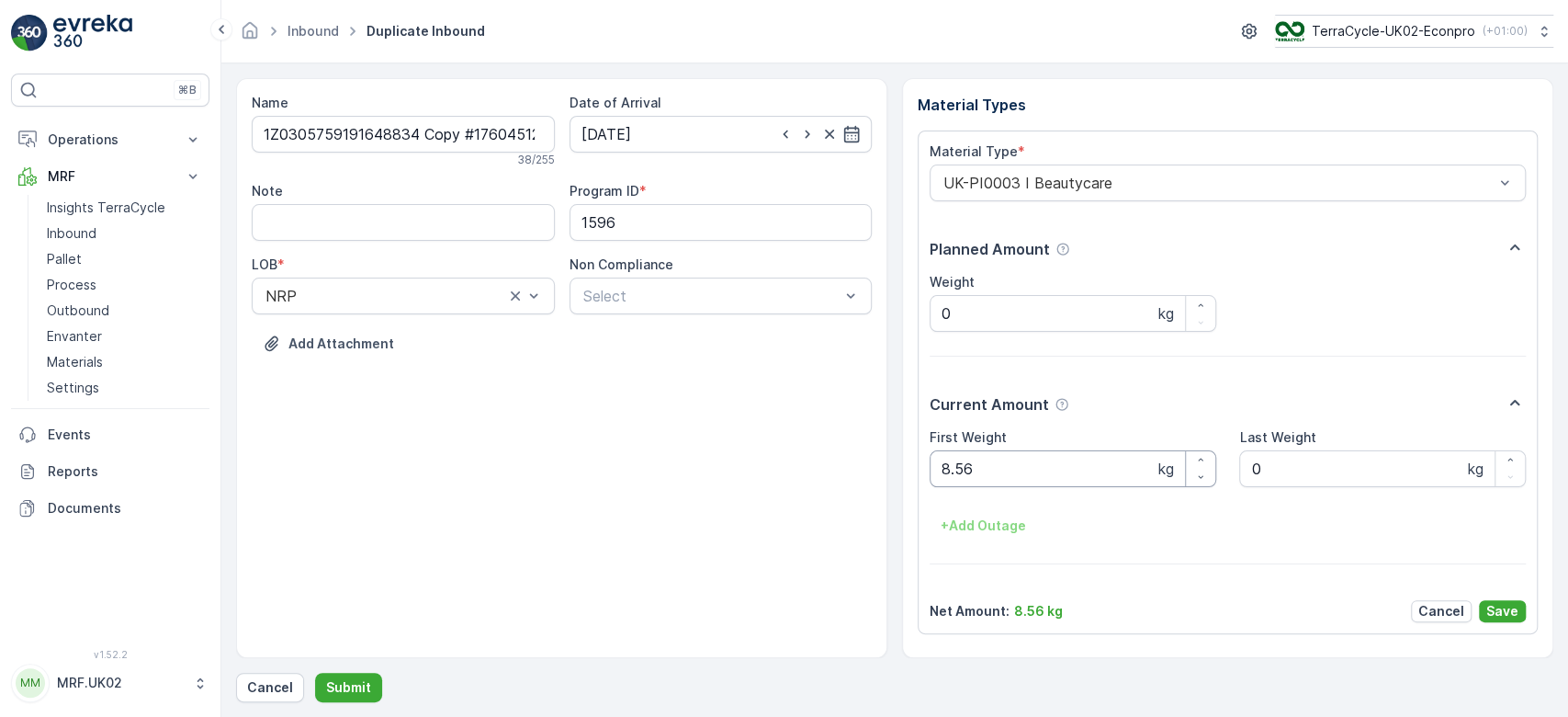
click at [1117, 474] on Weight "8.56" at bounding box center [1072, 469] width 287 height 37
type Weight "8"
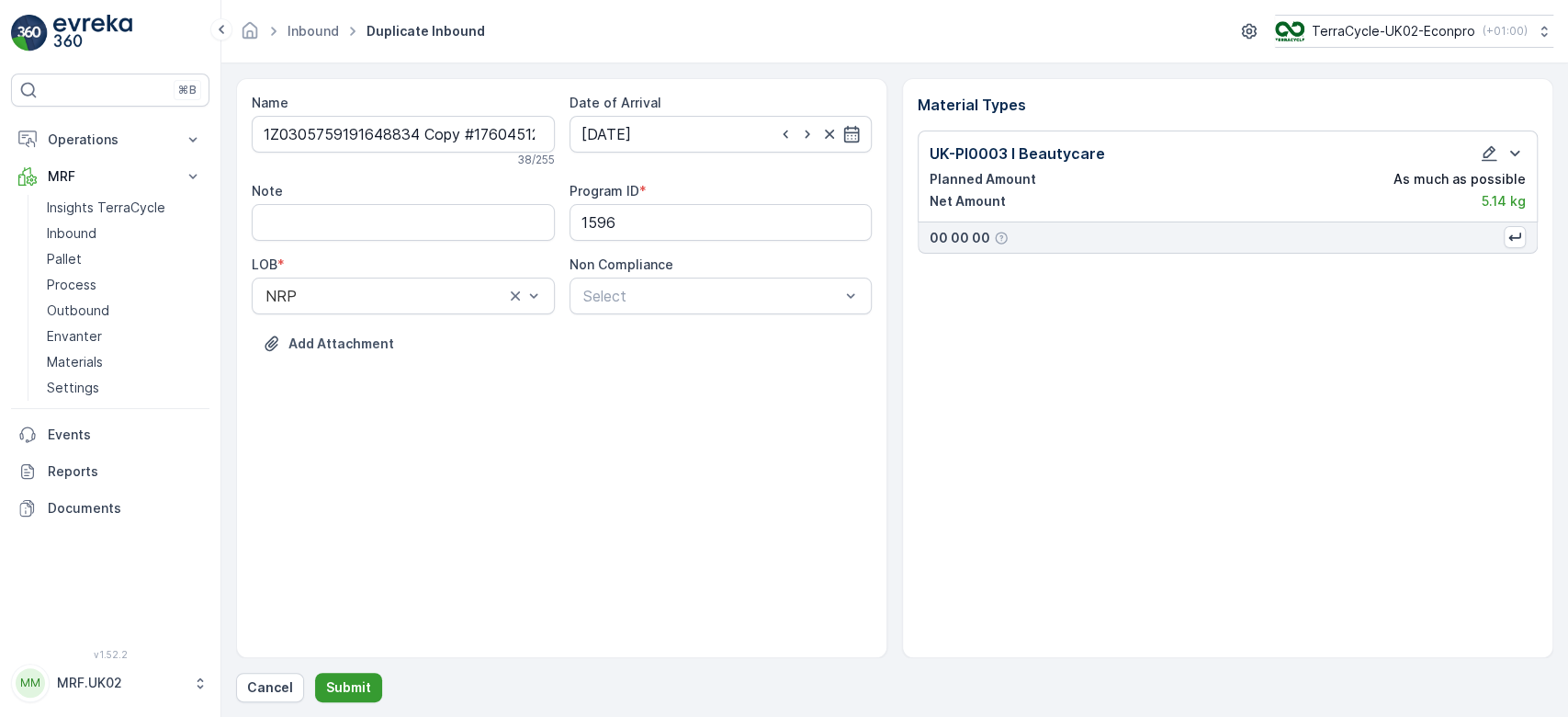
click at [356, 687] on p "Submit" at bounding box center [349, 687] width 45 height 18
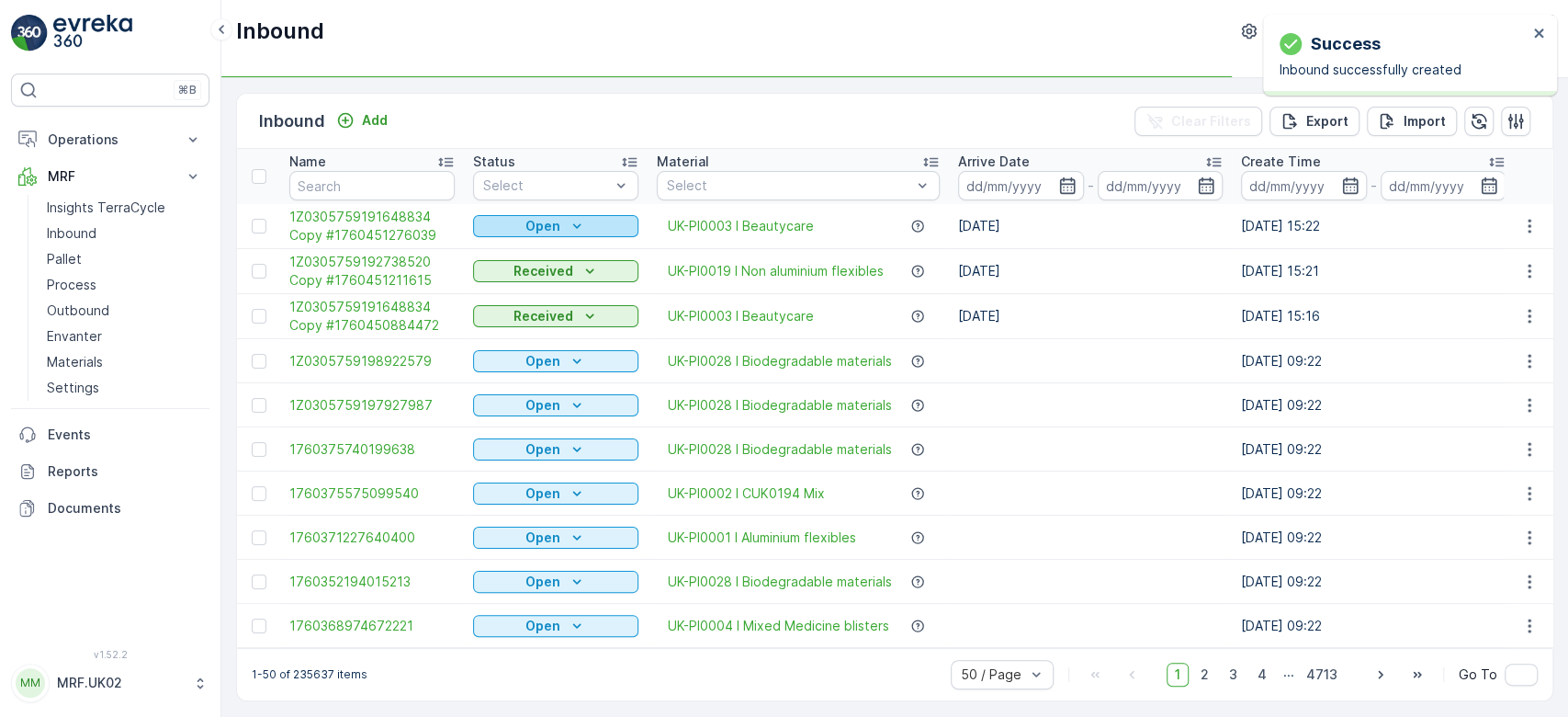
click at [579, 223] on icon "Open" at bounding box center [577, 225] width 18 height 18
click at [519, 281] on span "Scanned" at bounding box center [511, 278] width 54 height 18
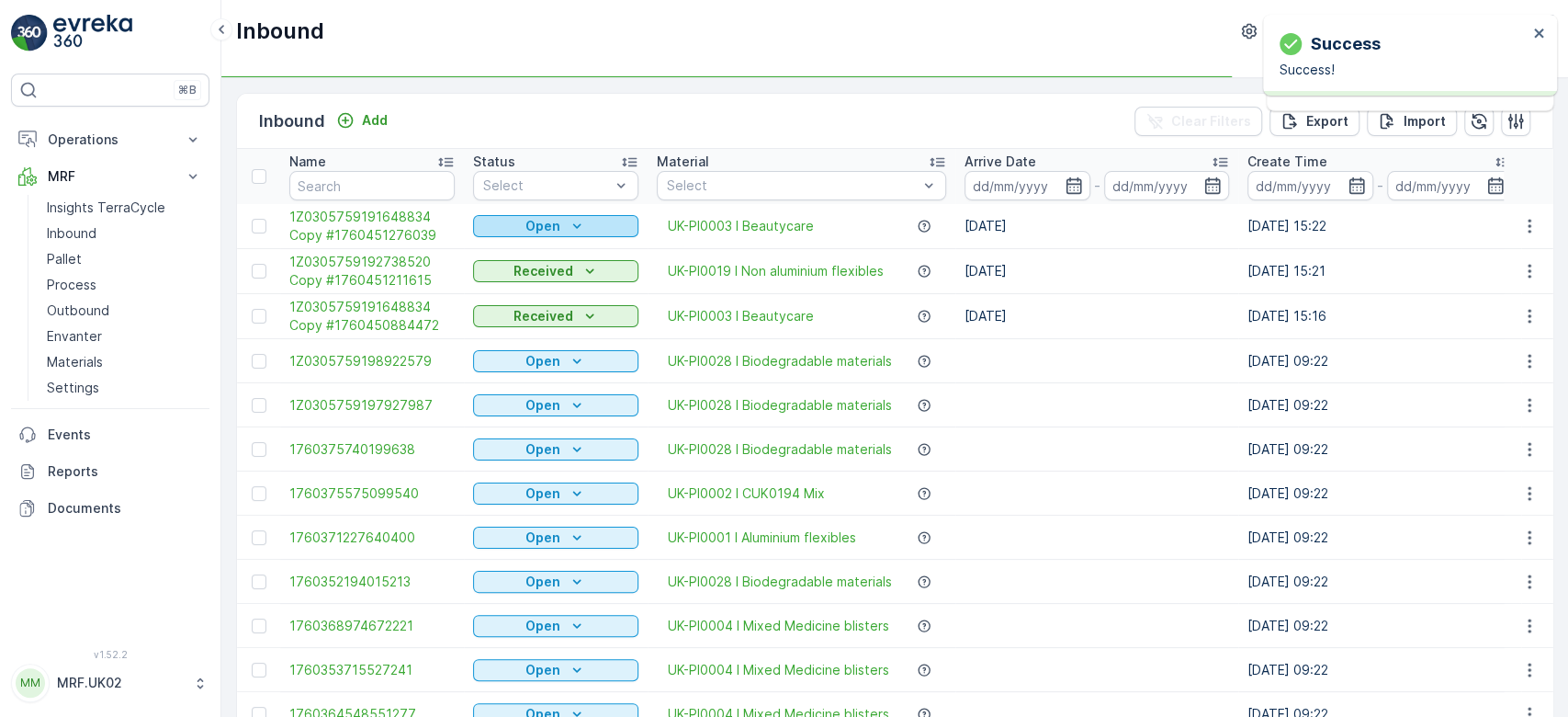
click at [527, 216] on p "Open" at bounding box center [543, 225] width 35 height 18
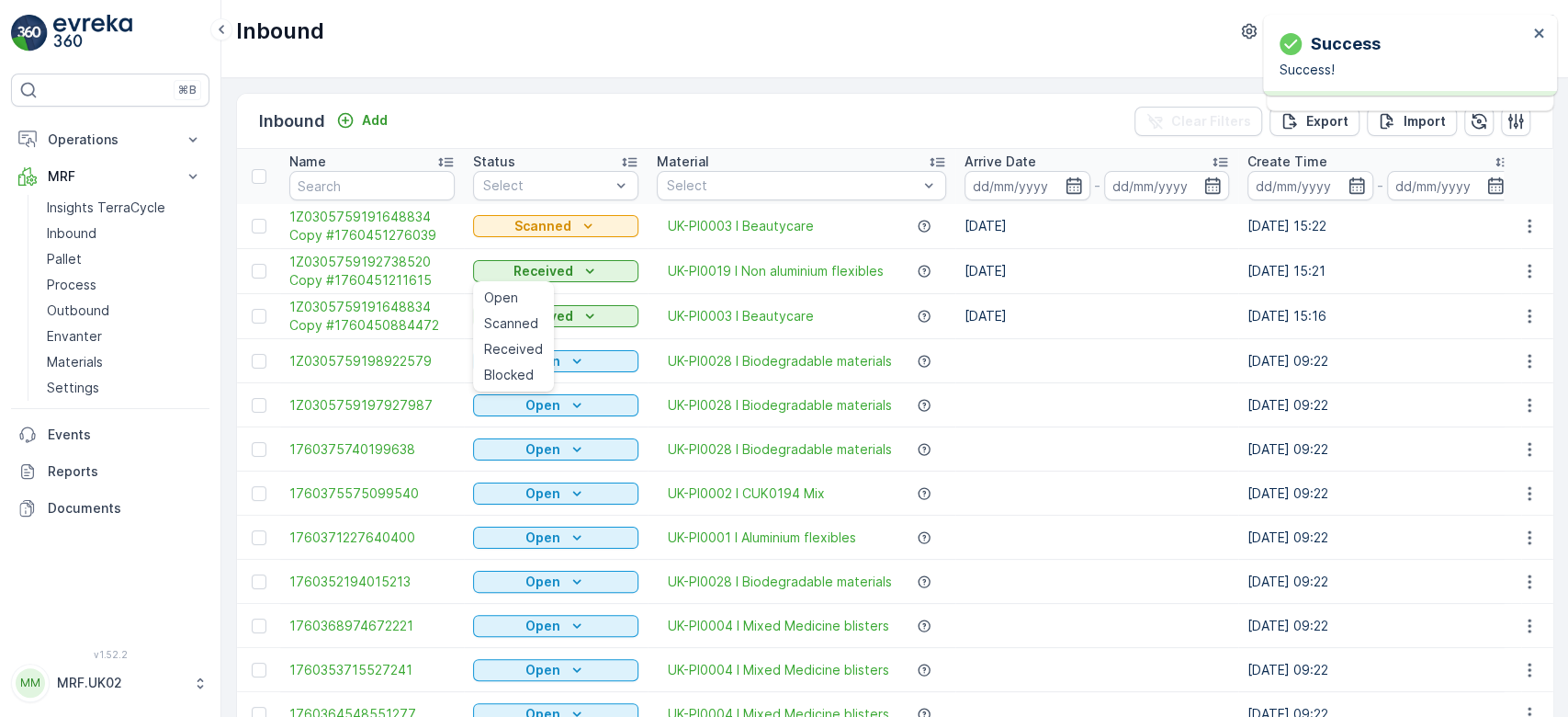
click at [499, 100] on div "Inbound Add Clear Filters Export Import" at bounding box center [895, 121] width 1316 height 55
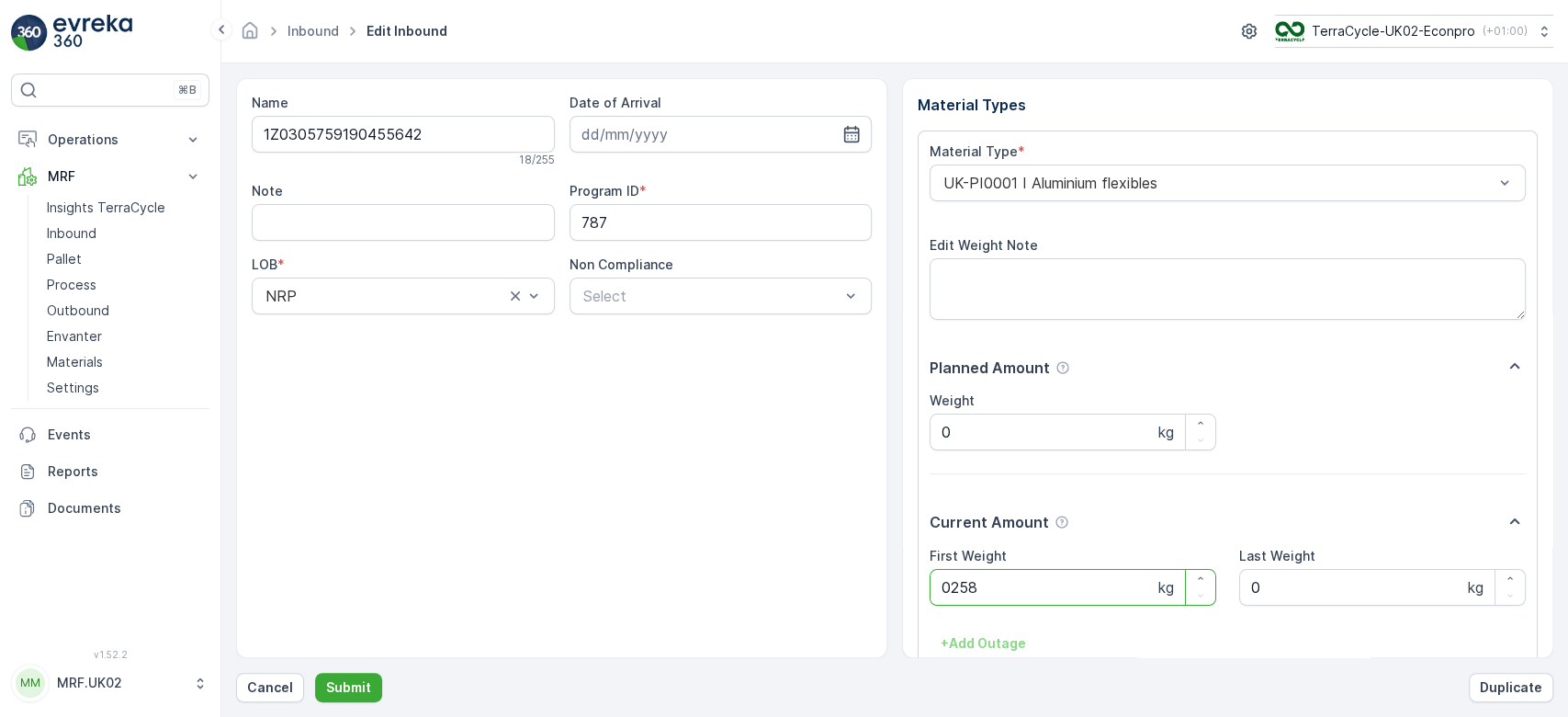
click at [315, 673] on button "Submit" at bounding box center [348, 687] width 67 height 29
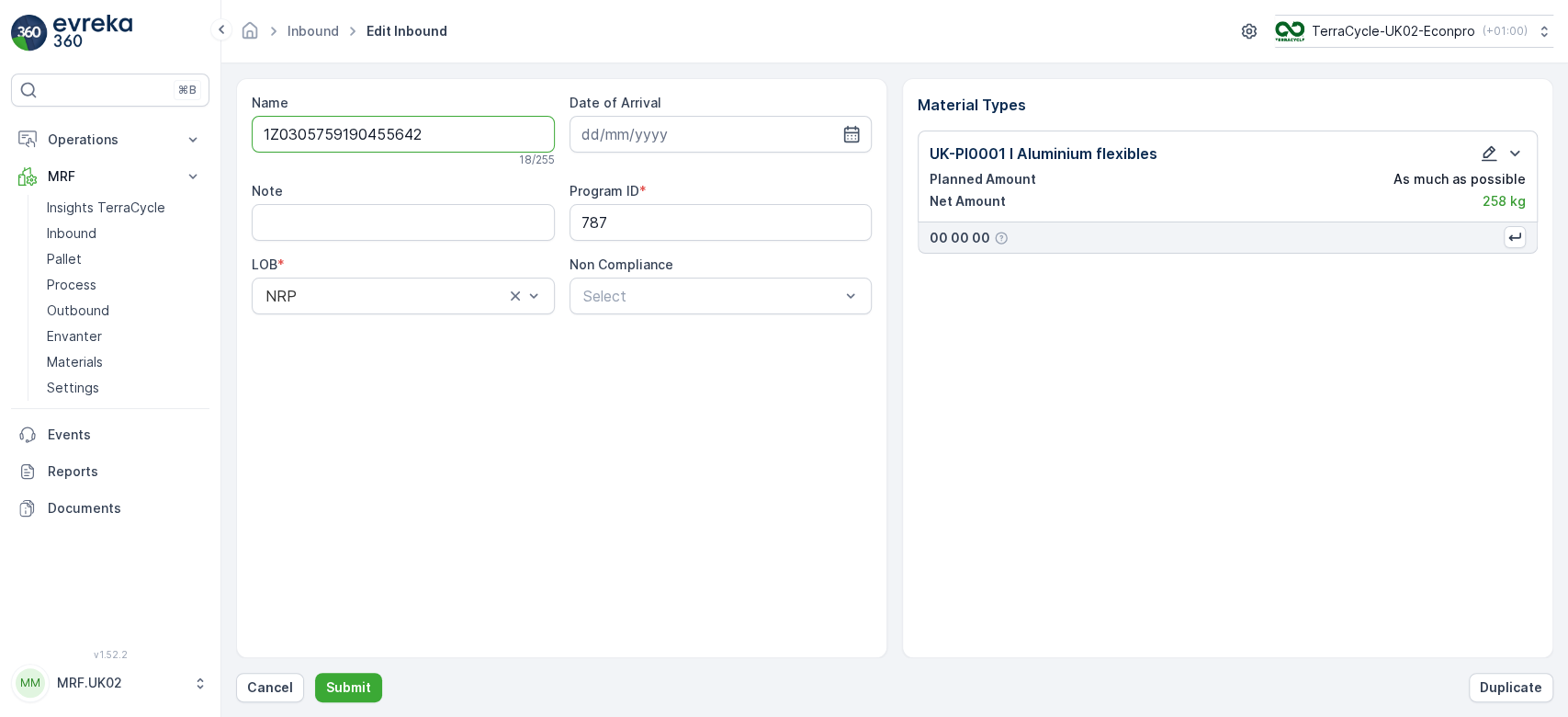
click at [1482, 158] on icon "button" at bounding box center [1490, 154] width 15 height 15
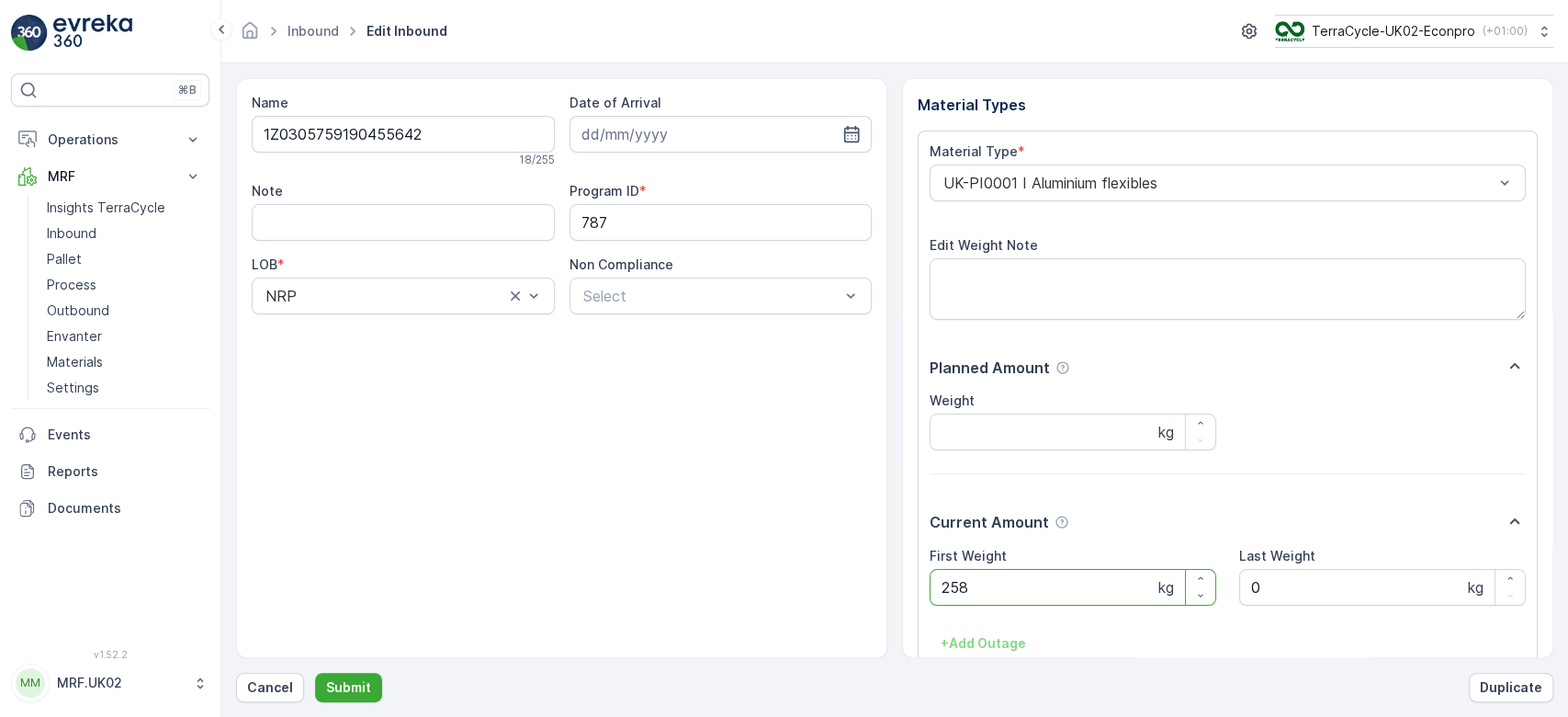
click at [988, 576] on Weight "258" at bounding box center [1072, 588] width 287 height 37
click at [952, 589] on Weight "258" at bounding box center [1072, 588] width 287 height 37
click at [315, 673] on button "Submit" at bounding box center [348, 687] width 67 height 29
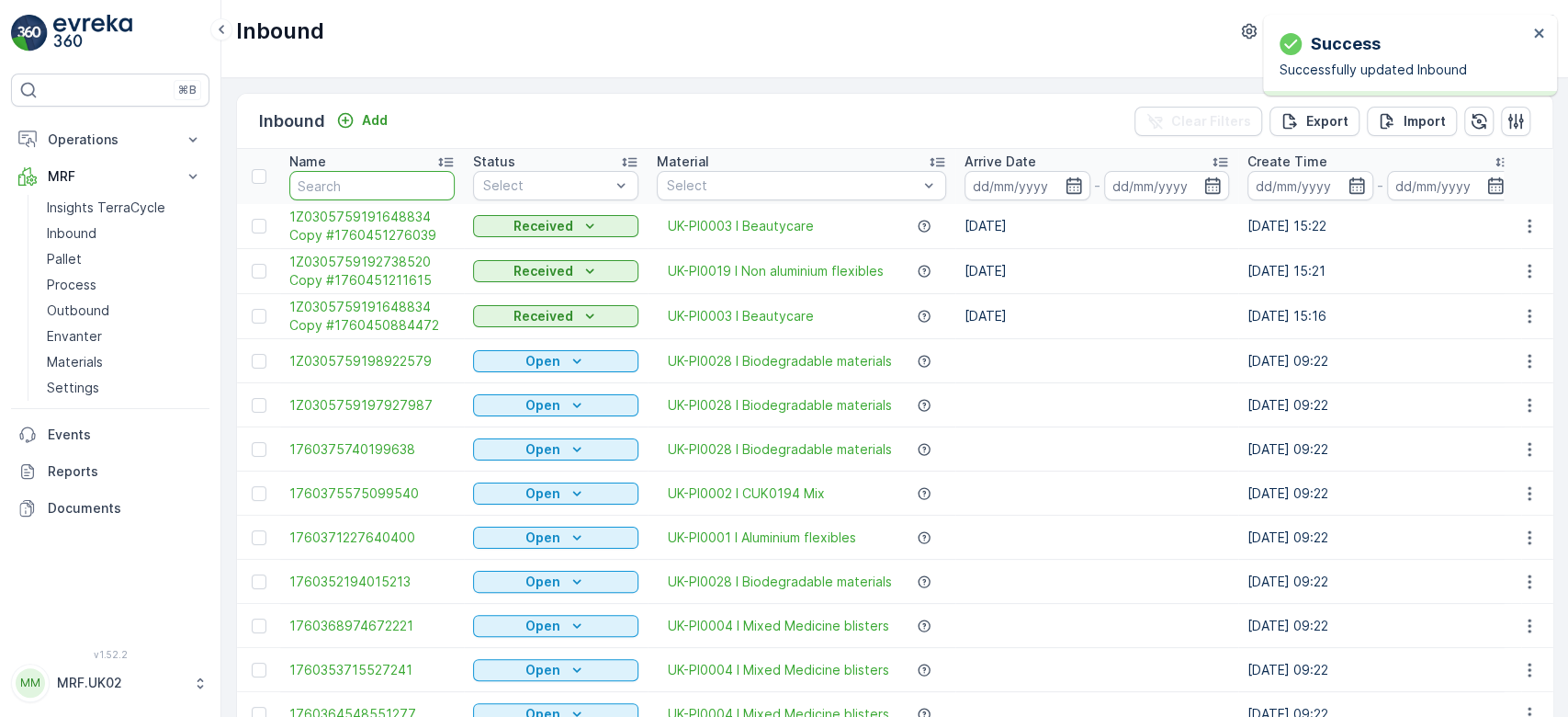
click at [379, 186] on input "text" at bounding box center [372, 186] width 165 height 29
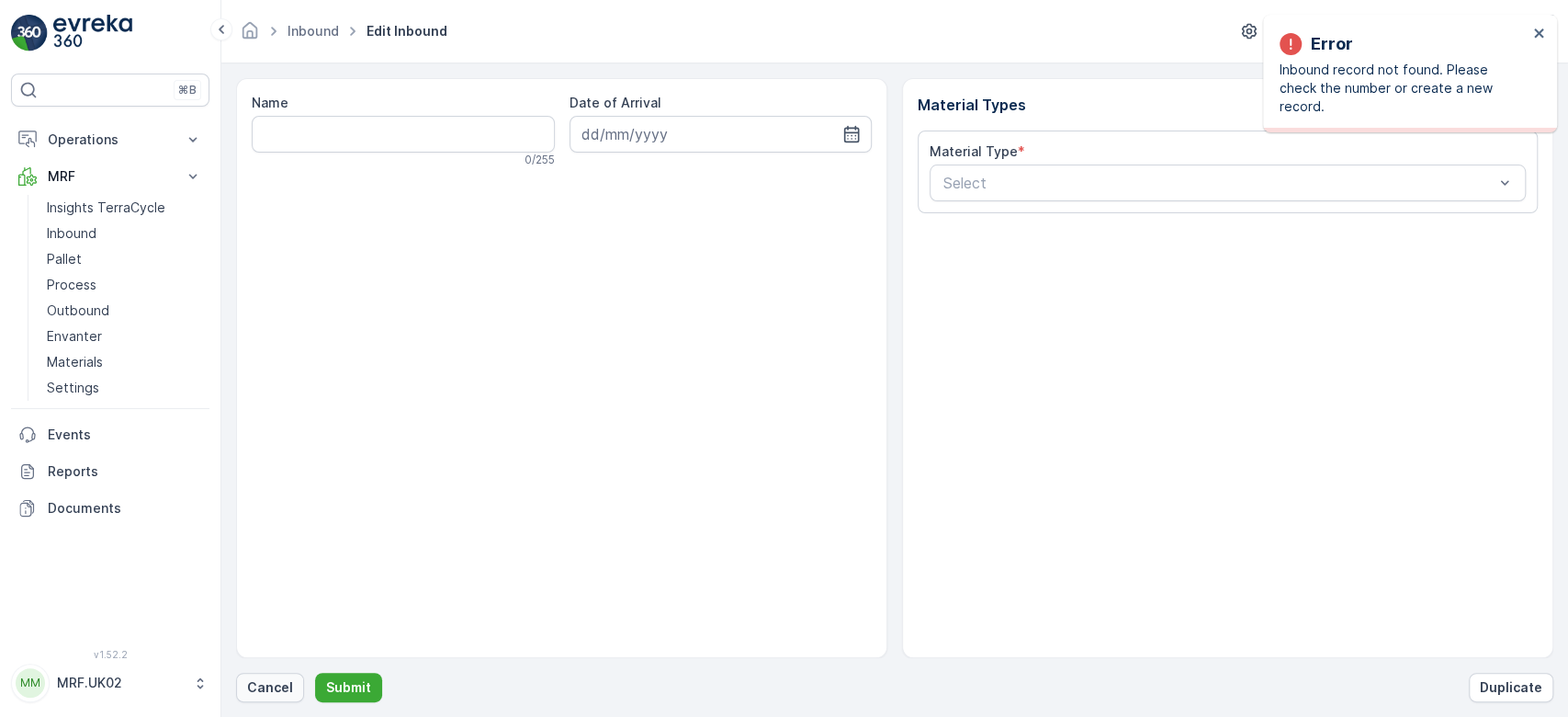
click at [279, 683] on p "Cancel" at bounding box center [271, 687] width 46 height 18
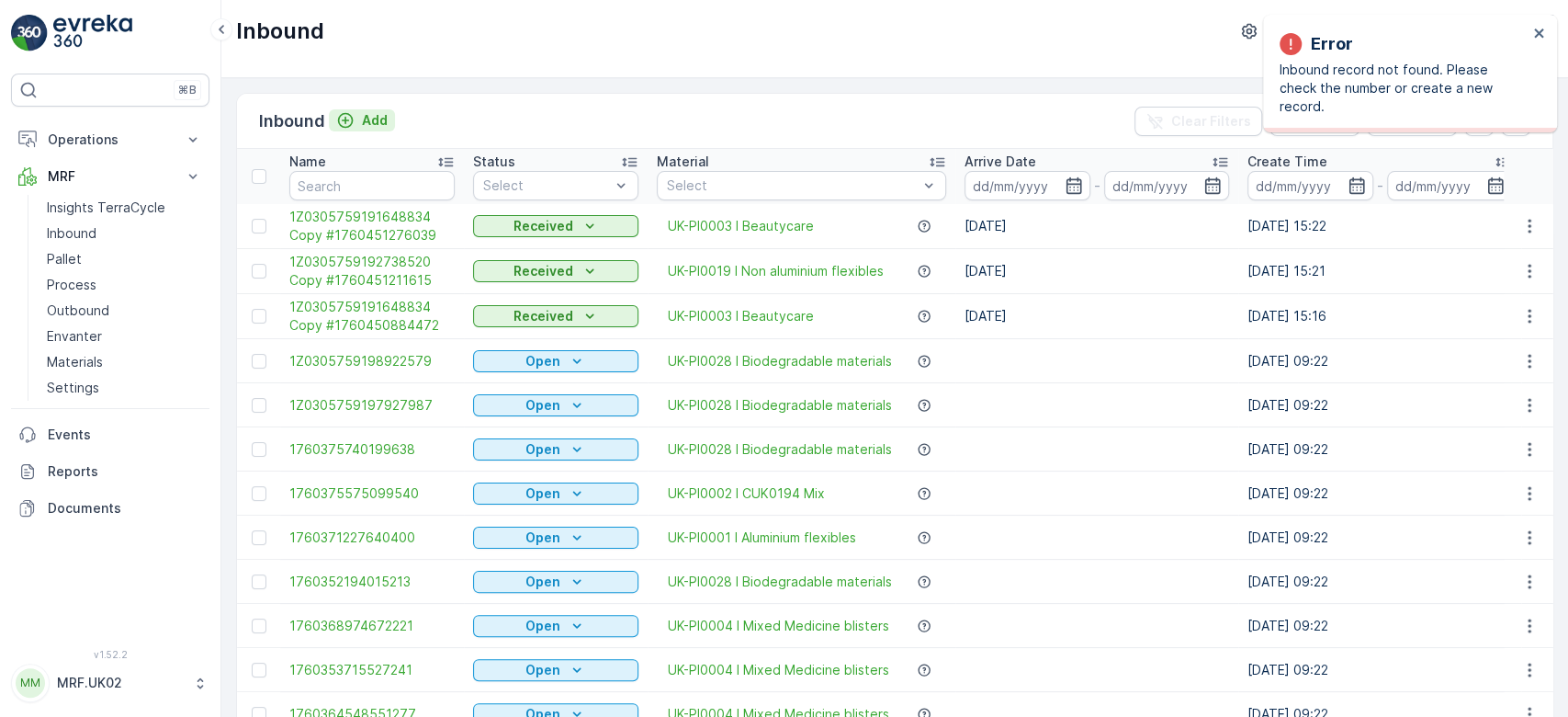
click at [372, 116] on p "Add" at bounding box center [375, 120] width 26 height 18
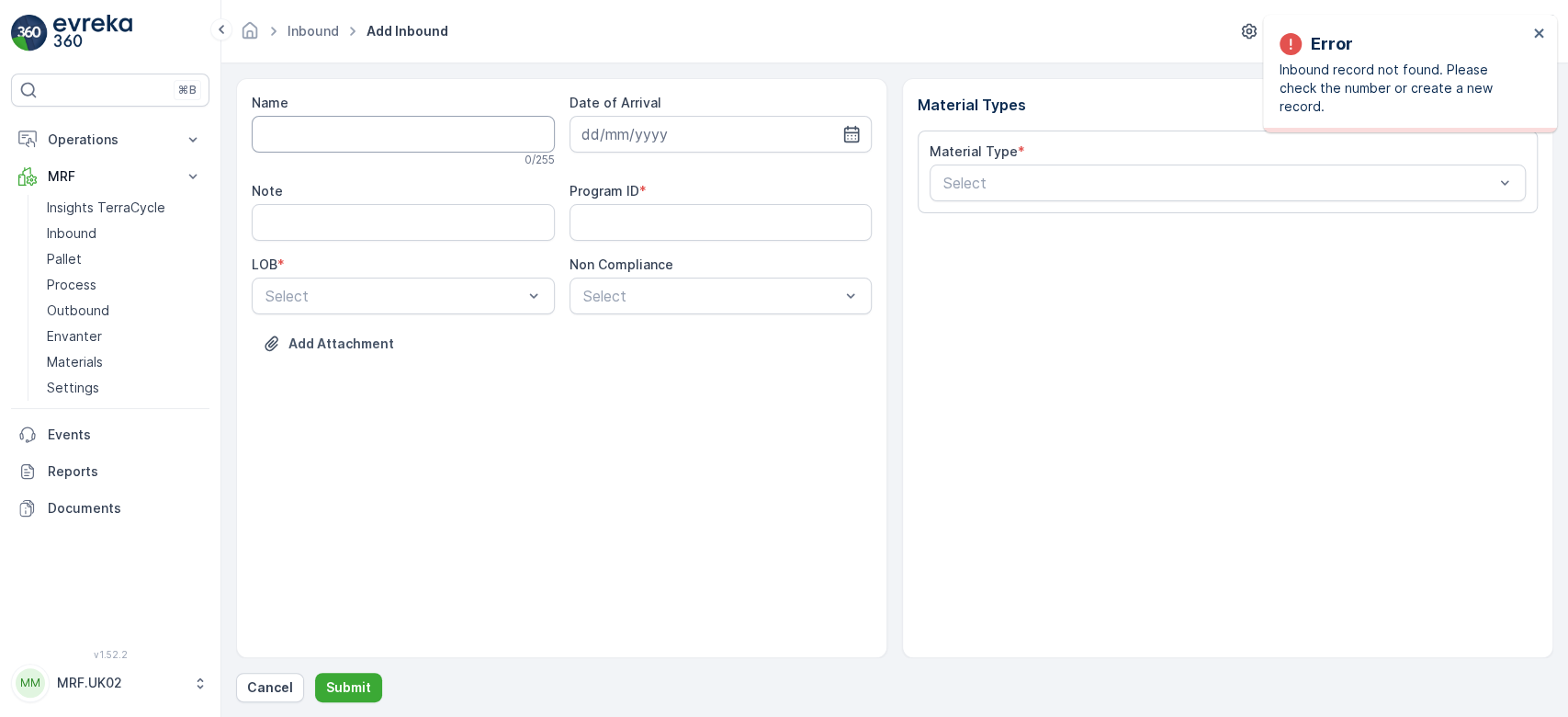
click at [361, 130] on input "Name" at bounding box center [404, 134] width 303 height 37
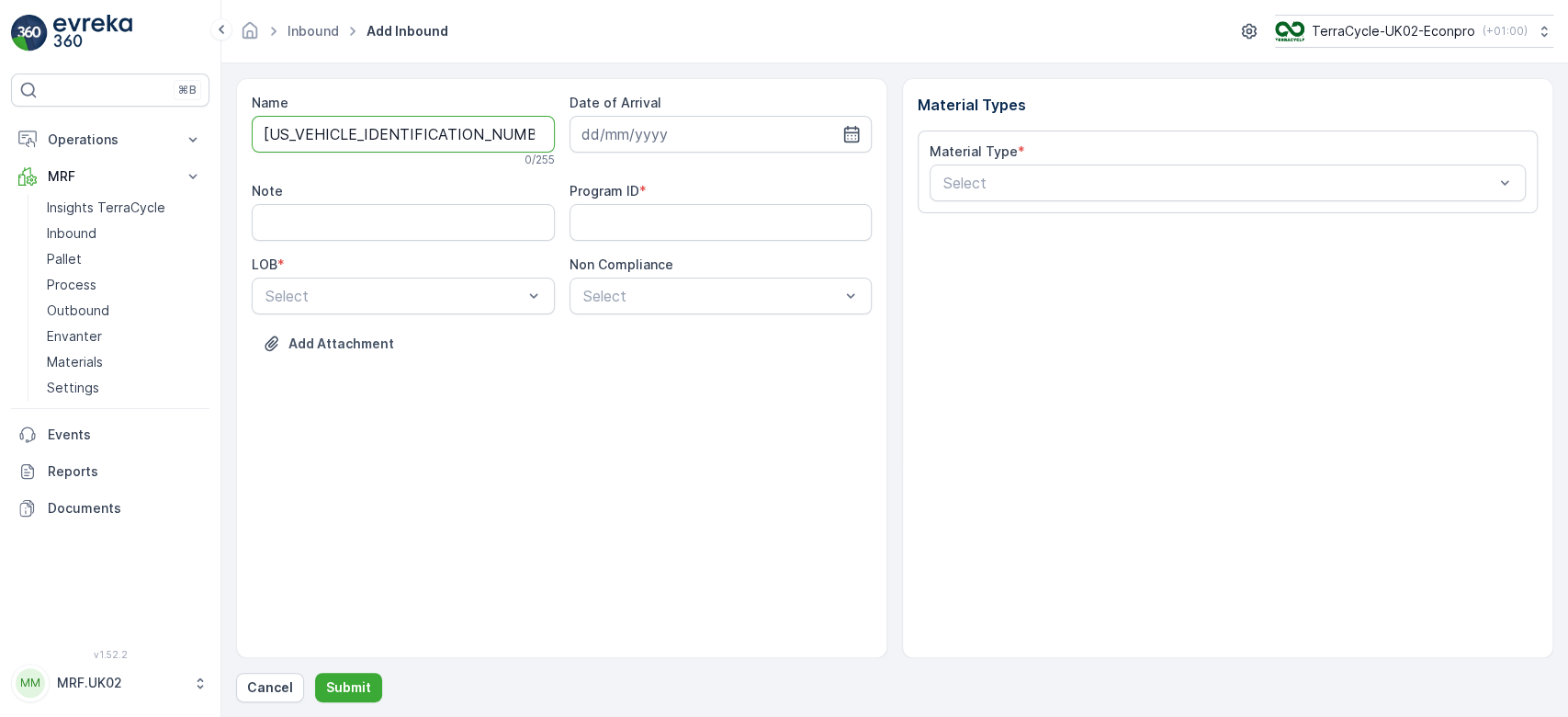
type input "1Z0305759146025190"
click at [315, 673] on button "Submit" at bounding box center [348, 687] width 67 height 29
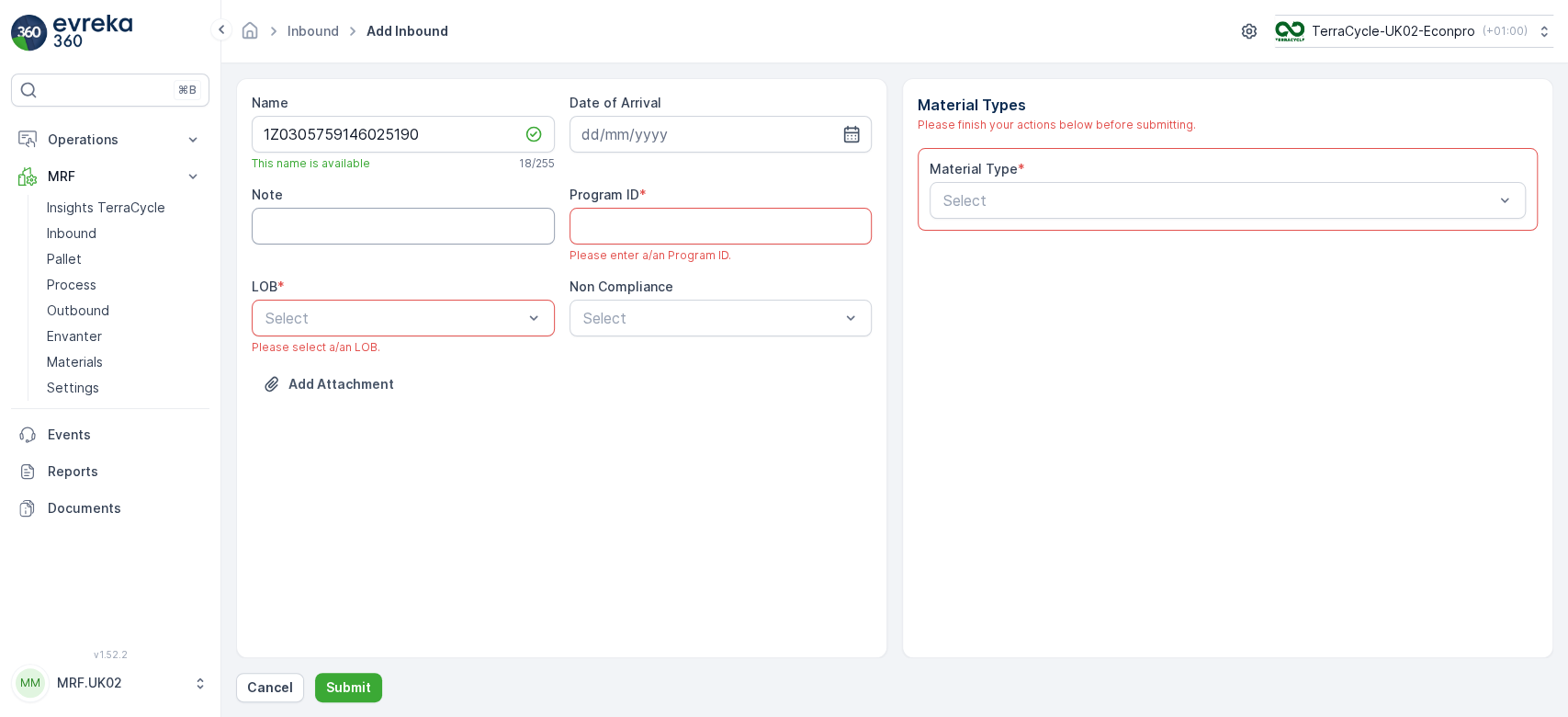
click at [328, 230] on input "Note" at bounding box center [404, 226] width 303 height 37
type input "barcode not working."
click at [596, 231] on ID "Program ID" at bounding box center [722, 226] width 303 height 37
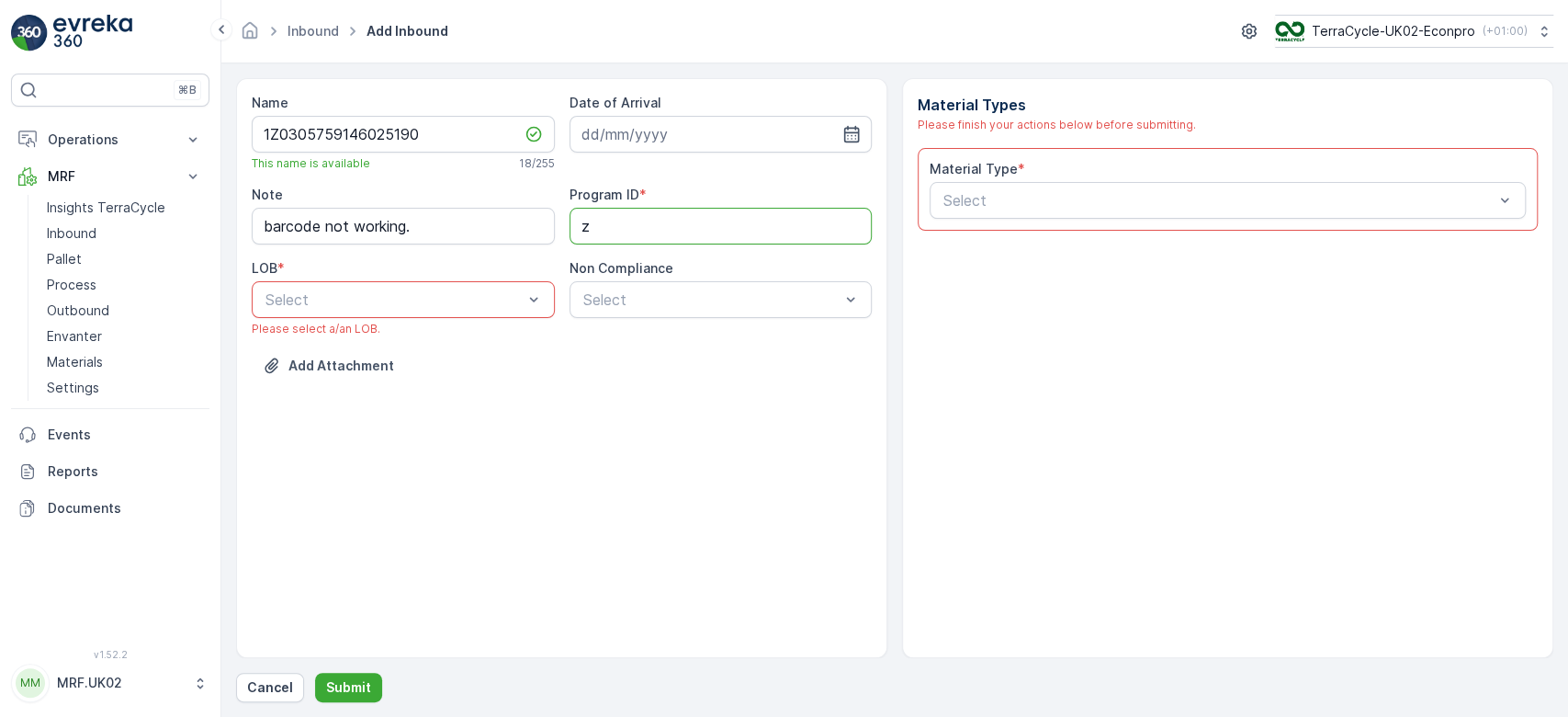
type ID "ZWB"
click at [395, 285] on div "Select" at bounding box center [404, 300] width 303 height 37
click at [371, 362] on div "ZWB" at bounding box center [404, 376] width 303 height 31
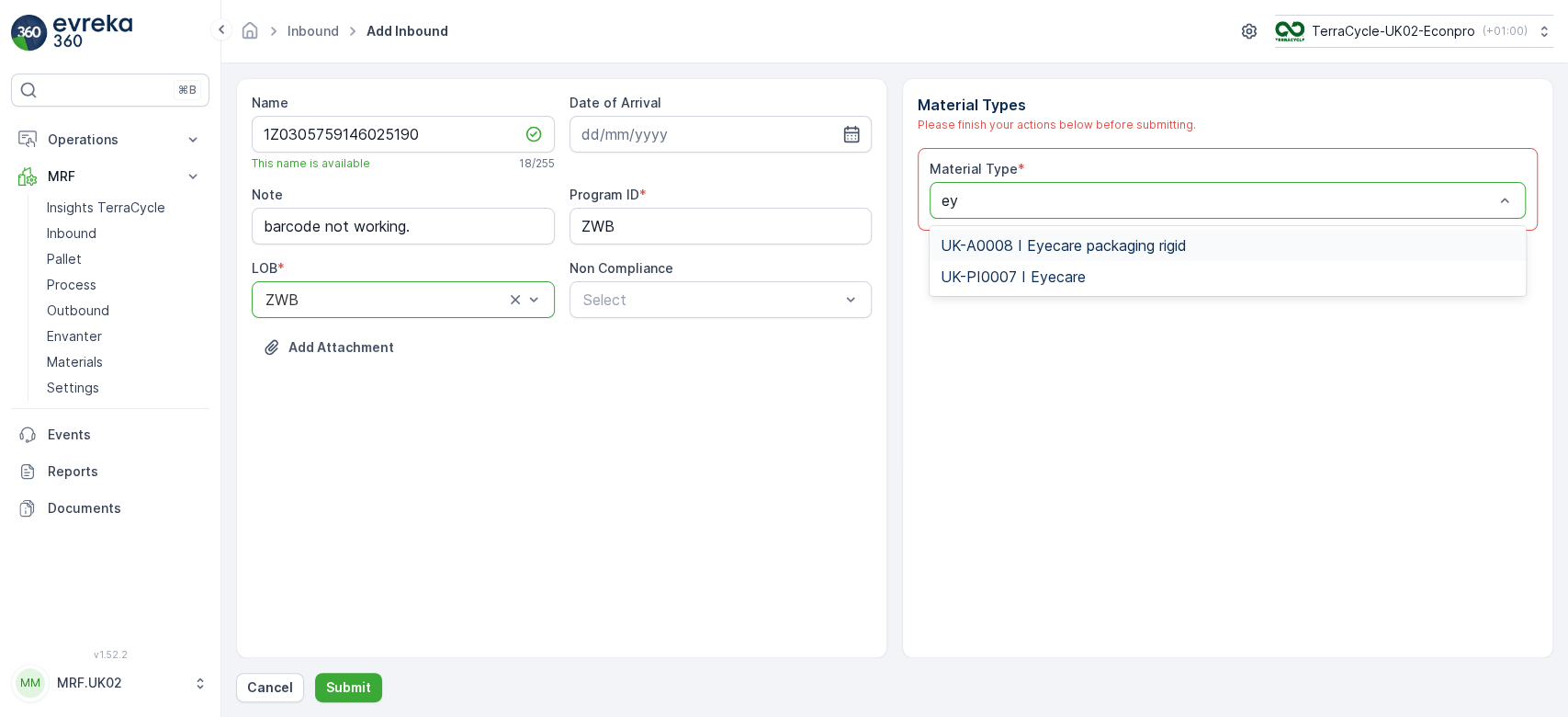
type input "eye"
click at [1054, 271] on span "UK-PI0007 I Eyecare" at bounding box center [1013, 276] width 145 height 16
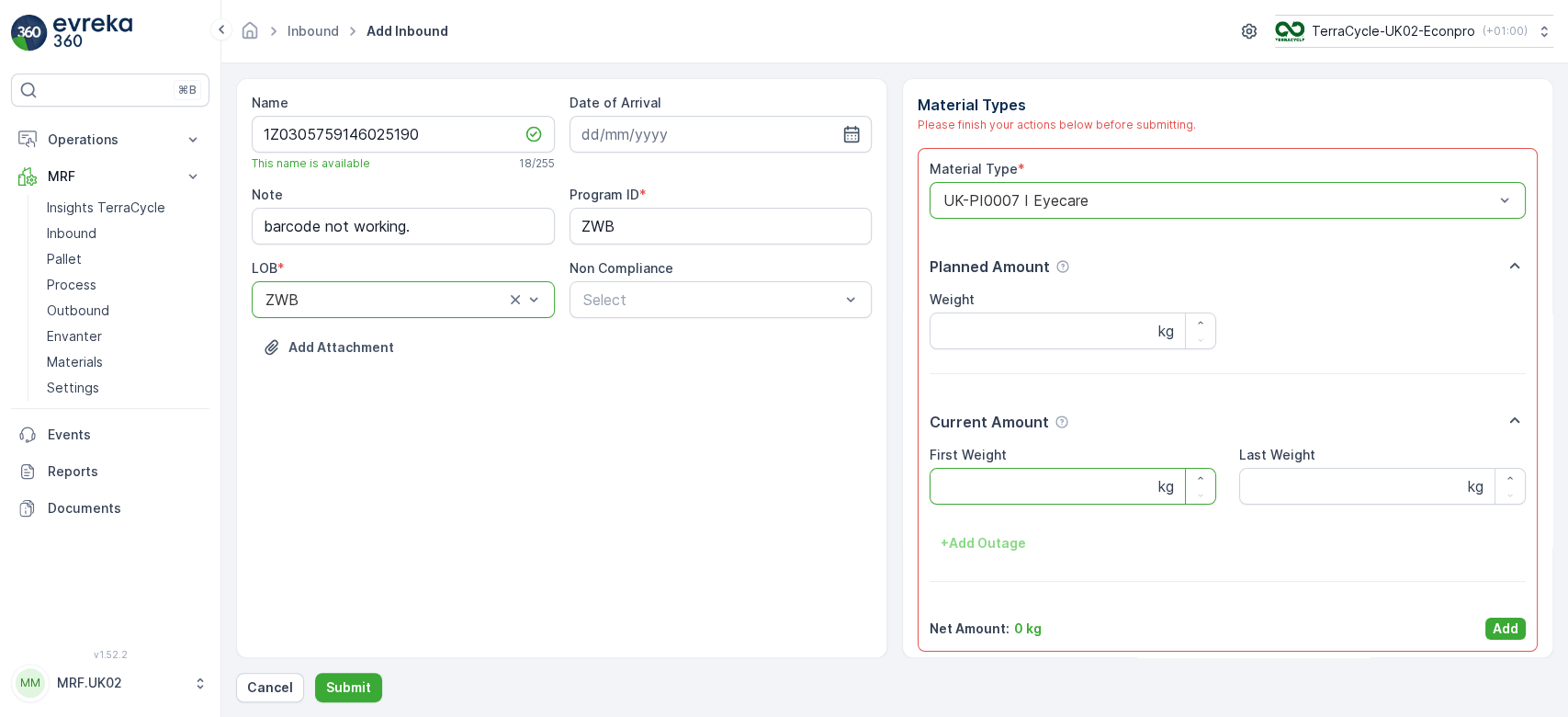
click at [981, 489] on Weight "First Weight" at bounding box center [1072, 486] width 287 height 37
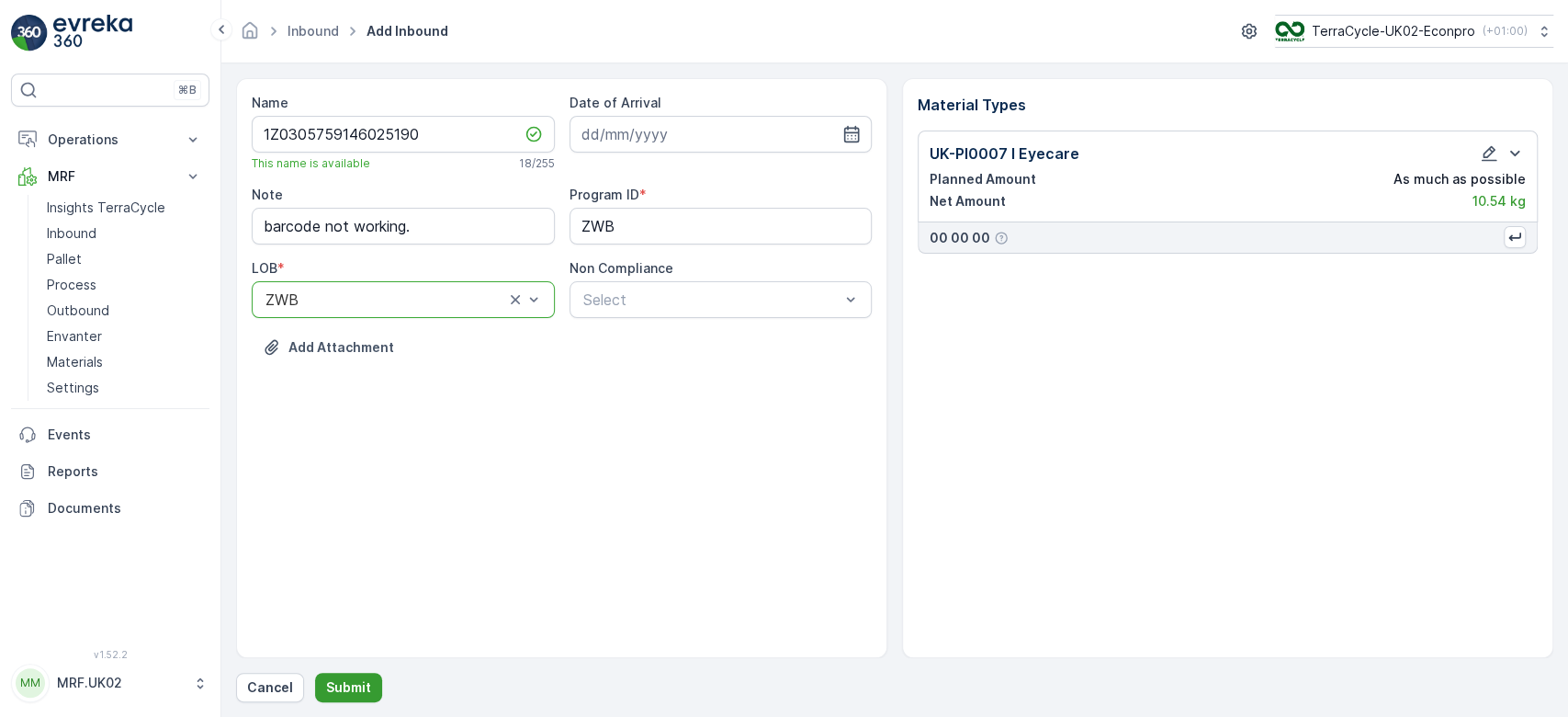
click at [347, 687] on p "Submit" at bounding box center [349, 687] width 45 height 18
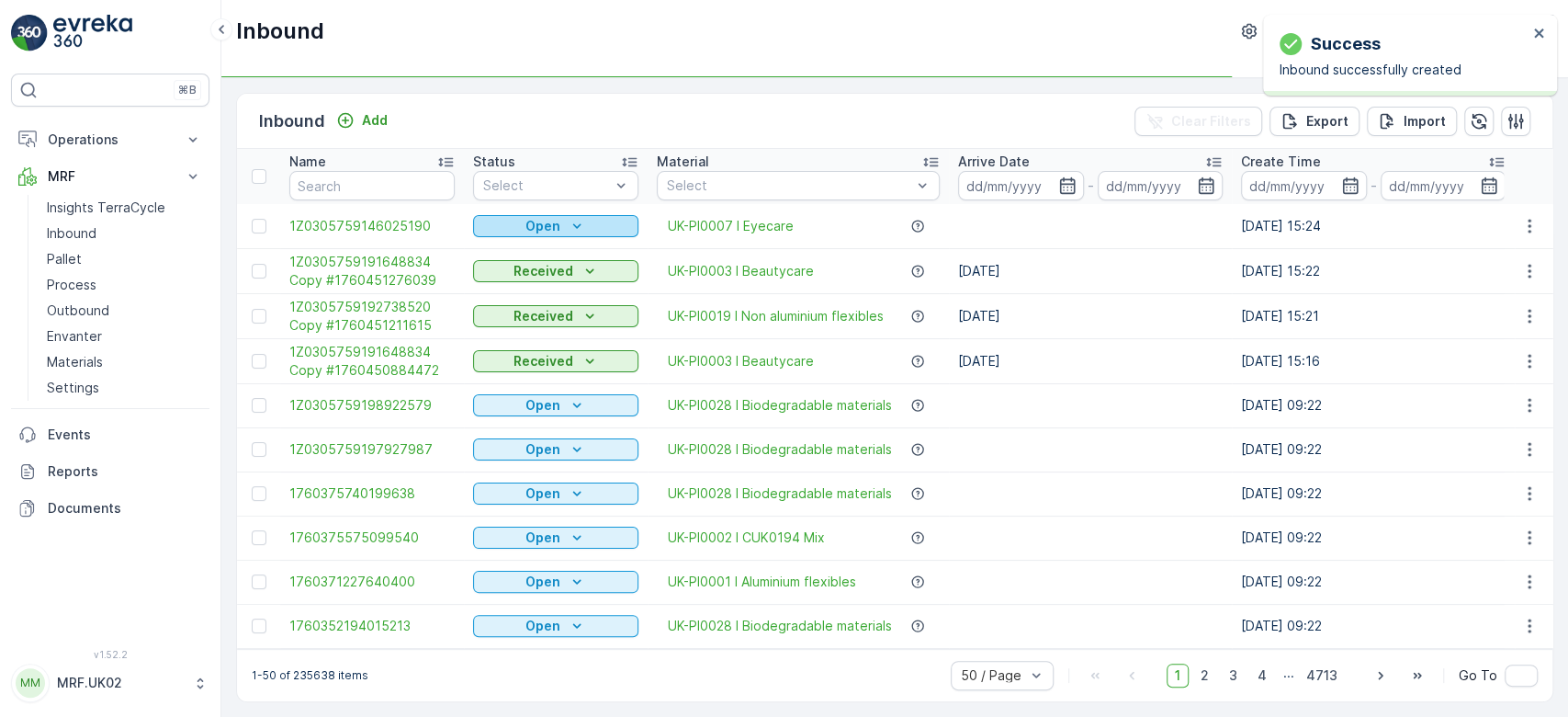
click at [540, 223] on p "Open" at bounding box center [543, 225] width 35 height 18
click at [511, 272] on span "Scanned" at bounding box center [511, 278] width 54 height 18
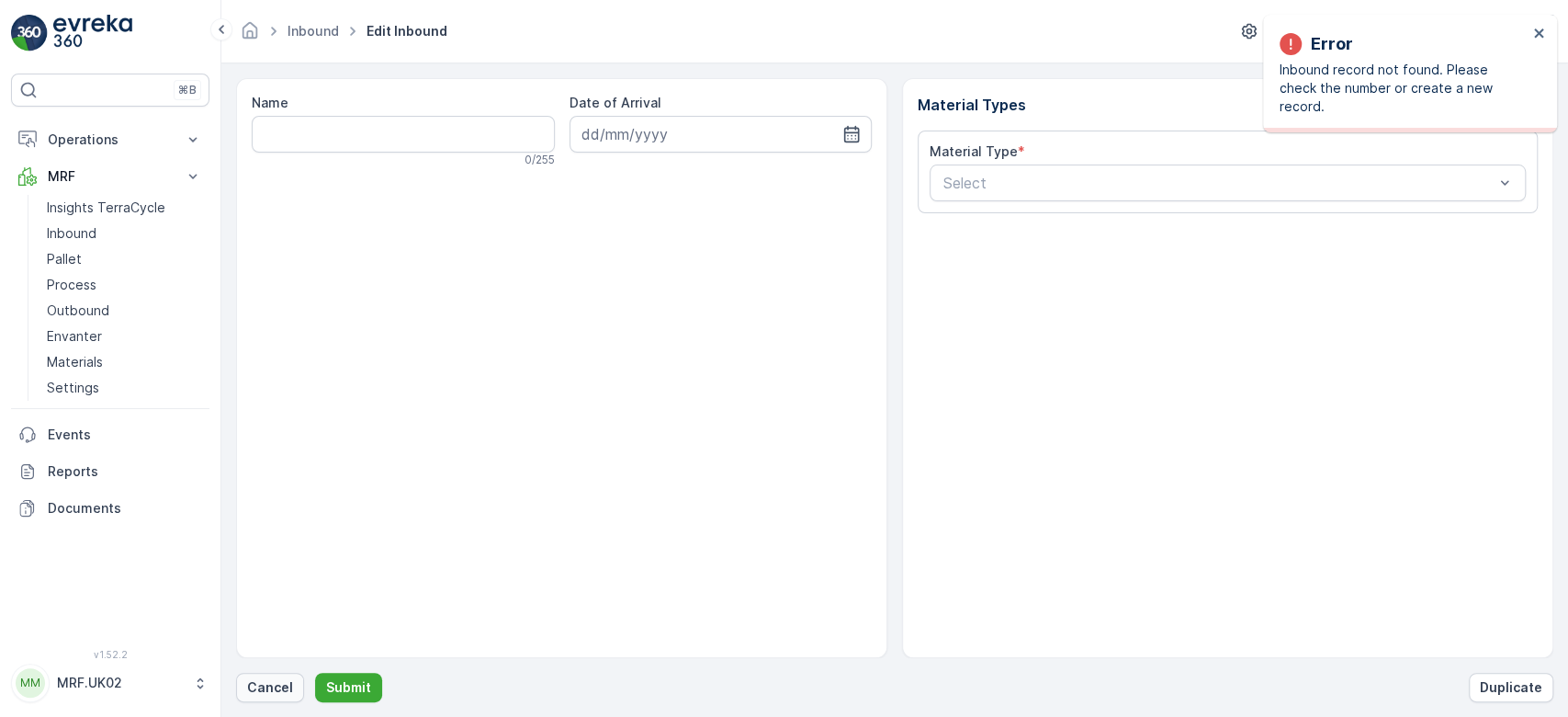
click at [261, 691] on p "Cancel" at bounding box center [271, 687] width 46 height 18
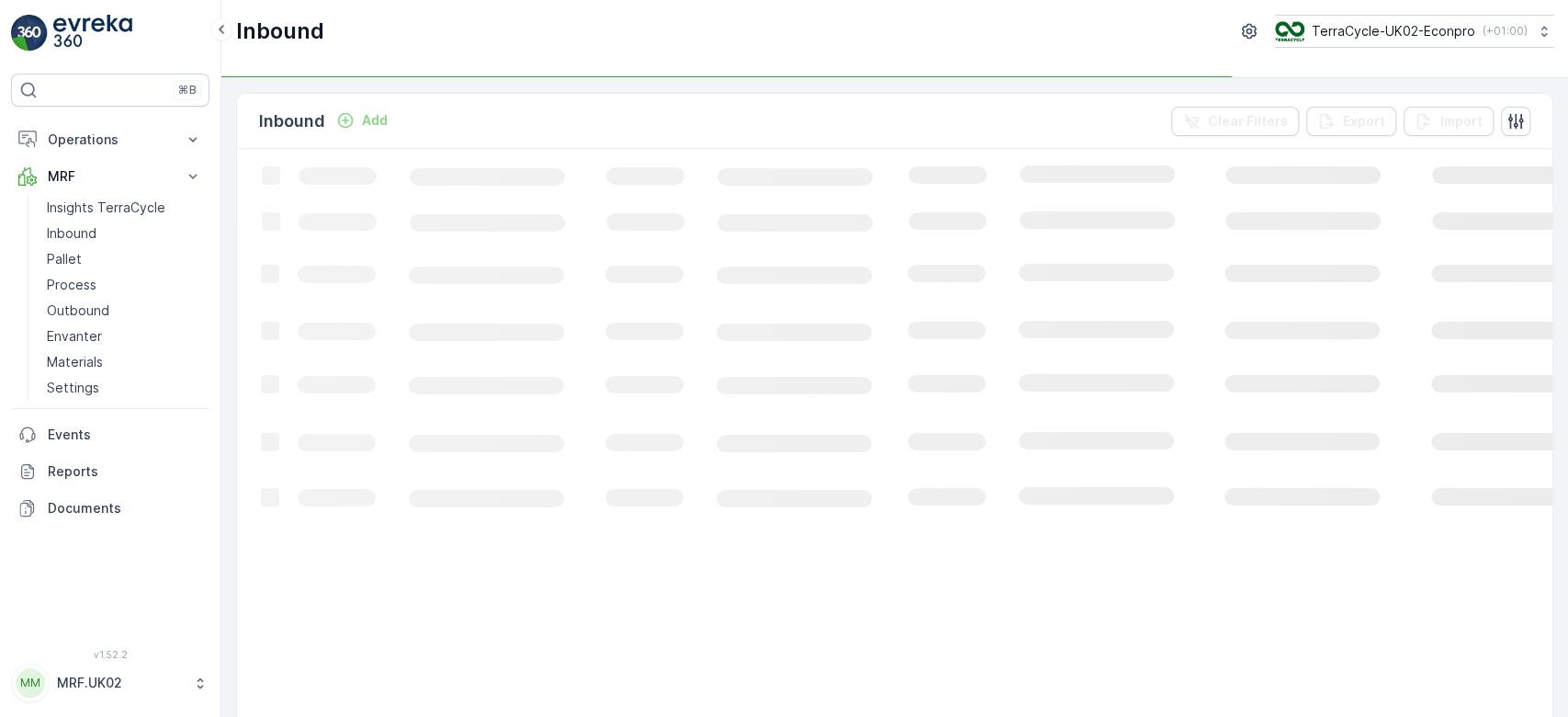
click at [356, 120] on div "Add" at bounding box center [361, 120] width 51 height 18
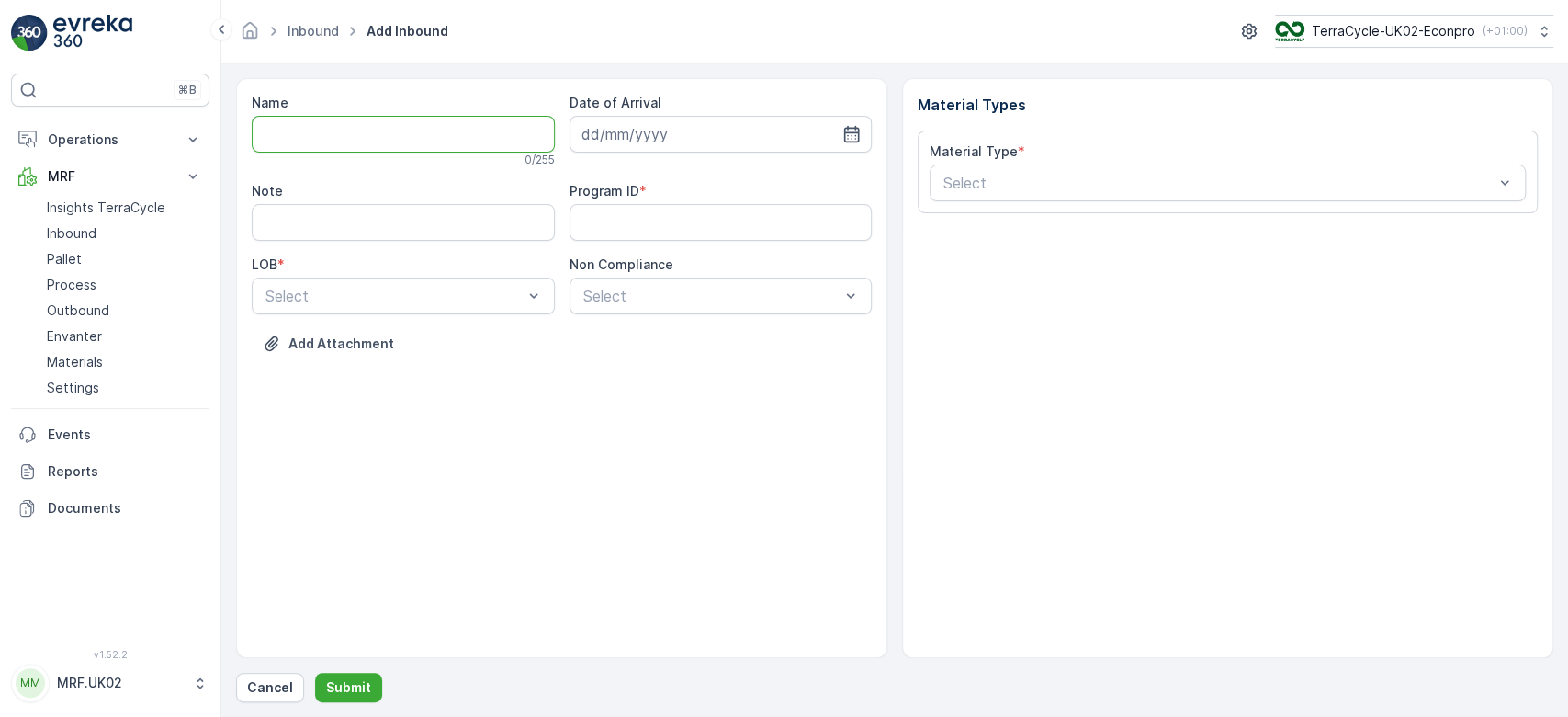
click at [355, 129] on input "Name" at bounding box center [404, 134] width 303 height 37
type input "1Z0305759193852145"
click at [315, 673] on button "Submit" at bounding box center [348, 687] width 67 height 29
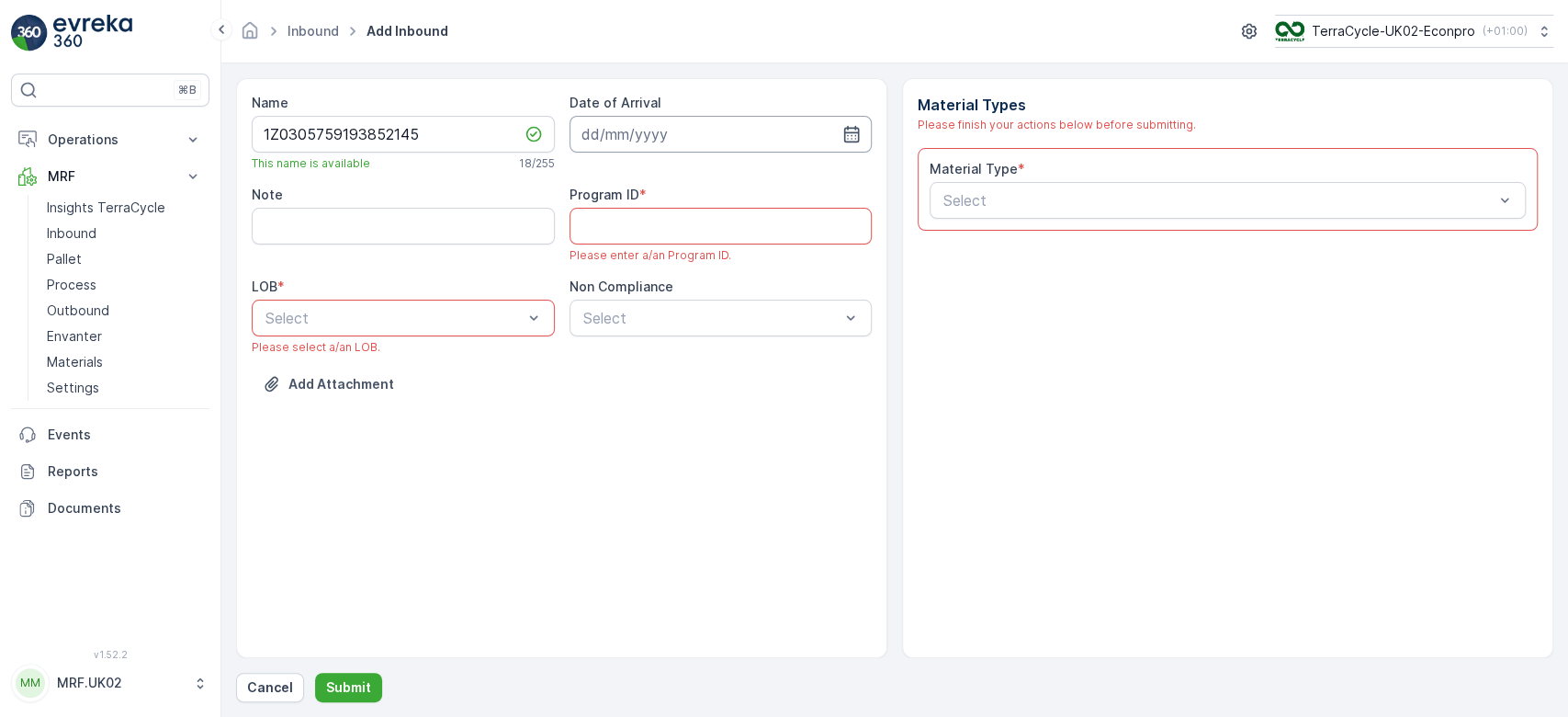
click at [715, 126] on input at bounding box center [722, 134] width 303 height 37
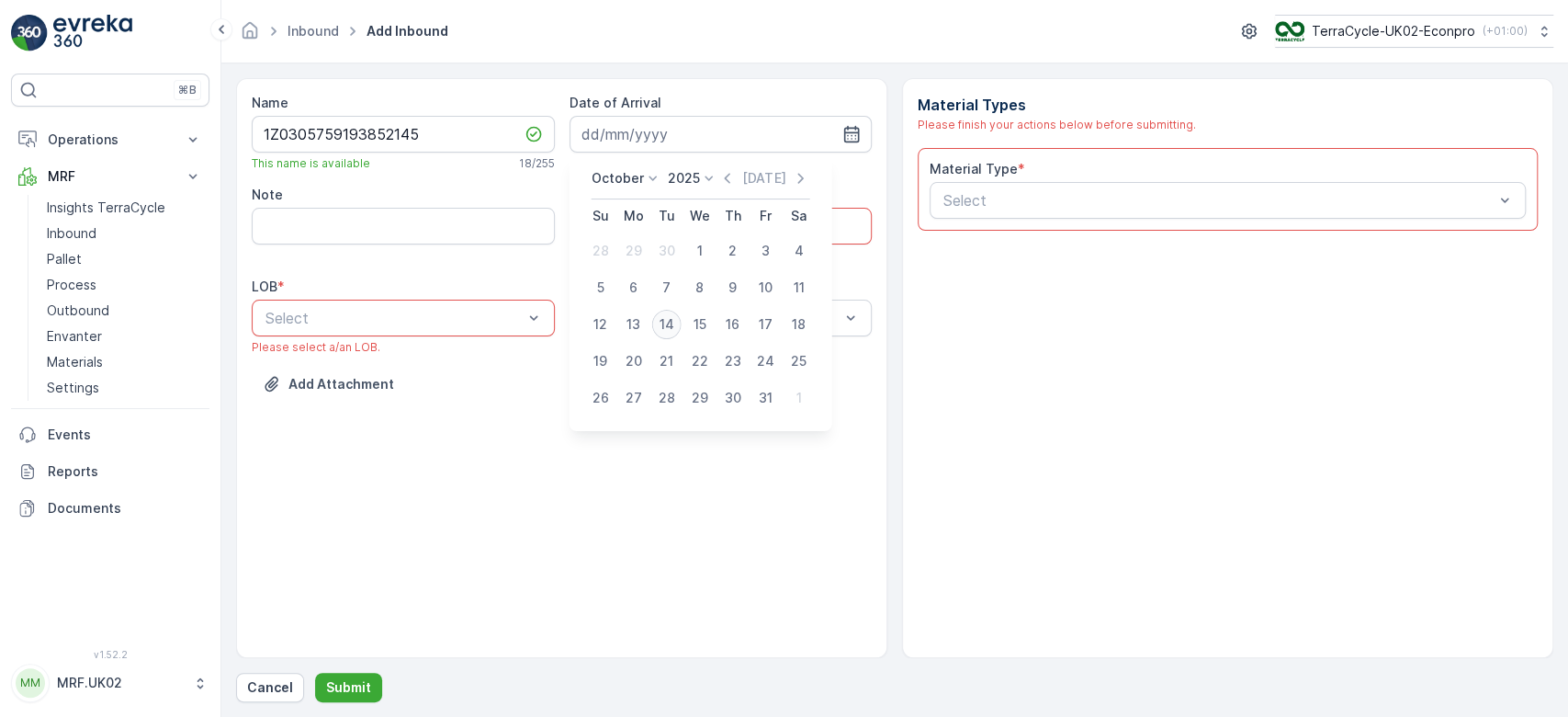
click at [681, 326] on button "14" at bounding box center [667, 325] width 33 height 33
type input "[DATE]"
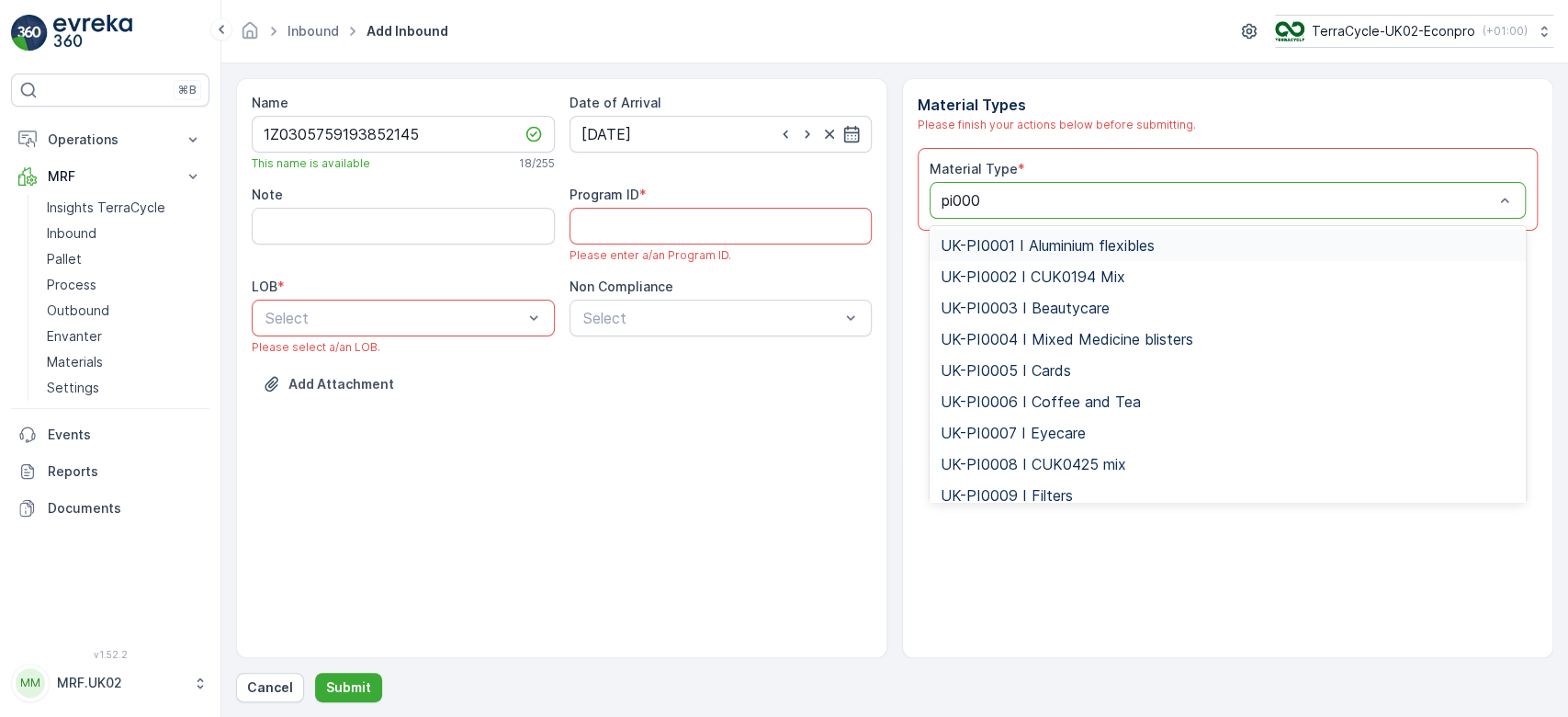
type input "pi0001"
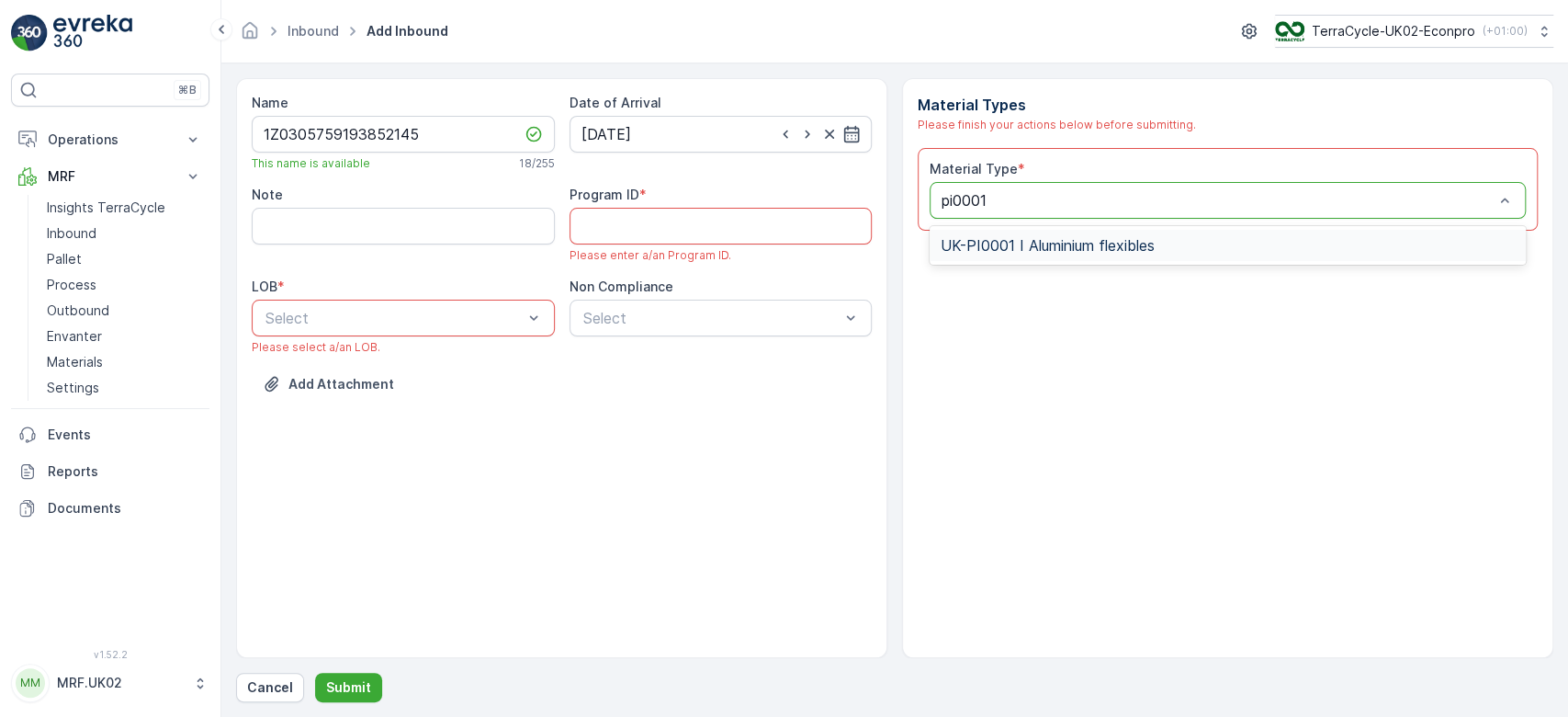
click at [1077, 239] on span "UK-PI0001 I Aluminium flexibles" at bounding box center [1048, 244] width 214 height 16
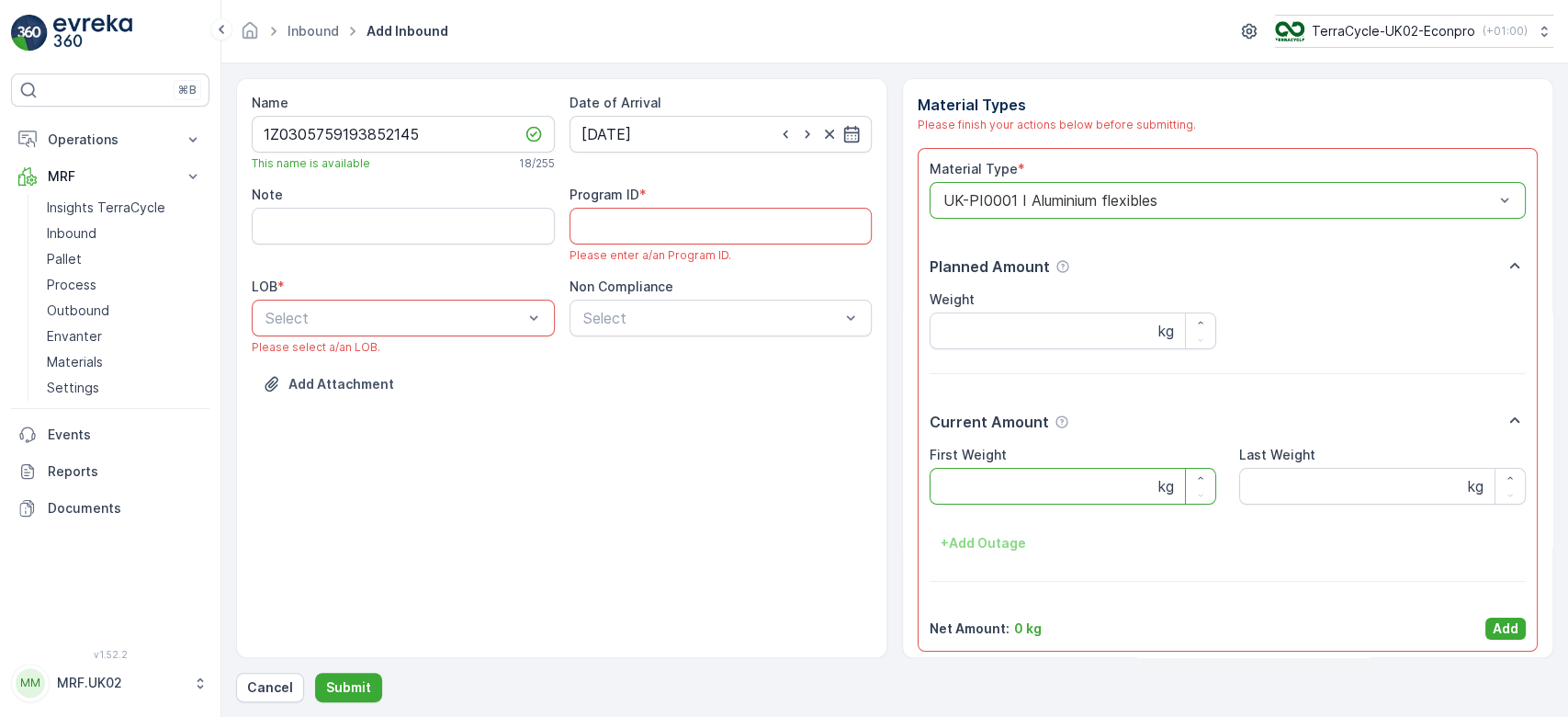
click at [970, 480] on Weight "First Weight" at bounding box center [1072, 486] width 287 height 37
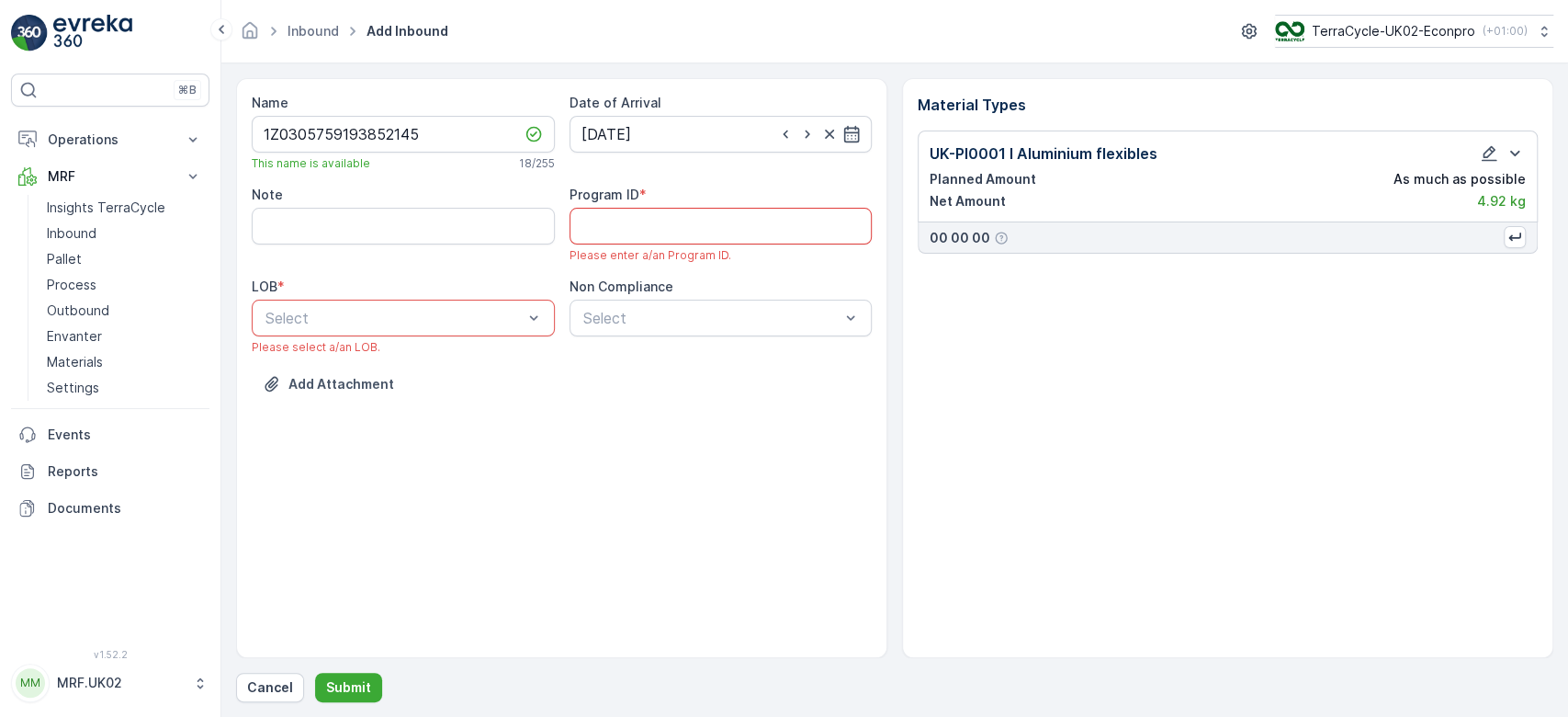
click at [636, 225] on ID "Program ID" at bounding box center [722, 226] width 303 height 37
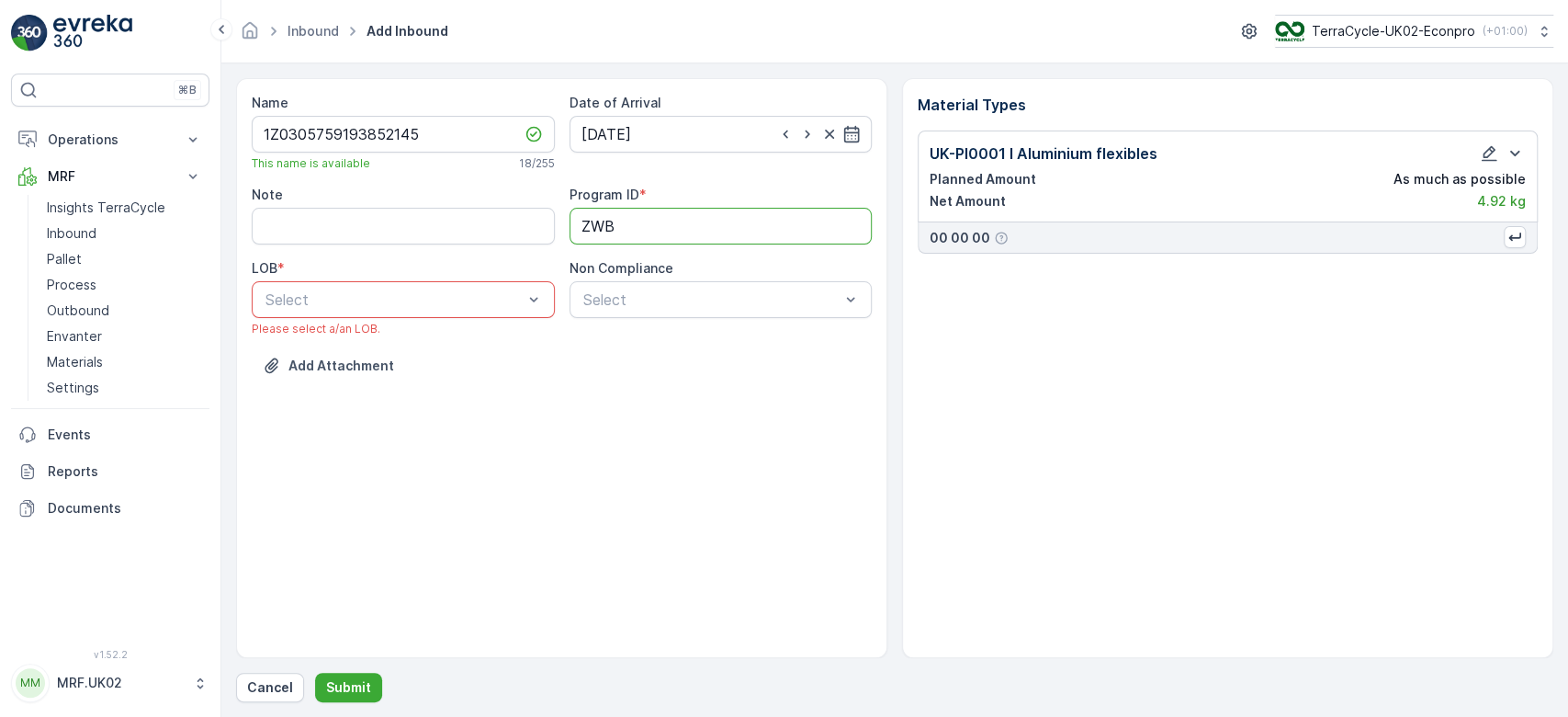
type ID "ZWB"
click at [333, 370] on div "ZWB" at bounding box center [403, 375] width 281 height 16
click at [360, 680] on p "Submit" at bounding box center [349, 687] width 45 height 18
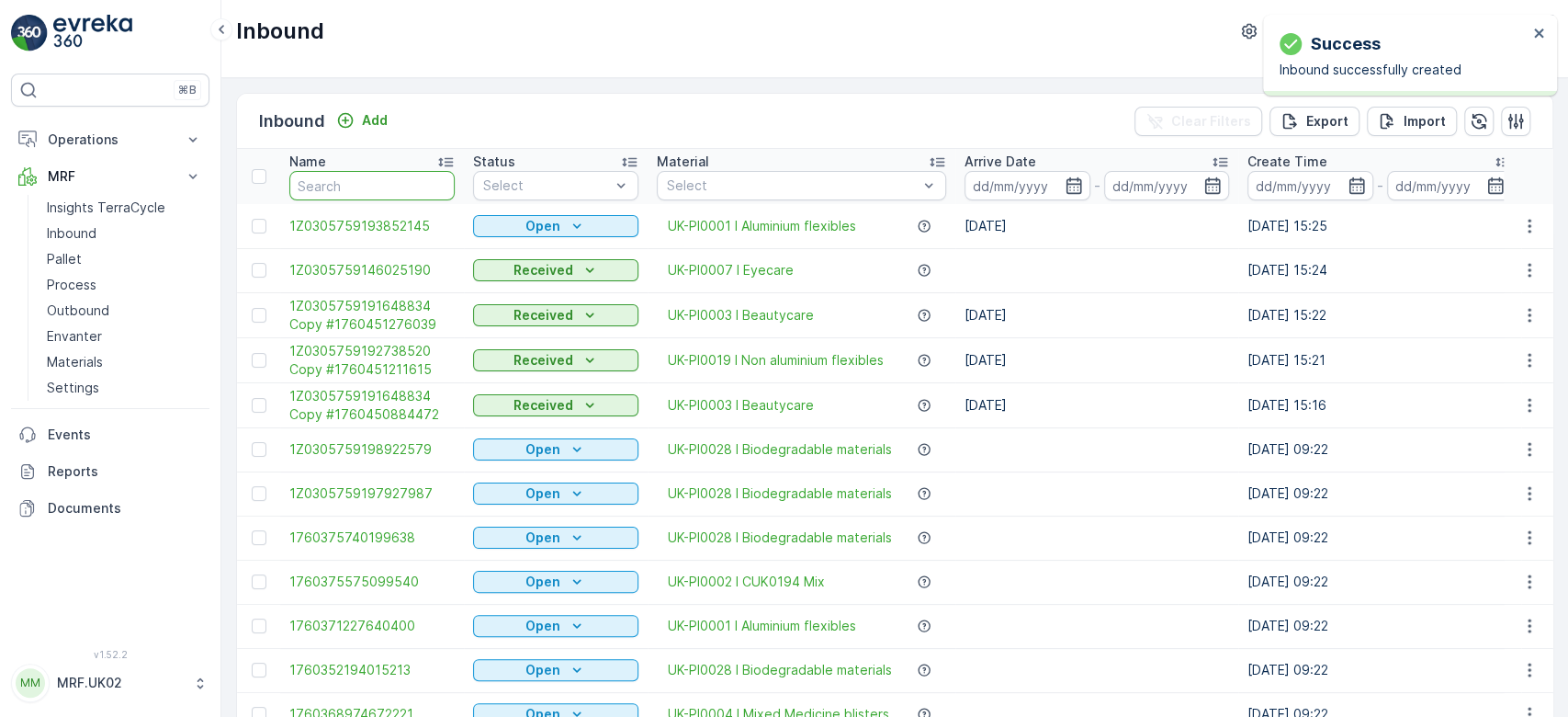
click at [407, 178] on input "text" at bounding box center [372, 186] width 165 height 29
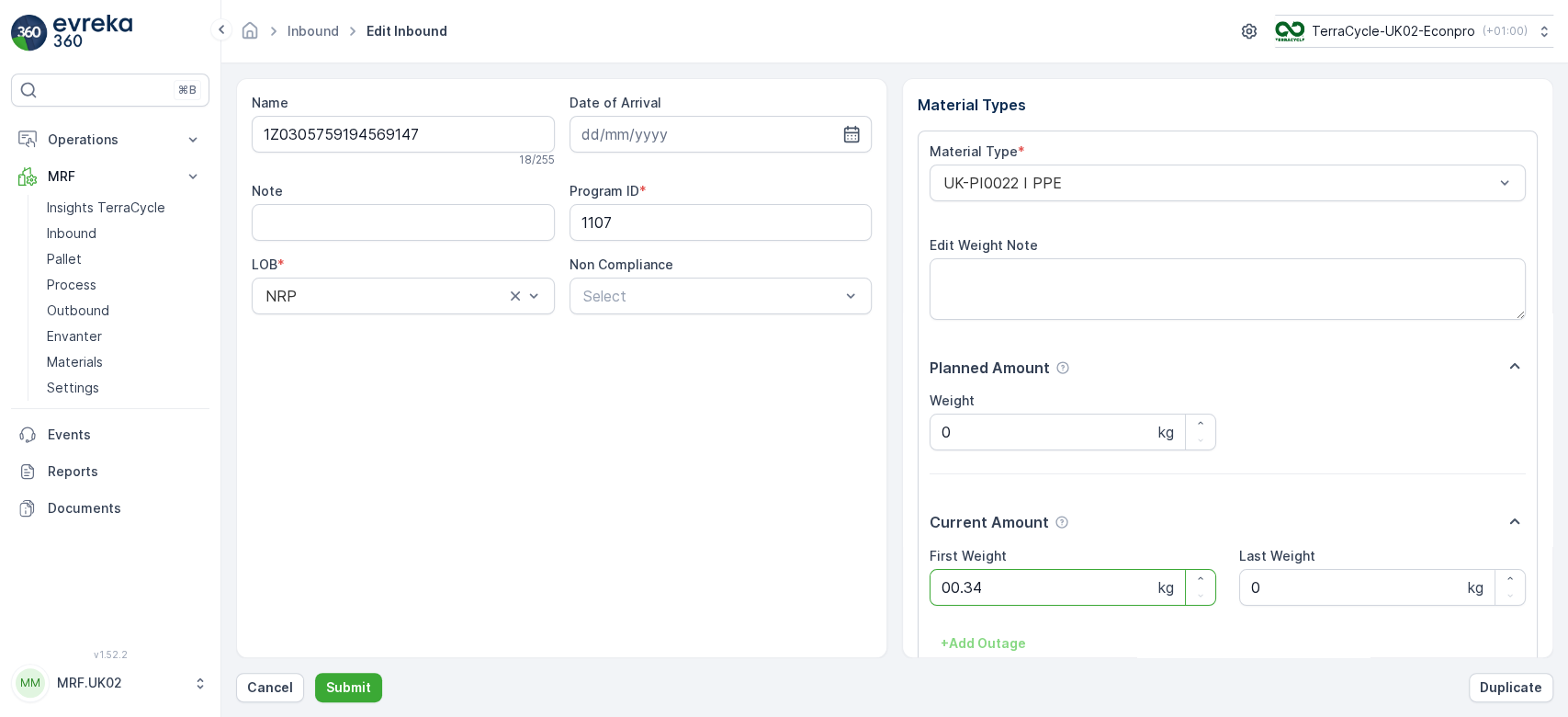
click at [315, 673] on button "Submit" at bounding box center [348, 687] width 67 height 29
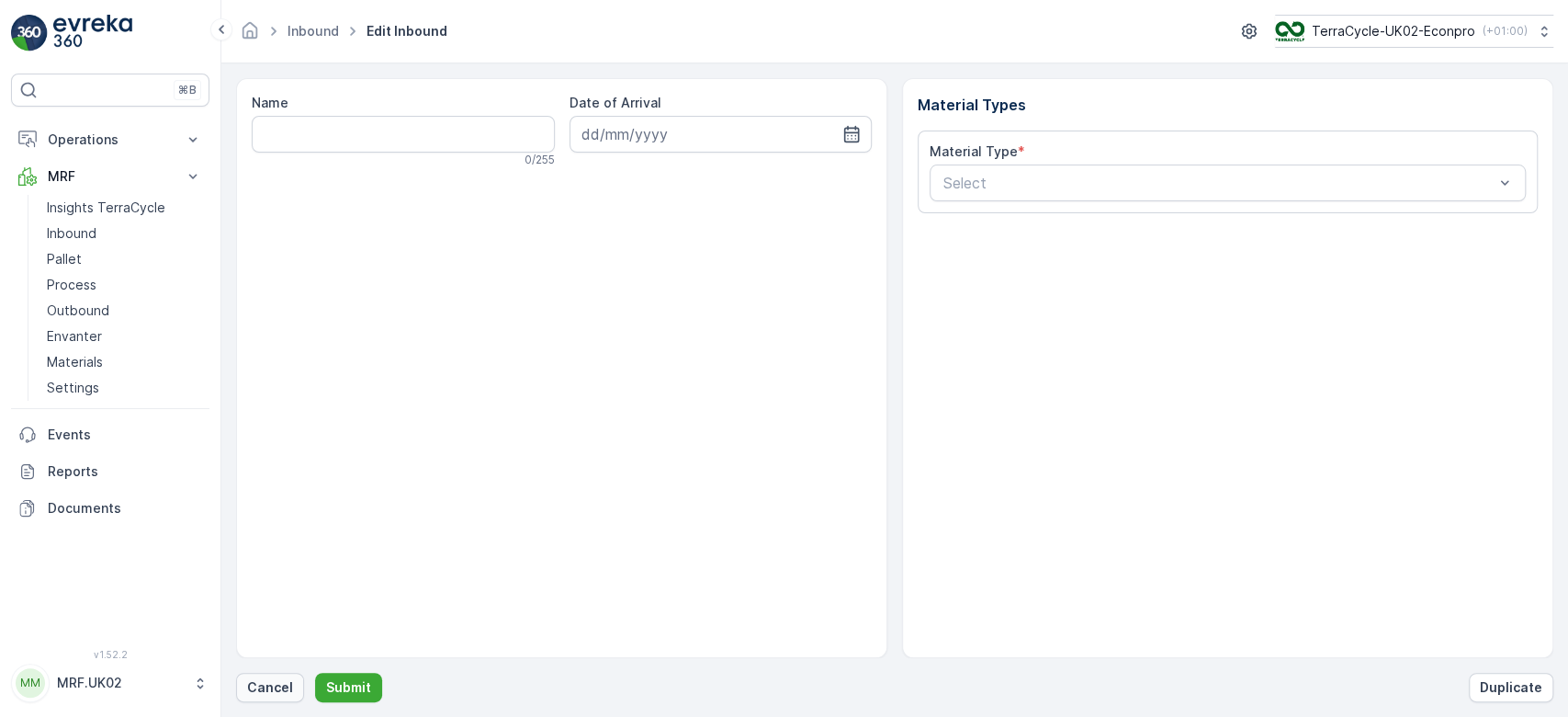
click at [277, 686] on p "Cancel" at bounding box center [271, 687] width 46 height 18
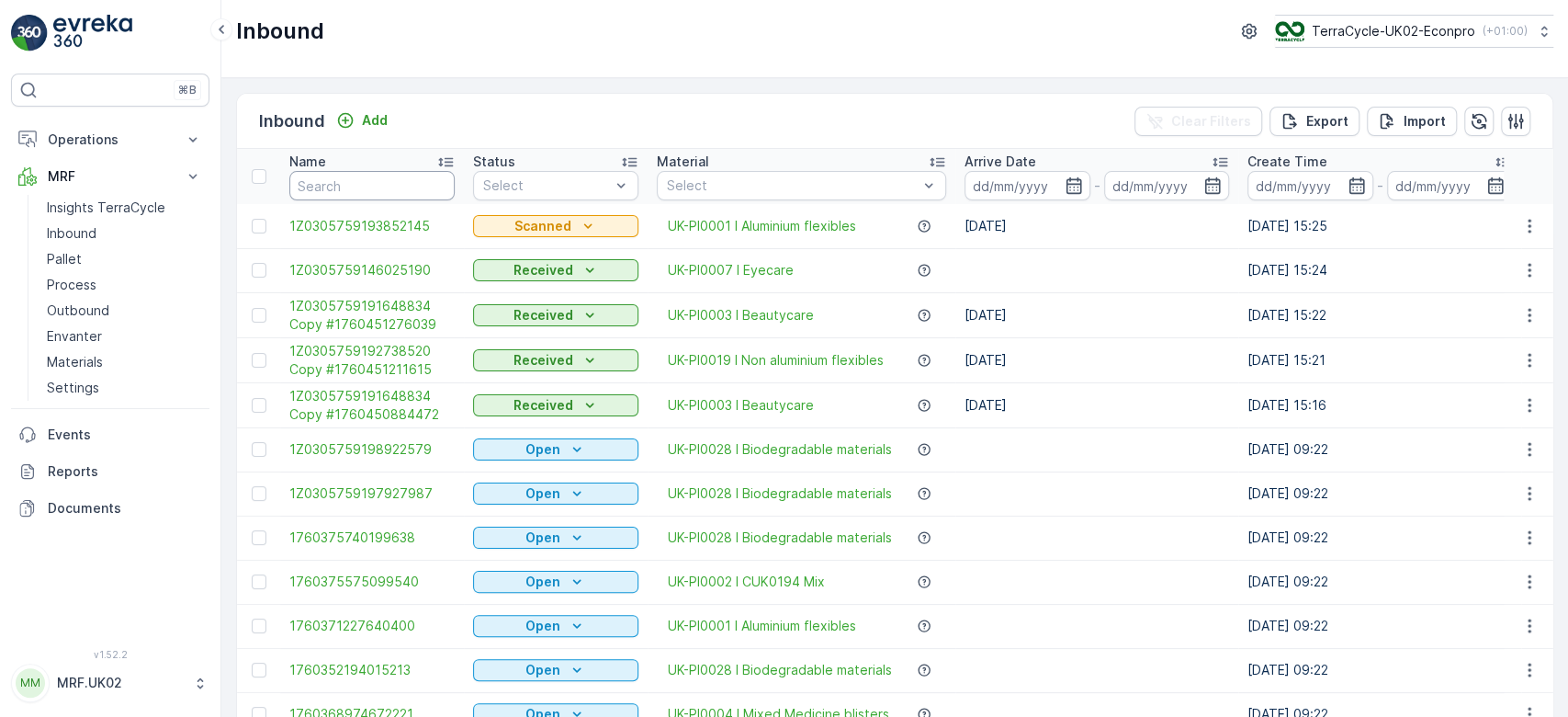
click at [331, 186] on input "text" at bounding box center [372, 186] width 165 height 29
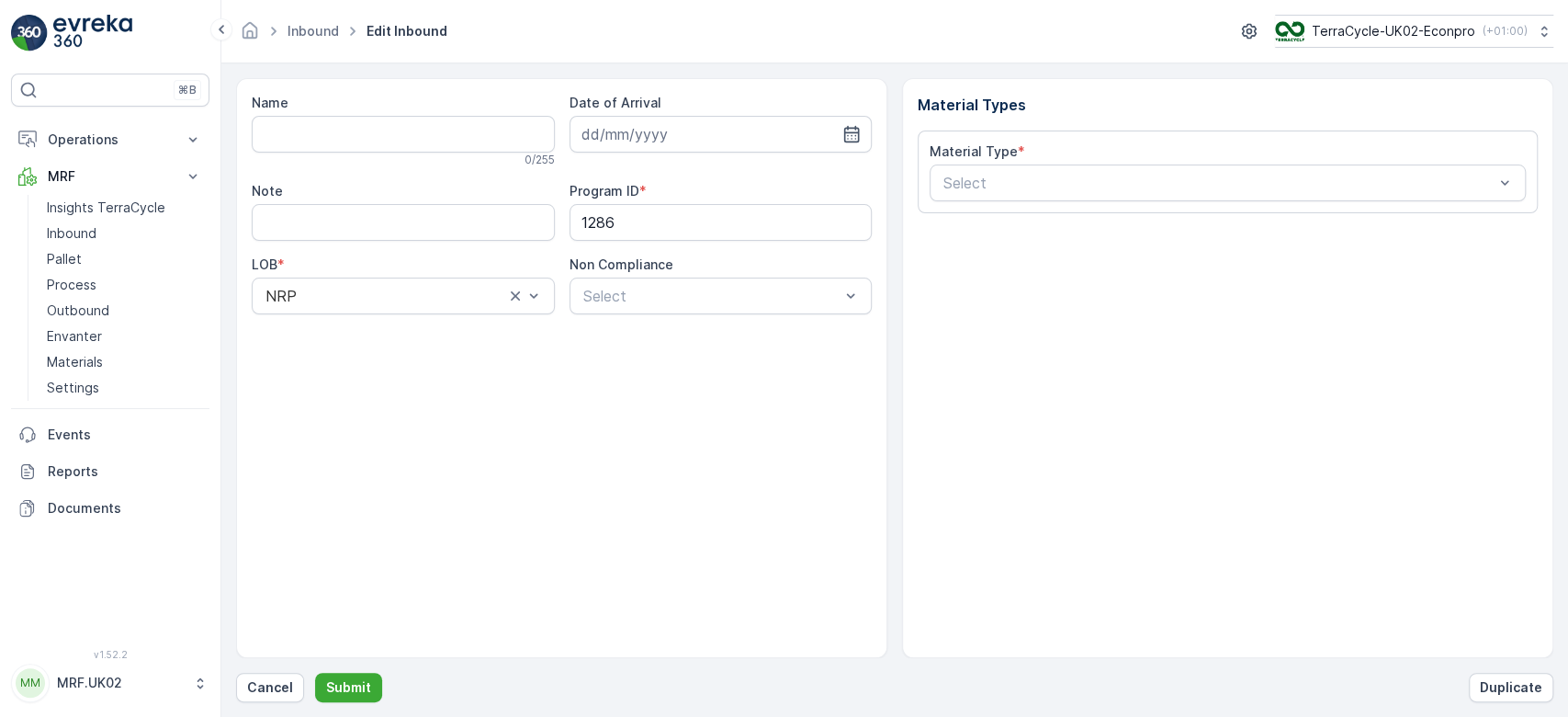
type input "1Z0305759192055740"
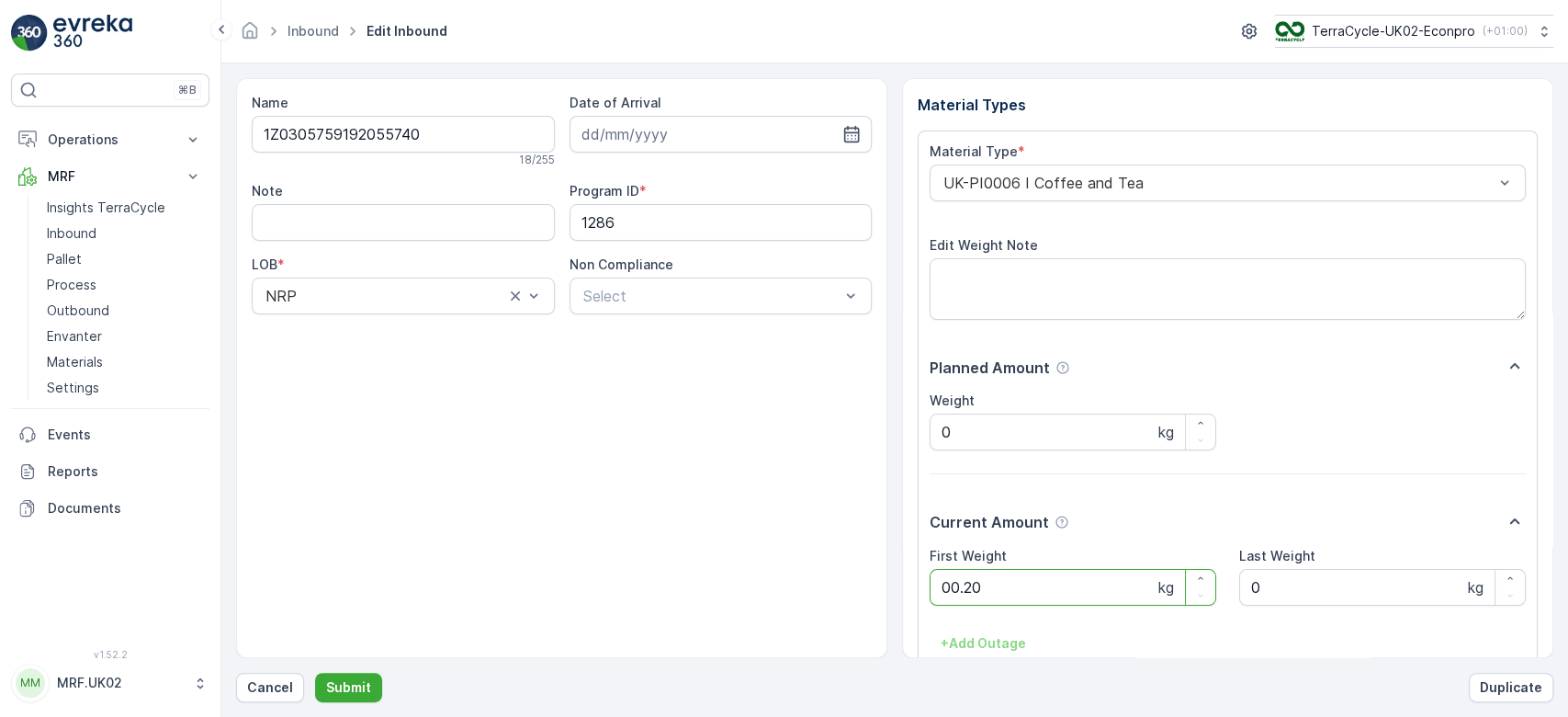
click at [315, 673] on button "Submit" at bounding box center [348, 687] width 67 height 29
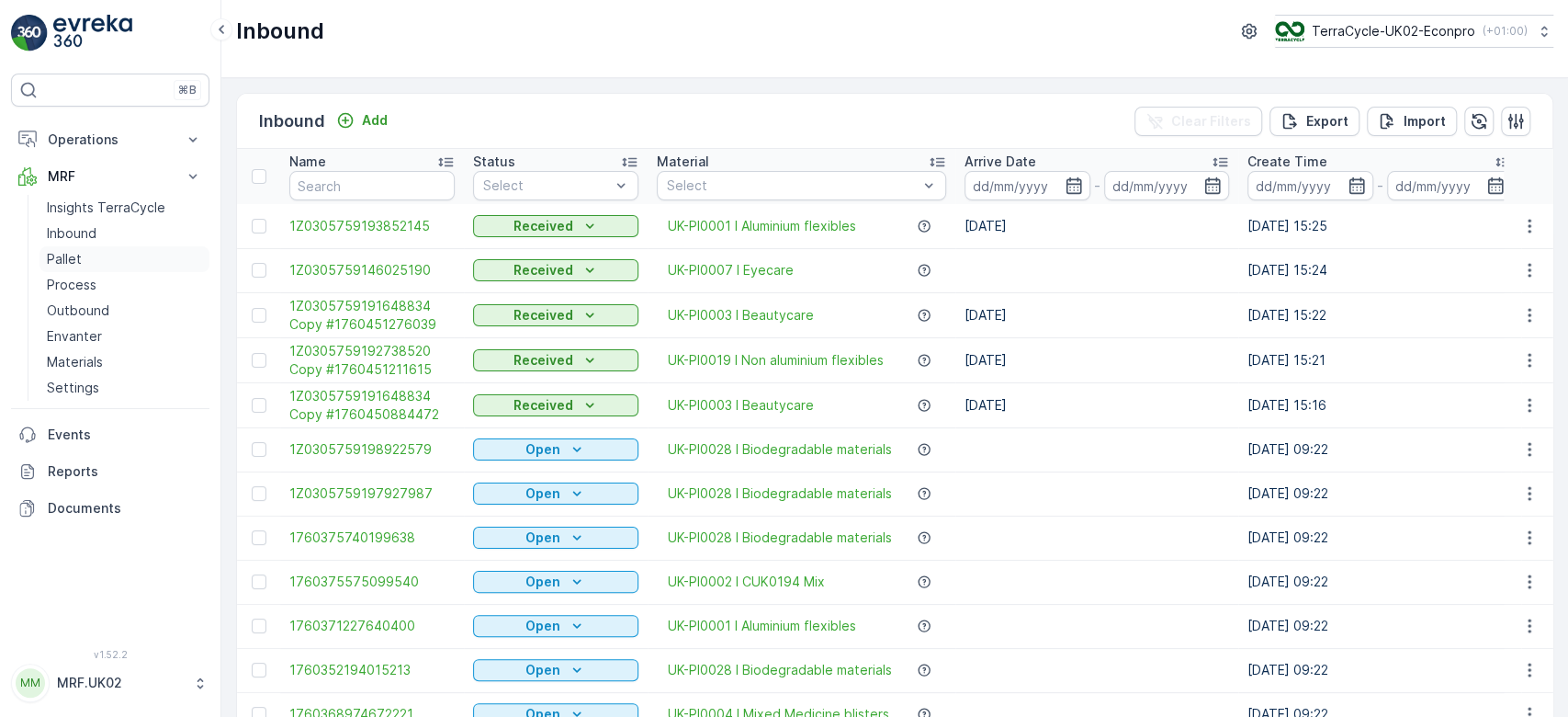
click at [84, 253] on link "Pallet" at bounding box center [125, 259] width 170 height 26
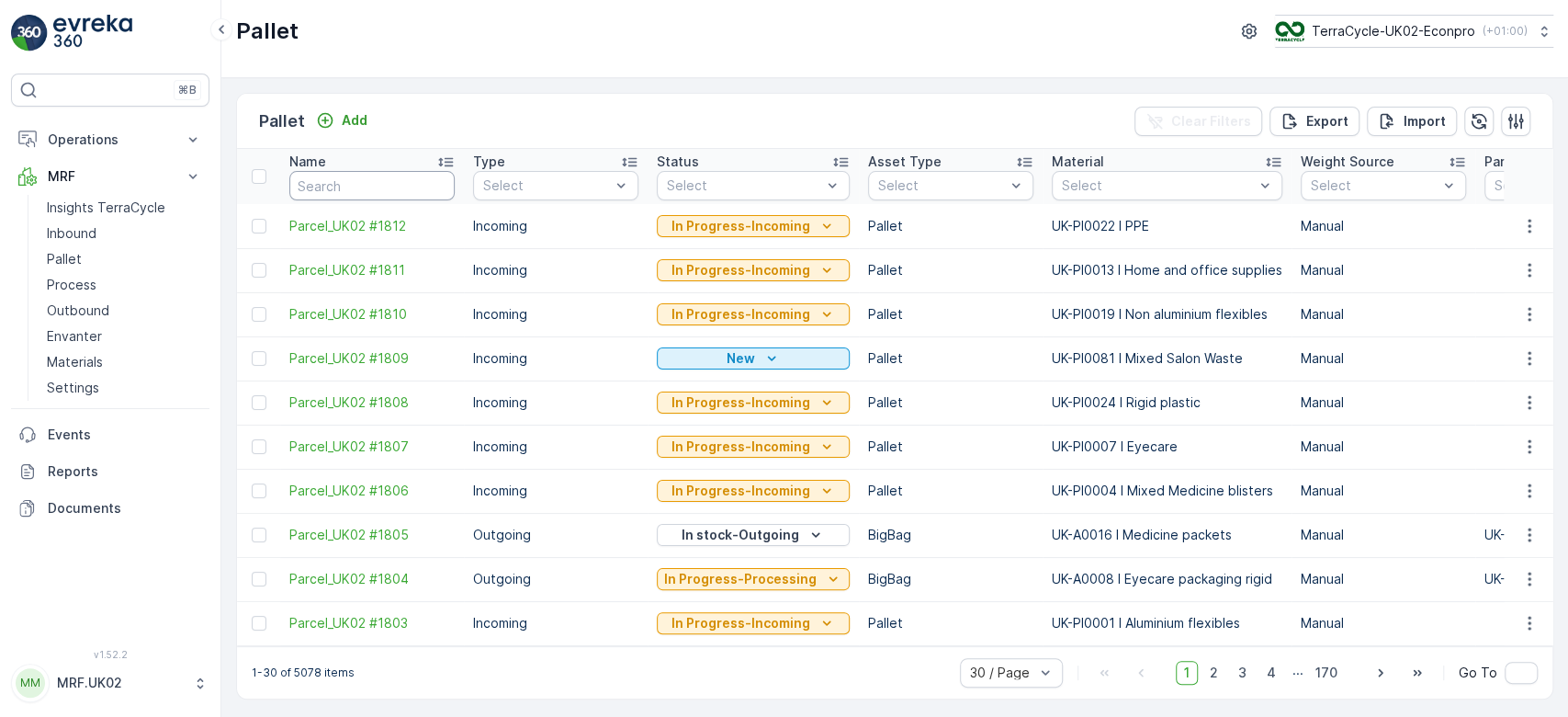
click at [353, 185] on input "text" at bounding box center [372, 186] width 165 height 29
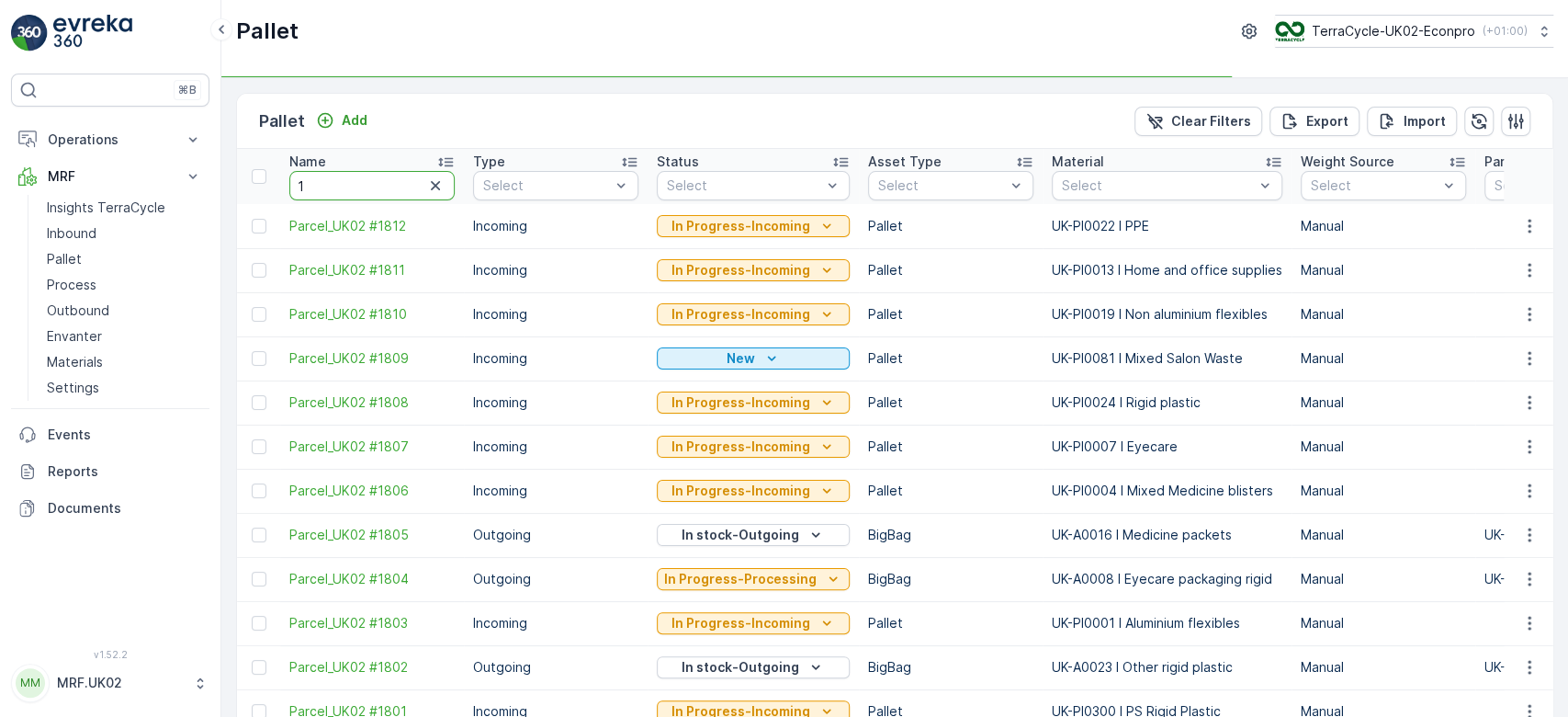
click at [353, 185] on input "1" at bounding box center [372, 186] width 165 height 29
type input "1635"
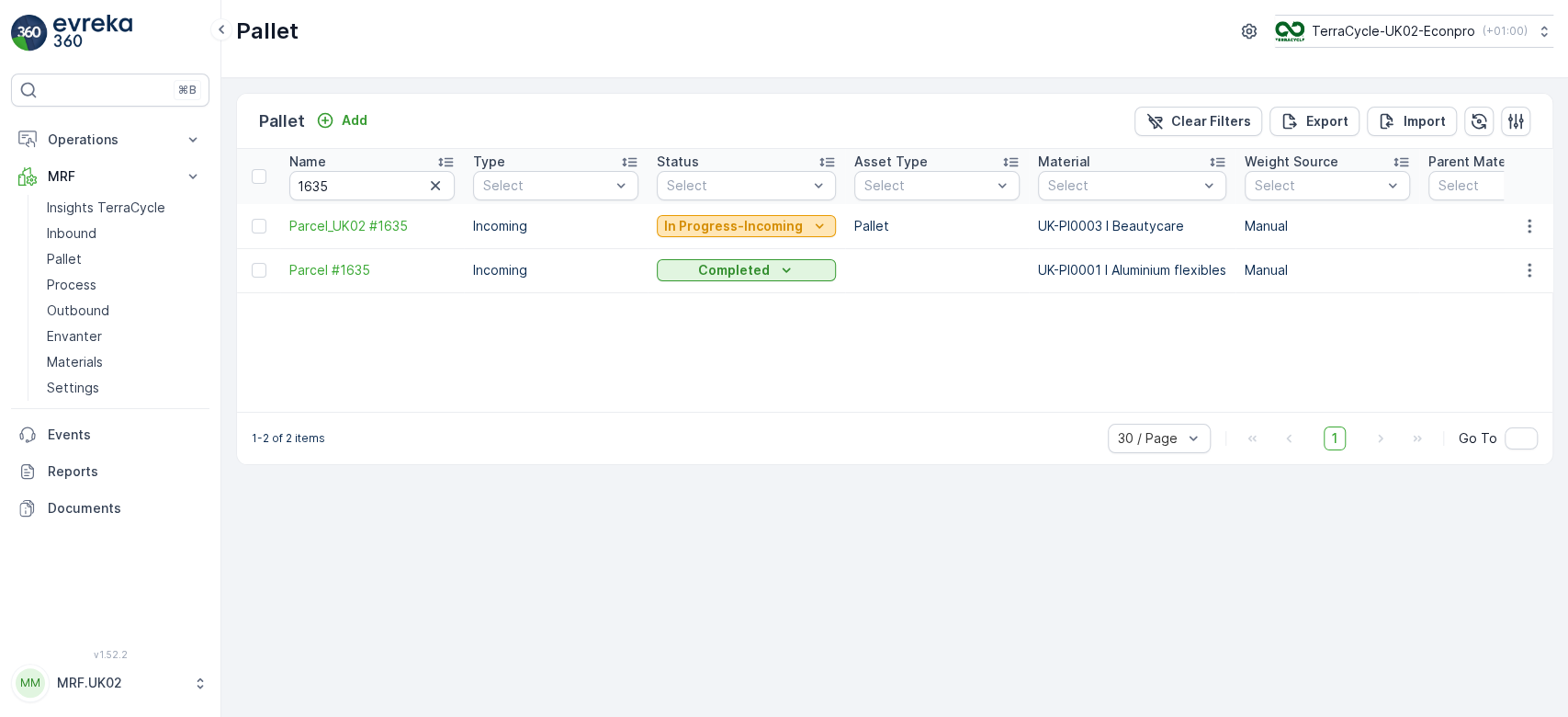
click at [720, 228] on p "In Progress-Incoming" at bounding box center [733, 225] width 139 height 18
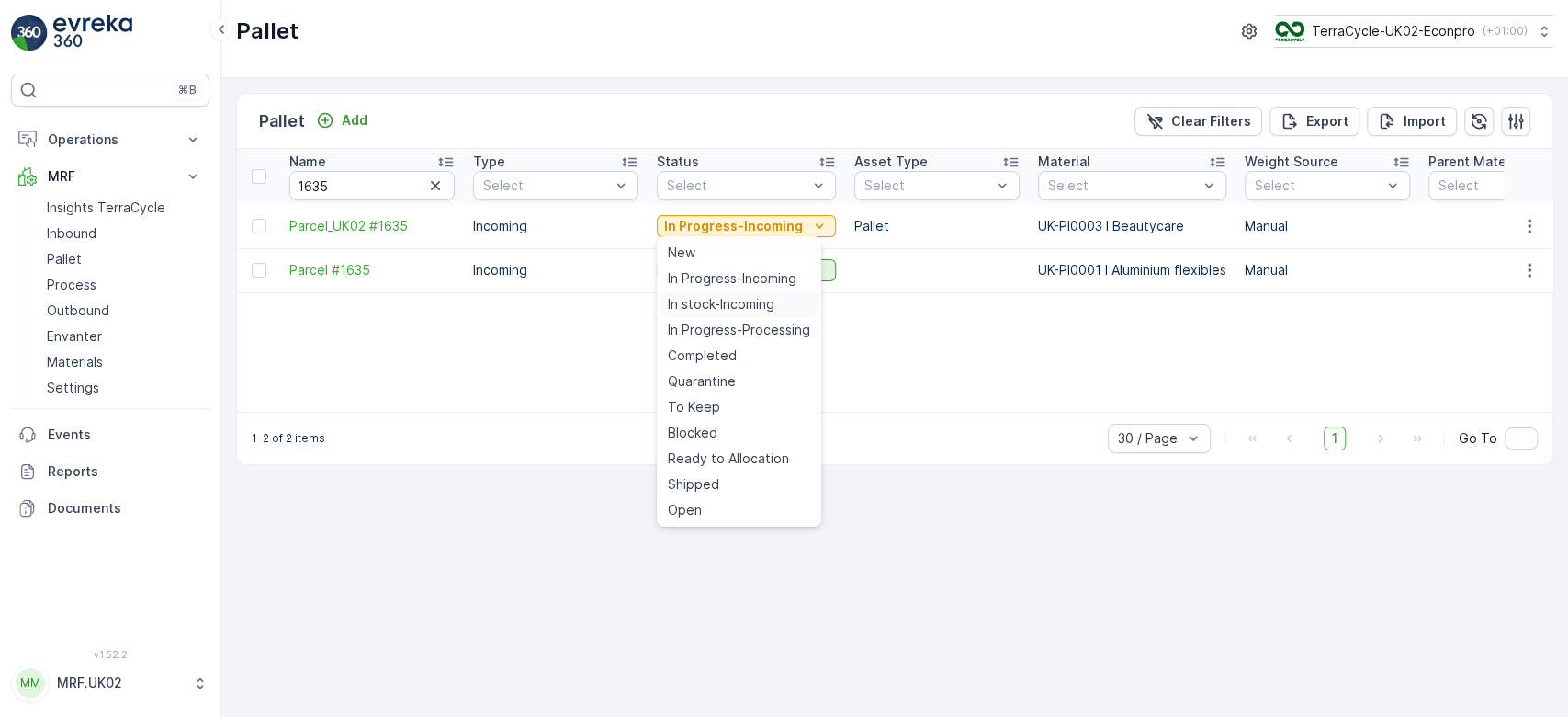
click at [729, 293] on div "In stock-Incoming" at bounding box center [739, 303] width 157 height 26
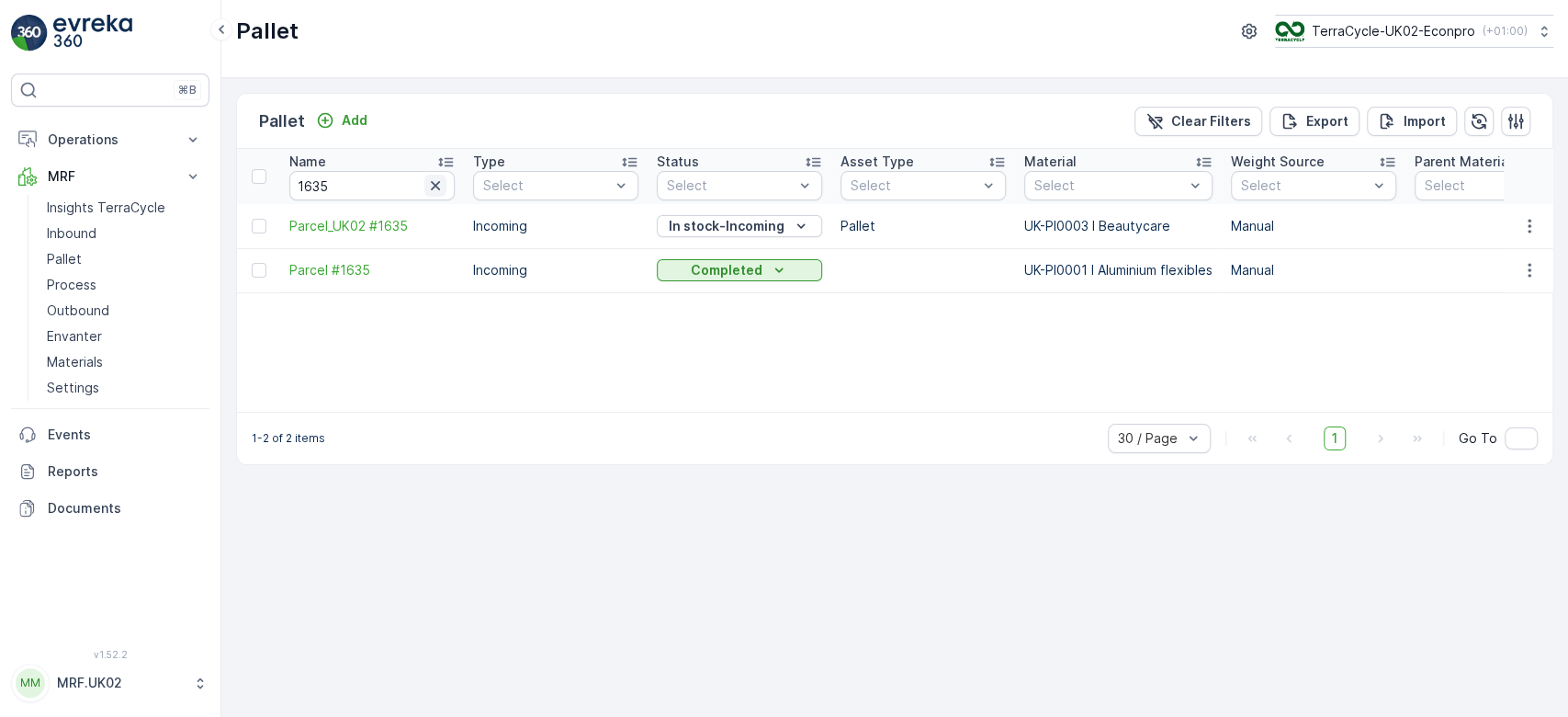
click at [437, 184] on icon "button" at bounding box center [436, 186] width 10 height 10
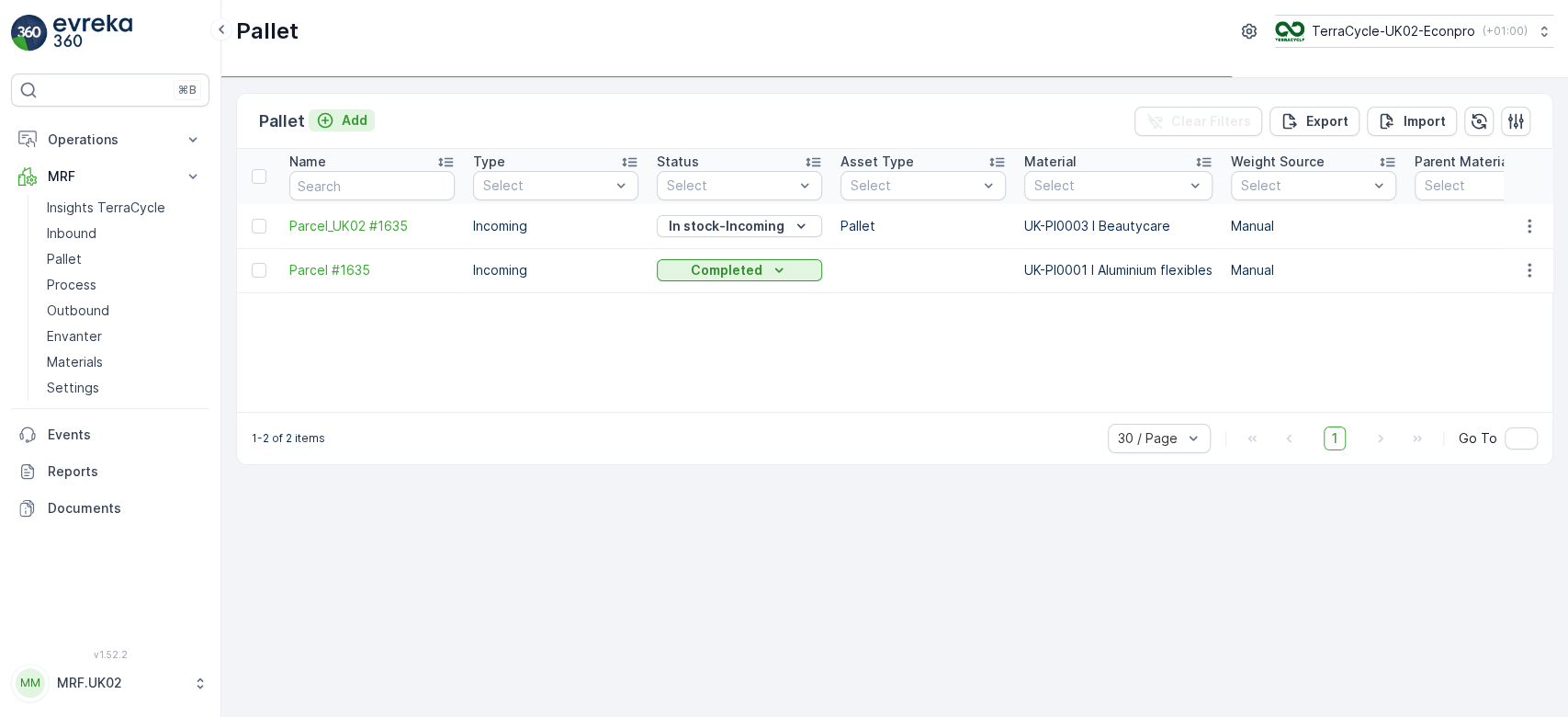
click at [330, 119] on icon "Add" at bounding box center [326, 121] width 15 height 15
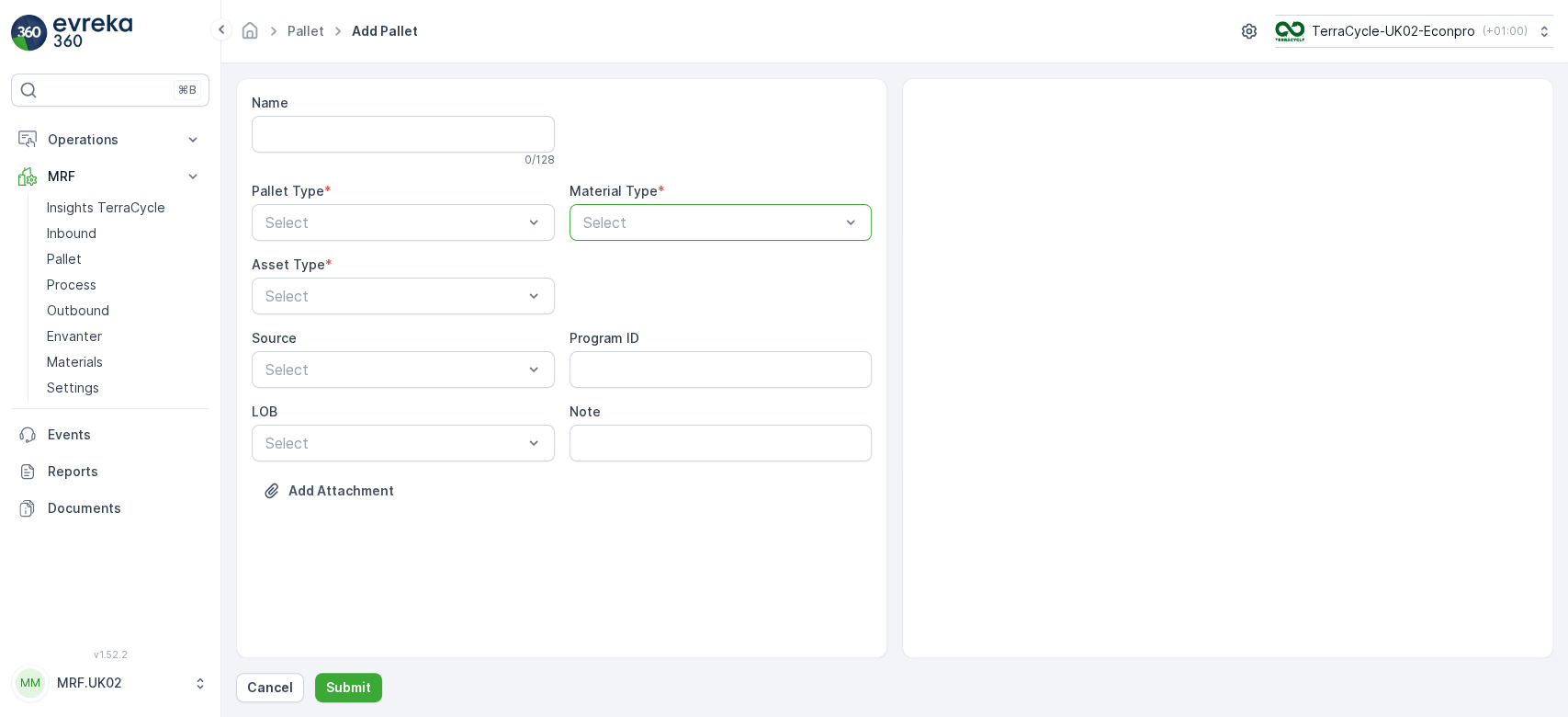
click at [679, 213] on p "Select" at bounding box center [712, 222] width 257 height 22
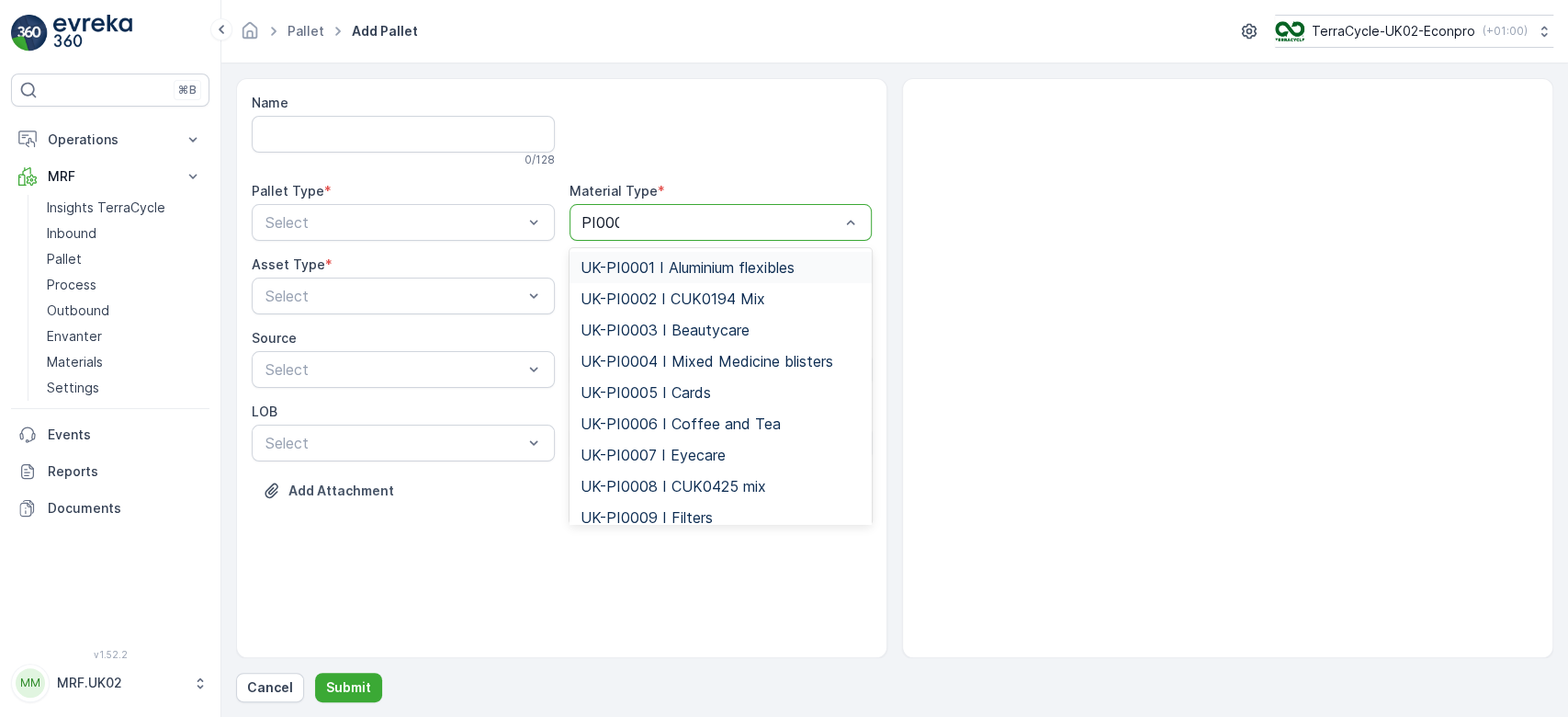
type input "PI0003"
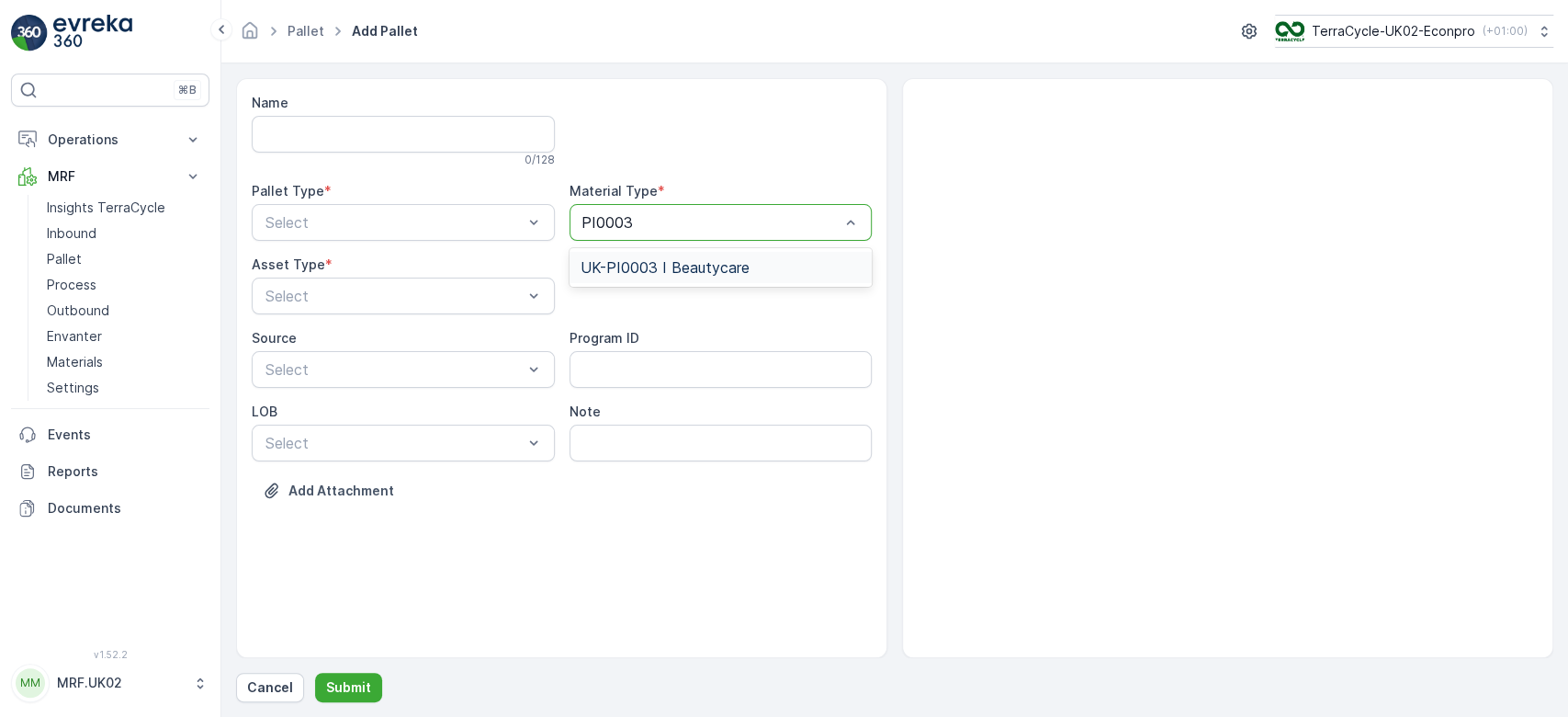
click at [686, 254] on div "UK-PI0003 I Beautycare" at bounding box center [722, 268] width 303 height 31
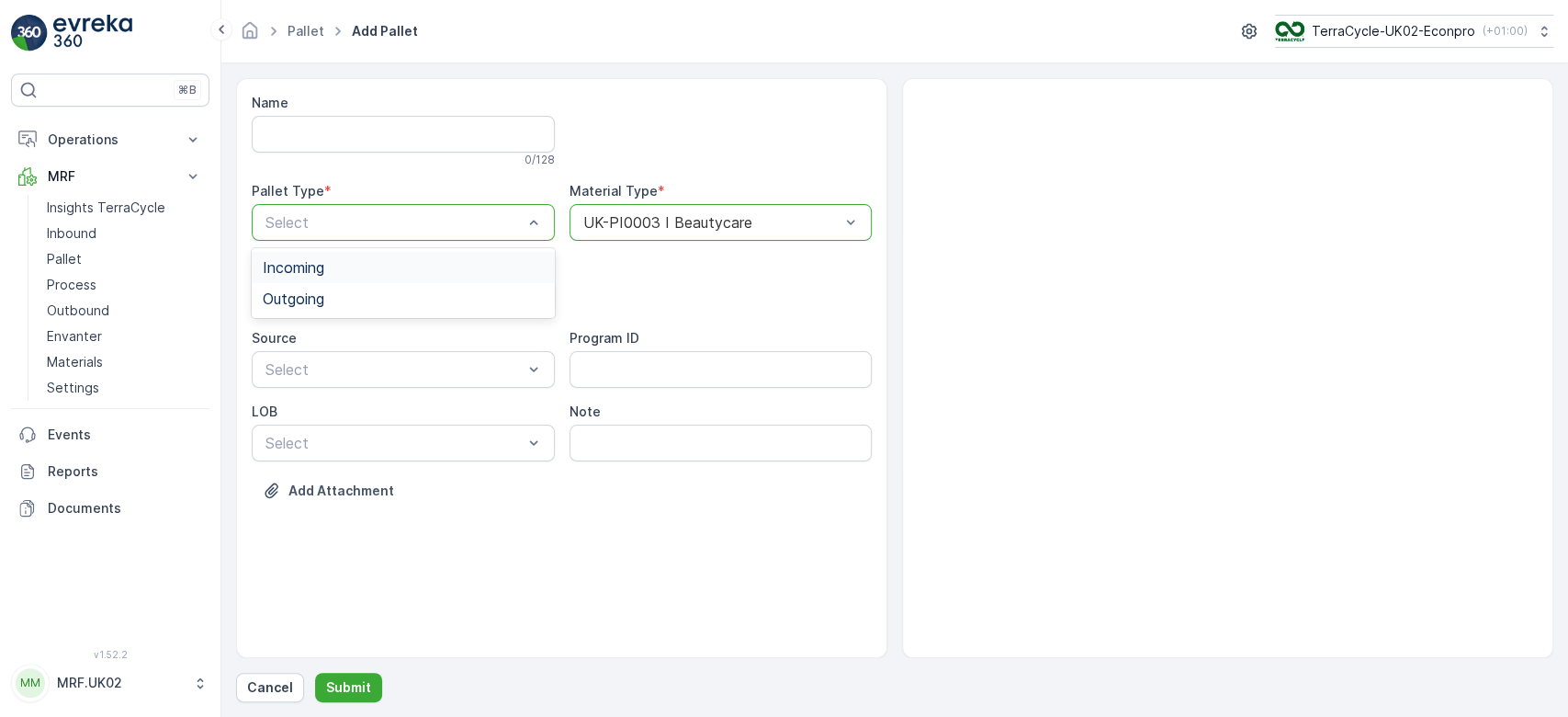
click at [470, 266] on div "Incoming" at bounding box center [403, 267] width 281 height 16
click at [448, 367] on div "Pallet" at bounding box center [403, 372] width 281 height 16
click at [353, 692] on p "Submit" at bounding box center [349, 687] width 45 height 18
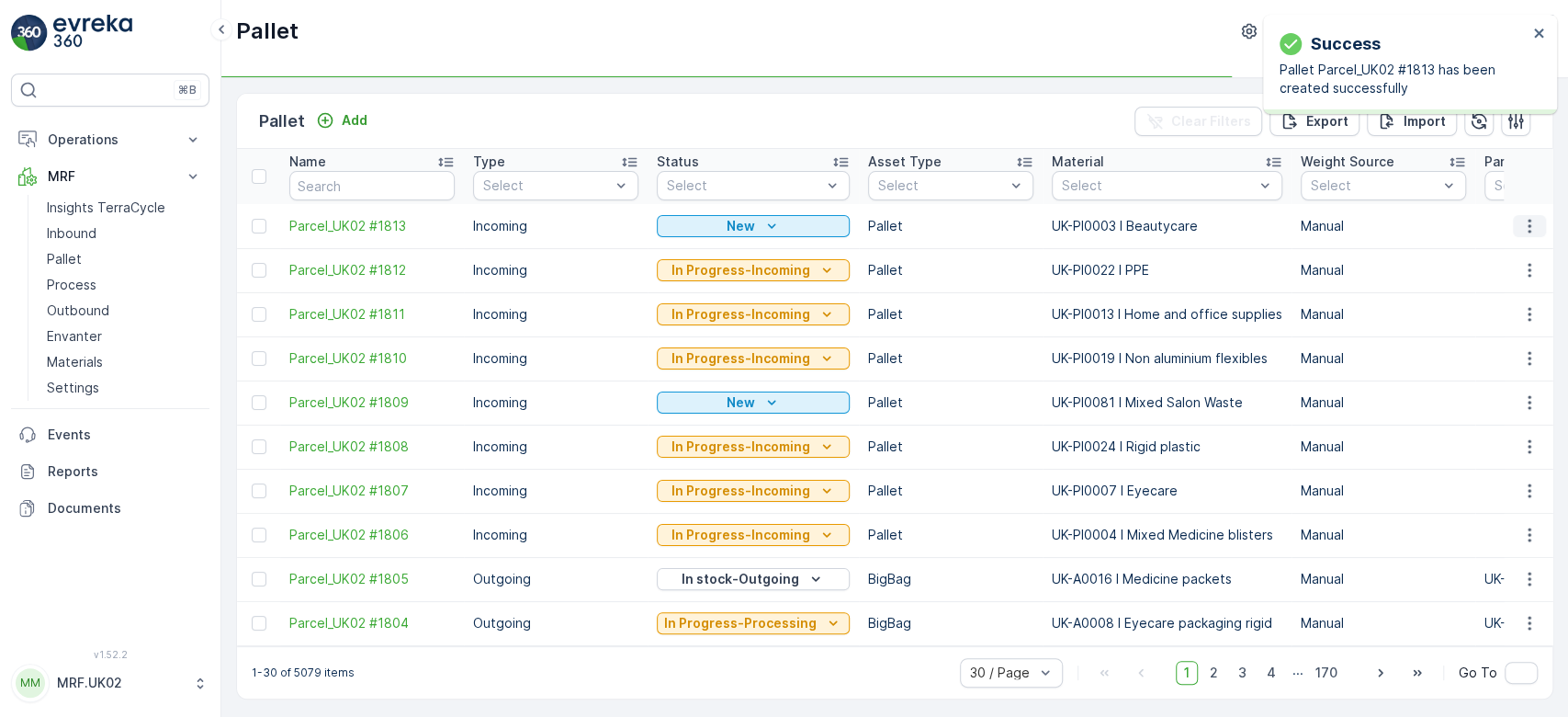
click at [1523, 229] on icon "button" at bounding box center [1529, 225] width 18 height 18
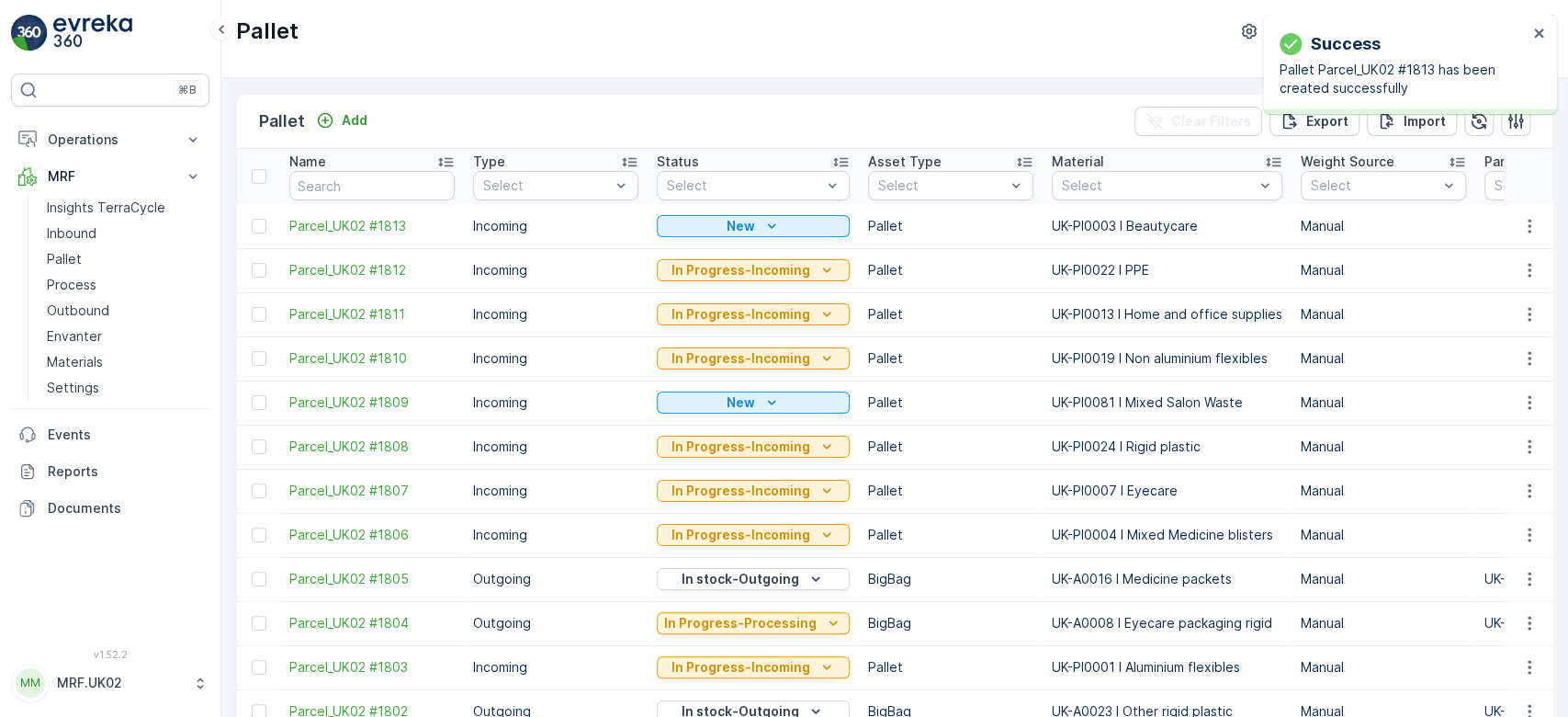
click at [1526, 218] on icon "button" at bounding box center [1529, 225] width 18 height 18
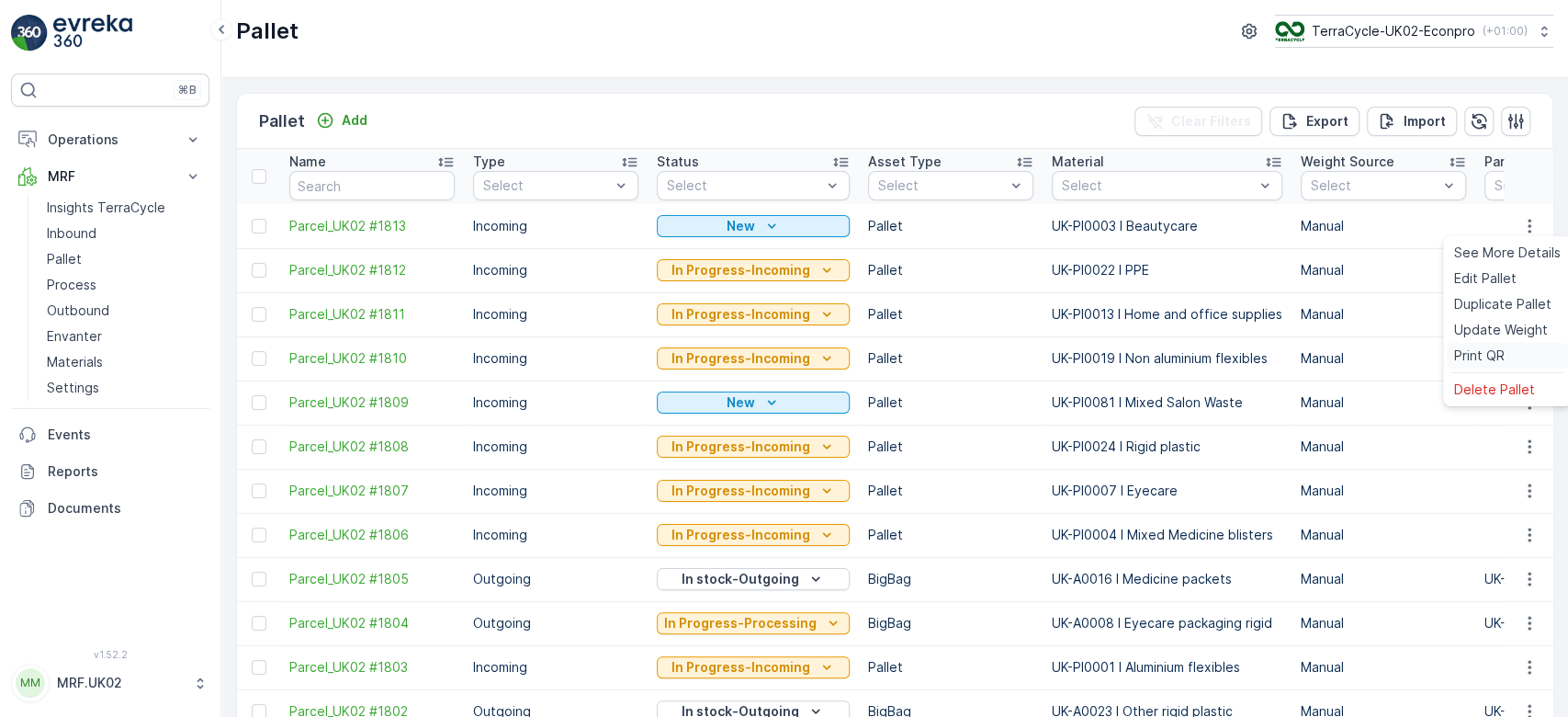
click at [1499, 354] on span "Print QR" at bounding box center [1479, 355] width 50 height 18
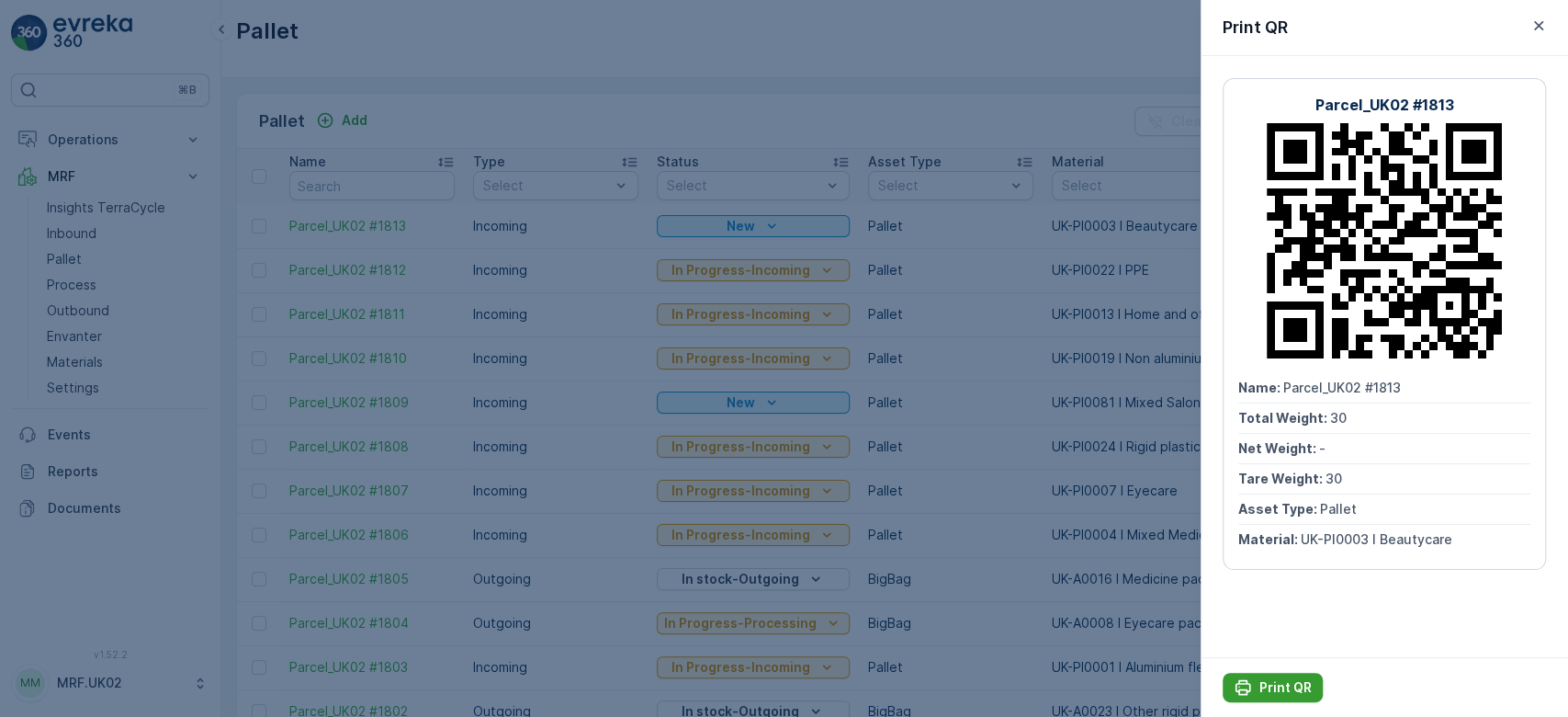
click at [1269, 685] on p "Print QR" at bounding box center [1286, 687] width 52 height 18
click at [125, 231] on div at bounding box center [784, 358] width 1568 height 717
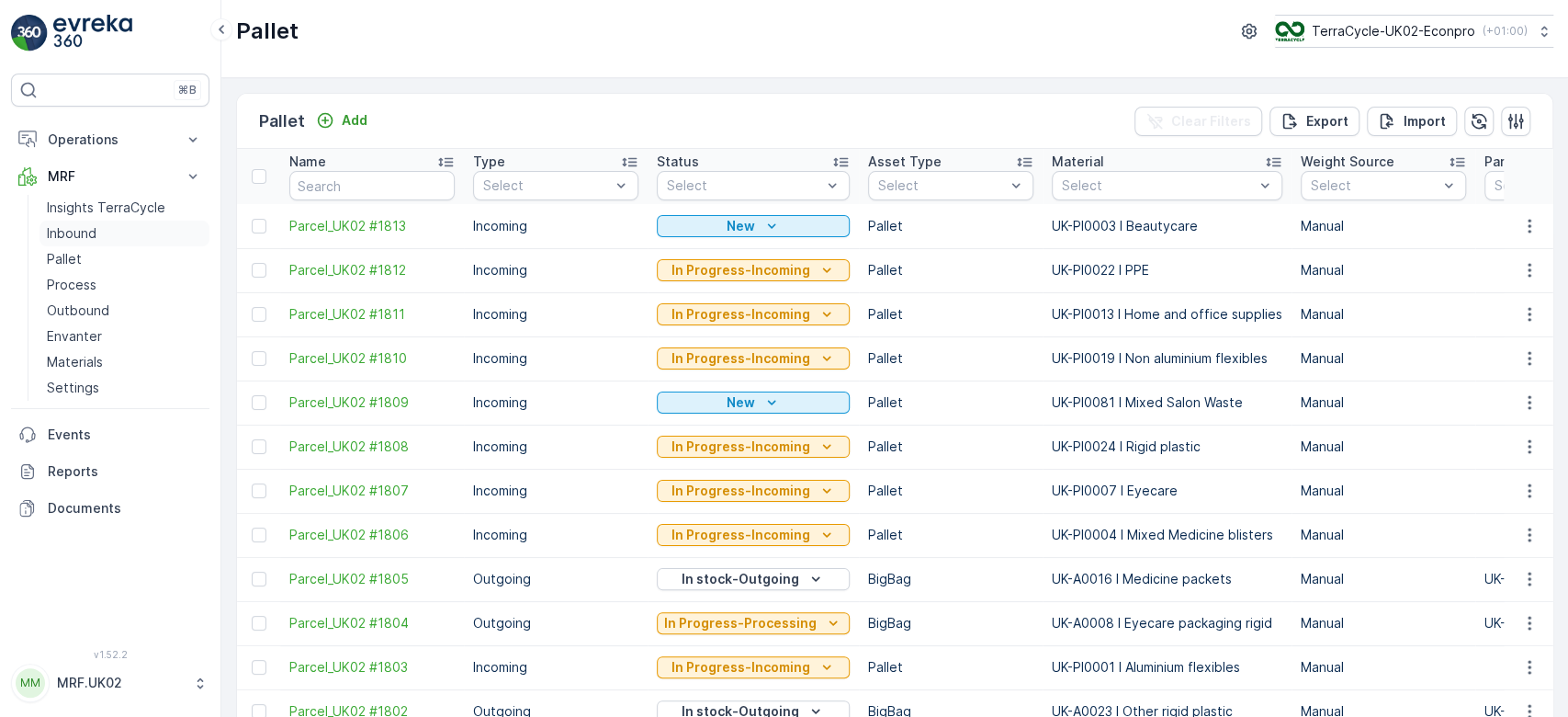
click at [125, 231] on link "Inbound" at bounding box center [125, 233] width 170 height 26
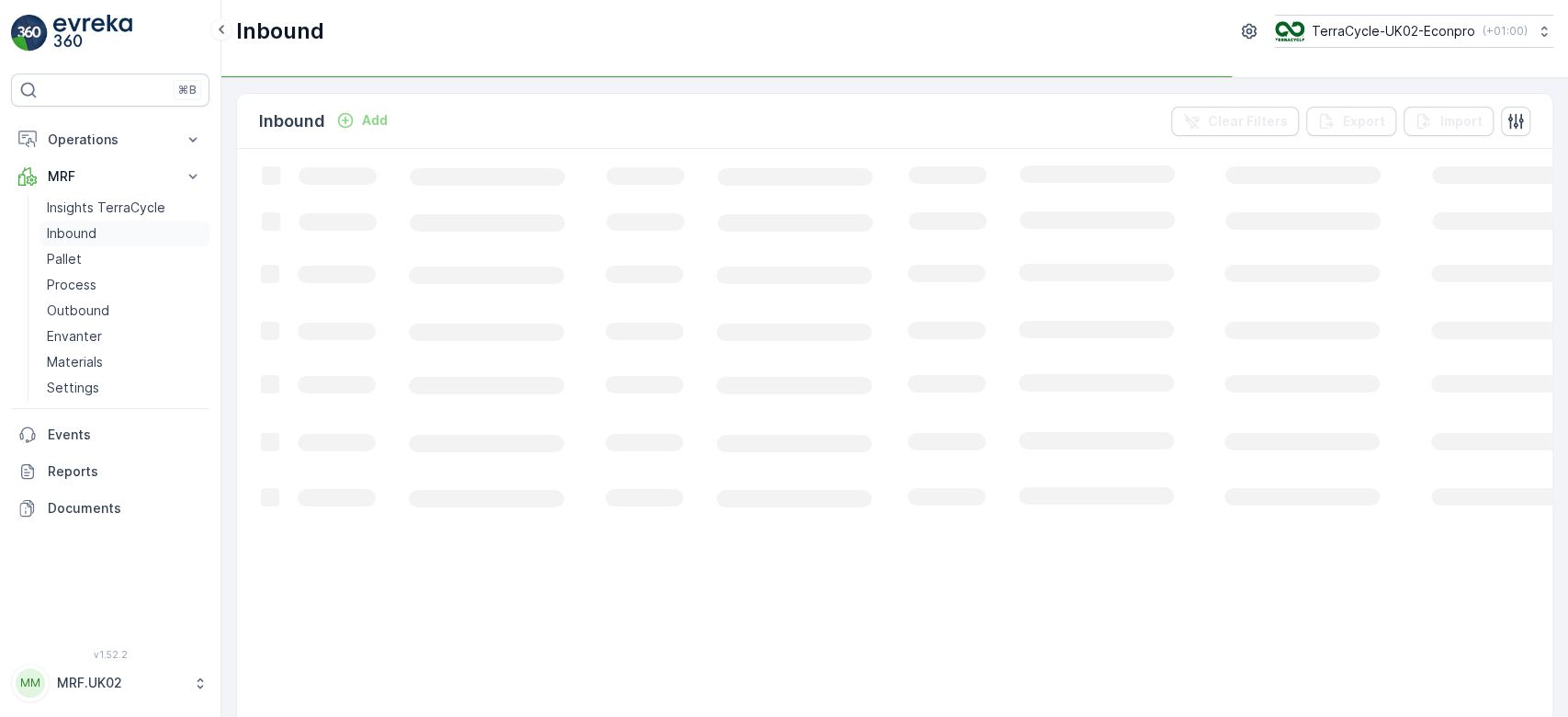
click at [125, 231] on link "Inbound" at bounding box center [125, 233] width 170 height 26
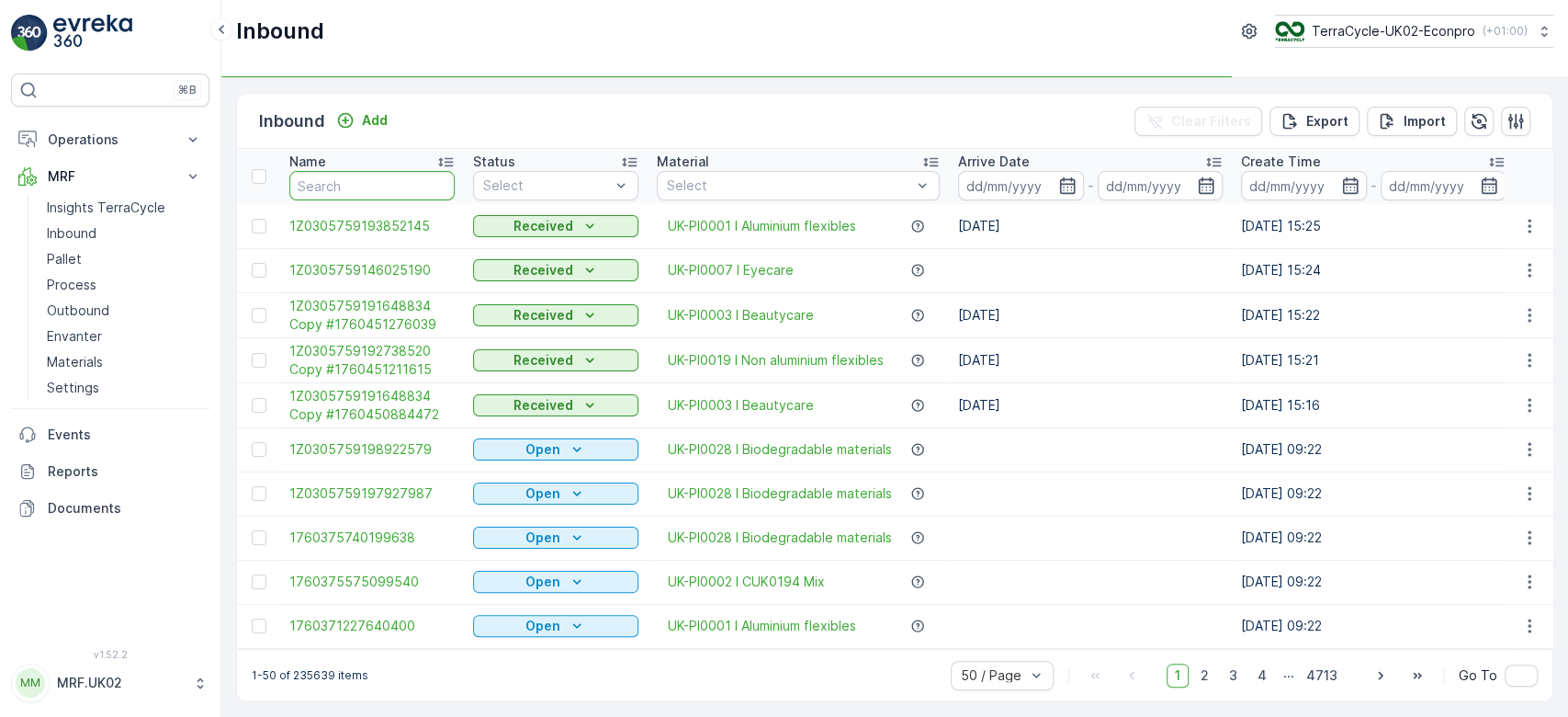
click at [313, 187] on input "text" at bounding box center [372, 186] width 165 height 29
